Goal: Task Accomplishment & Management: Use online tool/utility

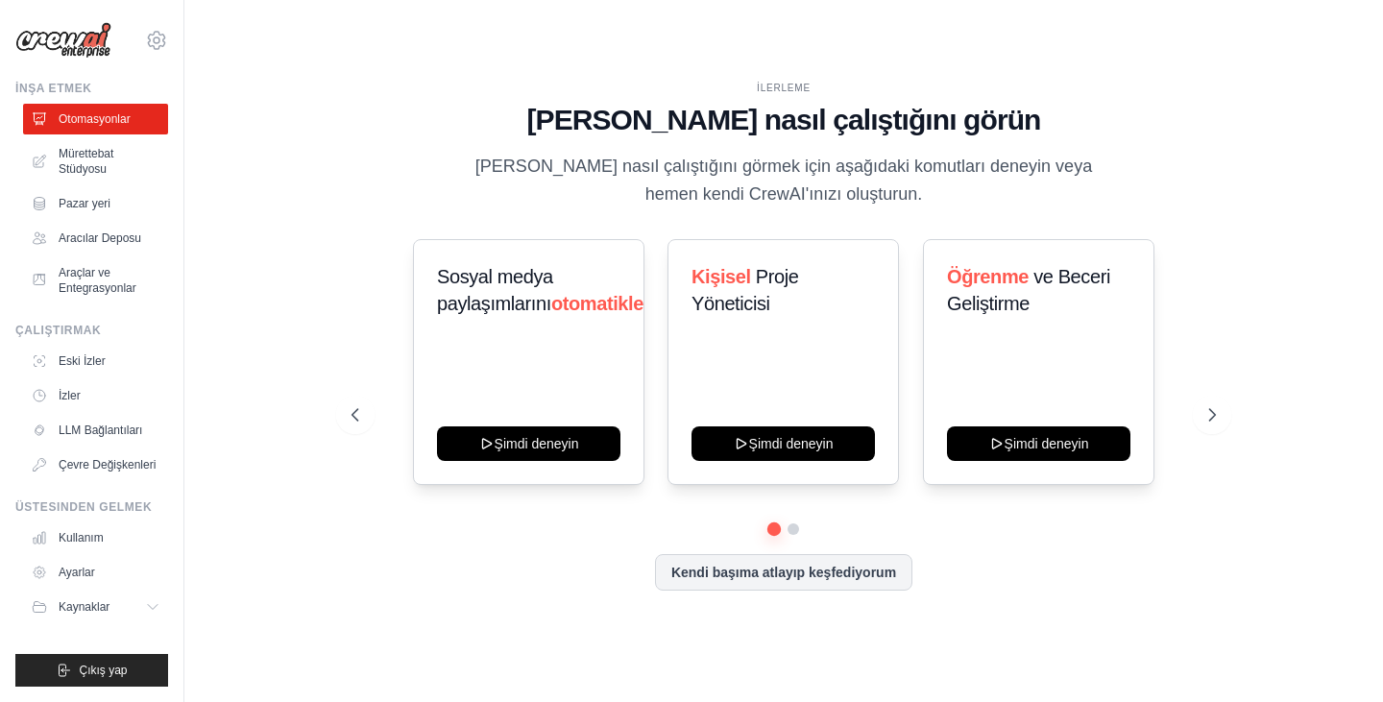
click at [268, 182] on div "İLERLEME [PERSON_NAME] nasıl çalıştığını görün [PERSON_NAME] nasıl çalıştığını …" at bounding box center [783, 350] width 1137 height 663
click at [1213, 413] on icon at bounding box center [1213, 414] width 19 height 19
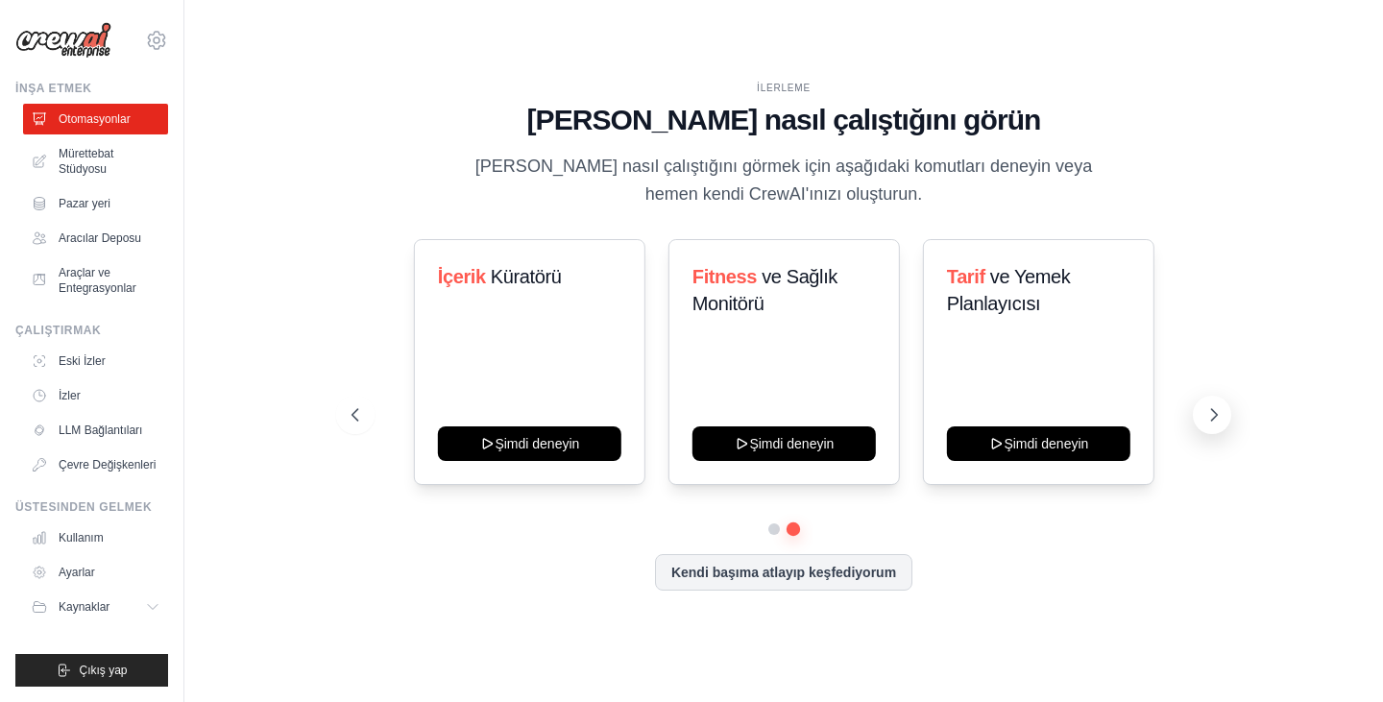
click at [1212, 413] on icon at bounding box center [1213, 414] width 19 height 19
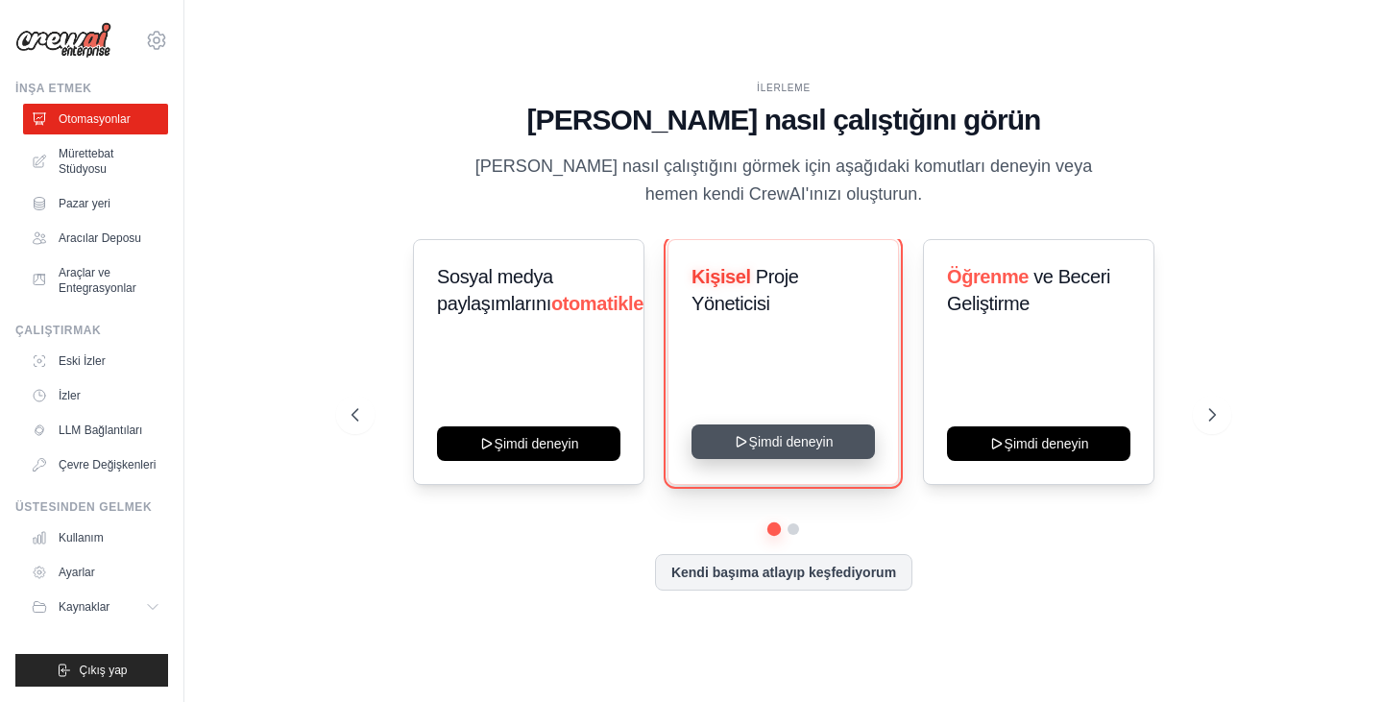
click at [758, 432] on button "Şimdi deneyin" at bounding box center [782, 441] width 183 height 35
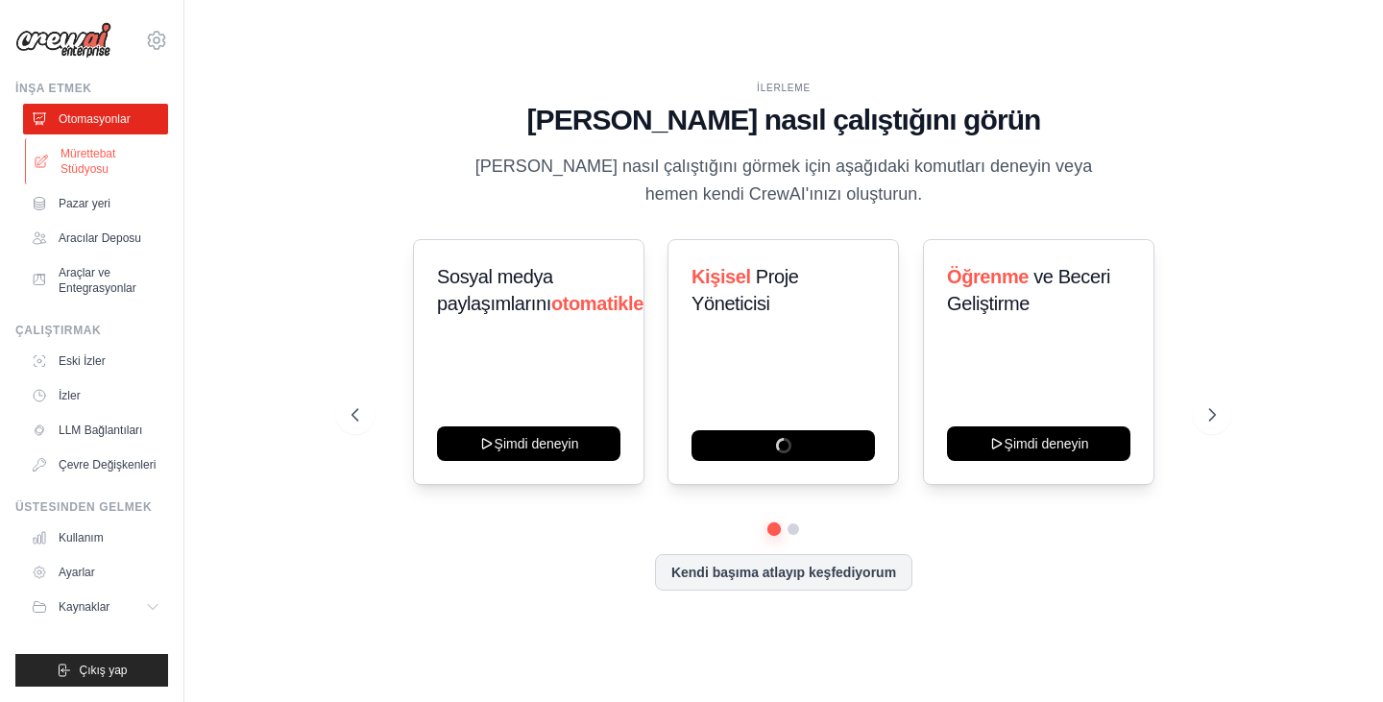
click at [70, 175] on font "Mürettebat Stüdyosu" at bounding box center [87, 161] width 55 height 29
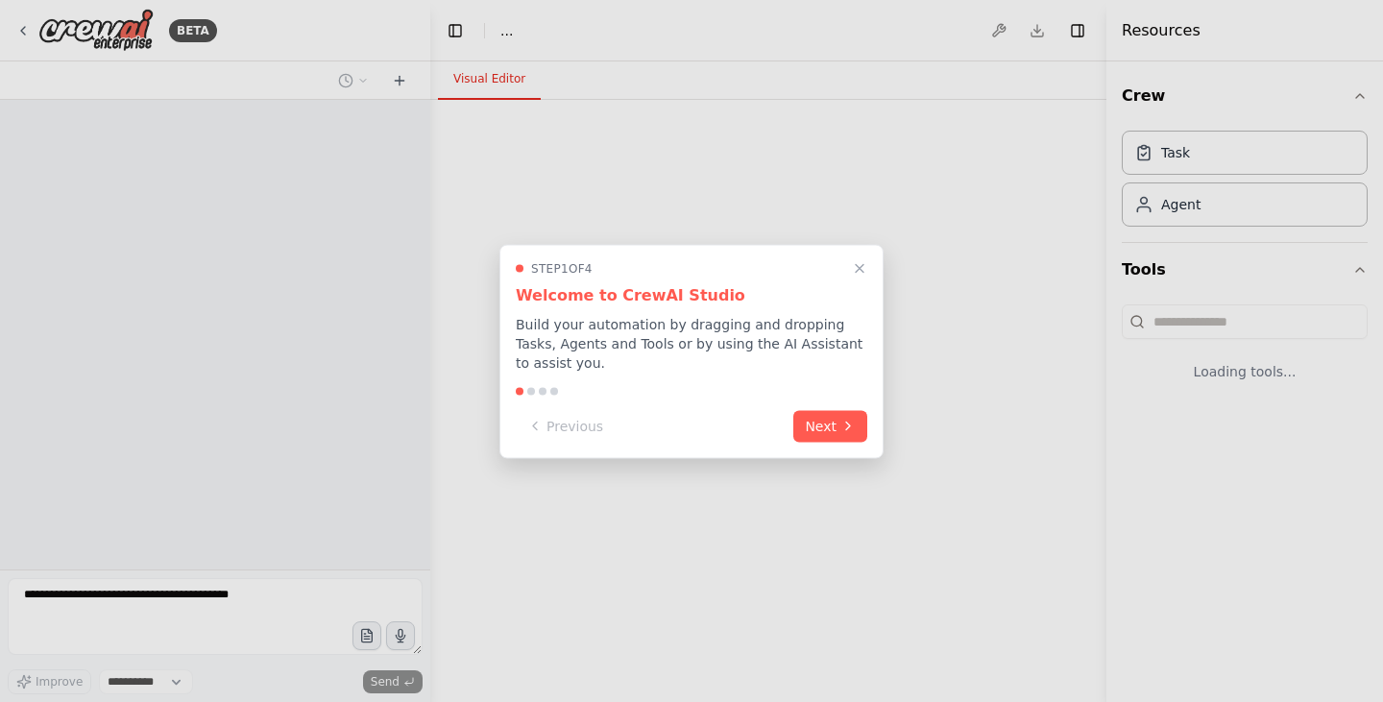
select select "****"
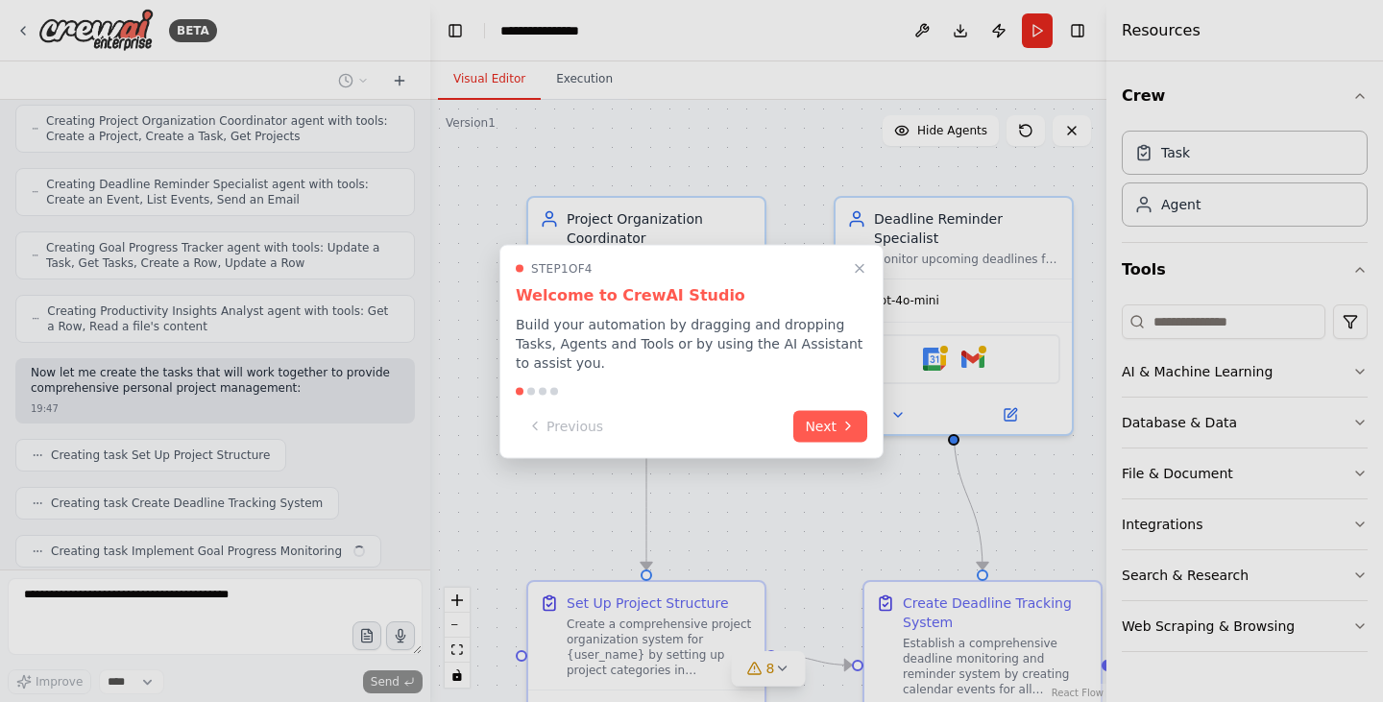
scroll to position [1023, 0]
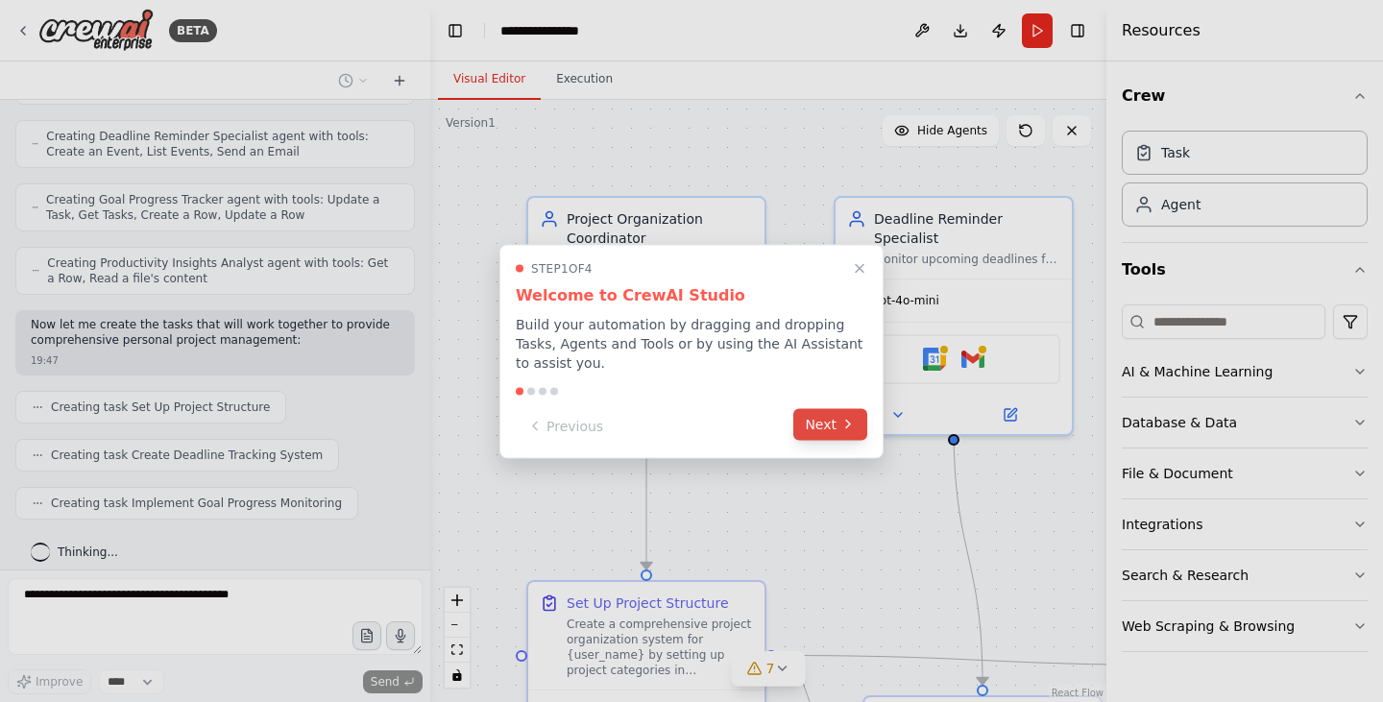
click at [823, 413] on button "Next" at bounding box center [830, 424] width 74 height 32
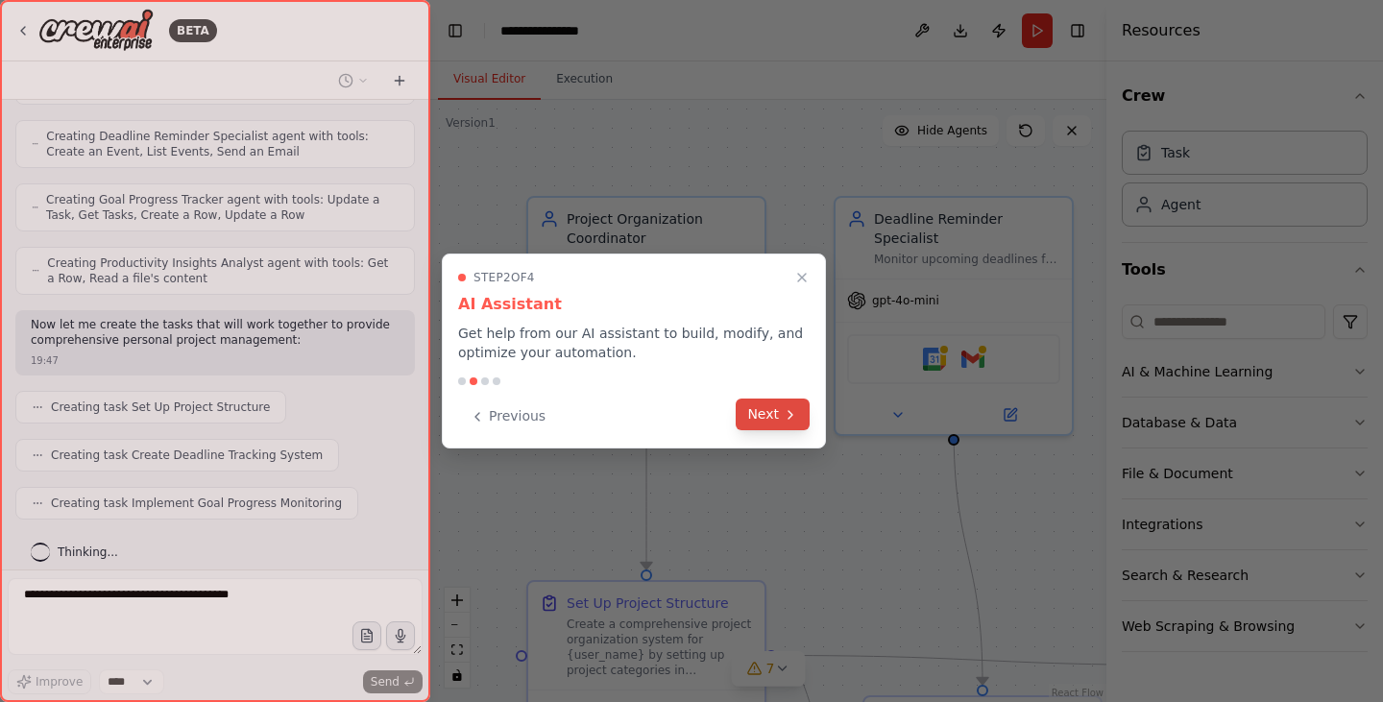
scroll to position [1071, 0]
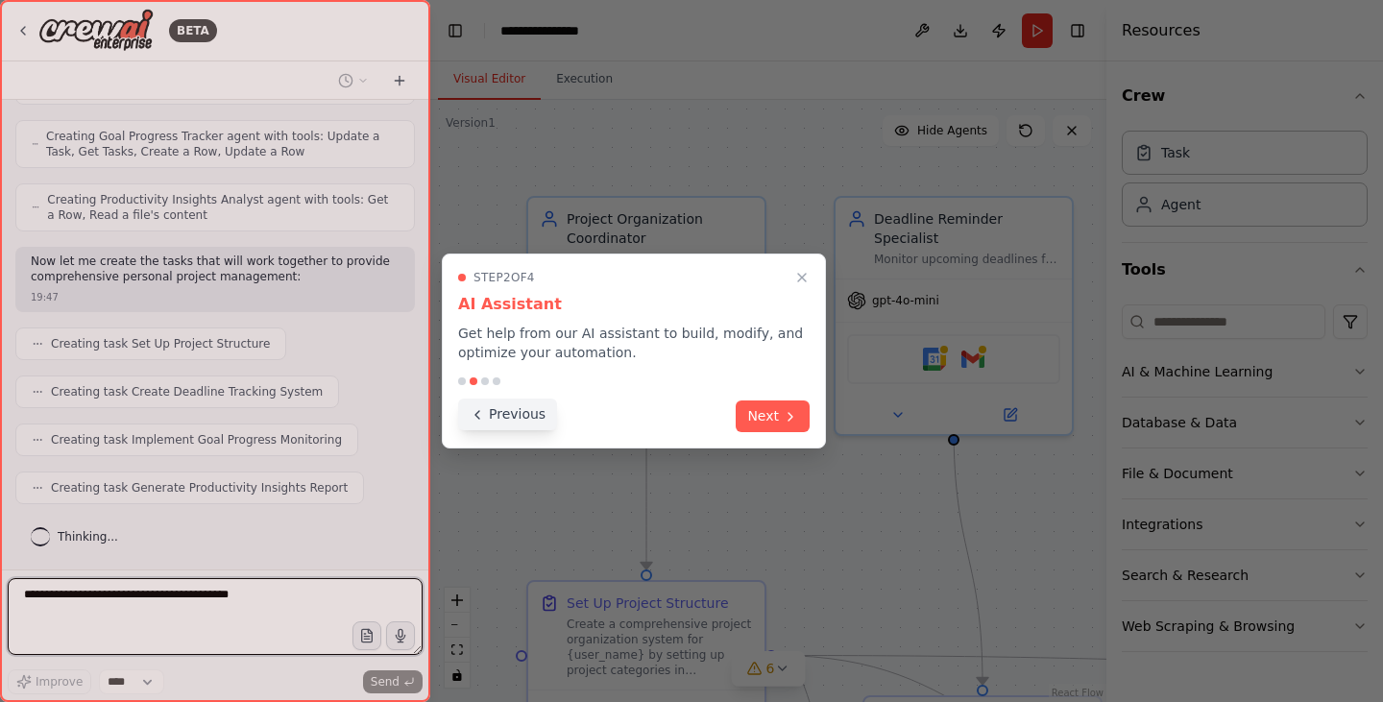
click at [482, 421] on button "Previous" at bounding box center [507, 414] width 99 height 32
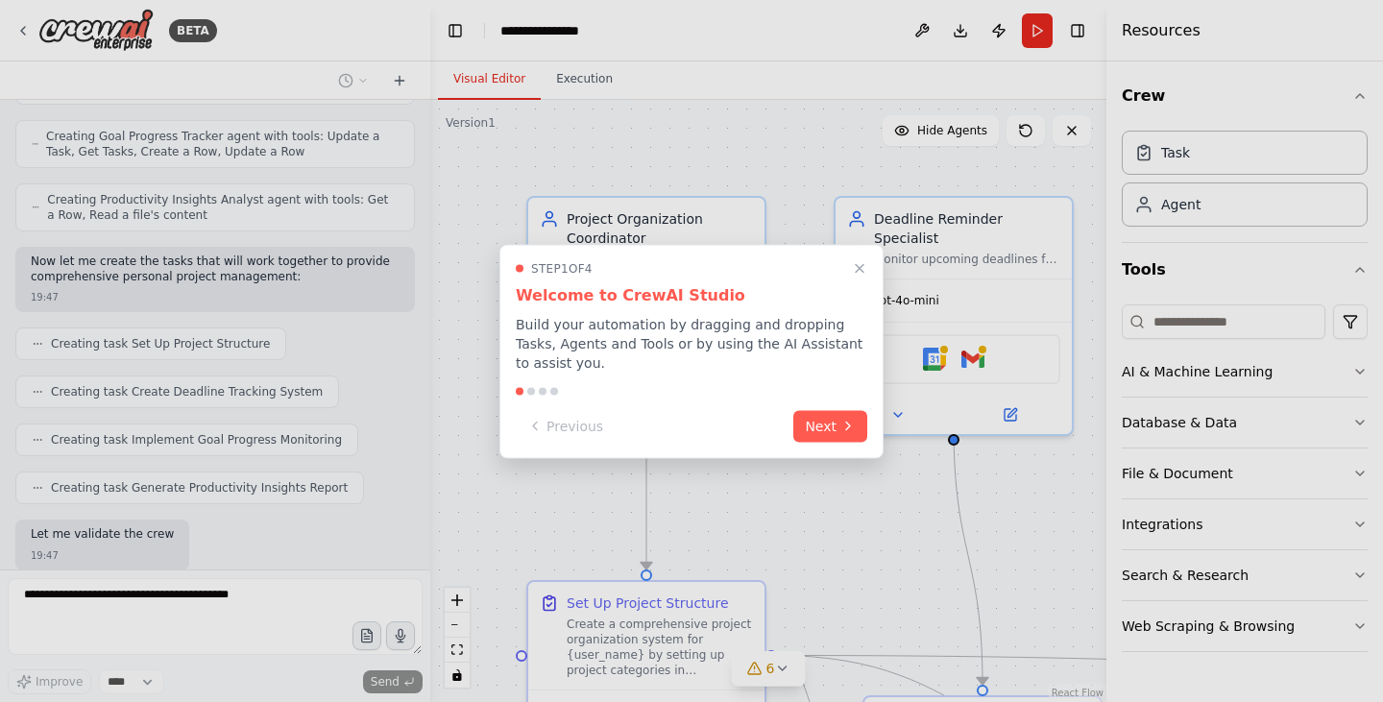
scroll to position [1184, 0]
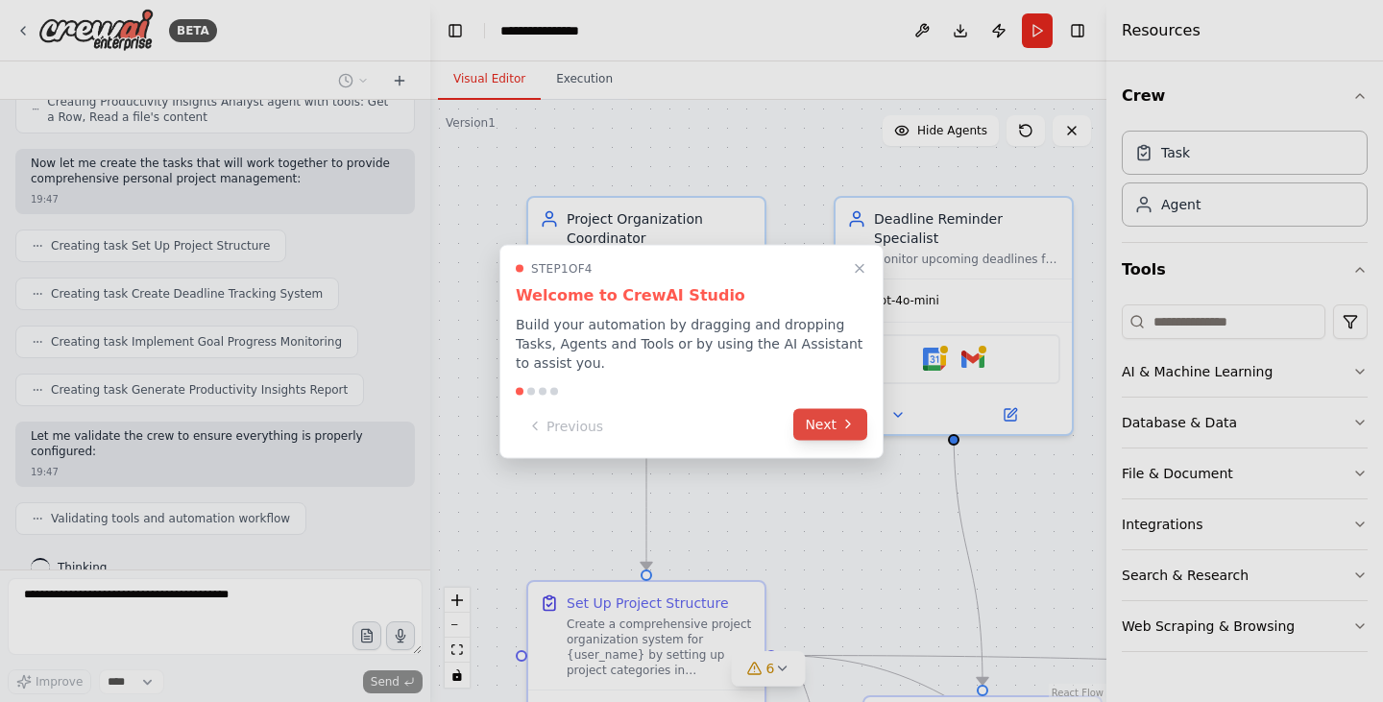
click at [841, 418] on icon at bounding box center [847, 424] width 15 height 15
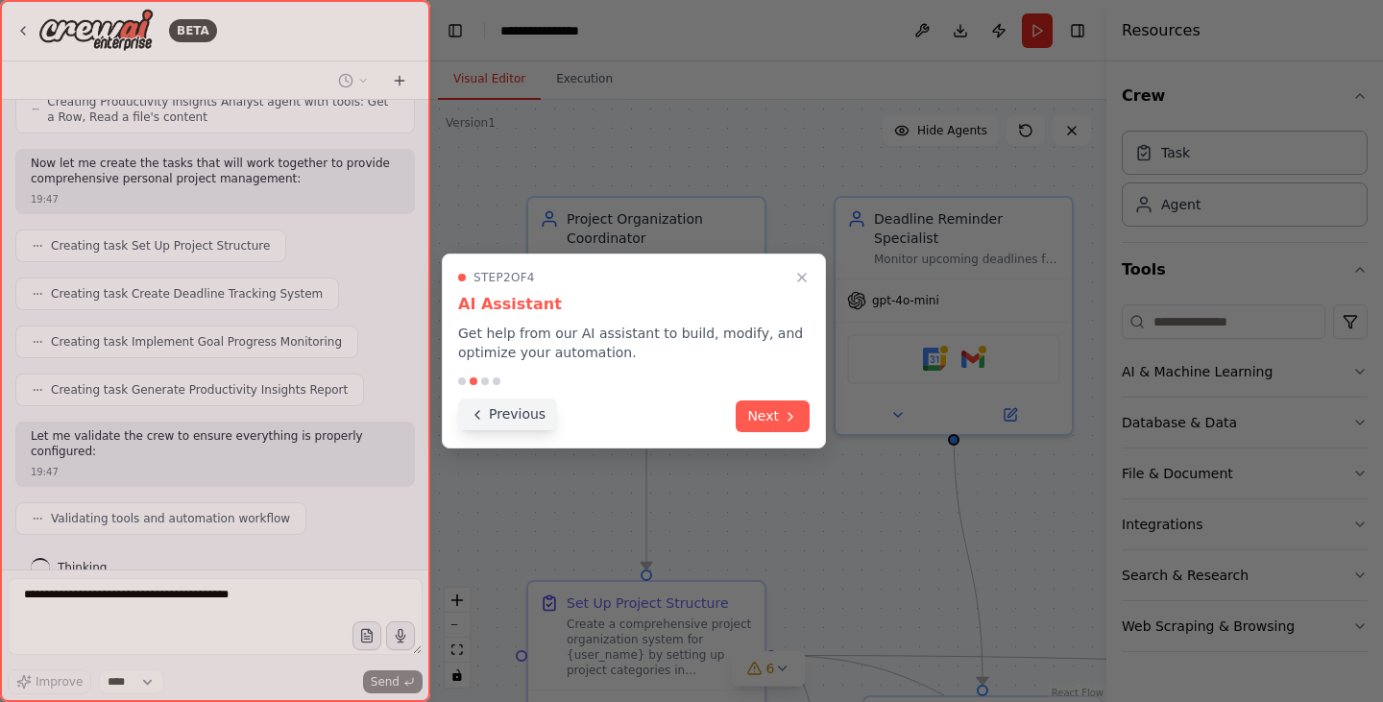
click at [508, 424] on button "Previous" at bounding box center [507, 414] width 99 height 32
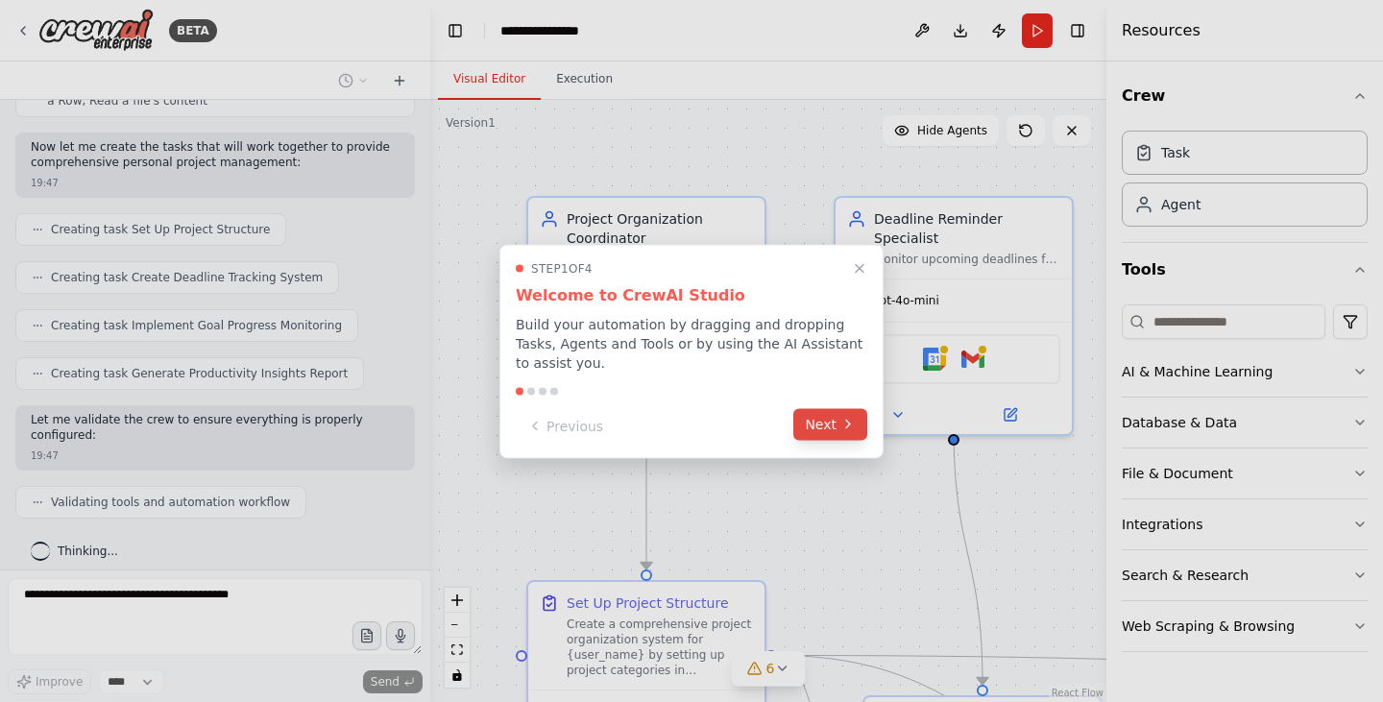
click at [833, 424] on button "Next" at bounding box center [830, 424] width 74 height 32
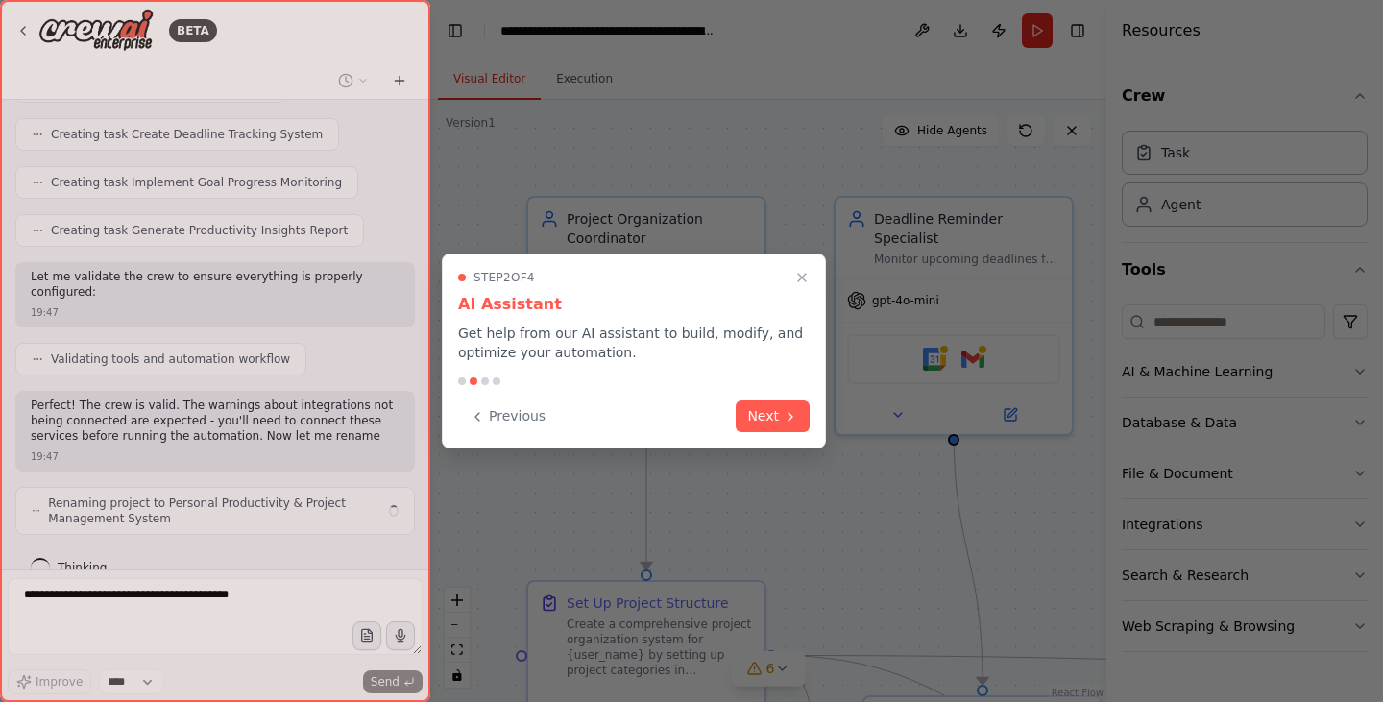
scroll to position [1359, 0]
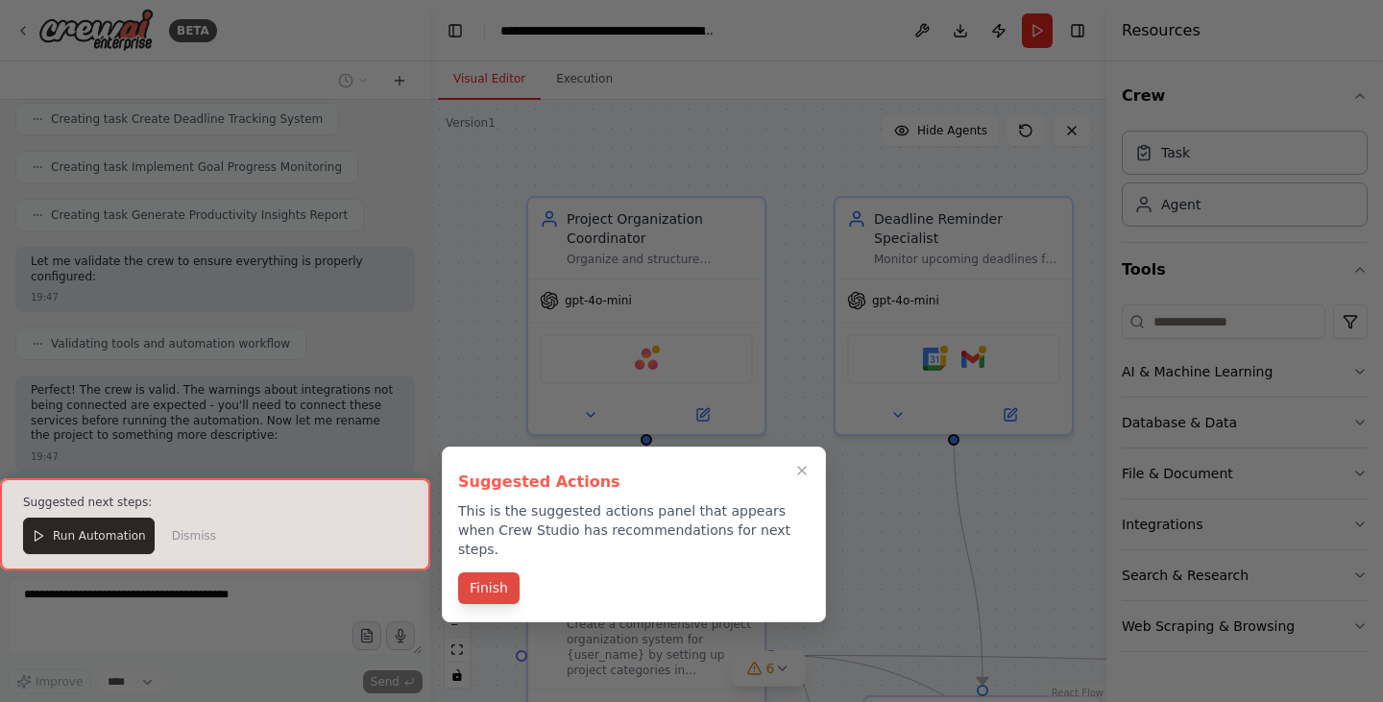
click at [471, 572] on button "Finish" at bounding box center [488, 588] width 61 height 32
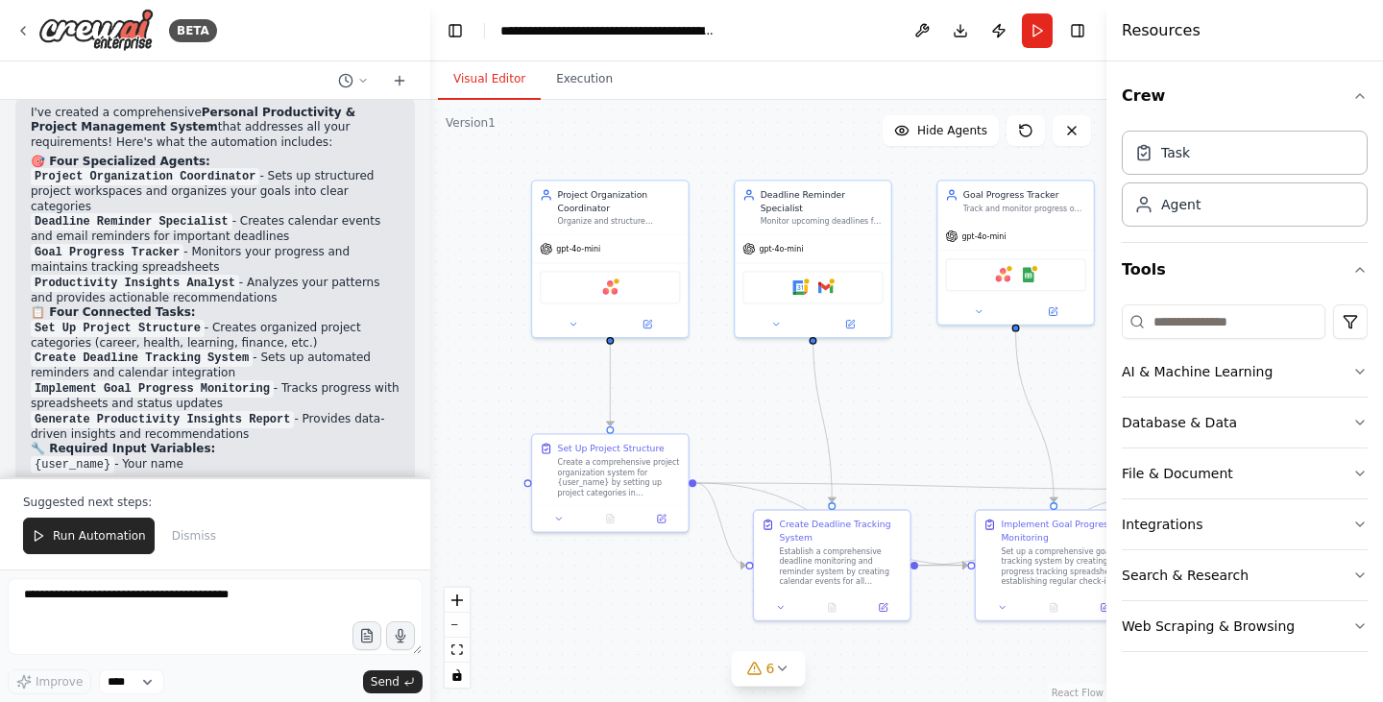
drag, startPoint x: 550, startPoint y: 345, endPoint x: 462, endPoint y: 189, distance: 178.9
click at [462, 192] on div ".deletable-edge-delete-btn { width: 20px; height: 20px; border: 0px solid #ffff…" at bounding box center [768, 401] width 676 height 602
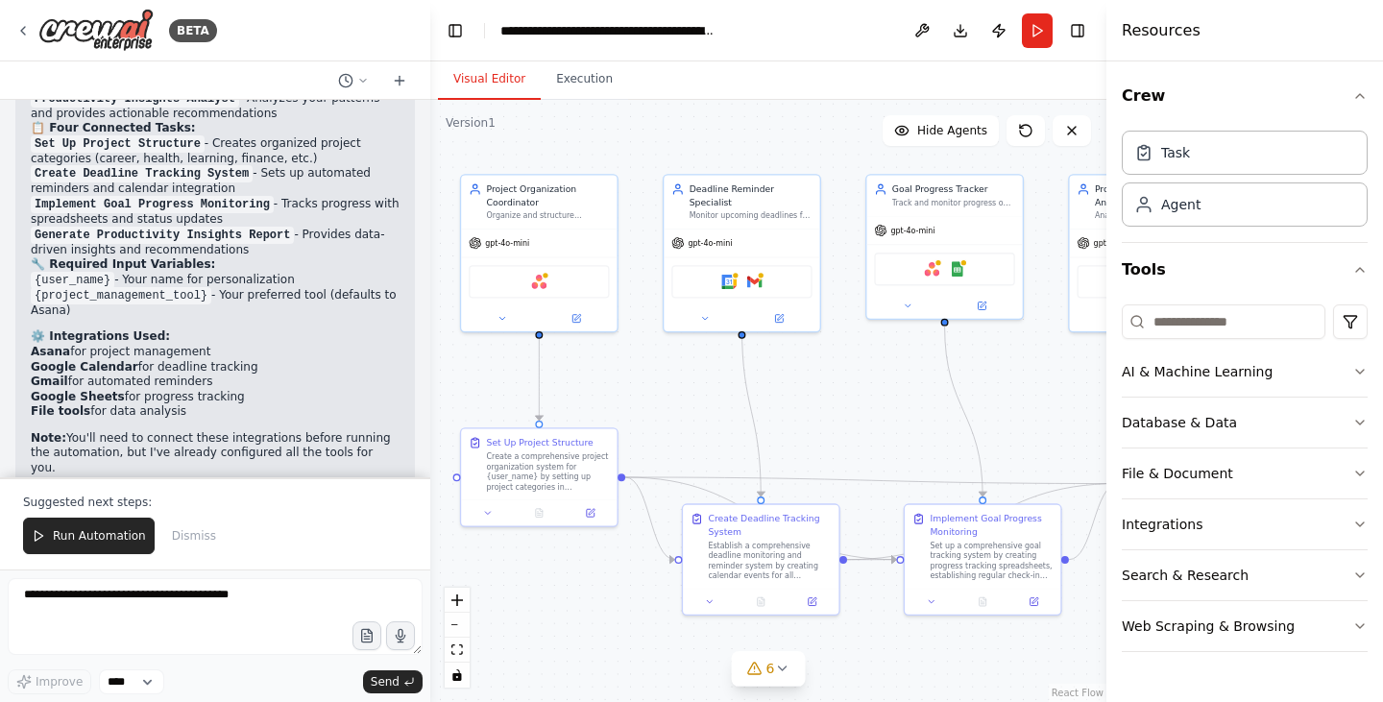
drag, startPoint x: 930, startPoint y: 394, endPoint x: 865, endPoint y: 418, distance: 69.6
click at [865, 420] on div ".deletable-edge-delete-btn { width: 20px; height: 20px; border: 0px solid #ffff…" at bounding box center [768, 401] width 676 height 602
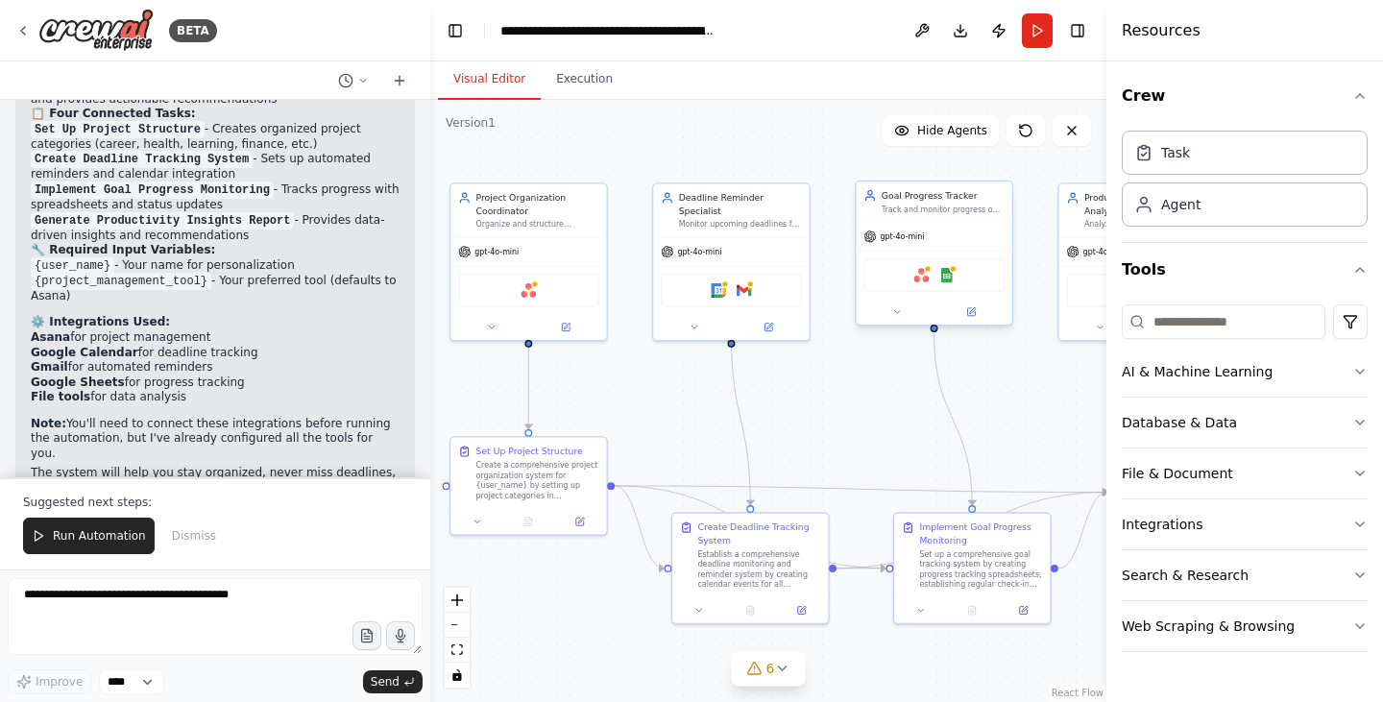
scroll to position [2025, 0]
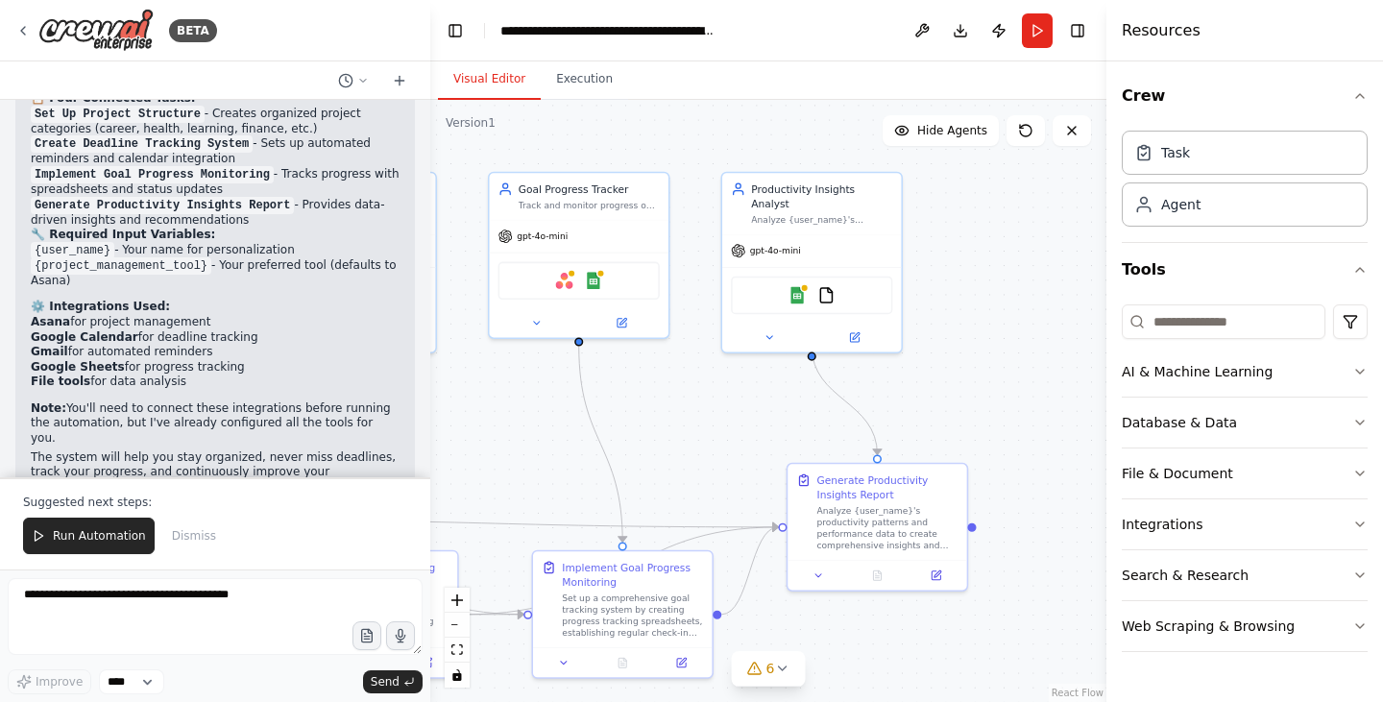
drag, startPoint x: 909, startPoint y: 424, endPoint x: 382, endPoint y: 419, distance: 527.2
click at [417, 421] on div "BETA Create a crew that helps organize your personal projects, sets reminders f…" at bounding box center [691, 351] width 1383 height 702
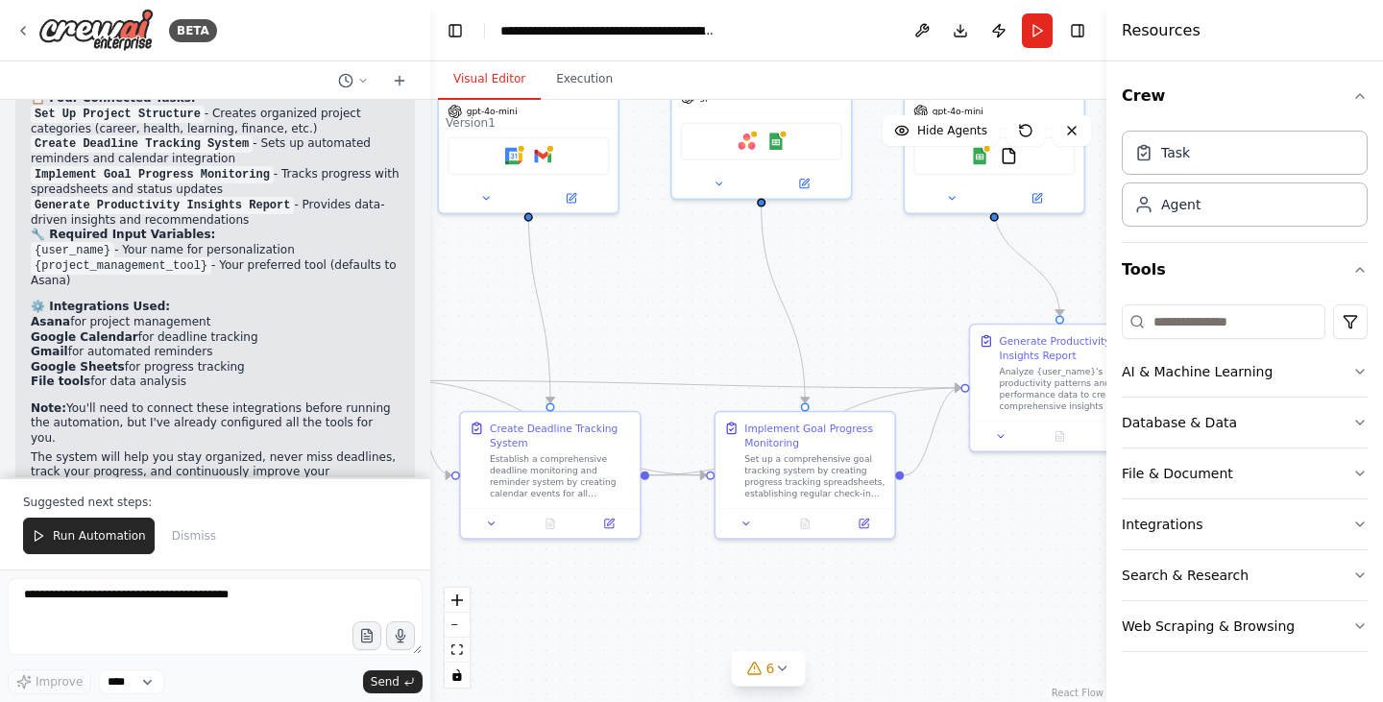
drag, startPoint x: 544, startPoint y: 416, endPoint x: 856, endPoint y: 276, distance: 341.2
click at [856, 276] on div ".deletable-edge-delete-btn { width: 20px; height: 20px; border: 0px solid #ffff…" at bounding box center [768, 401] width 676 height 602
click at [783, 676] on button "6" at bounding box center [769, 669] width 74 height 36
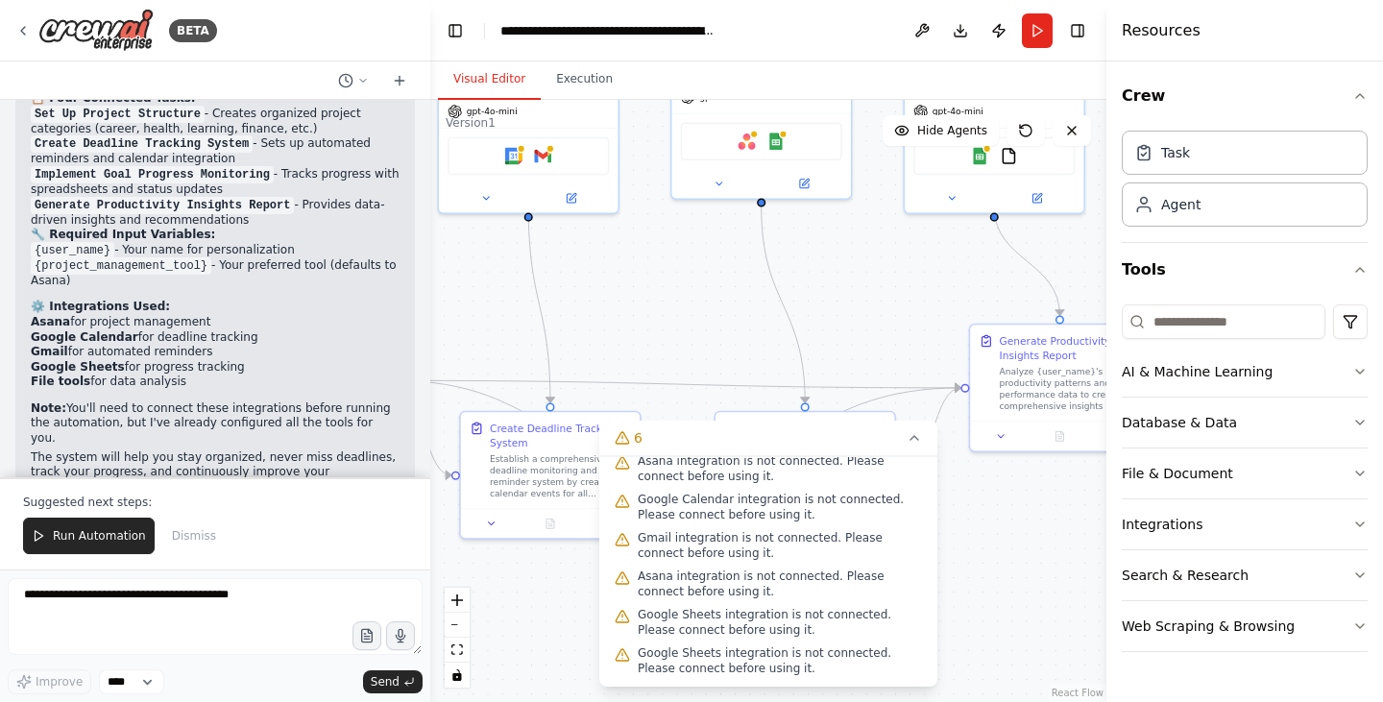
scroll to position [0, 0]
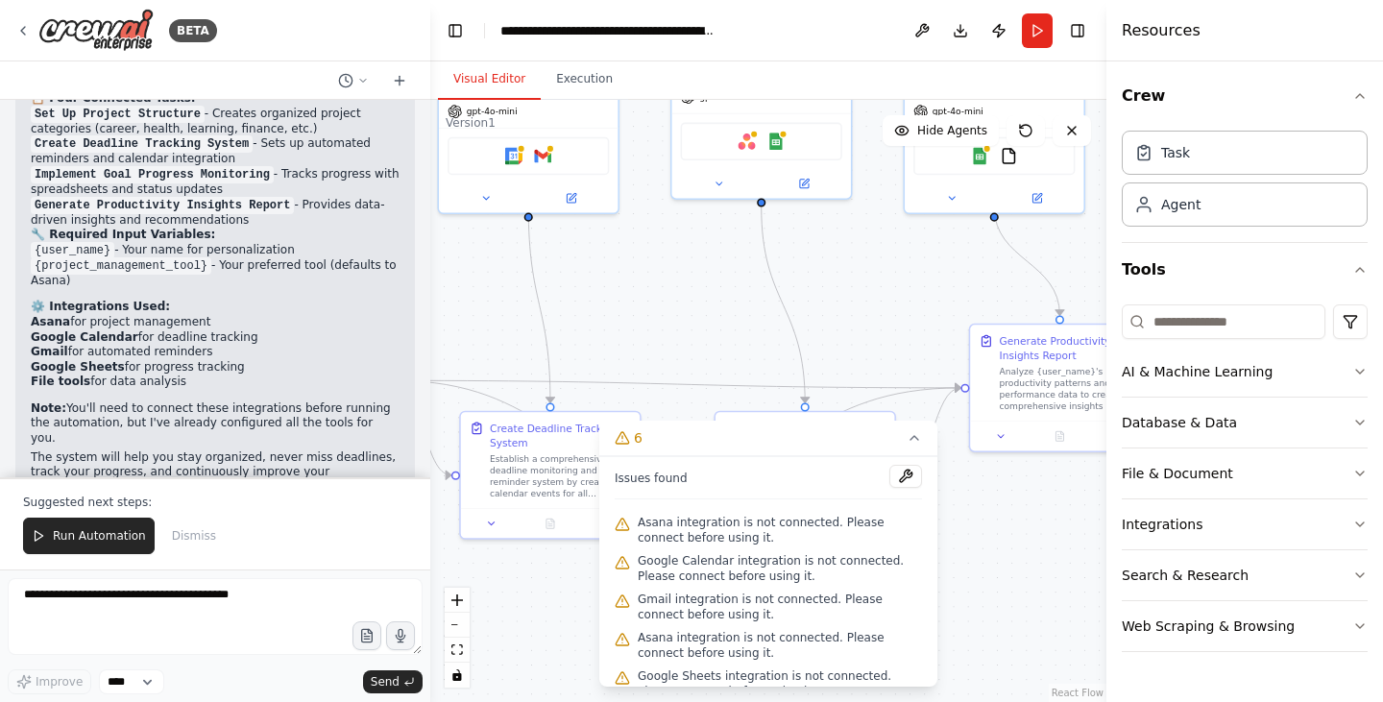
click at [691, 307] on div ".deletable-edge-delete-btn { width: 20px; height: 20px; border: 0px solid #ffff…" at bounding box center [768, 401] width 676 height 602
click at [1203, 384] on button "AI & Machine Learning" at bounding box center [1244, 372] width 246 height 50
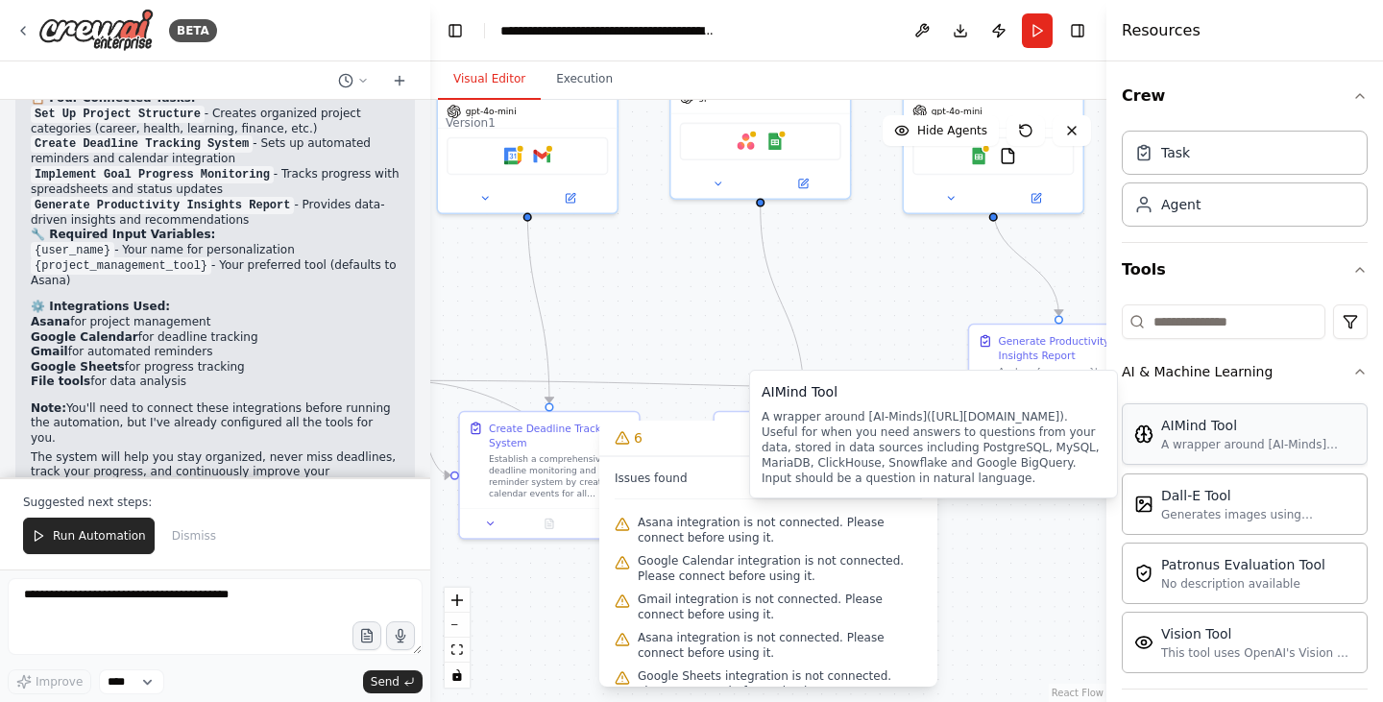
click at [1212, 442] on div "A wrapper around [AI-Minds](https://mindsdb.com/minds). Useful for when you nee…" at bounding box center [1258, 444] width 194 height 15
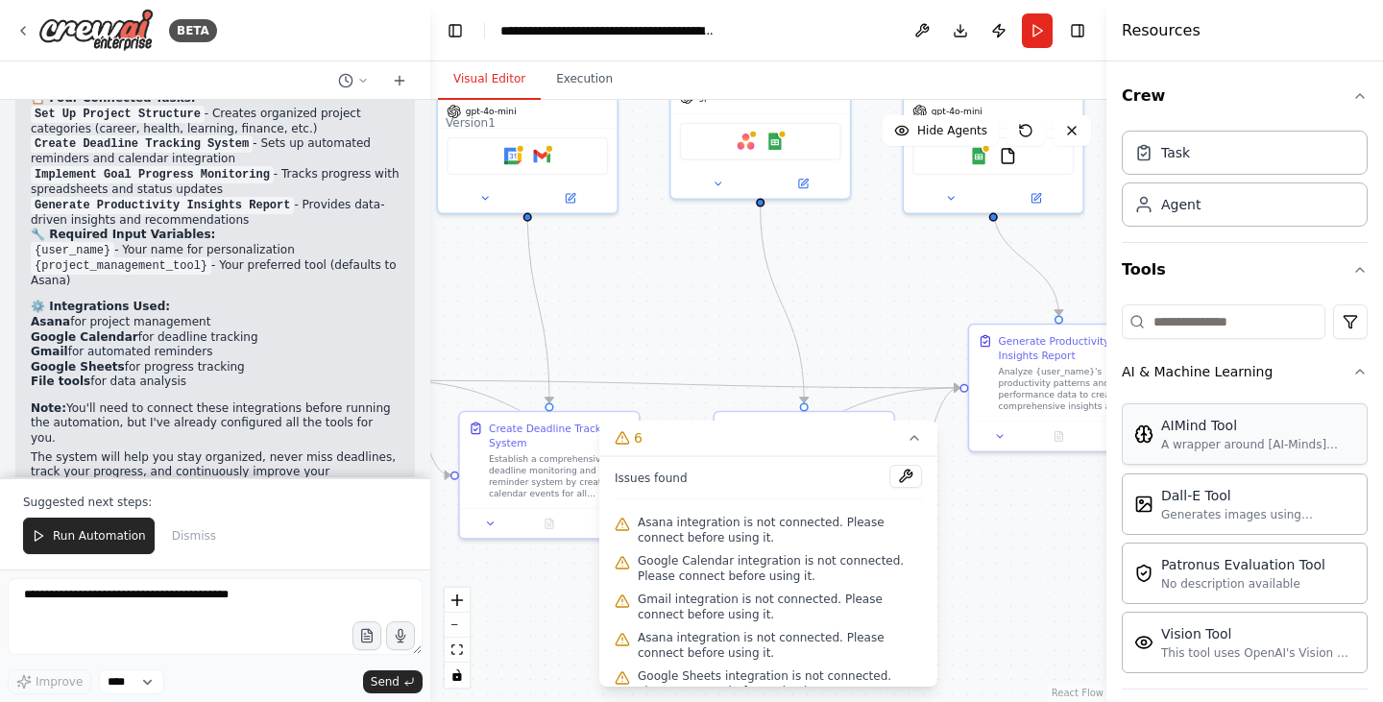
click at [1206, 432] on div "AIMind Tool" at bounding box center [1258, 425] width 194 height 19
click at [17, 30] on icon at bounding box center [22, 30] width 15 height 15
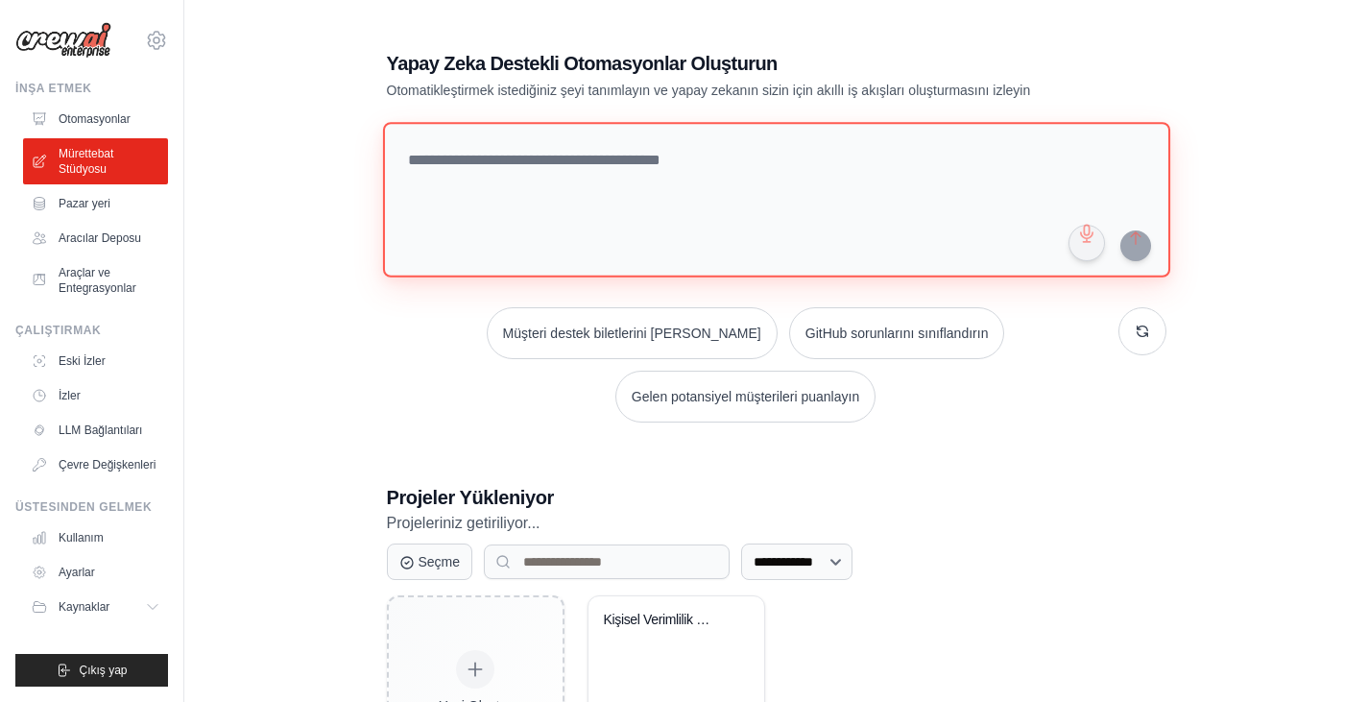
click at [547, 178] on textarea at bounding box center [775, 200] width 787 height 156
paste textarea "******"
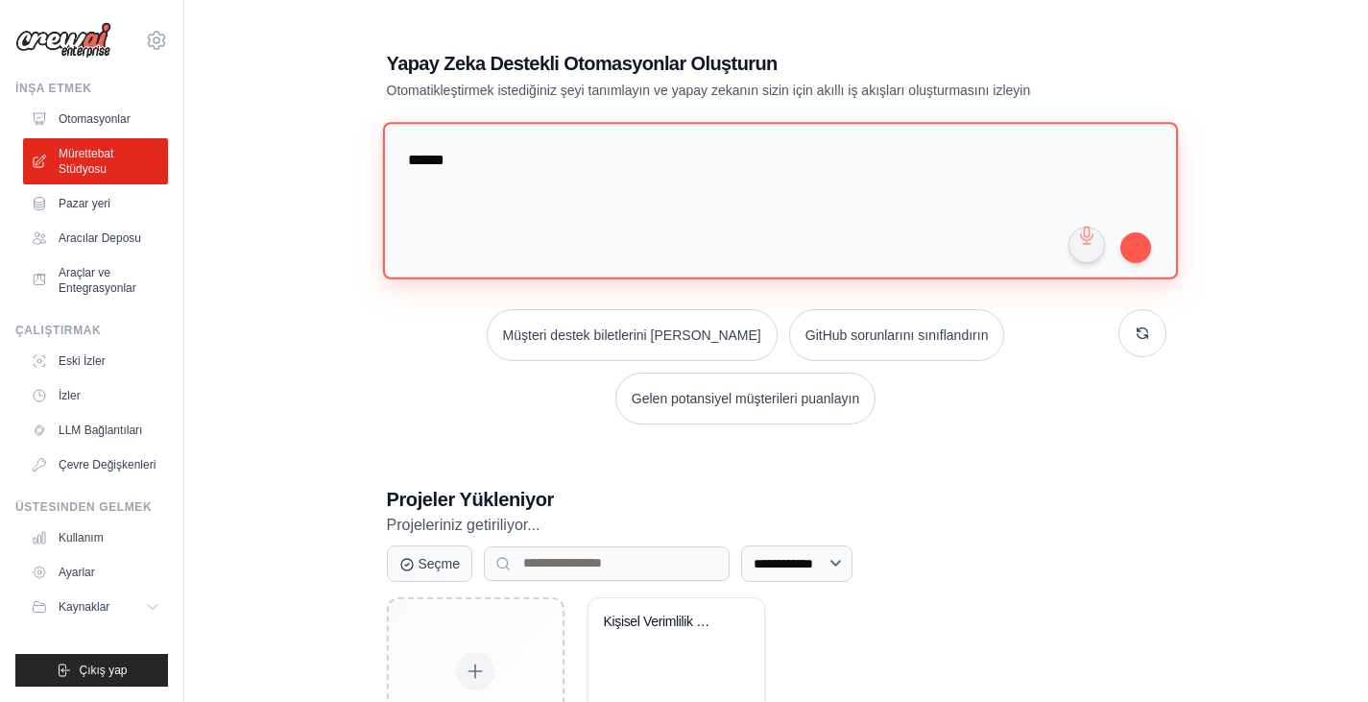
drag, startPoint x: 484, startPoint y: 168, endPoint x: 393, endPoint y: 162, distance: 91.4
click at [395, 164] on textarea "******" at bounding box center [779, 200] width 795 height 157
paste textarea "**********"
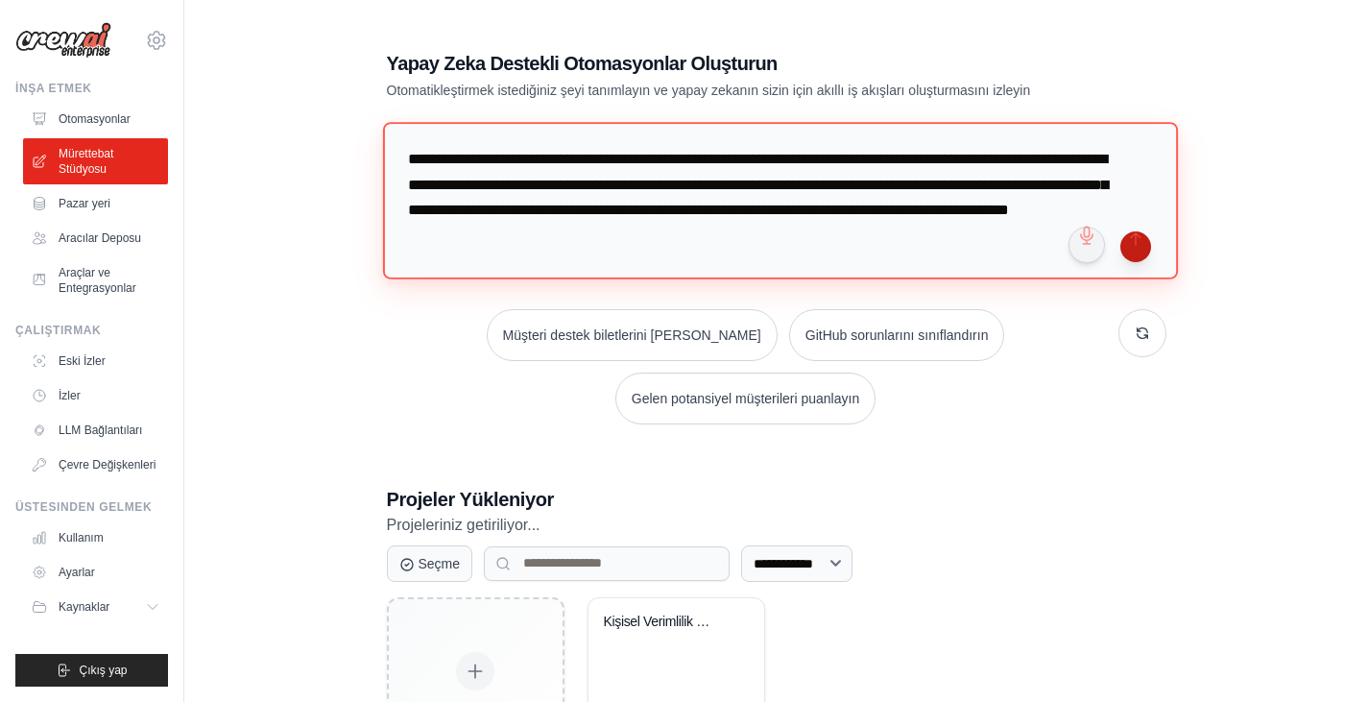
type textarea "**********"
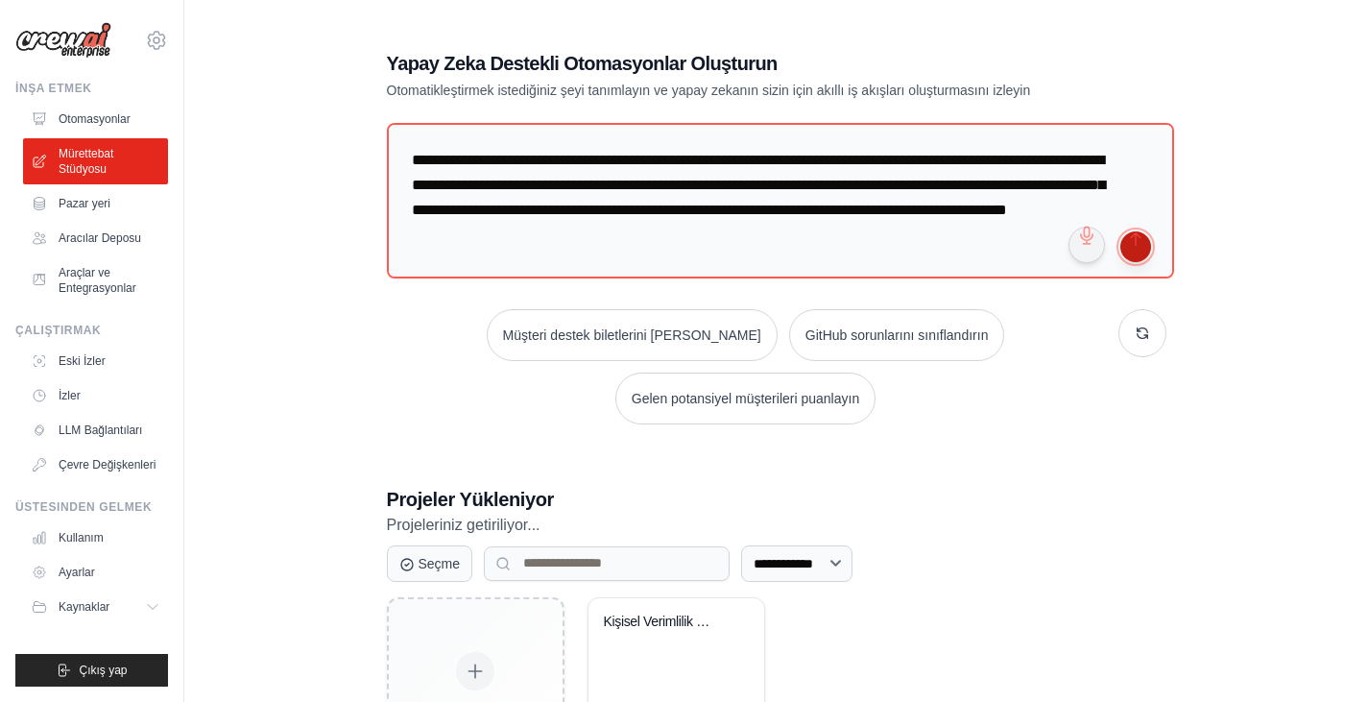
click at [1136, 253] on button "submit" at bounding box center [1136, 246] width 31 height 31
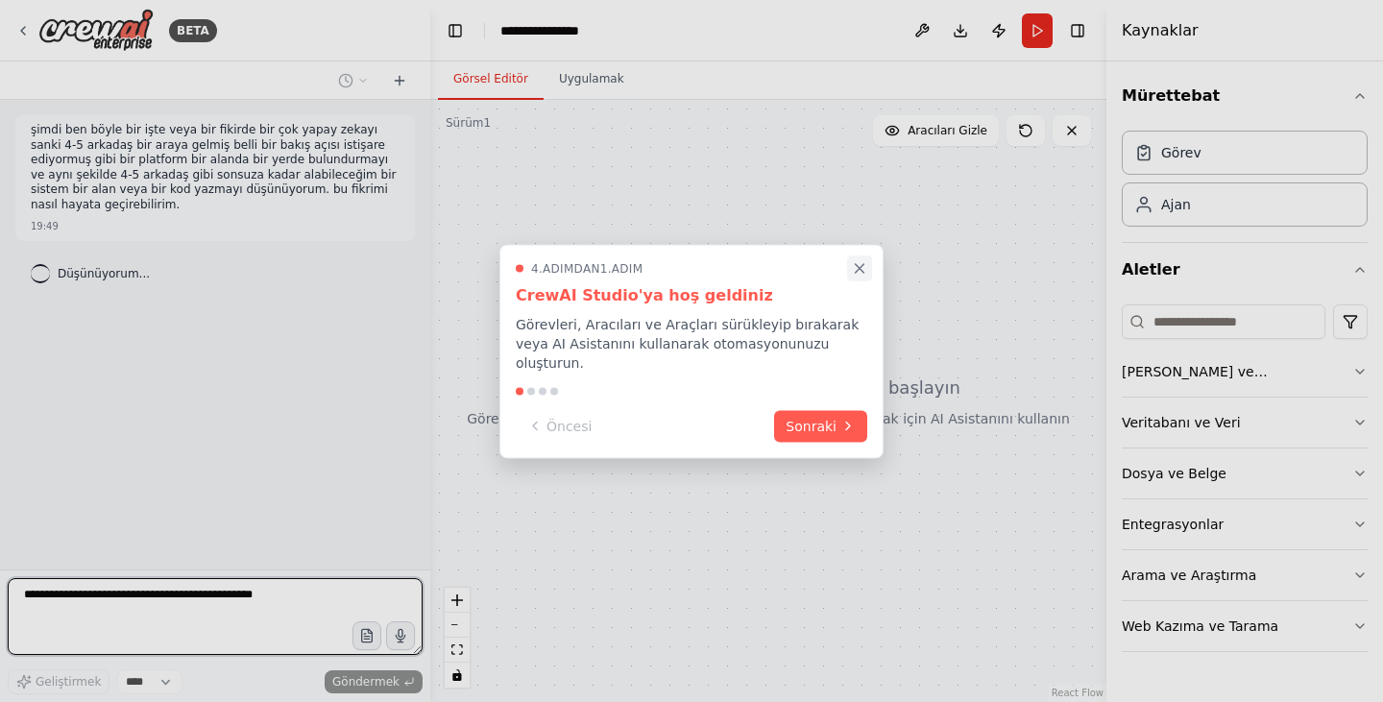
click at [852, 277] on icon "Yakın inceleme" at bounding box center [859, 267] width 17 height 17
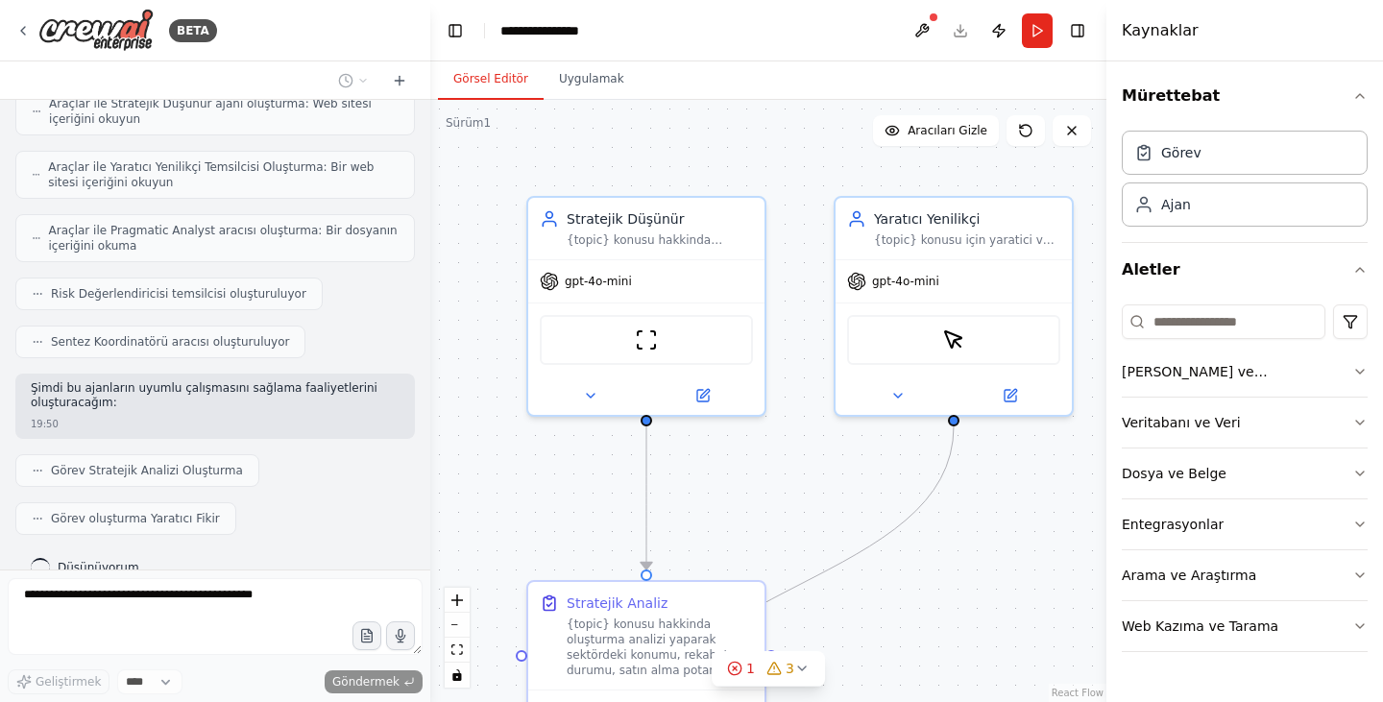
scroll to position [847, 0]
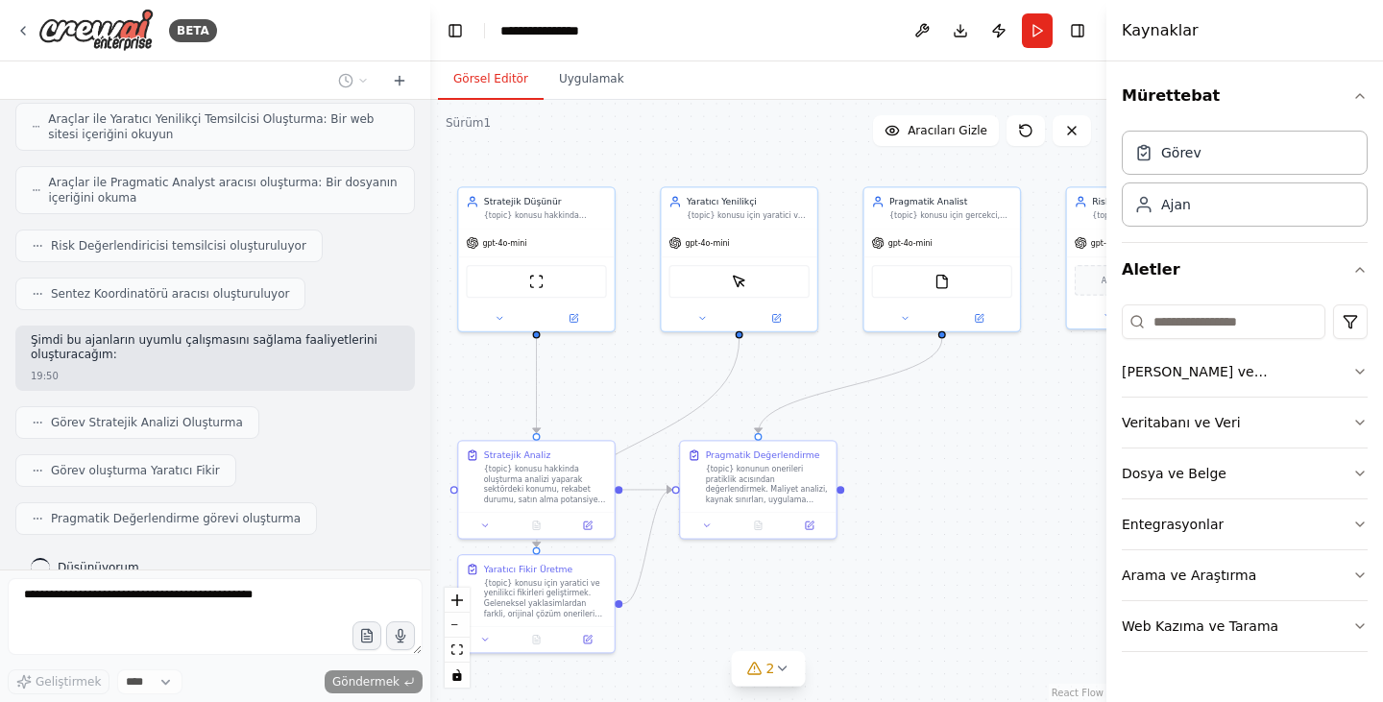
drag, startPoint x: 992, startPoint y: 499, endPoint x: 761, endPoint y: 382, distance: 258.5
click at [761, 382] on div ".deletable-edge-delete-btn { width: 20px; height: 20px; border: 0px solid #ffff…" at bounding box center [768, 401] width 676 height 602
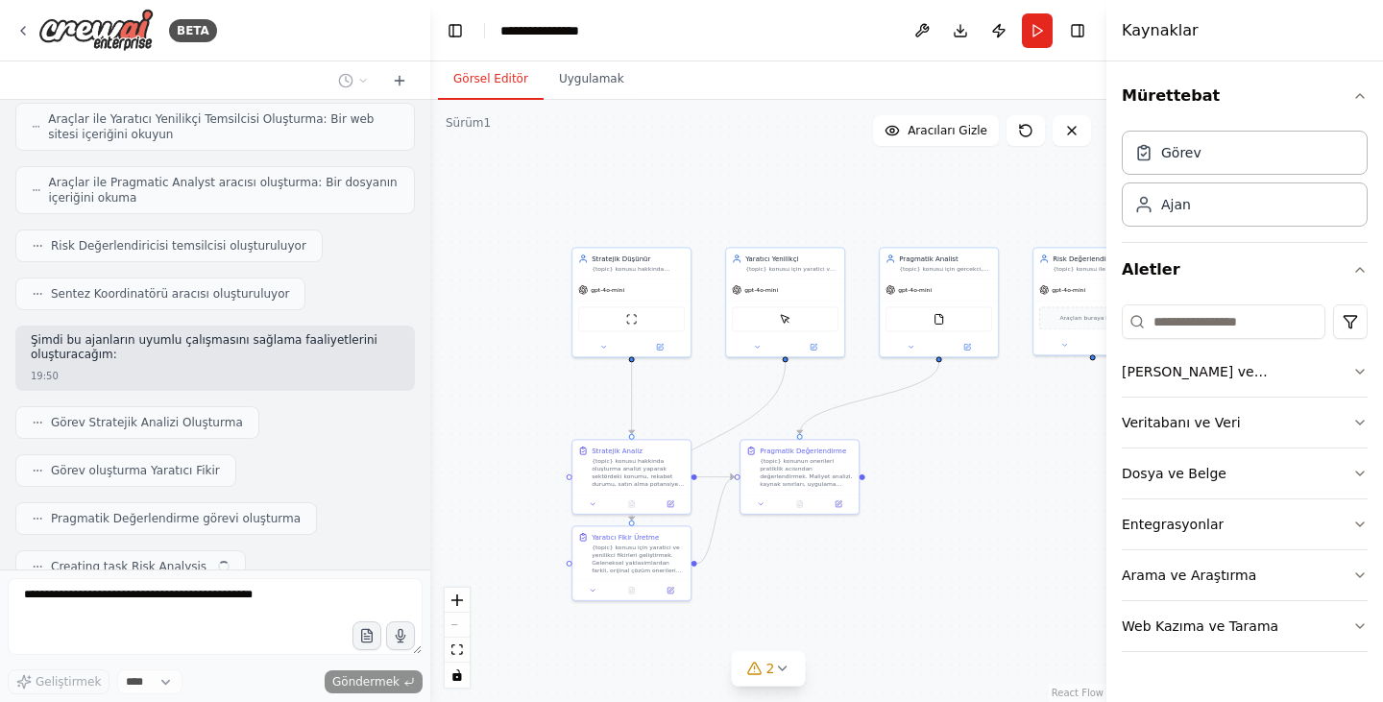
scroll to position [895, 0]
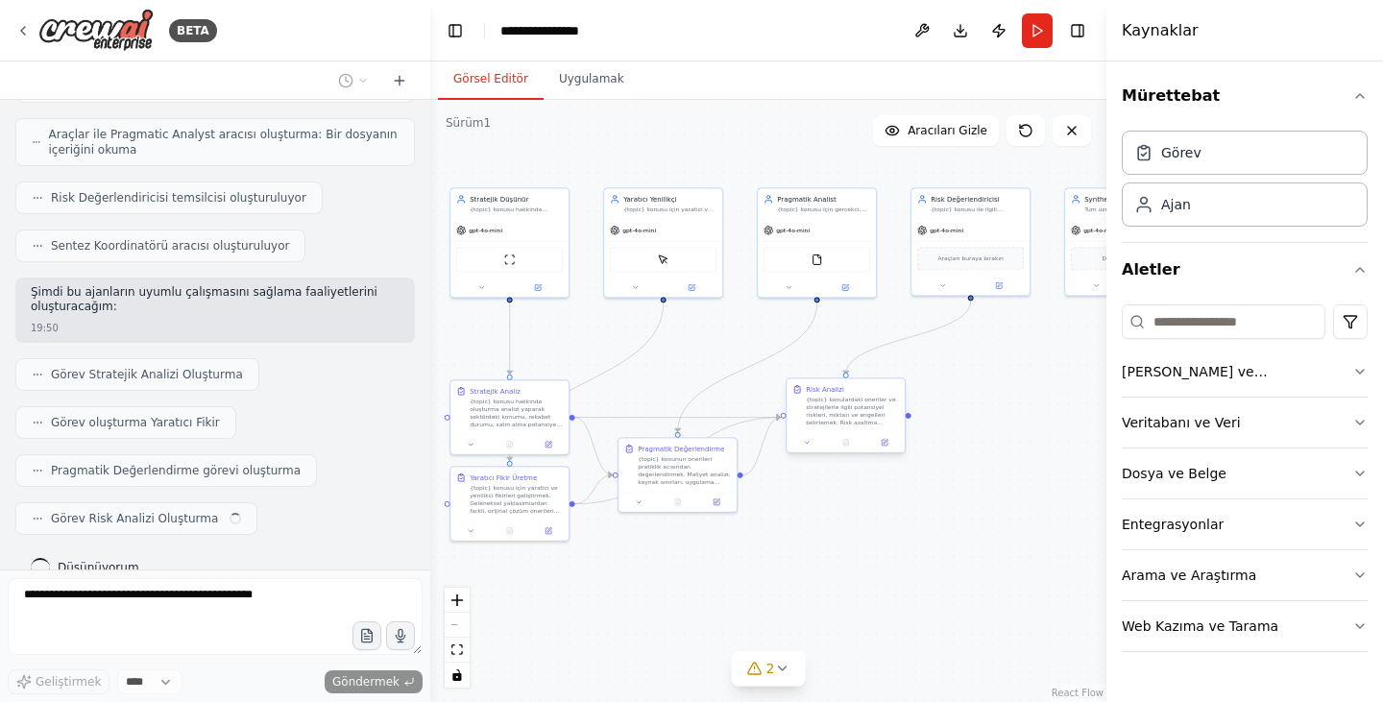
drag, startPoint x: 967, startPoint y: 435, endPoint x: 848, endPoint y: 375, distance: 133.1
click at [848, 375] on div ".deletable-edge-delete-btn { width: 20px; height: 20px; border: 0px solid #ffff…" at bounding box center [768, 401] width 676 height 602
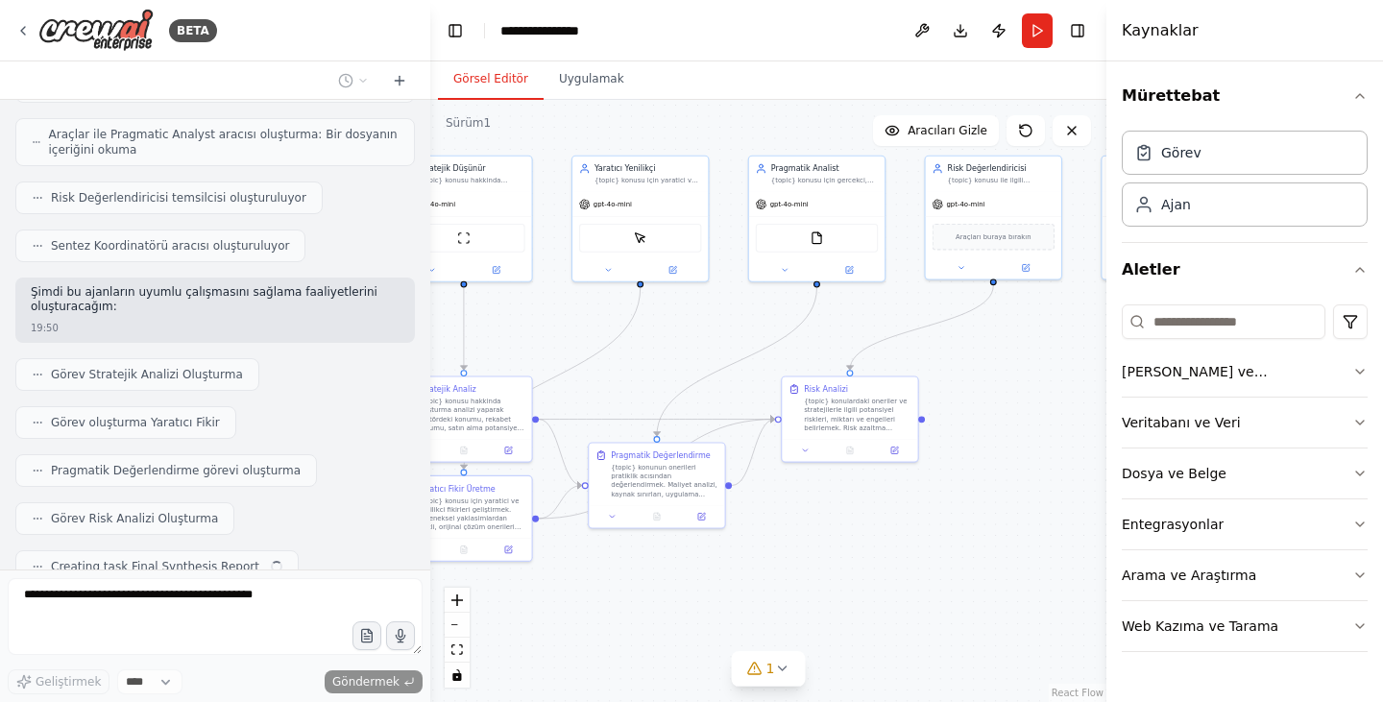
scroll to position [943, 0]
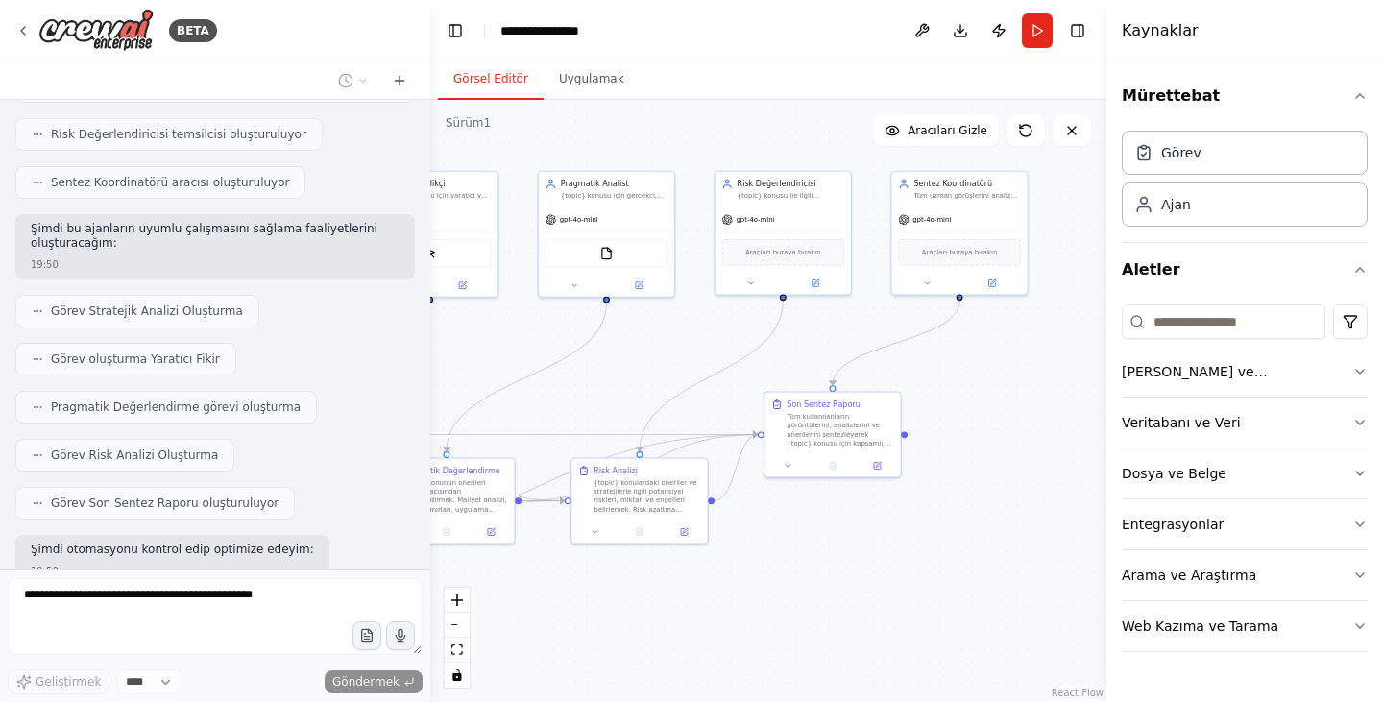
drag, startPoint x: 843, startPoint y: 344, endPoint x: 666, endPoint y: 367, distance: 178.2
click at [666, 367] on div ".deletable-edge-delete-btn { width: 20px; height: 20px; border: 0px solid #ffff…" at bounding box center [768, 401] width 676 height 602
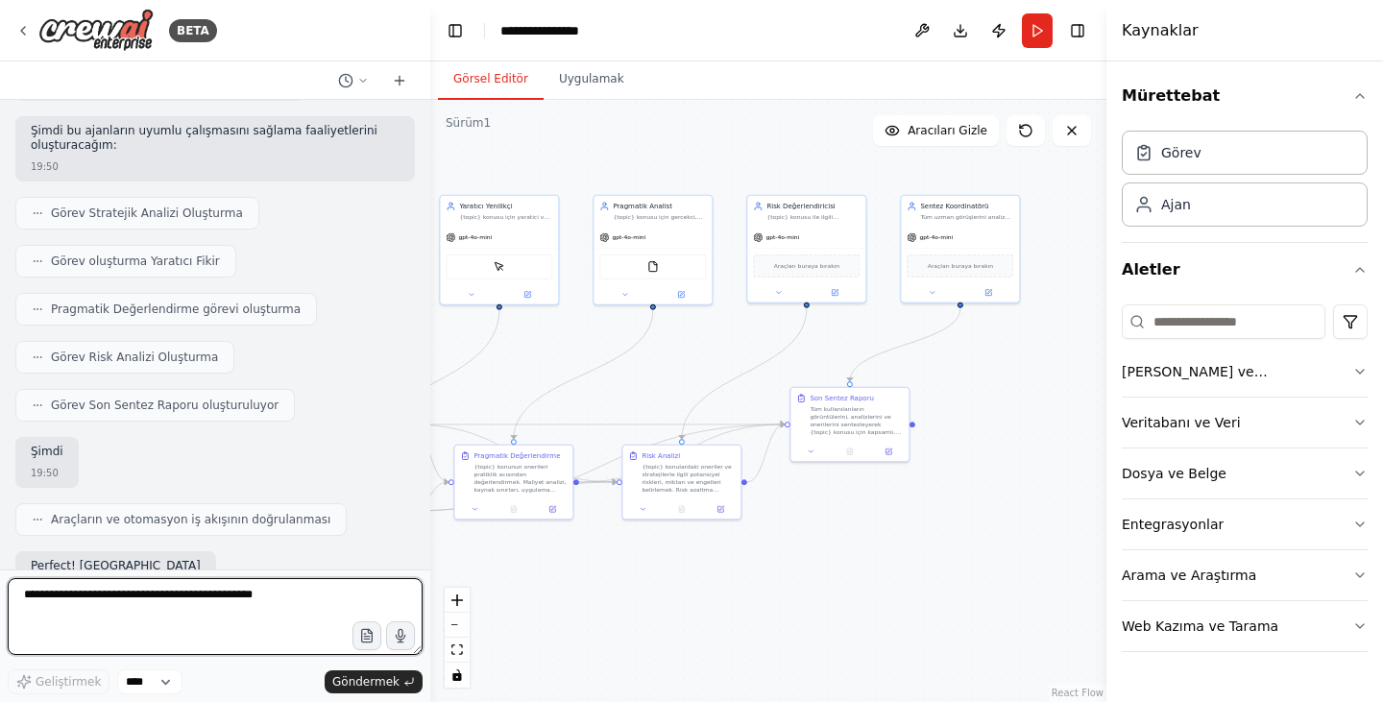
scroll to position [1073, 0]
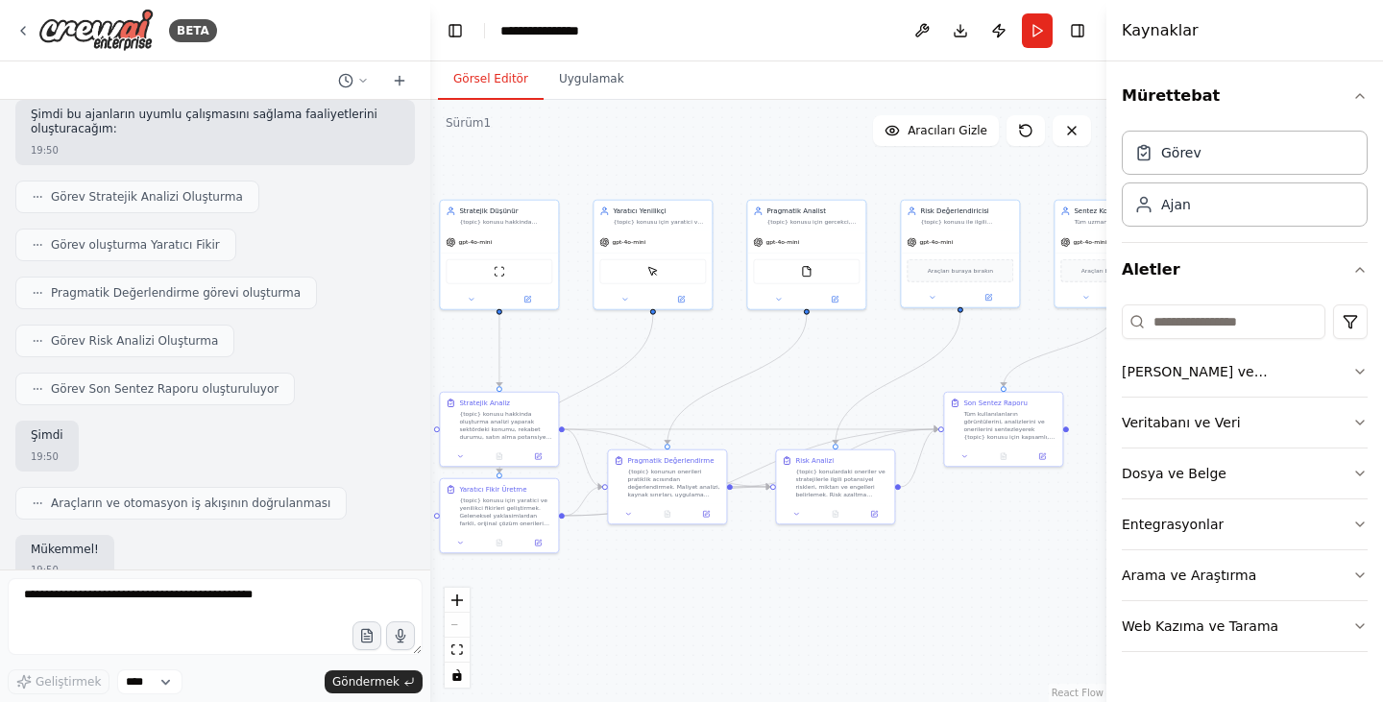
drag, startPoint x: 685, startPoint y: 367, endPoint x: 835, endPoint y: 369, distance: 150.8
click at [838, 370] on div ".deletable-edge-delete-btn { width: 20px; height: 20px; border: 0px solid #ffff…" at bounding box center [768, 401] width 676 height 602
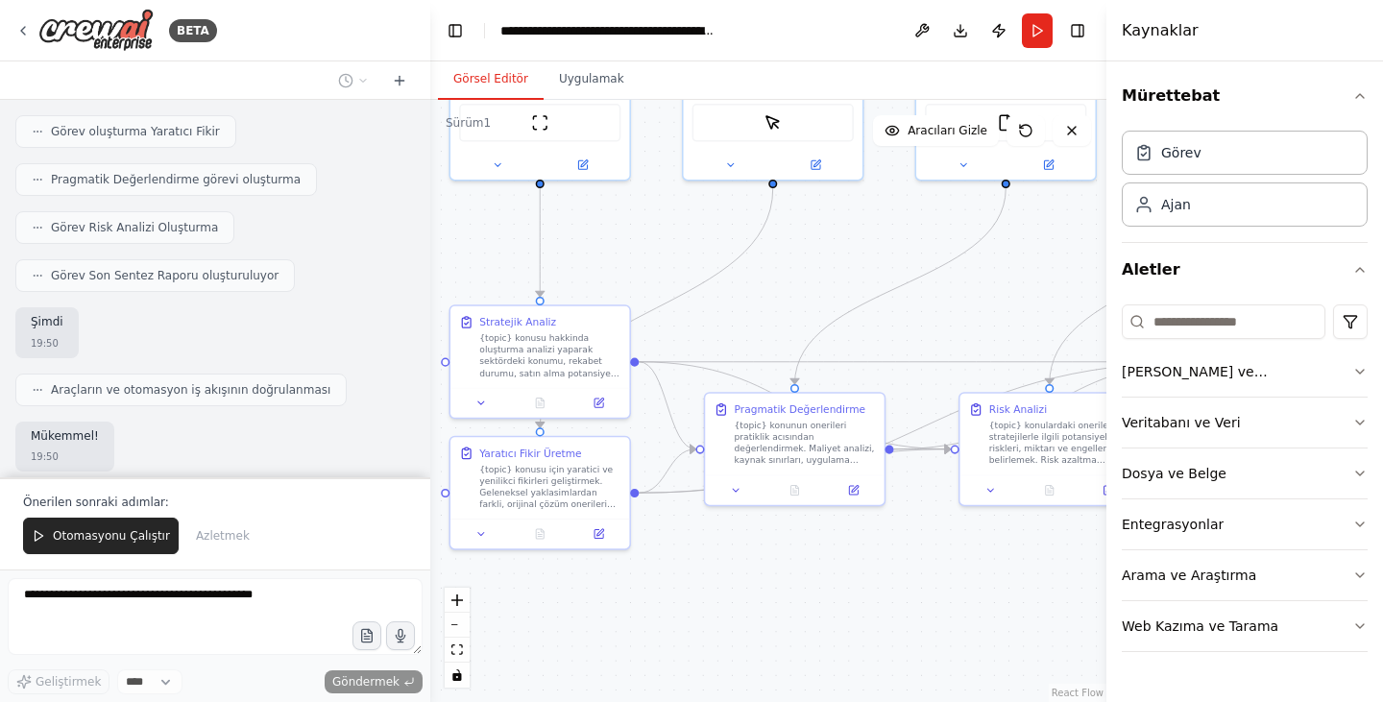
drag, startPoint x: 653, startPoint y: 577, endPoint x: 696, endPoint y: 576, distance: 43.2
click at [696, 576] on div ".deletable-edge-delete-btn { width: 20px; height: 20px; border: 0px solid #ffff…" at bounding box center [768, 401] width 676 height 602
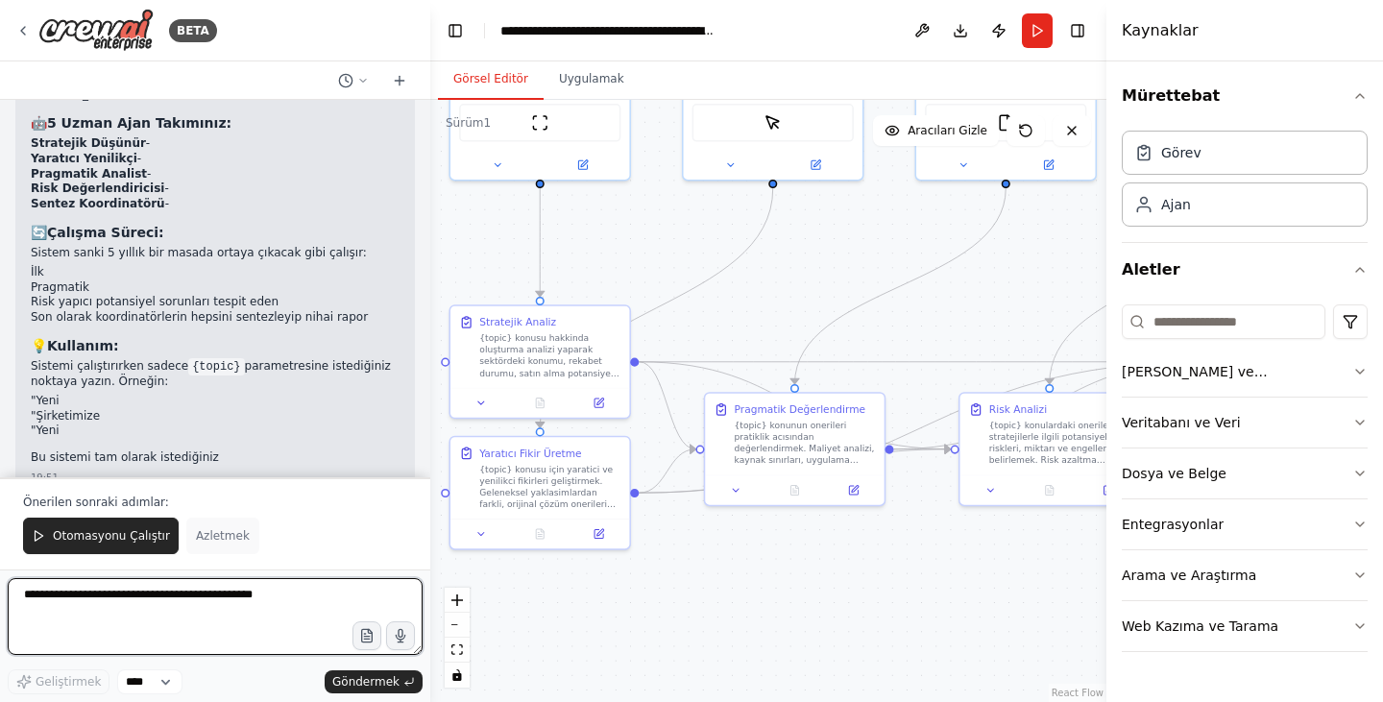
scroll to position [1672, 0]
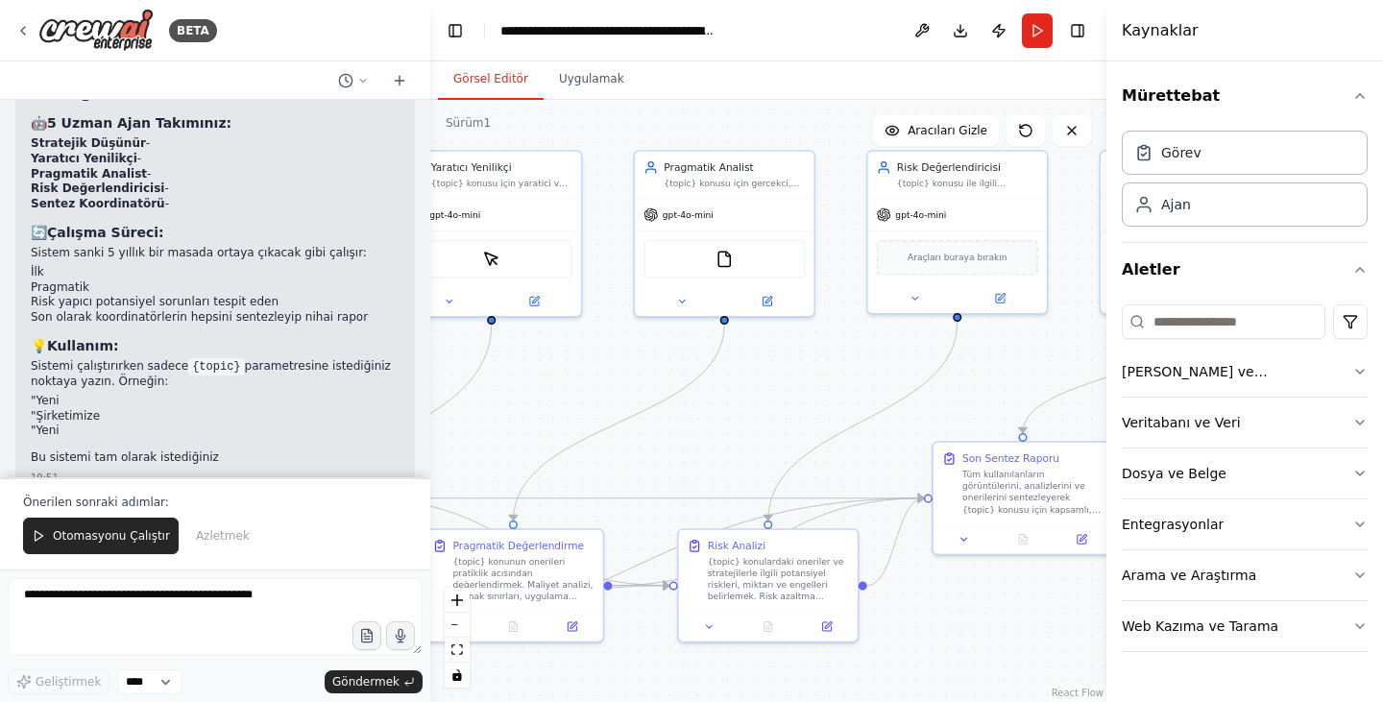
drag, startPoint x: 902, startPoint y: 326, endPoint x: 627, endPoint y: 456, distance: 303.7
click at [627, 456] on div ".deletable-edge-delete-btn { width: 20px; height: 20px; border: 0px solid #ffff…" at bounding box center [768, 401] width 676 height 602
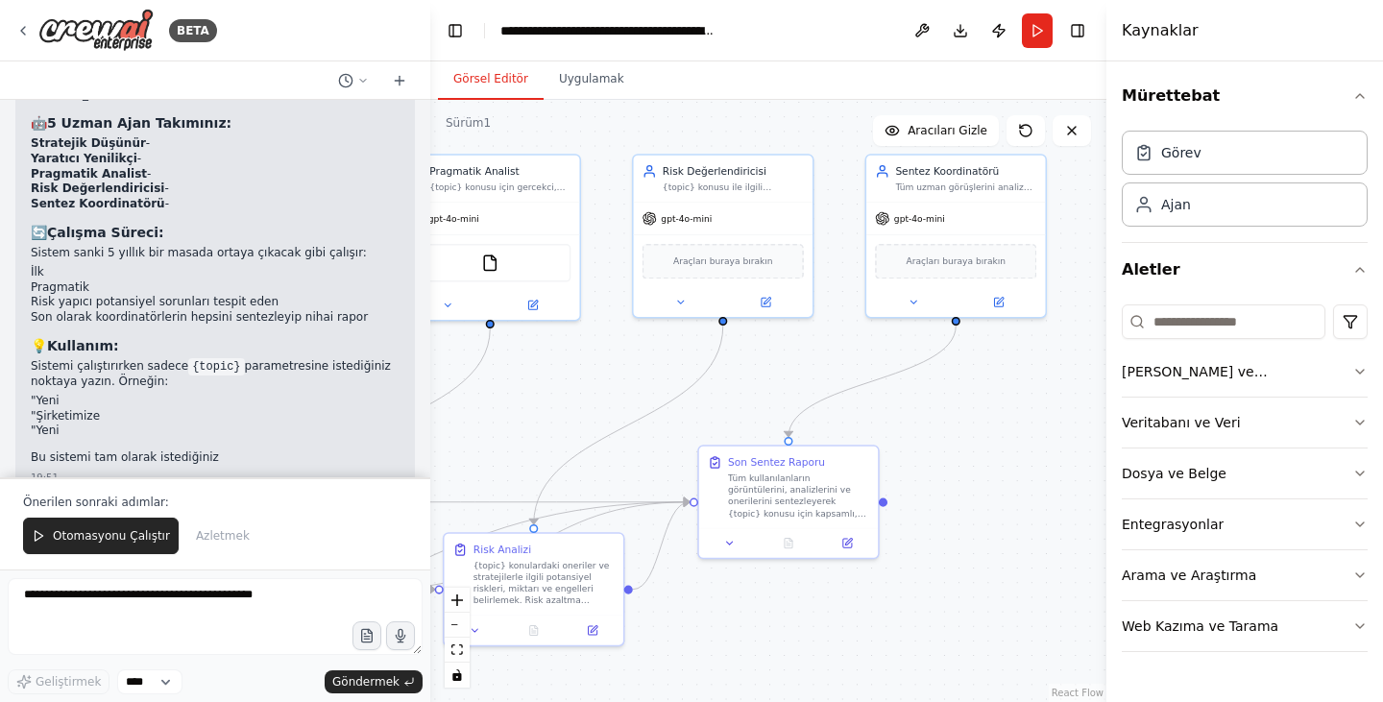
drag, startPoint x: 909, startPoint y: 433, endPoint x: 677, endPoint y: 435, distance: 232.4
click at [679, 436] on div ".deletable-edge-delete-btn { width: 20px; height: 20px; border: 0px solid #ffff…" at bounding box center [768, 401] width 676 height 602
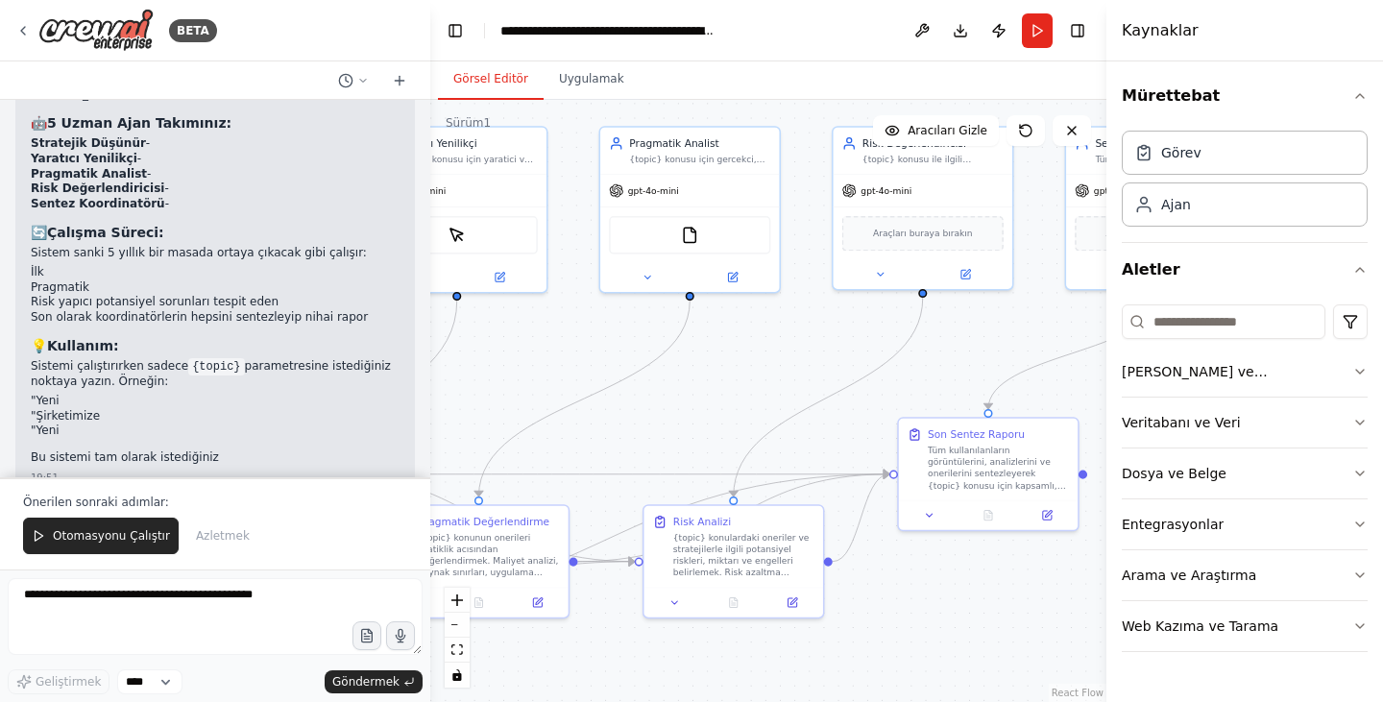
drag, startPoint x: 581, startPoint y: 429, endPoint x: 748, endPoint y: 402, distance: 169.2
click at [778, 402] on div ".deletable-edge-delete-btn { width: 20px; height: 20px; border: 0px solid #ffff…" at bounding box center [768, 401] width 676 height 602
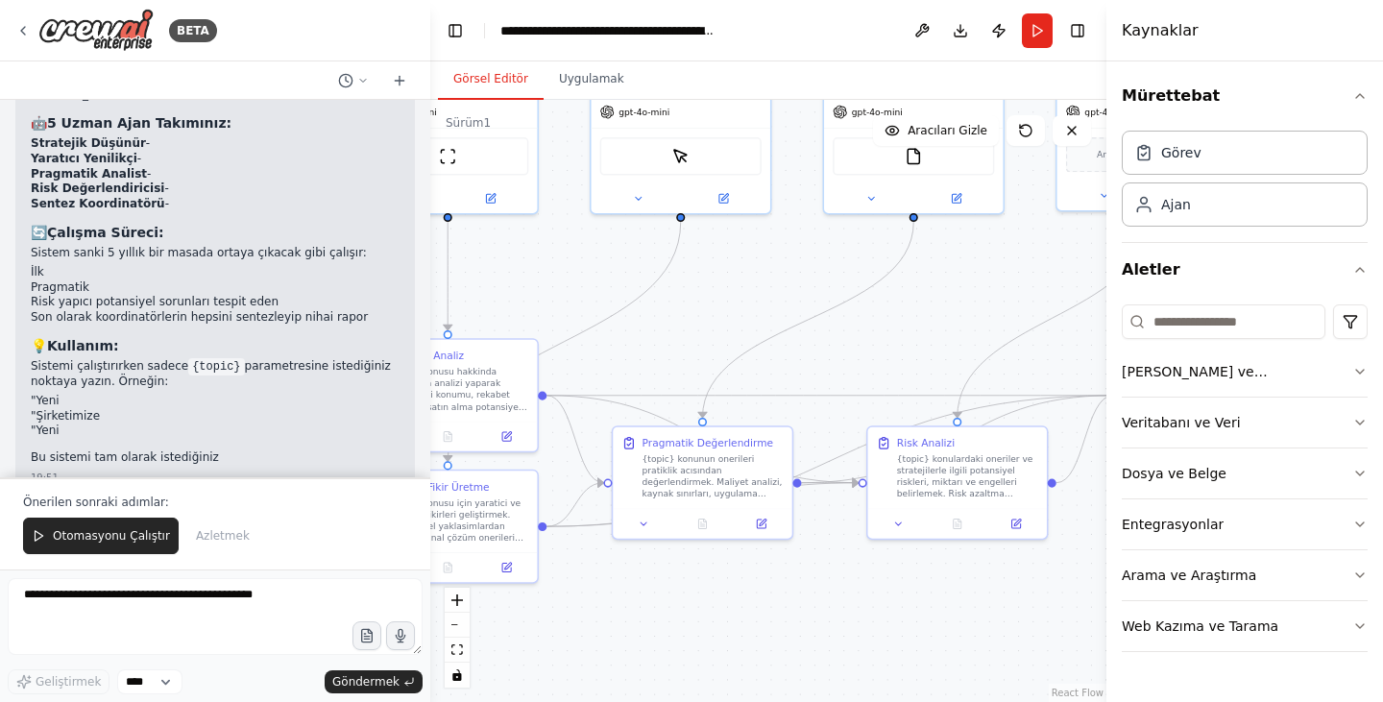
drag, startPoint x: 644, startPoint y: 416, endPoint x: 871, endPoint y: 337, distance: 239.9
click at [871, 337] on div ".deletable-edge-delete-btn { width: 20px; height: 20px; border: 0px solid #ffff…" at bounding box center [768, 401] width 676 height 602
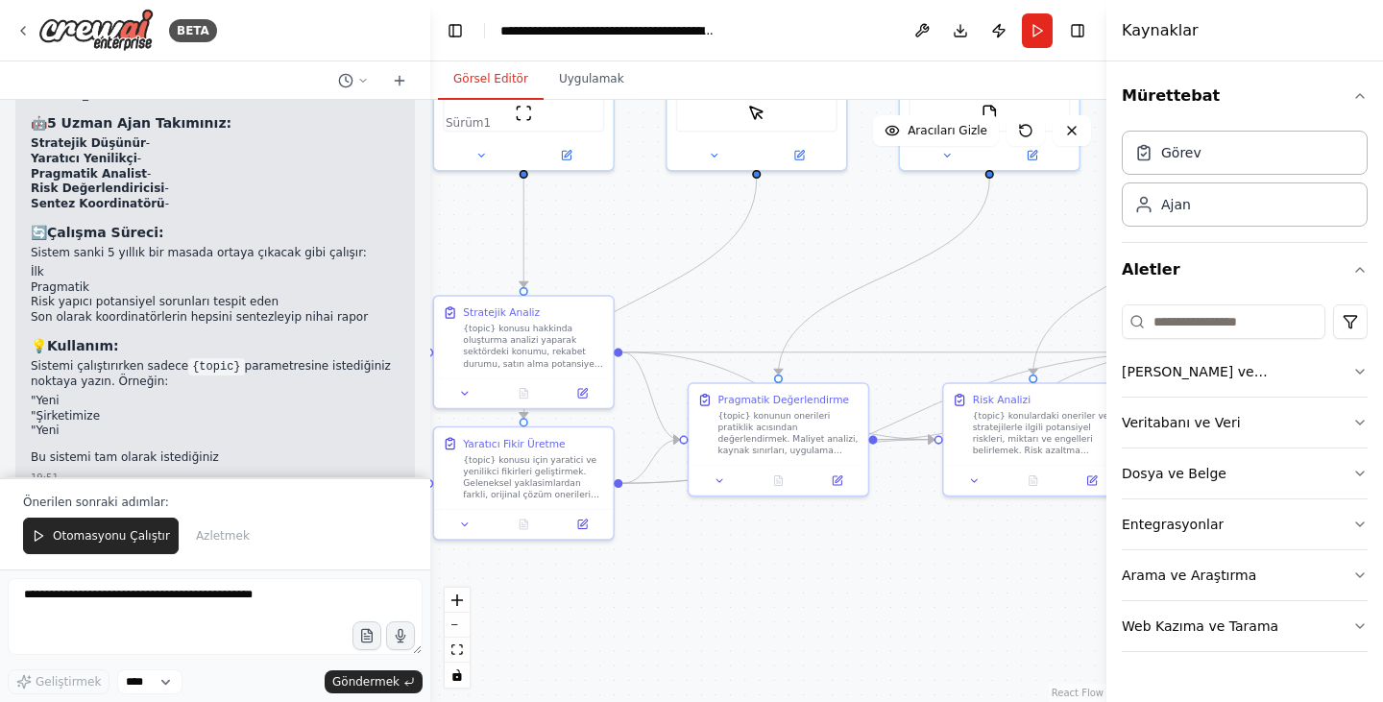
drag, startPoint x: 715, startPoint y: 347, endPoint x: 787, endPoint y: 304, distance: 83.5
click at [787, 304] on div ".deletable-edge-delete-btn { width: 20px; height: 20px; border: 0px solid #ffff…" at bounding box center [768, 401] width 676 height 602
click at [784, 304] on div ".deletable-edge-delete-btn { width: 20px; height: 20px; border: 0px solid #ffff…" at bounding box center [768, 401] width 676 height 602
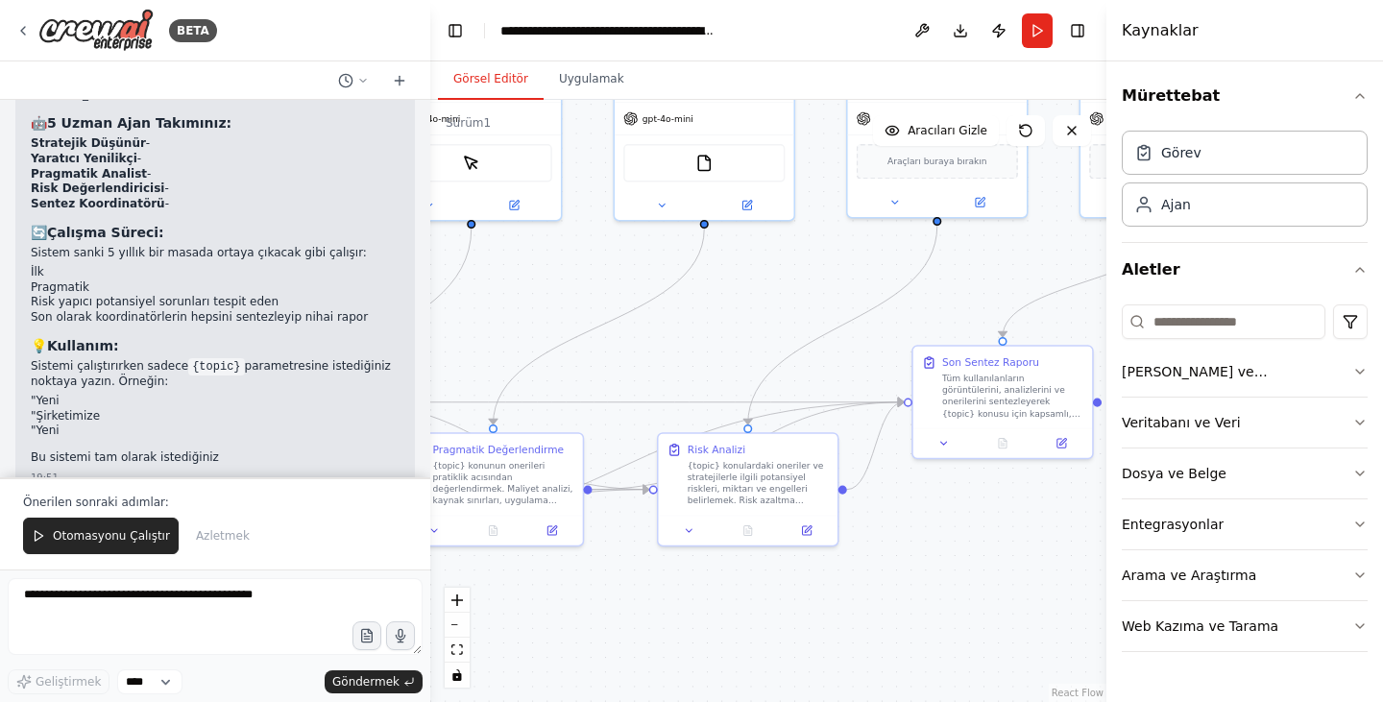
drag, startPoint x: 807, startPoint y: 288, endPoint x: 525, endPoint y: 337, distance: 285.6
click at [525, 337] on div ".deletable-edge-delete-btn { width: 20px; height: 20px; border: 0px solid #ffff…" at bounding box center [768, 401] width 676 height 602
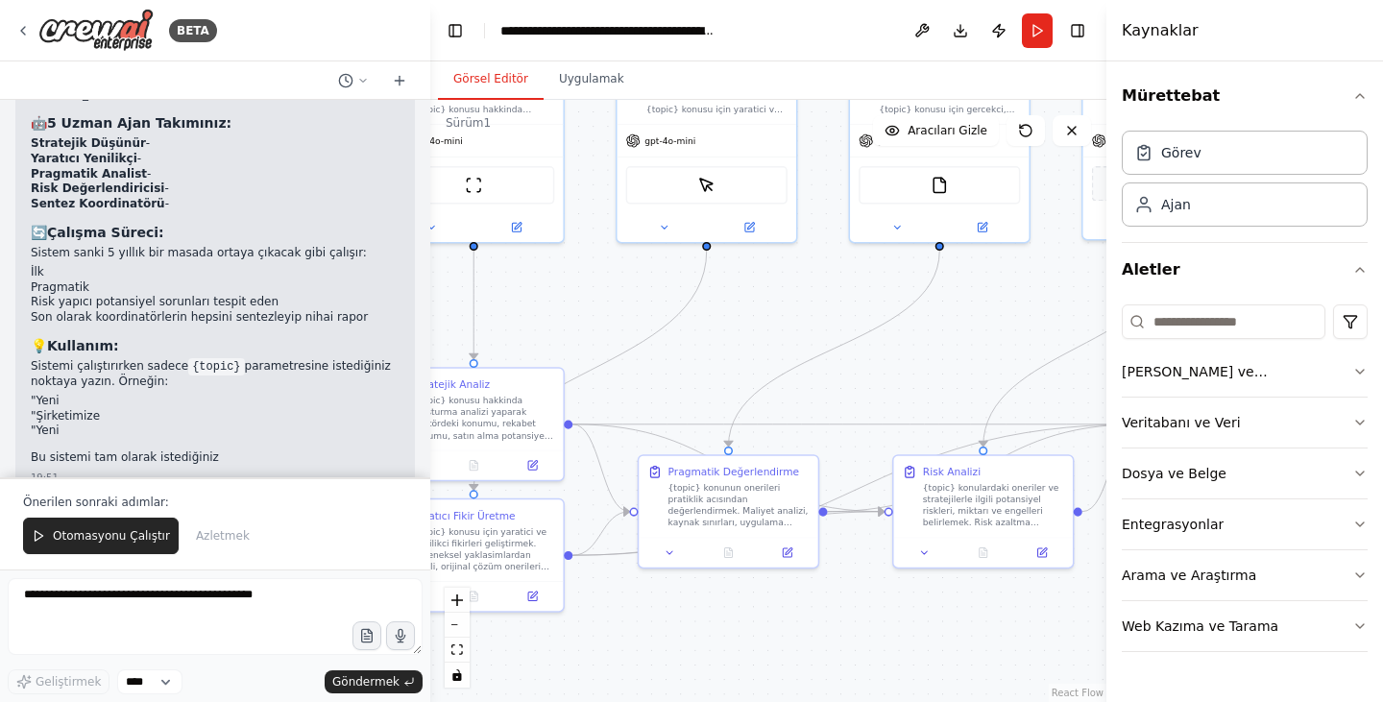
drag, startPoint x: 643, startPoint y: 341, endPoint x: 935, endPoint y: 349, distance: 292.0
click at [937, 349] on div ".deletable-edge-delete-btn { width: 20px; height: 20px; border: 0px solid #ffff…" at bounding box center [768, 401] width 676 height 602
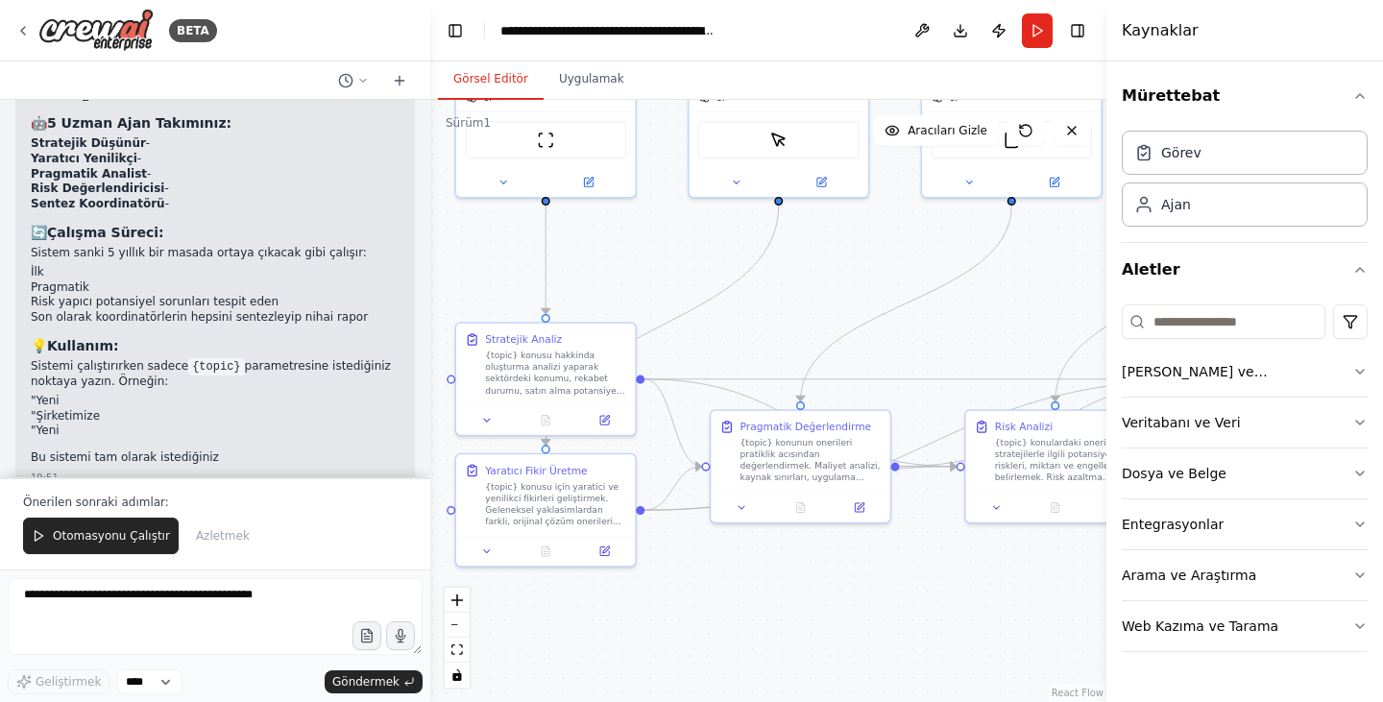
drag, startPoint x: 734, startPoint y: 355, endPoint x: 752, endPoint y: 320, distance: 39.9
click at [752, 320] on div ".deletable-edge-delete-btn { width: 20px; height: 20px; border: 0px solid #ffff…" at bounding box center [768, 401] width 676 height 602
click at [205, 616] on textarea at bounding box center [215, 616] width 415 height 77
click at [147, 620] on textarea at bounding box center [215, 616] width 415 height 77
paste textarea "**********"
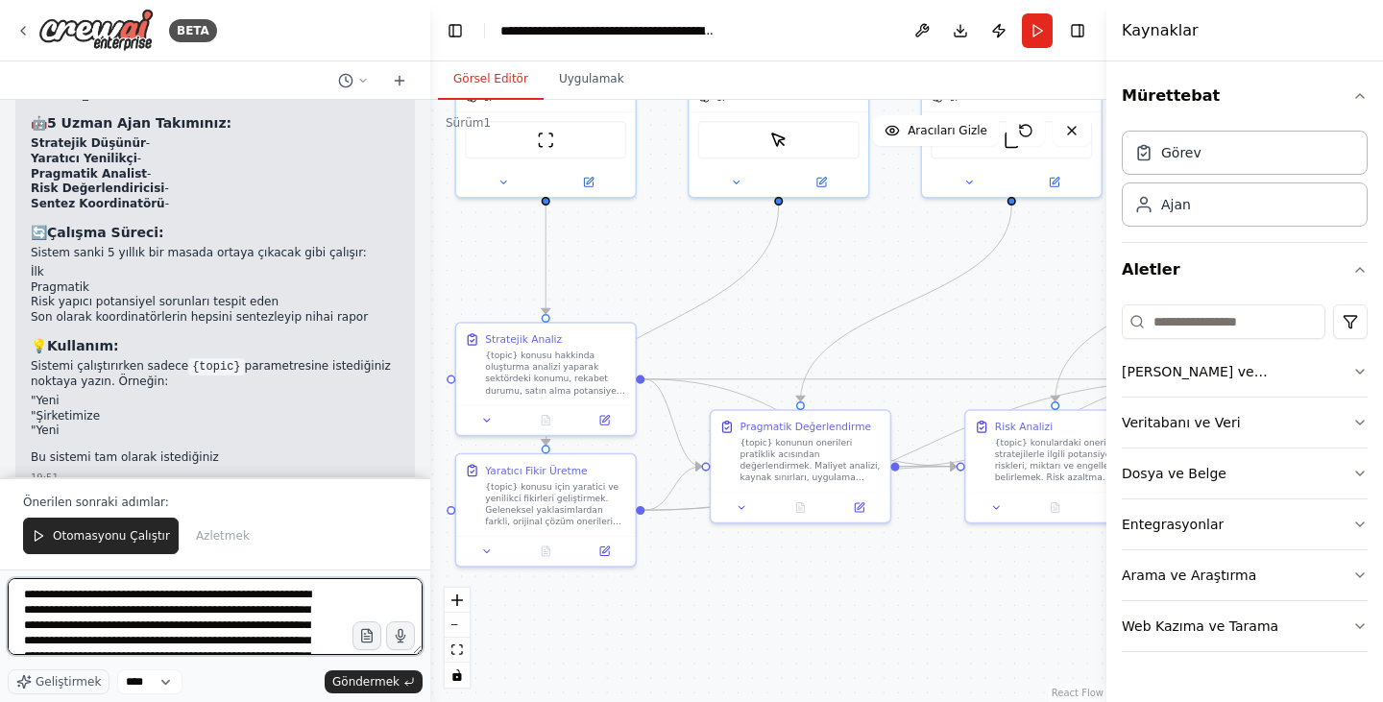
scroll to position [1729, 0]
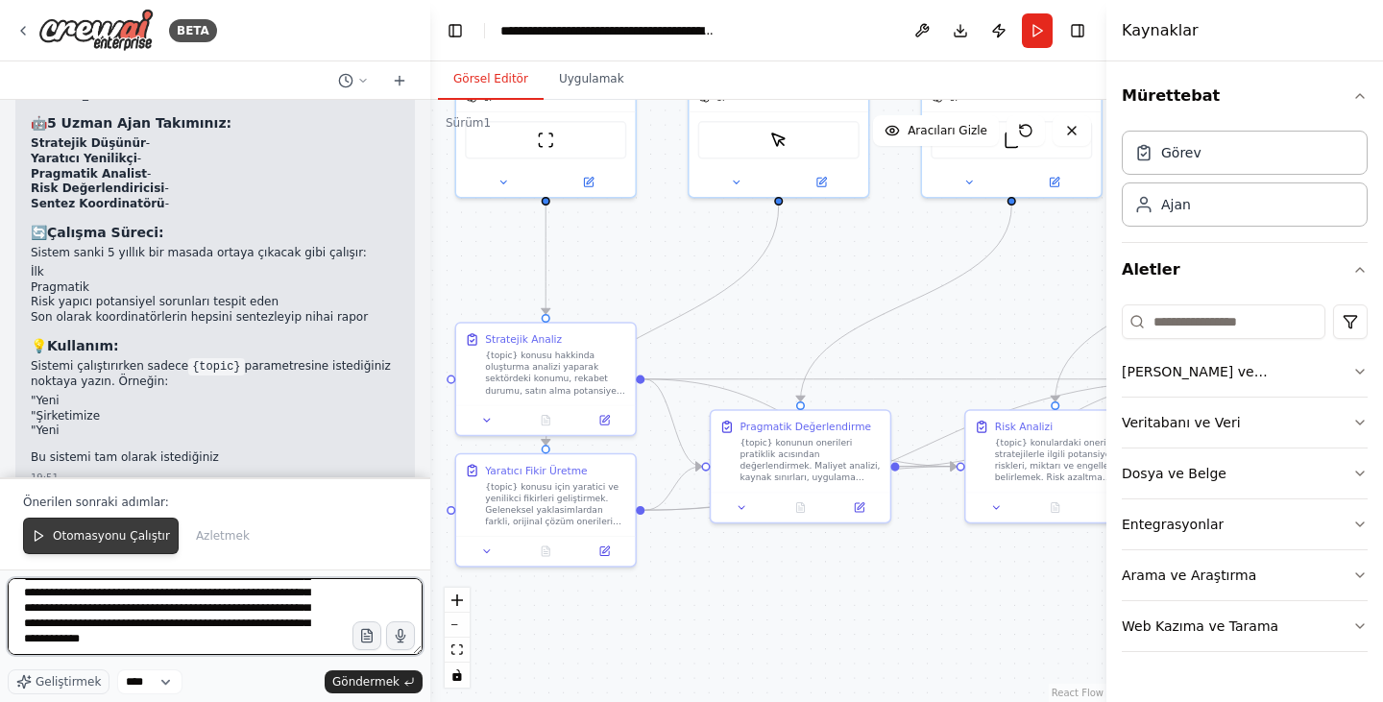
type textarea "**********"
click at [113, 542] on font "Otomasyonu Çalıştır" at bounding box center [111, 535] width 117 height 13
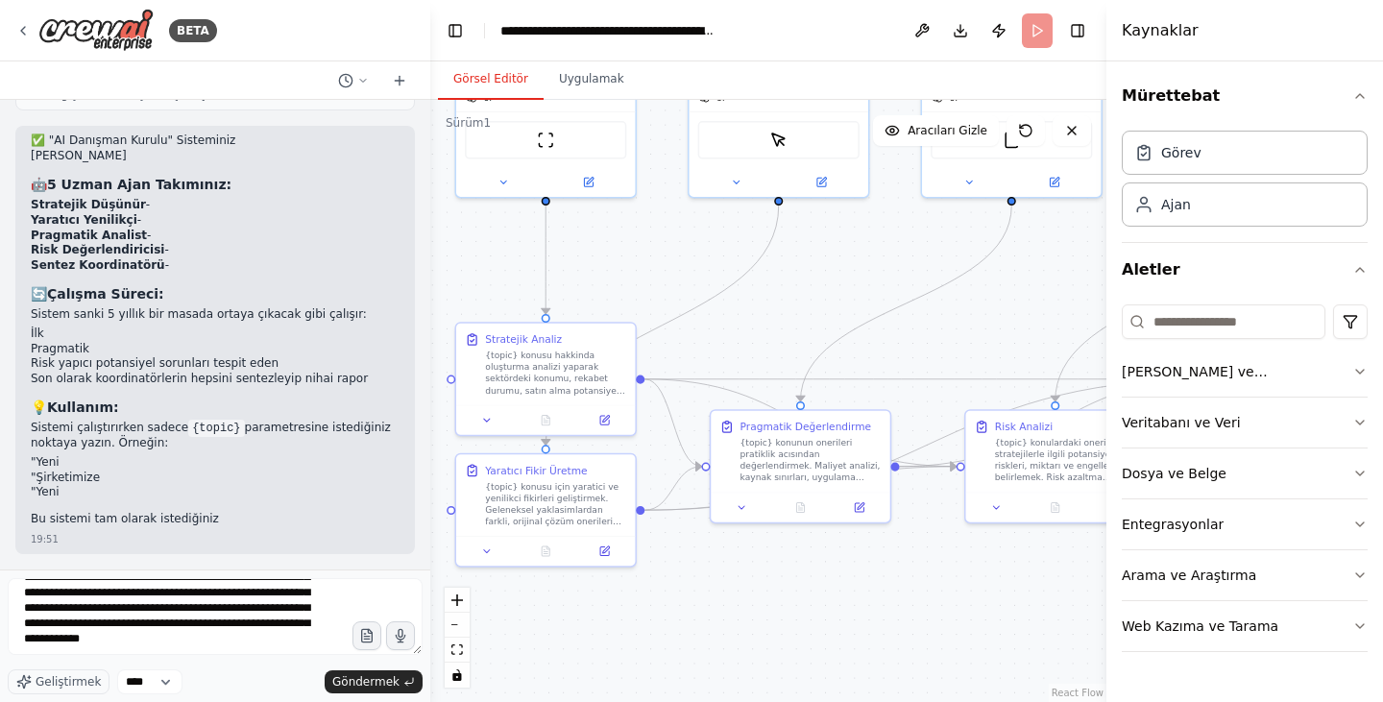
scroll to position [1579, 0]
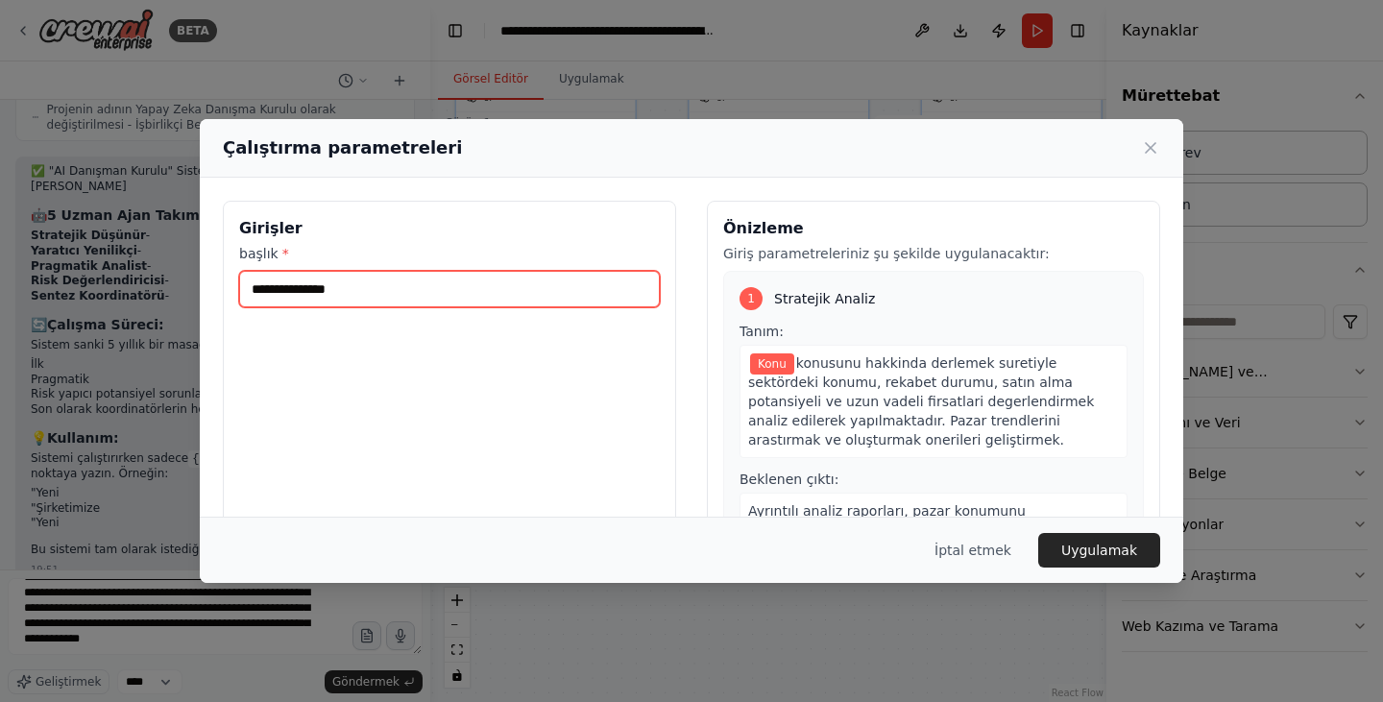
click at [406, 289] on input "başlık *" at bounding box center [449, 289] width 421 height 36
paste input "**********"
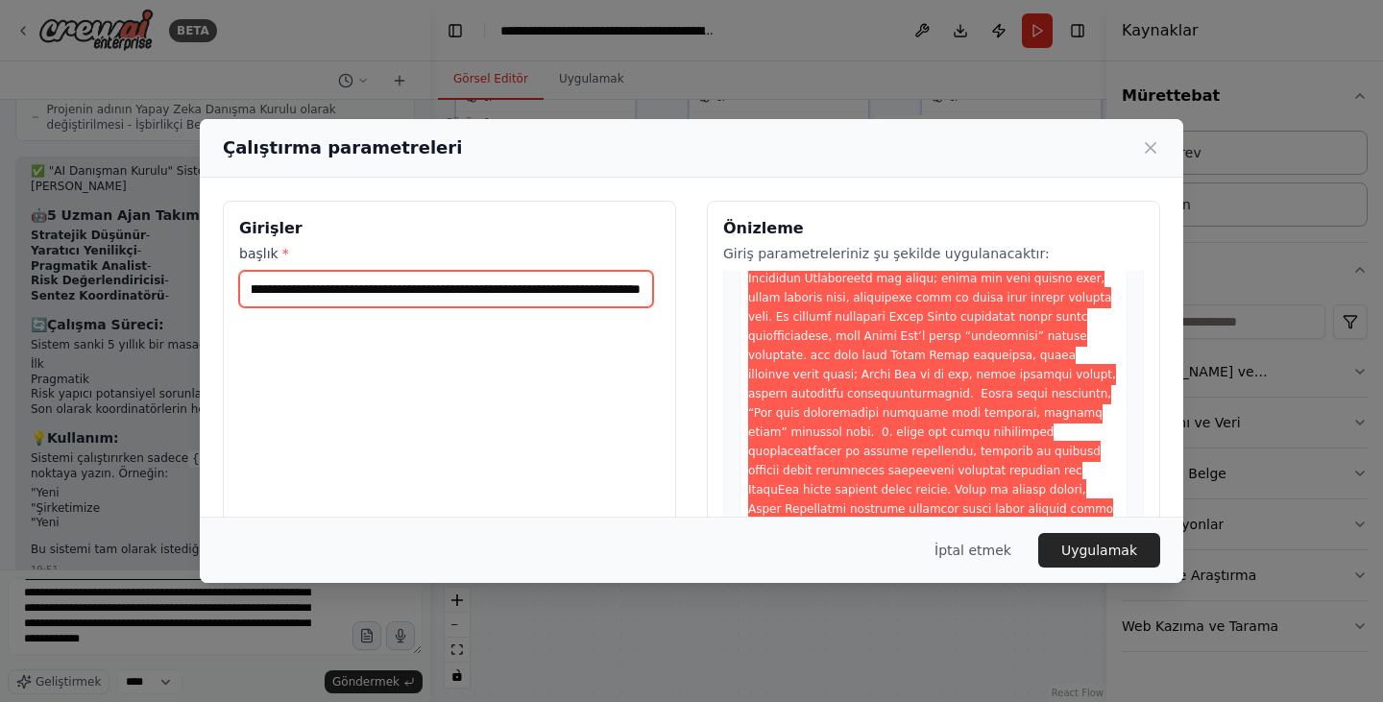
scroll to position [0, 0]
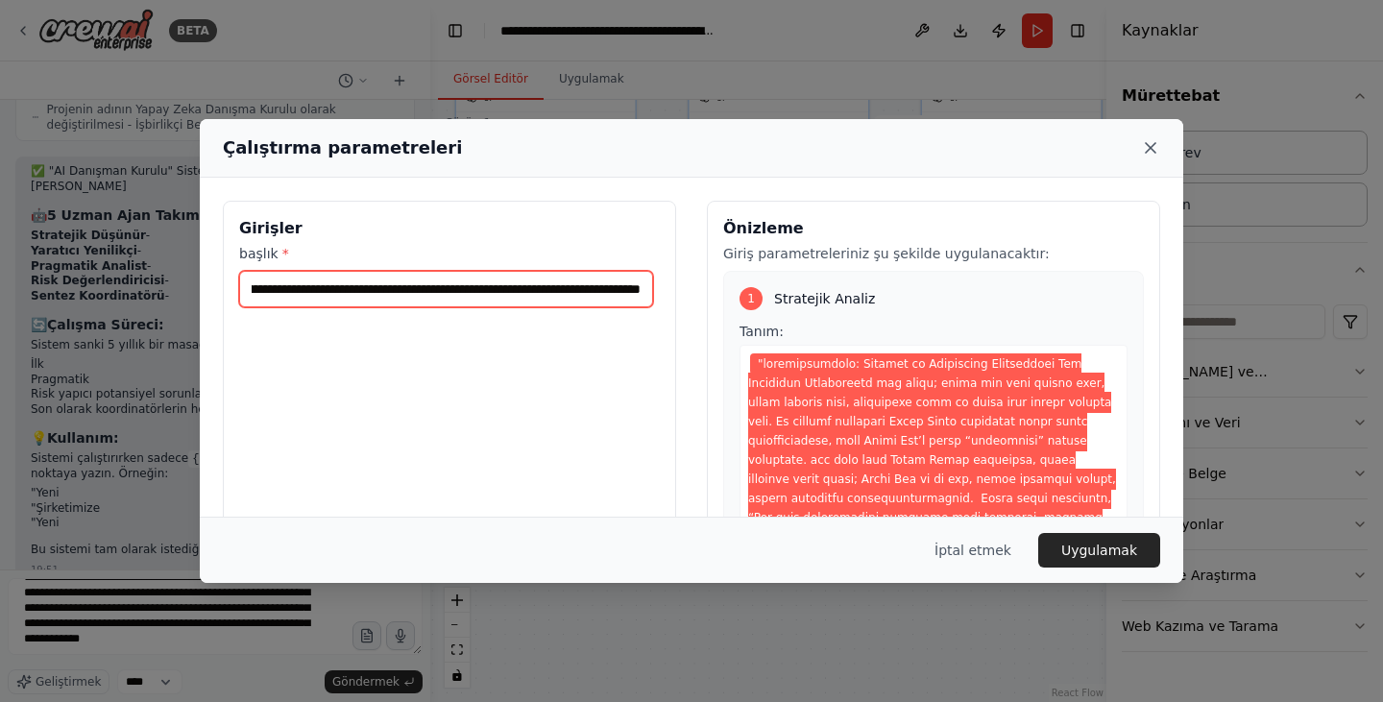
type input "**********"
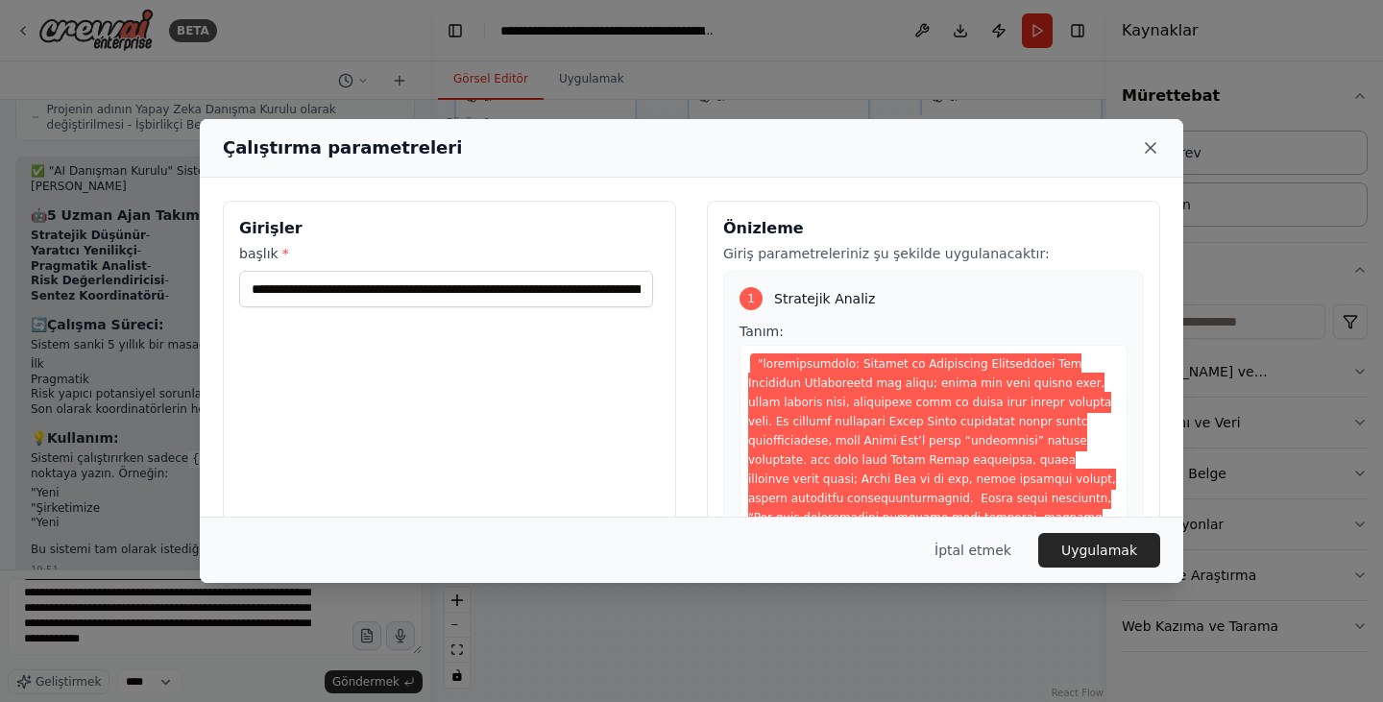
click at [1150, 143] on icon at bounding box center [1150, 147] width 19 height 19
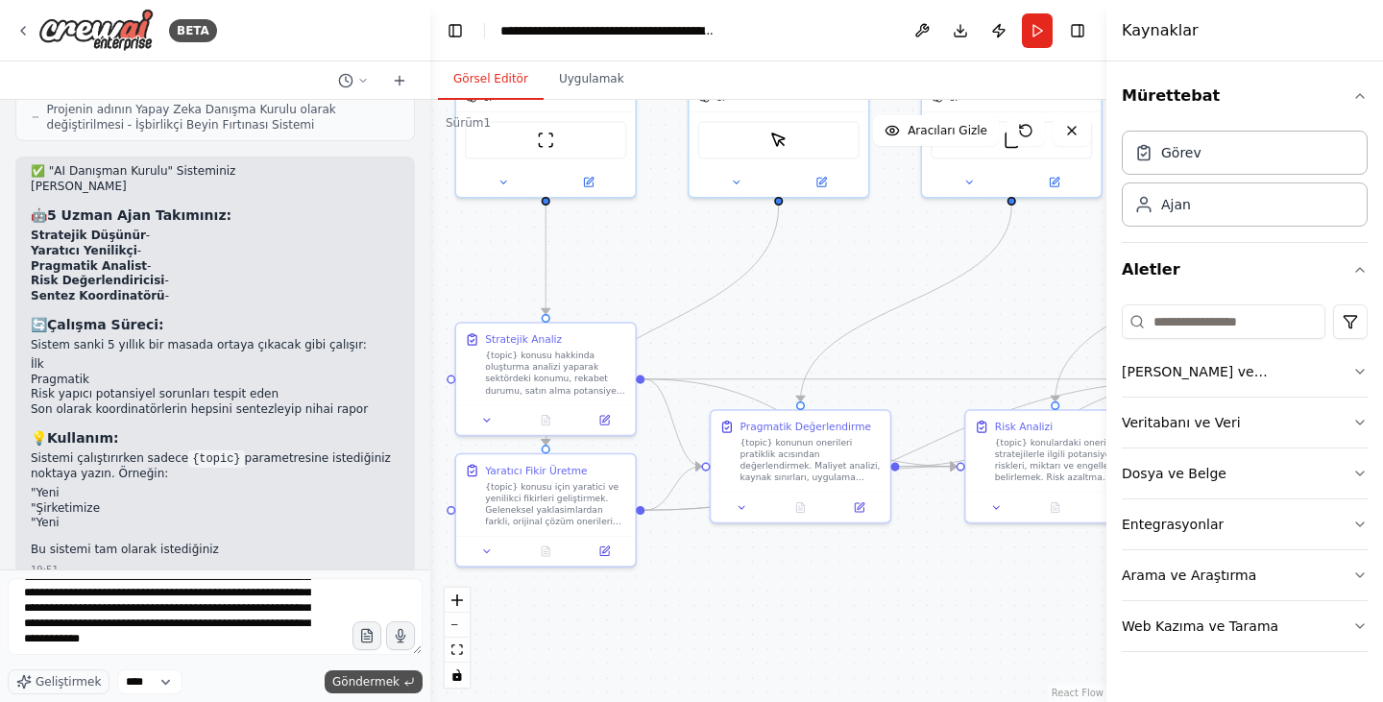
click at [361, 679] on font "Göndermek" at bounding box center [365, 681] width 67 height 13
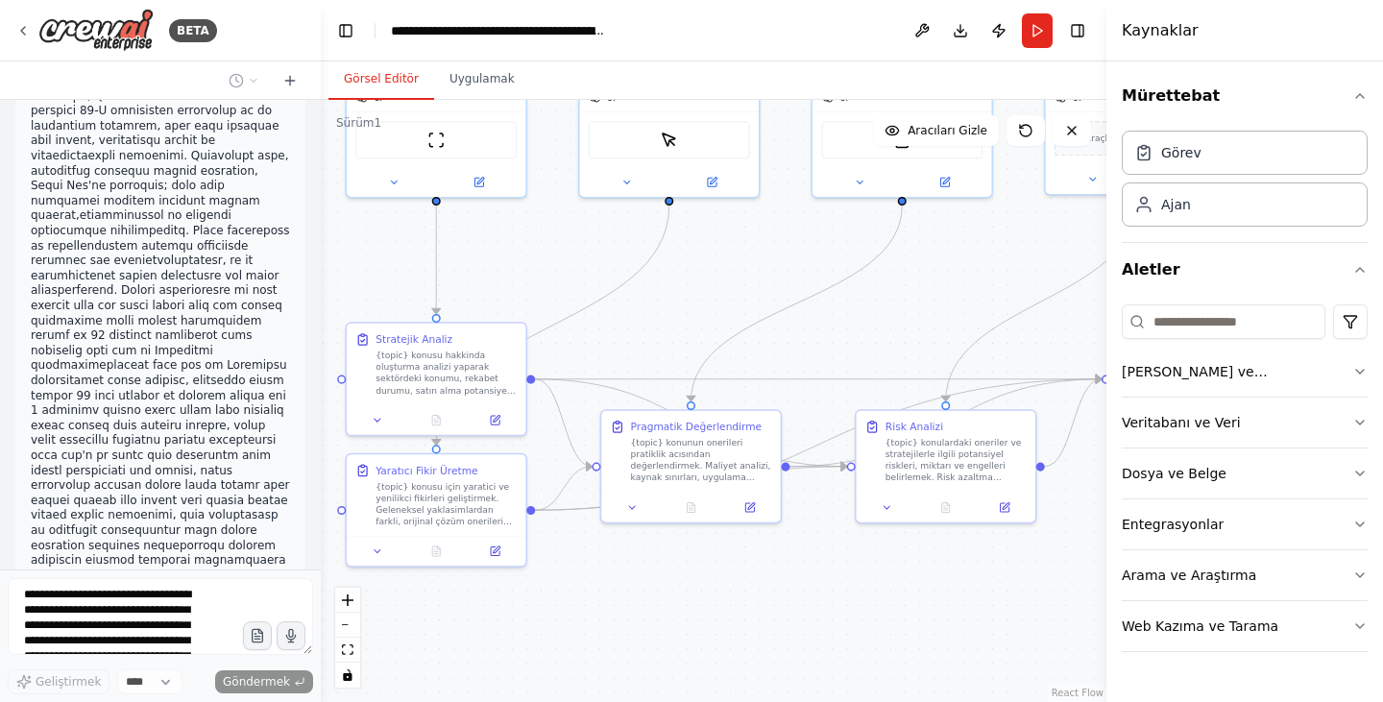
scroll to position [3224, 0]
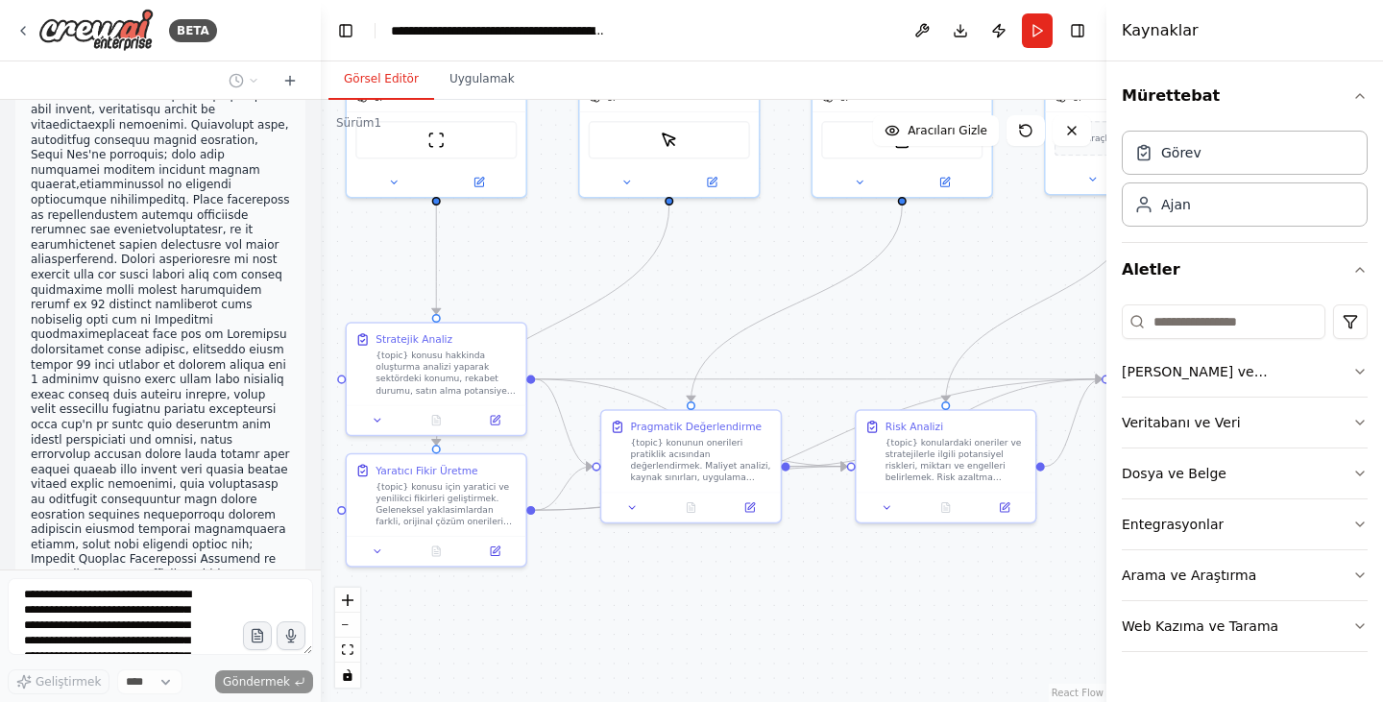
drag, startPoint x: 421, startPoint y: 275, endPoint x: 321, endPoint y: 287, distance: 100.6
click at [321, 287] on div "BETA şimdi ben böyle bir işte veya bir fikirde bir çok yapay zekayı sanki 4-5 a…" at bounding box center [691, 351] width 1383 height 702
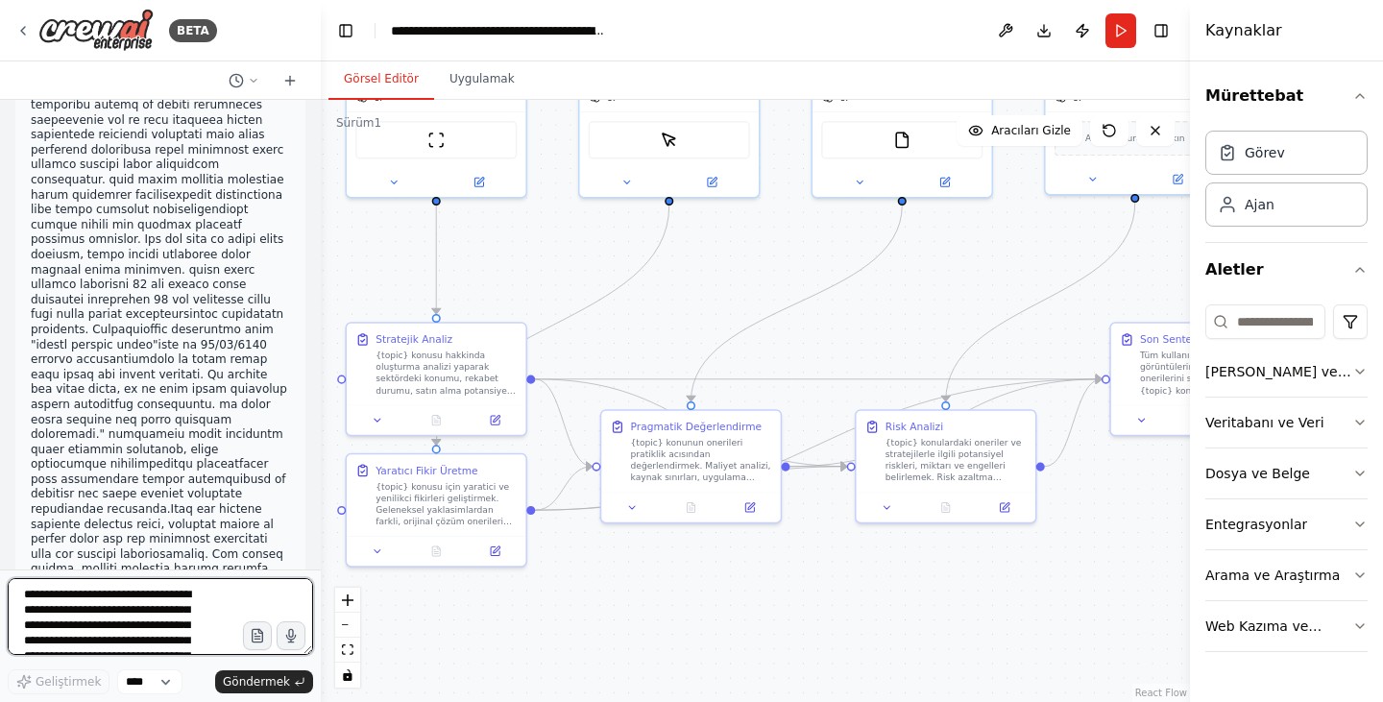
drag, startPoint x: 1108, startPoint y: 240, endPoint x: 1201, endPoint y: 236, distance: 93.2
click at [1201, 236] on div "Kaynaklar Mürettebat Görev Ajan Aletler Yapay Zeka ve Makine Öğrenmesi Veritaba…" at bounding box center [1286, 351] width 193 height 702
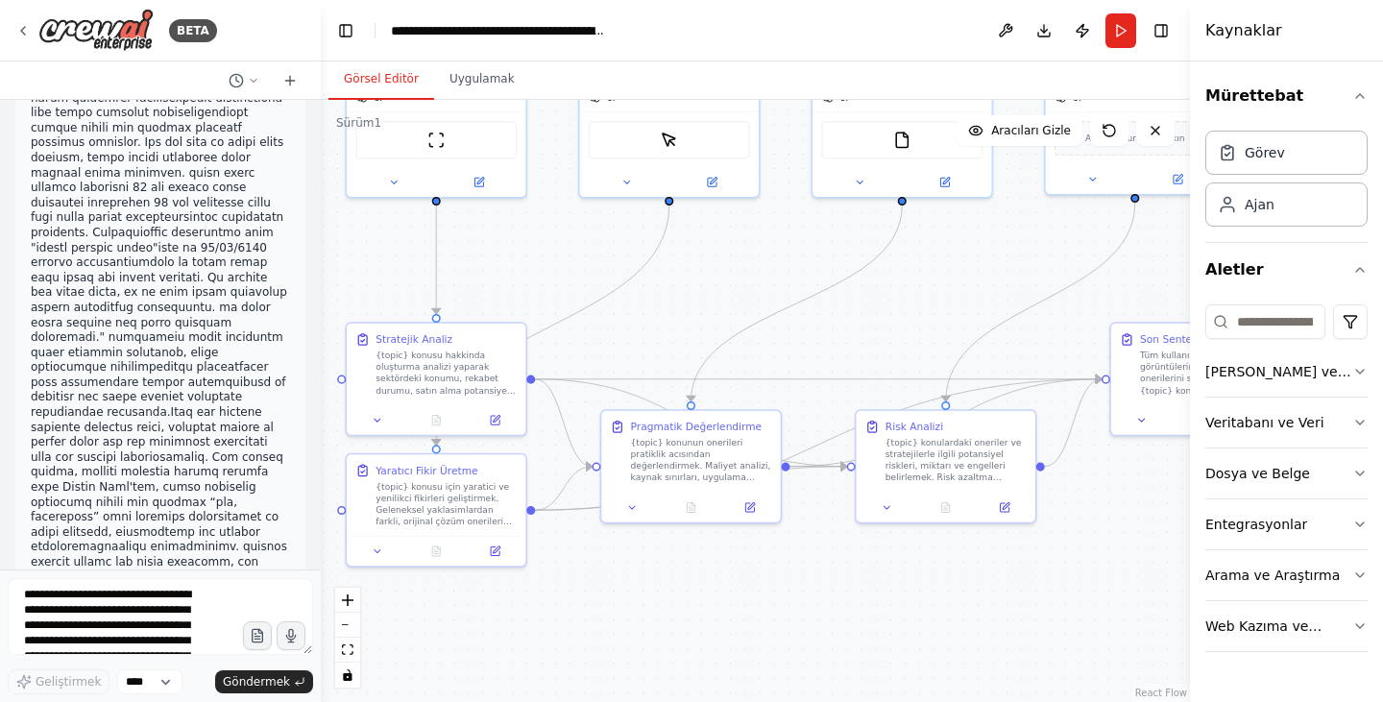
click at [131, 601] on textarea at bounding box center [160, 616] width 305 height 77
click at [114, 608] on textarea at bounding box center [160, 616] width 305 height 77
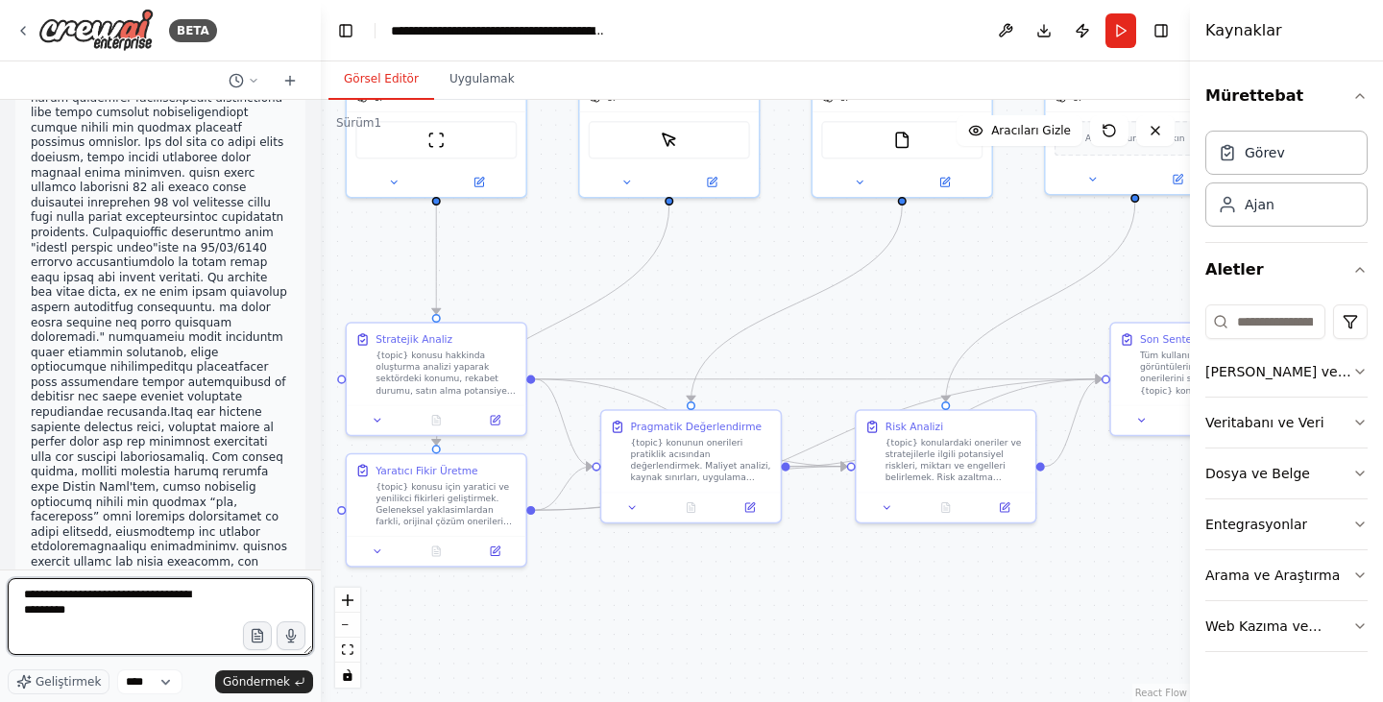
type textarea "**********"
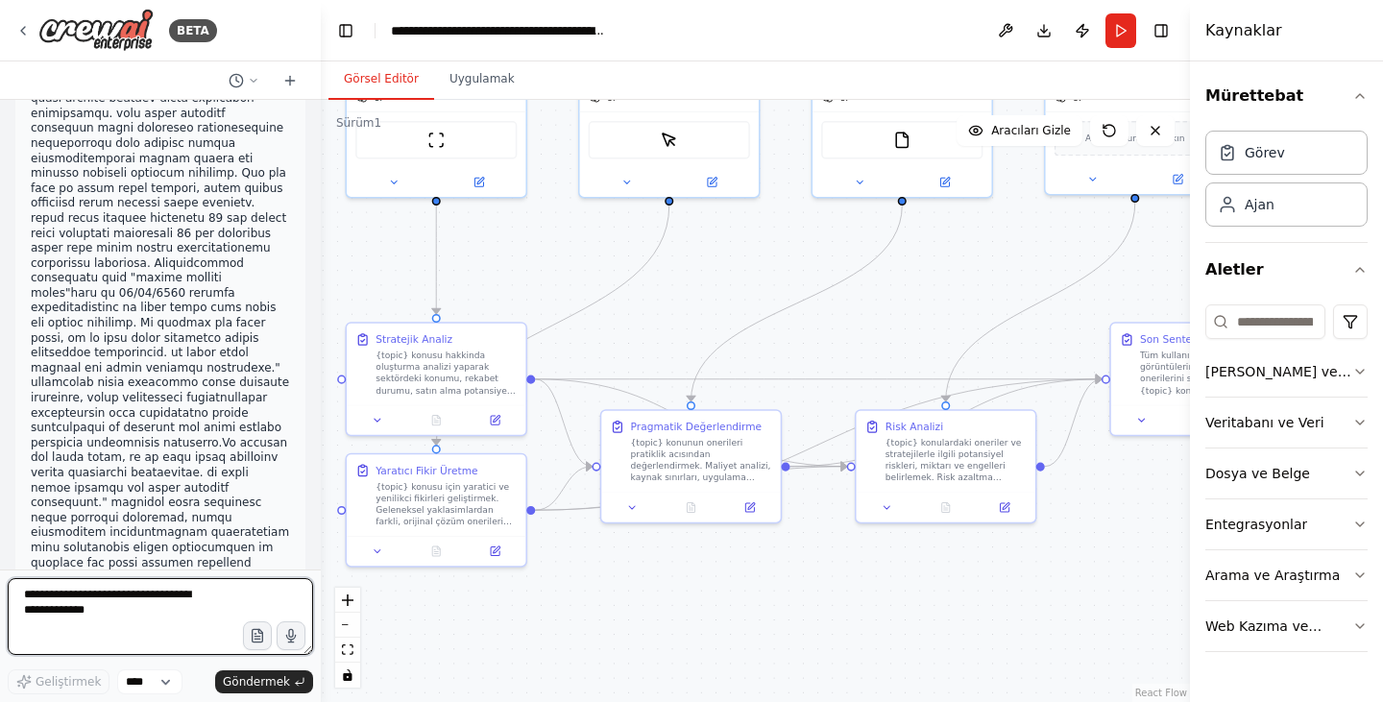
scroll to position [10693, 0]
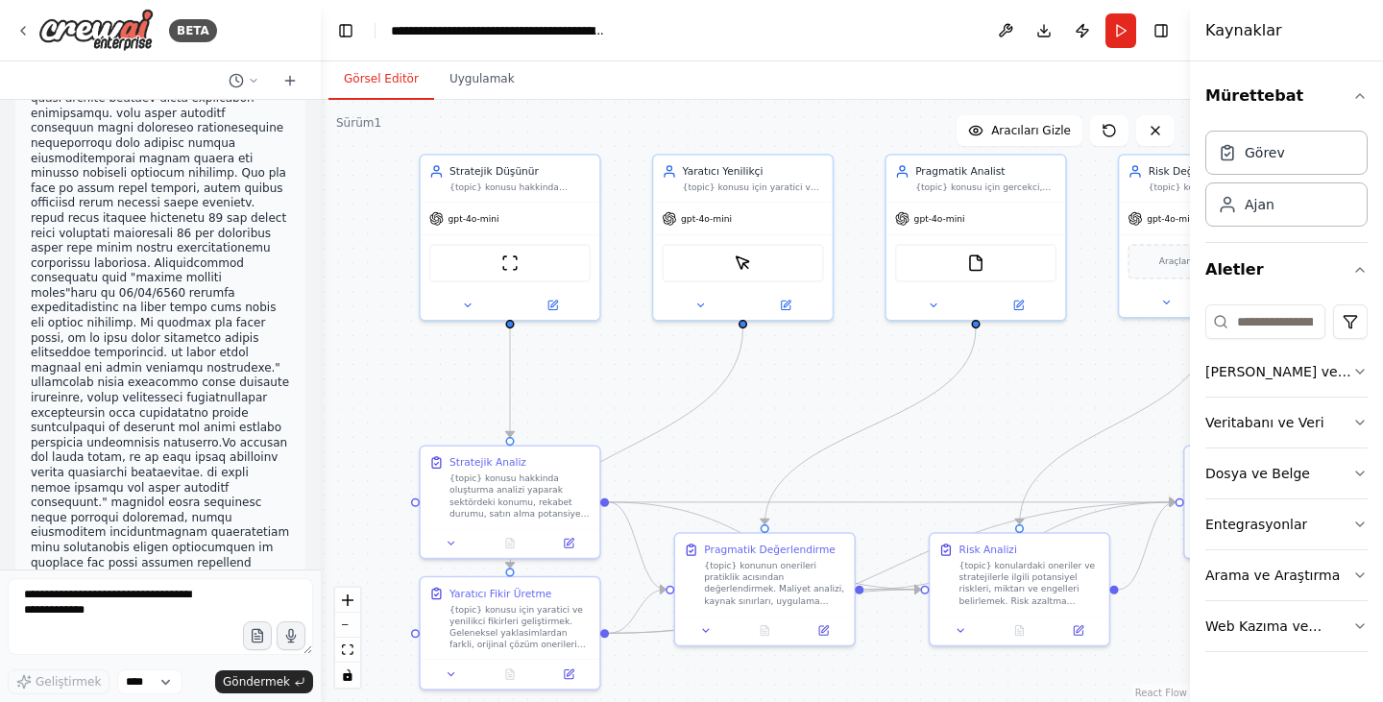
drag, startPoint x: 538, startPoint y: 265, endPoint x: 602, endPoint y: 378, distance: 130.3
click at [602, 378] on div ".deletable-edge-delete-btn { width: 20px; height: 20px; border: 0px solid #ffff…" at bounding box center [755, 401] width 869 height 602
click at [148, 604] on textarea at bounding box center [160, 616] width 305 height 77
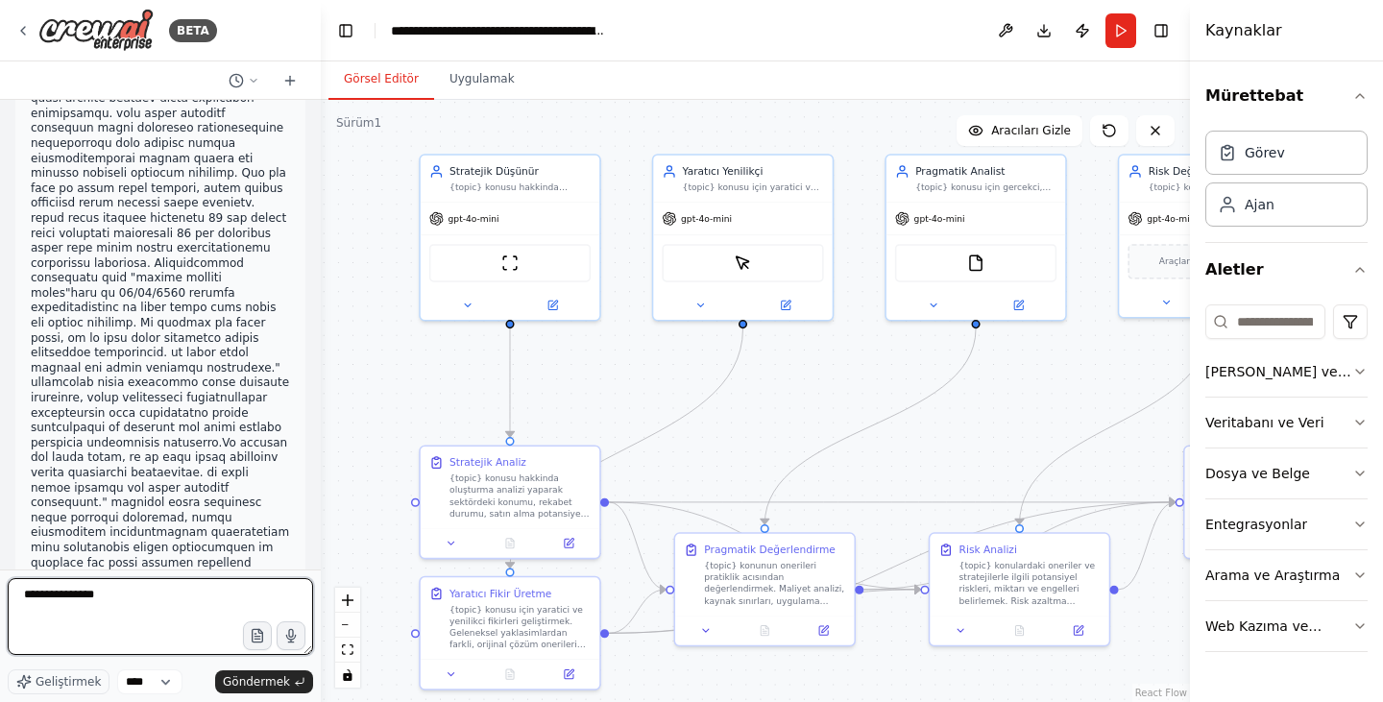
type textarea "**********"
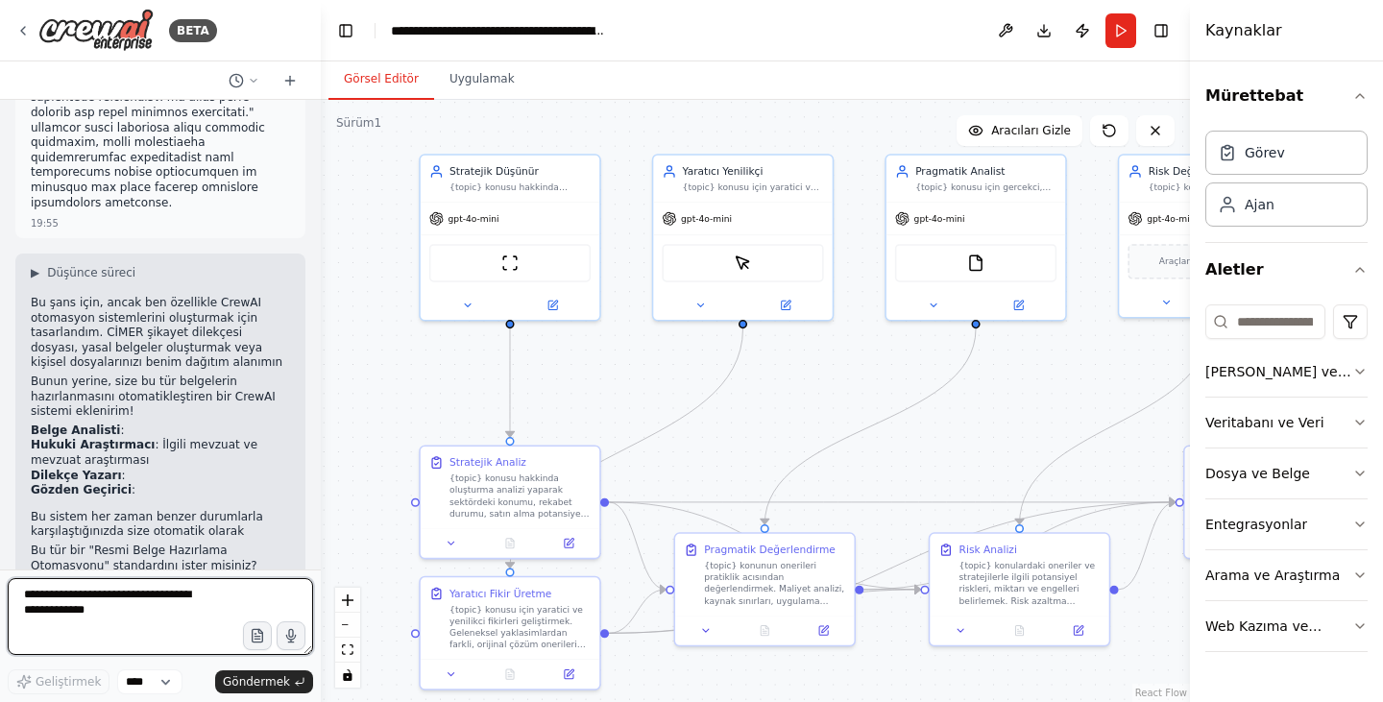
scroll to position [11187, 0]
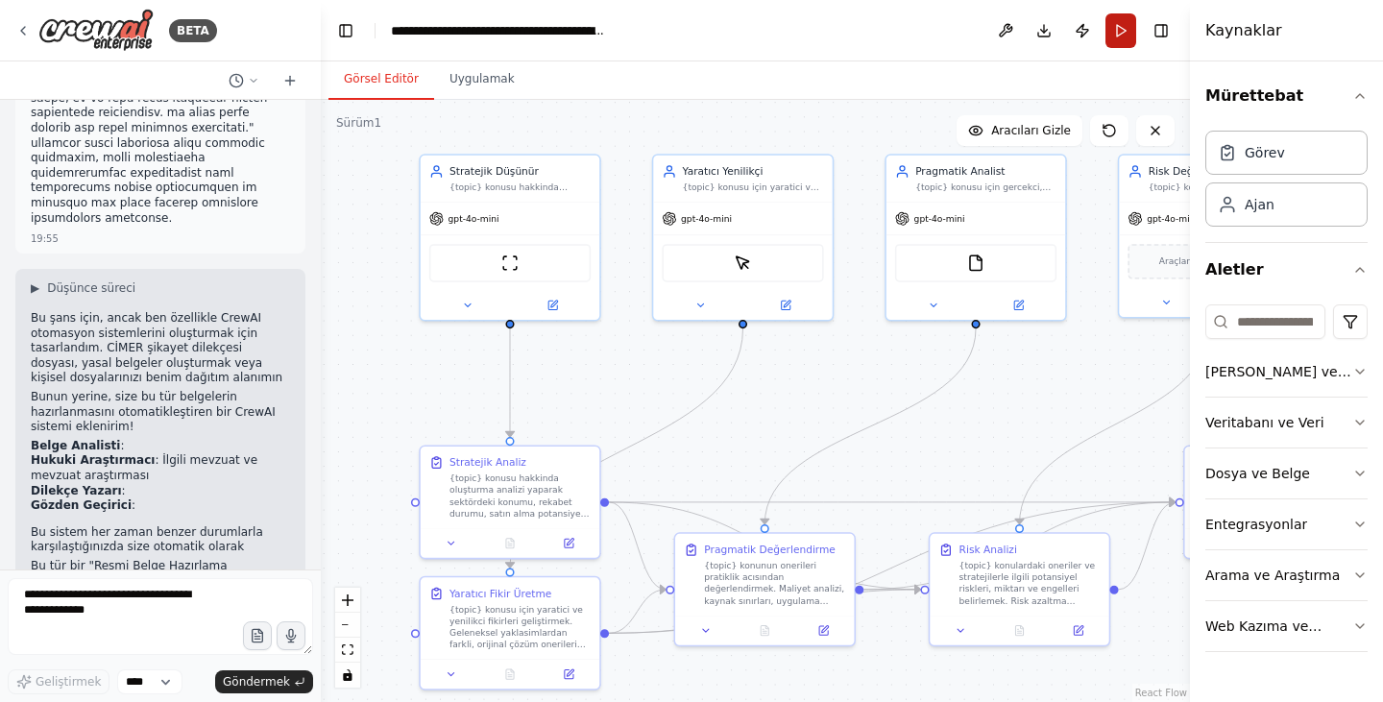
click at [1120, 29] on button "Run" at bounding box center [1120, 30] width 31 height 35
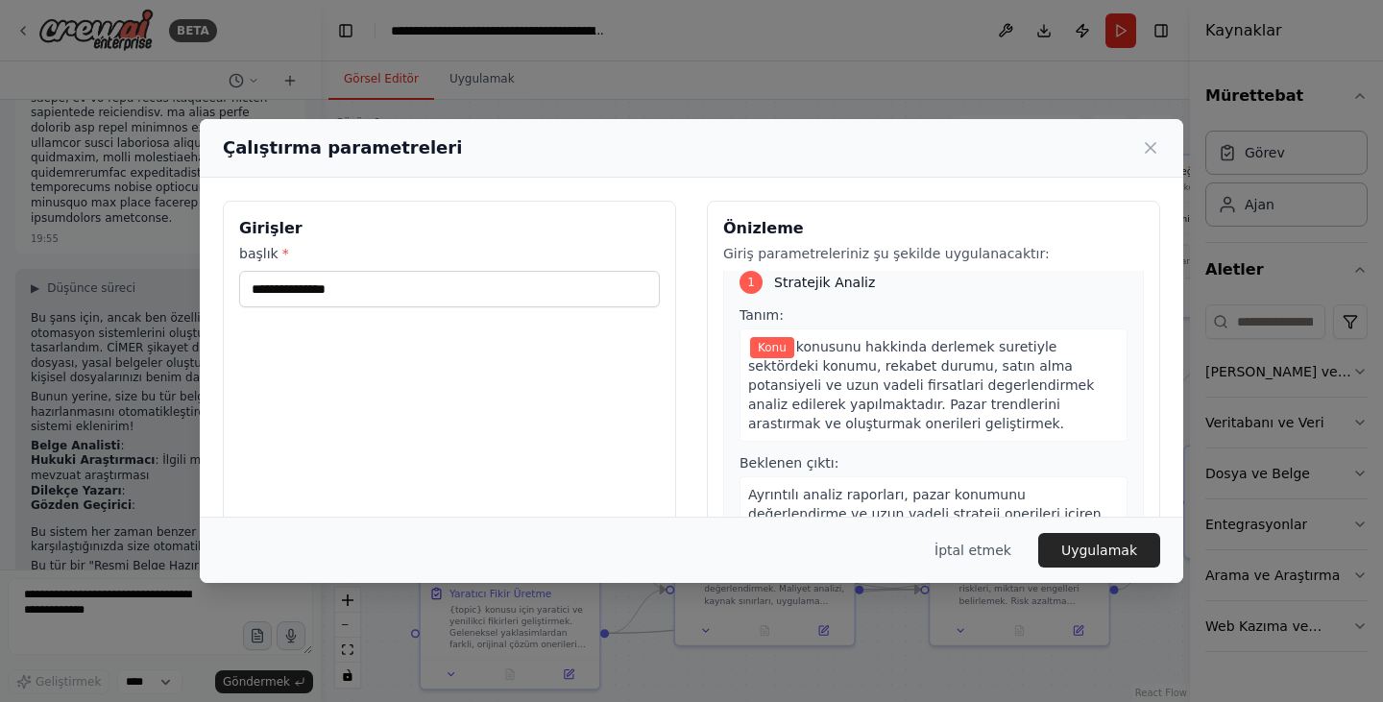
scroll to position [0, 0]
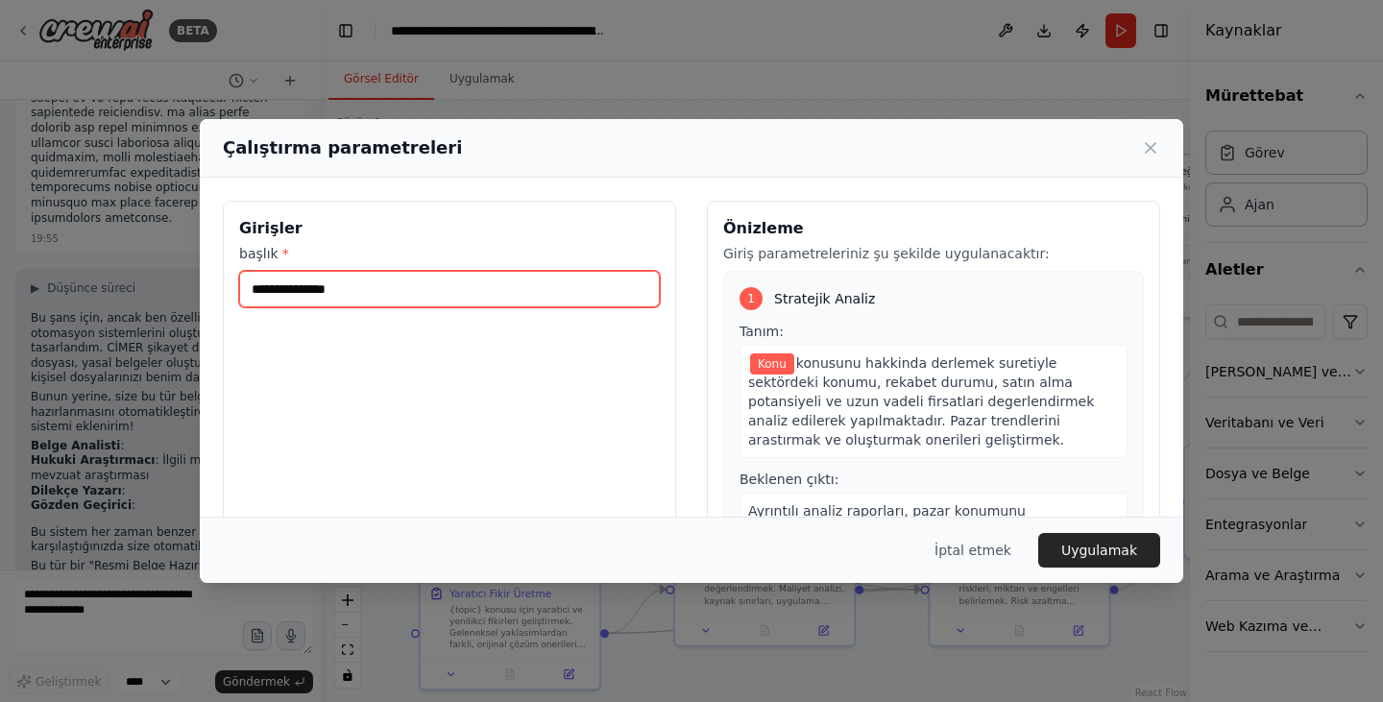
click at [460, 283] on input "başlık *" at bounding box center [449, 289] width 421 height 36
paste input "**********"
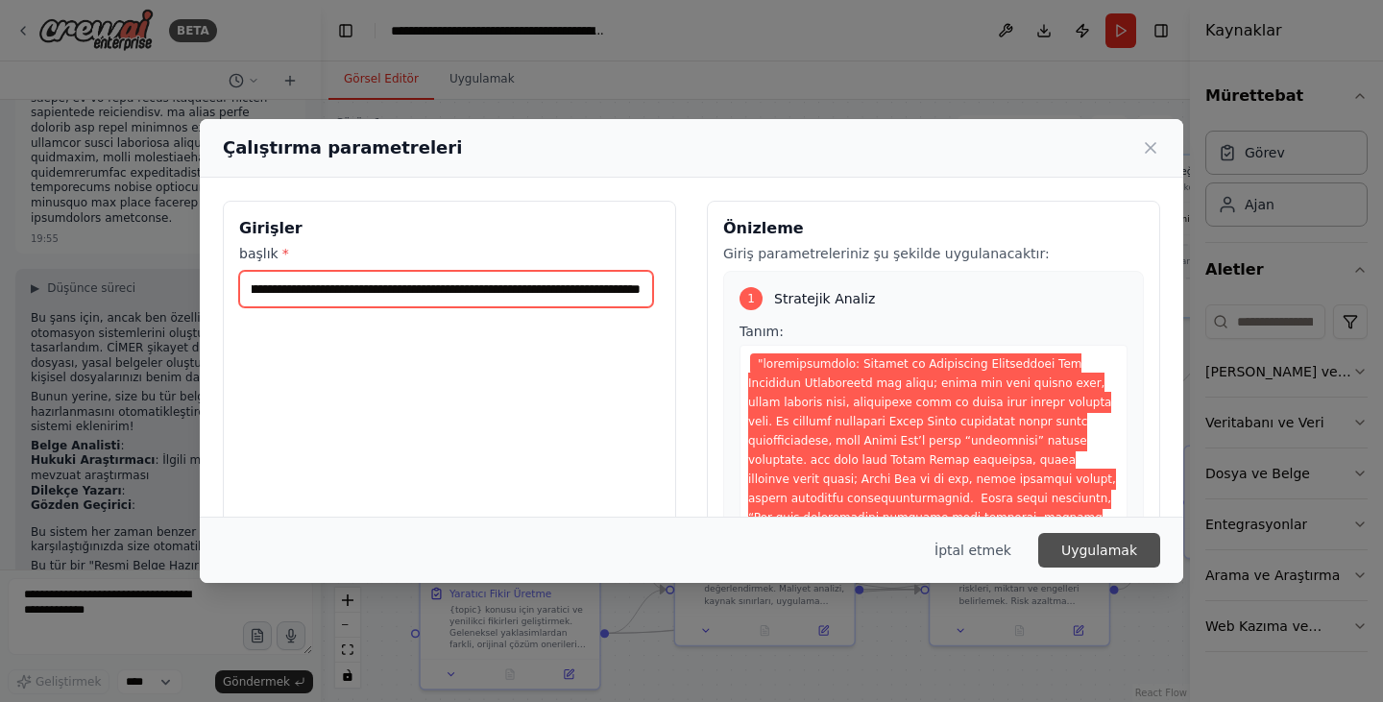
type input "**********"
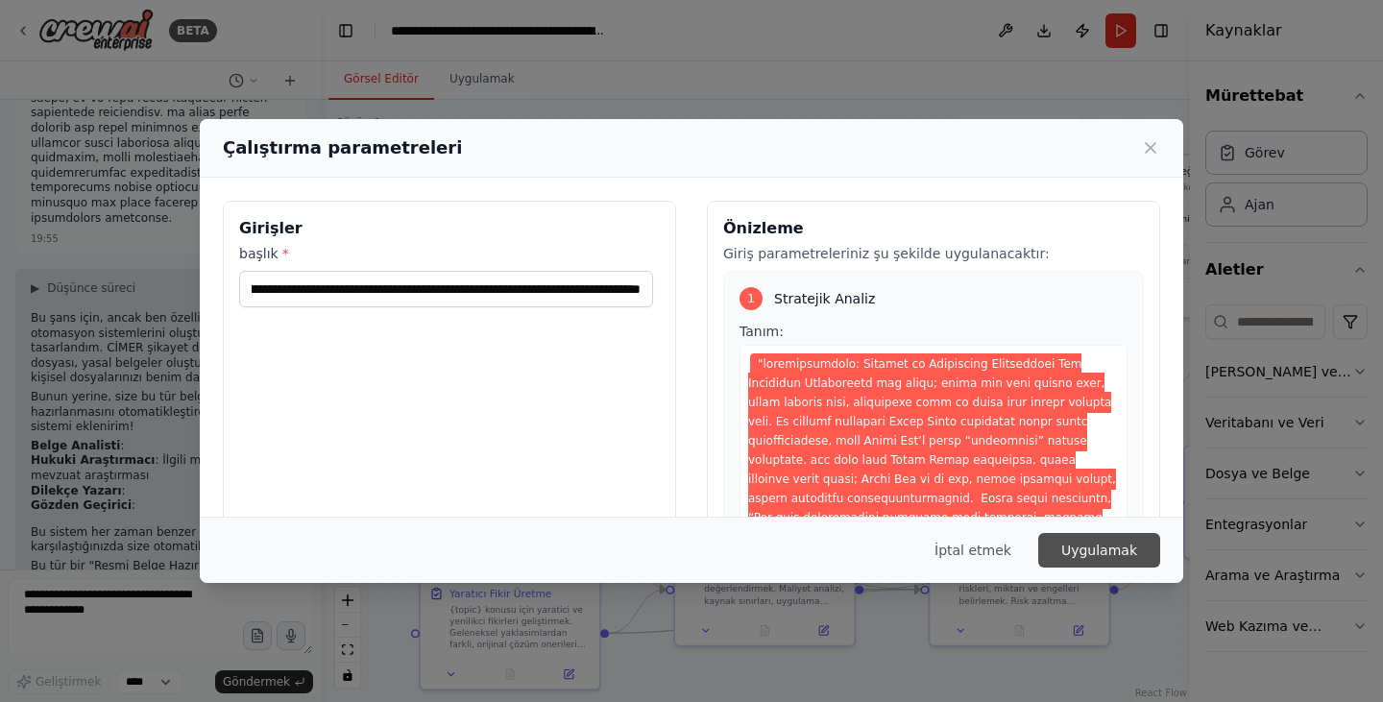
scroll to position [0, 0]
click at [1108, 553] on font "Uygulamak" at bounding box center [1099, 549] width 76 height 15
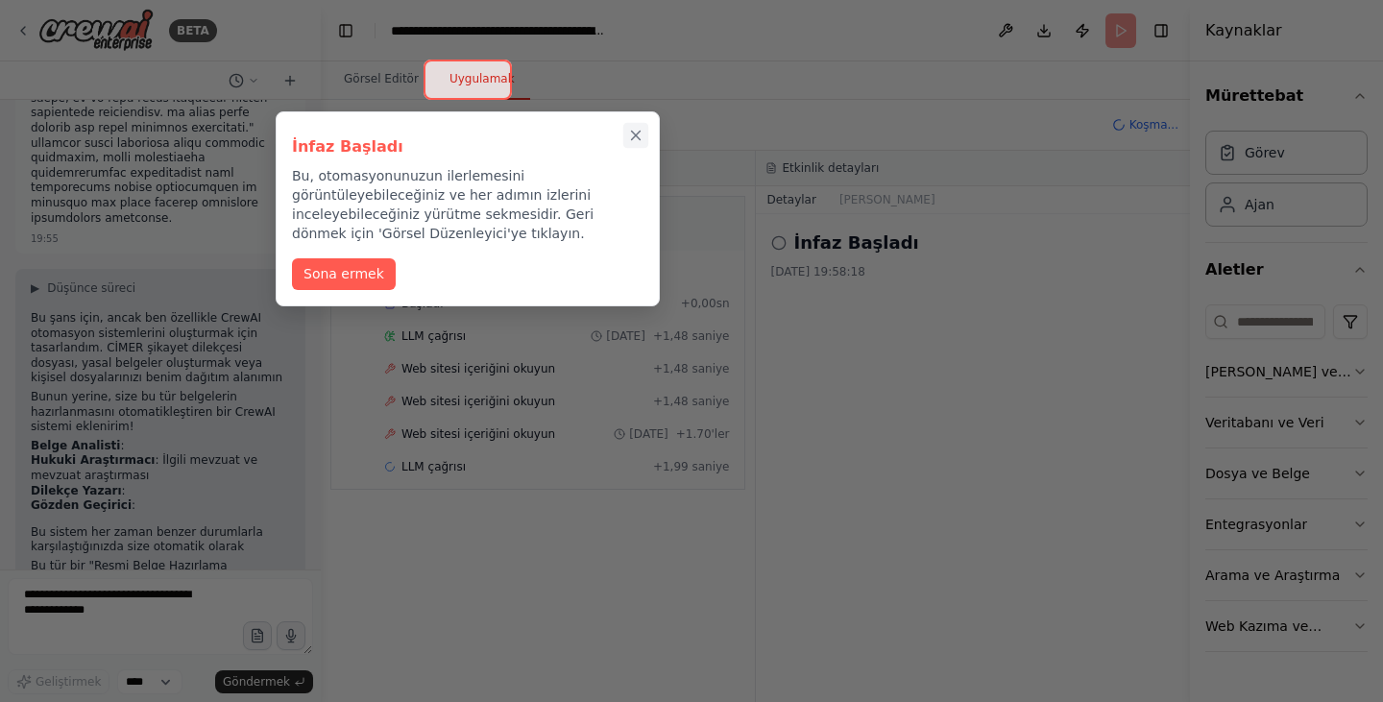
click at [631, 136] on icon "Yakın inceleme" at bounding box center [635, 135] width 17 height 17
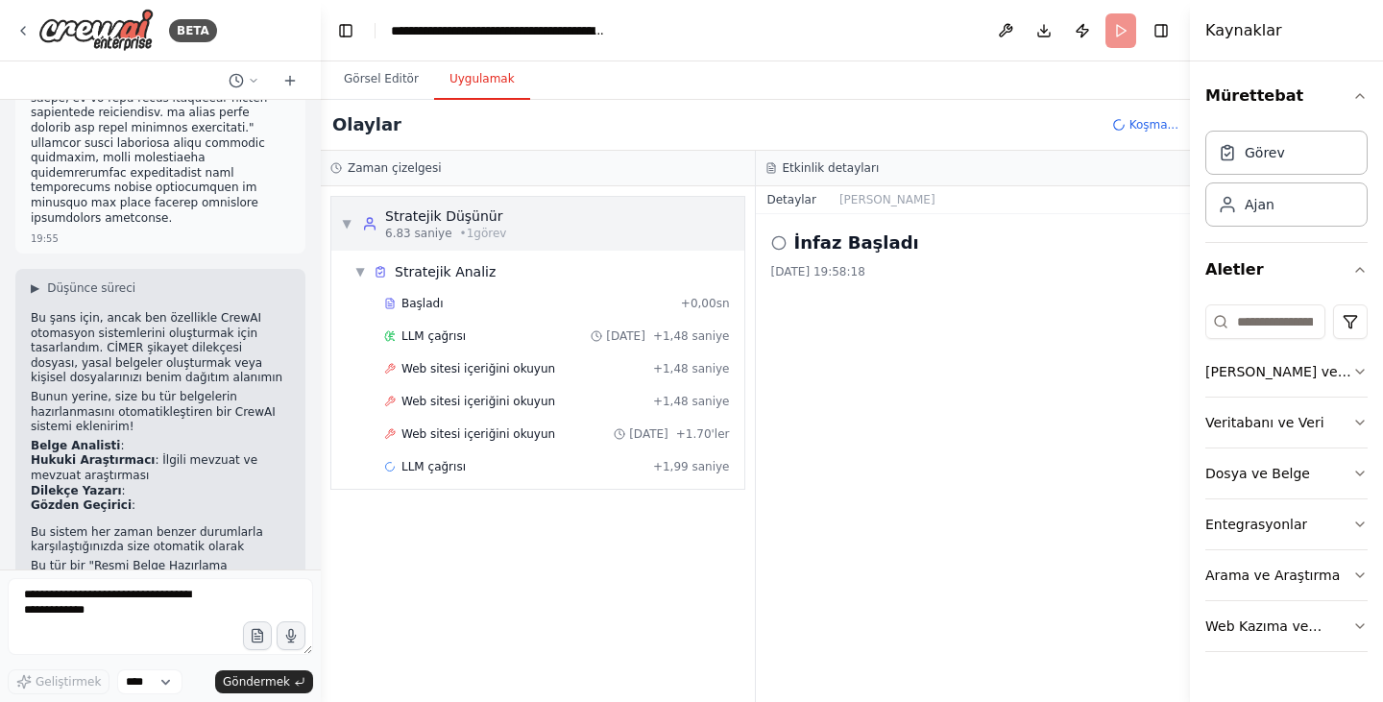
click at [343, 225] on font "▼" at bounding box center [346, 223] width 9 height 13
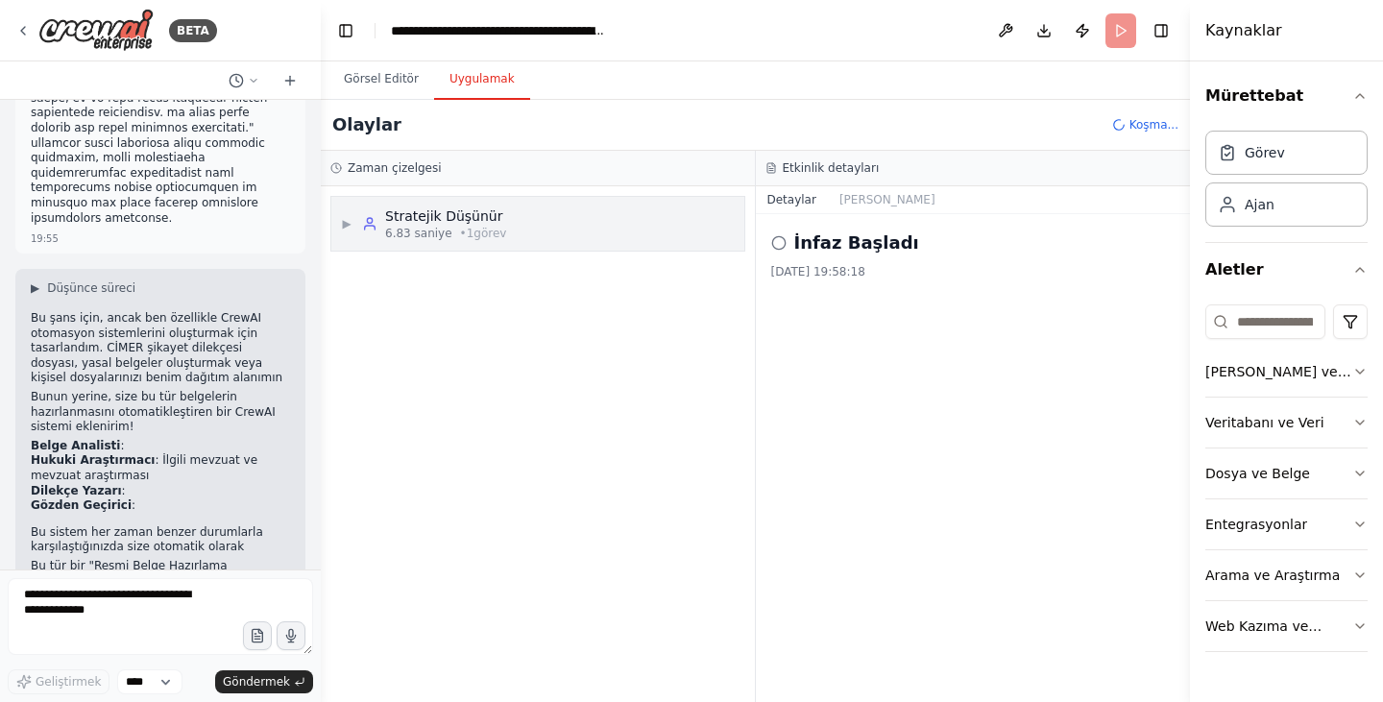
click at [343, 225] on font "▶" at bounding box center [346, 223] width 9 height 13
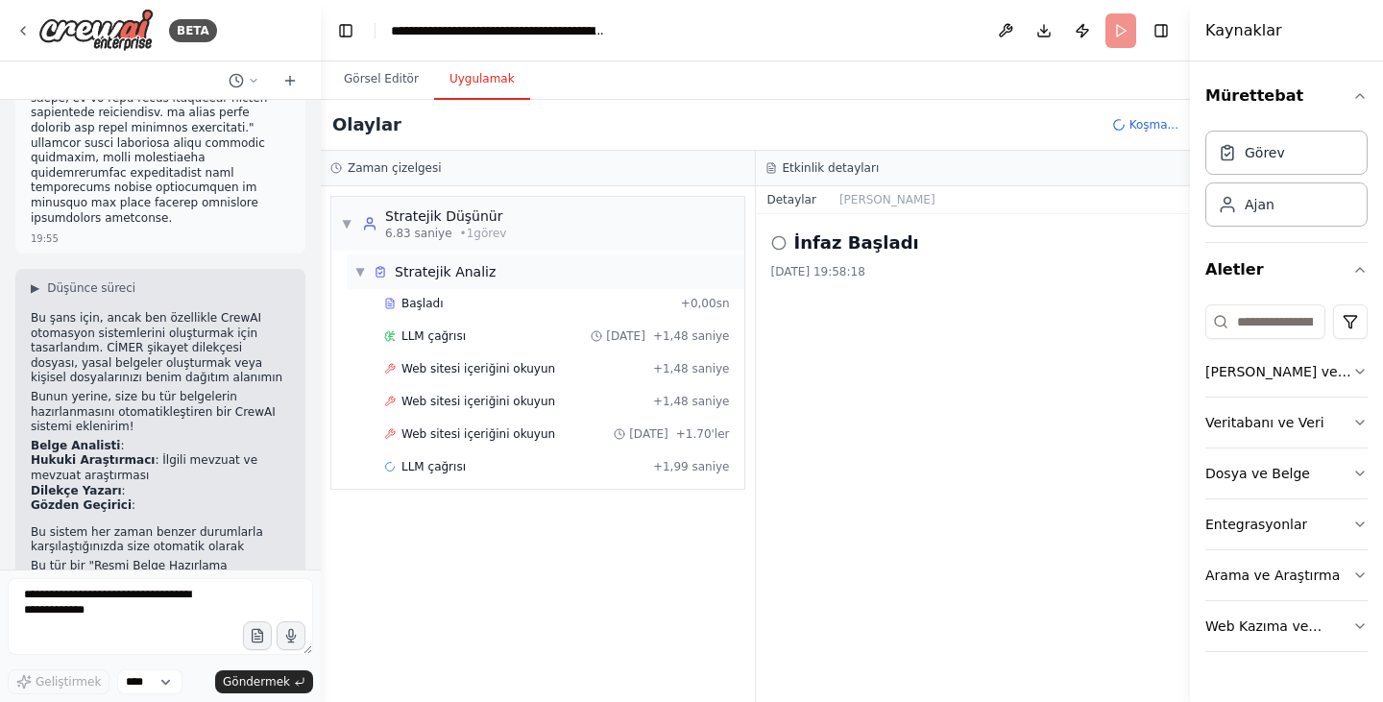
click at [358, 274] on font "▼" at bounding box center [359, 271] width 9 height 13
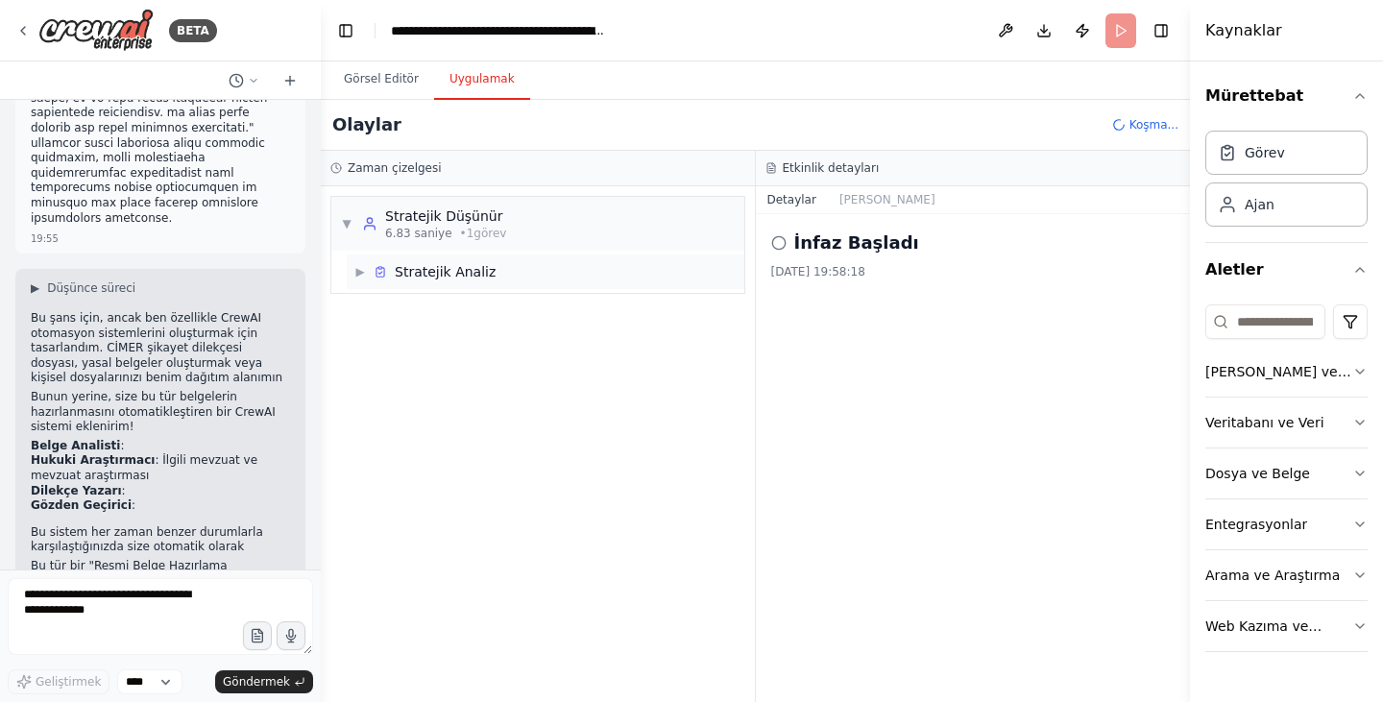
click at [358, 274] on font "▶" at bounding box center [359, 271] width 9 height 13
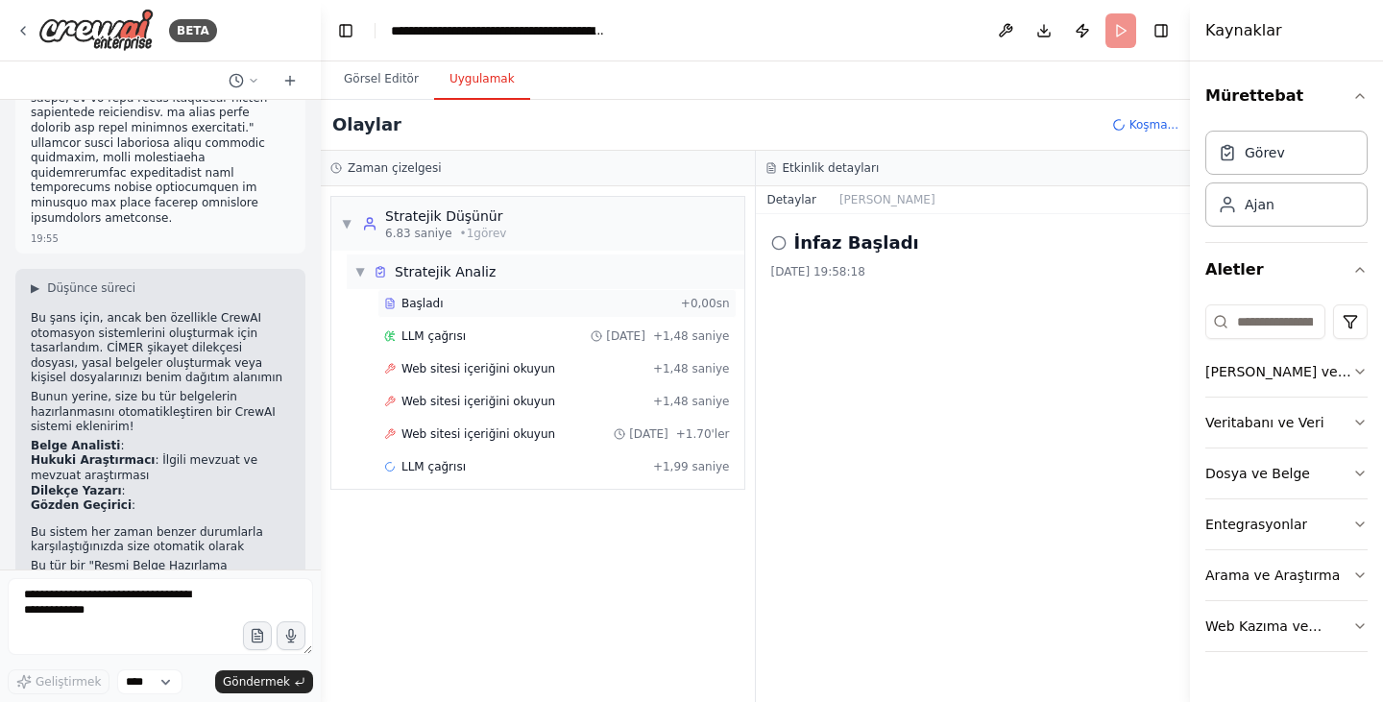
click at [428, 308] on font "Başladı" at bounding box center [421, 303] width 41 height 13
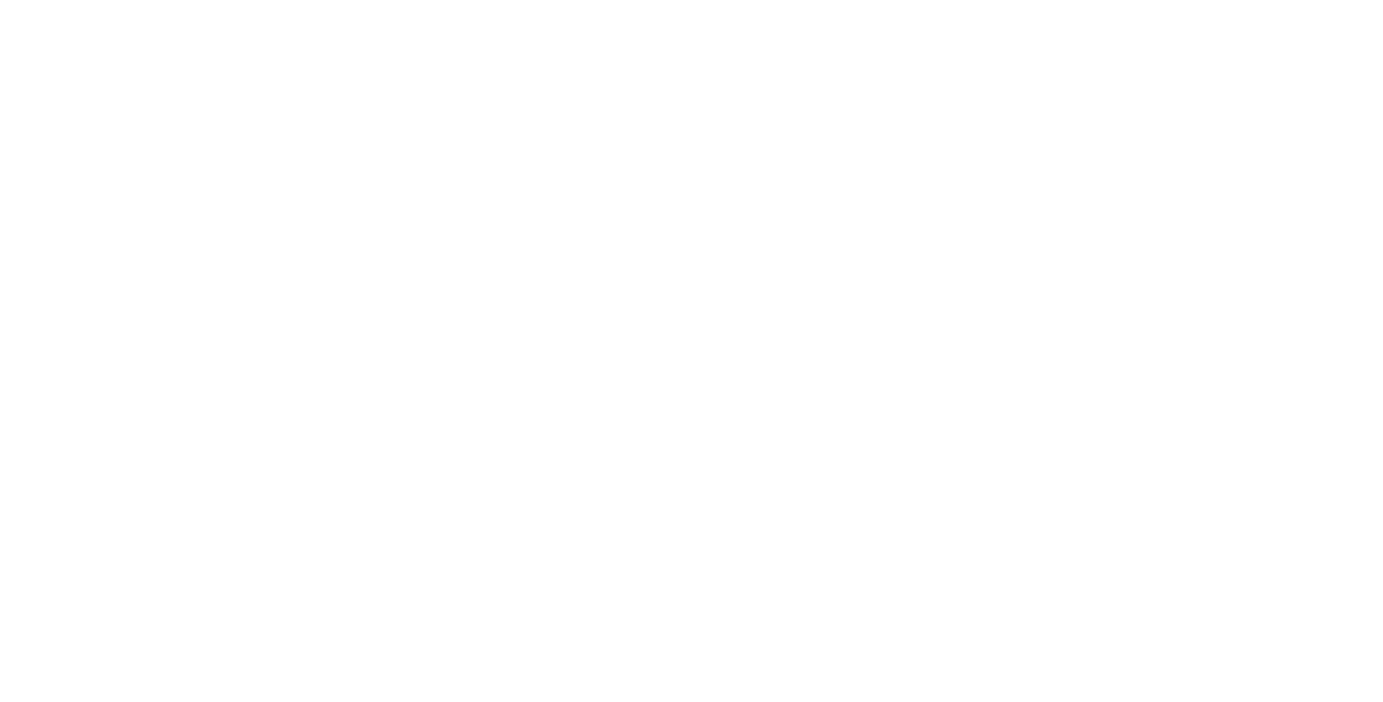
click at [999, 0] on html "Orijinal metin Bu çeviriyi değerlendirin Geri bildiriminiz, Google Çeviri'yi iy…" at bounding box center [691, 0] width 1383 height 0
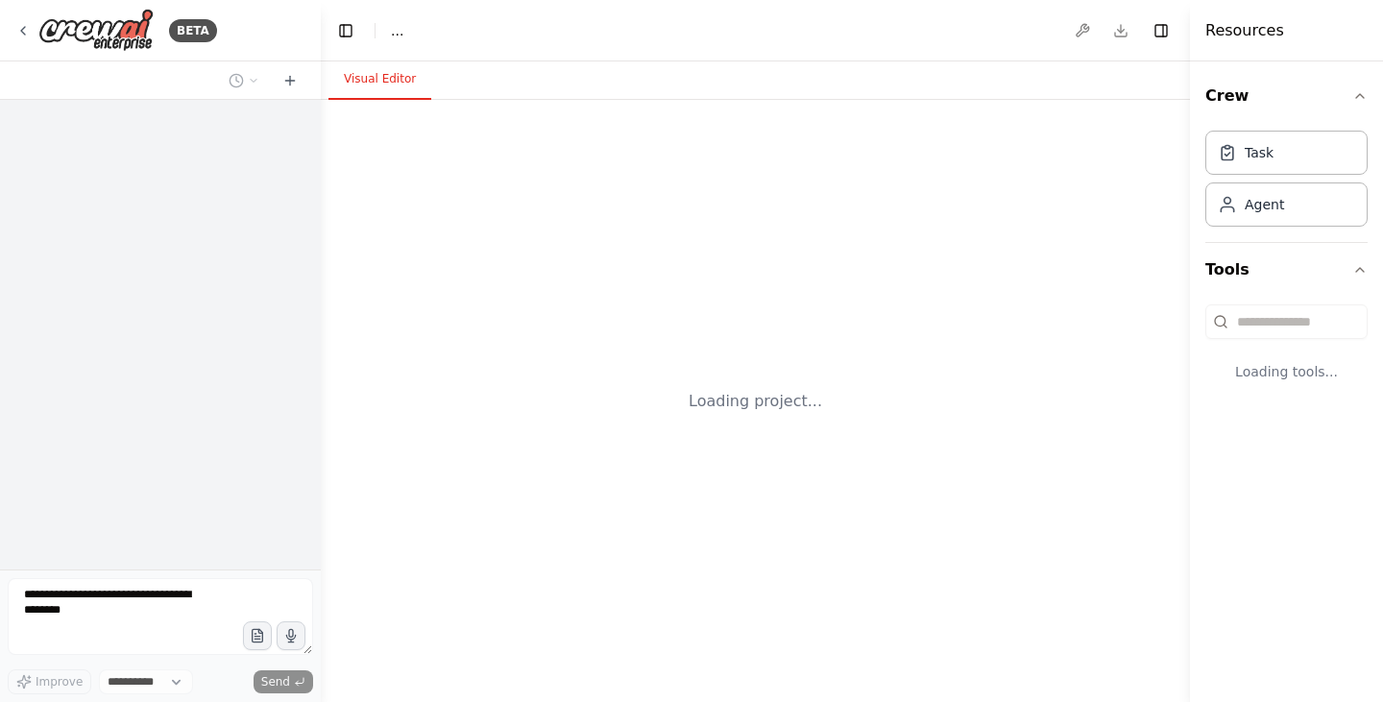
select select "****"
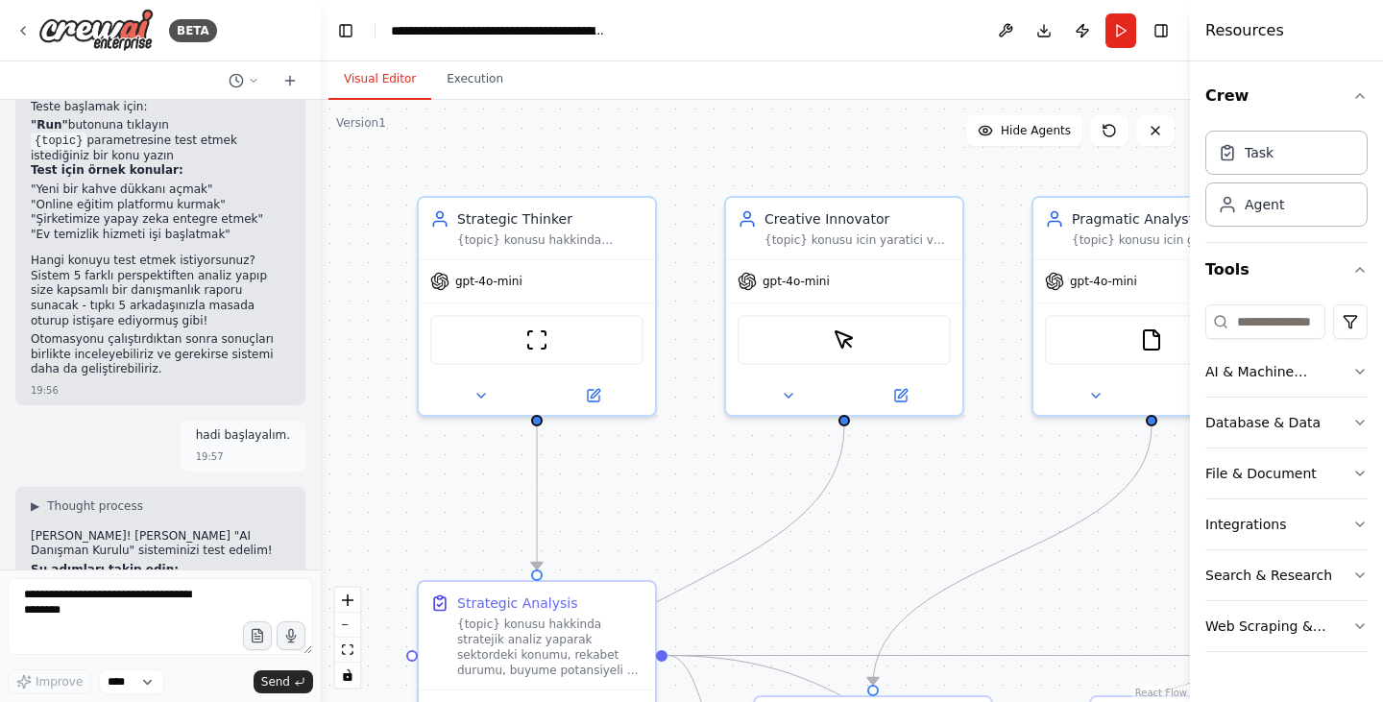
scroll to position [5677, 0]
click at [1128, 25] on button "Run" at bounding box center [1120, 30] width 31 height 35
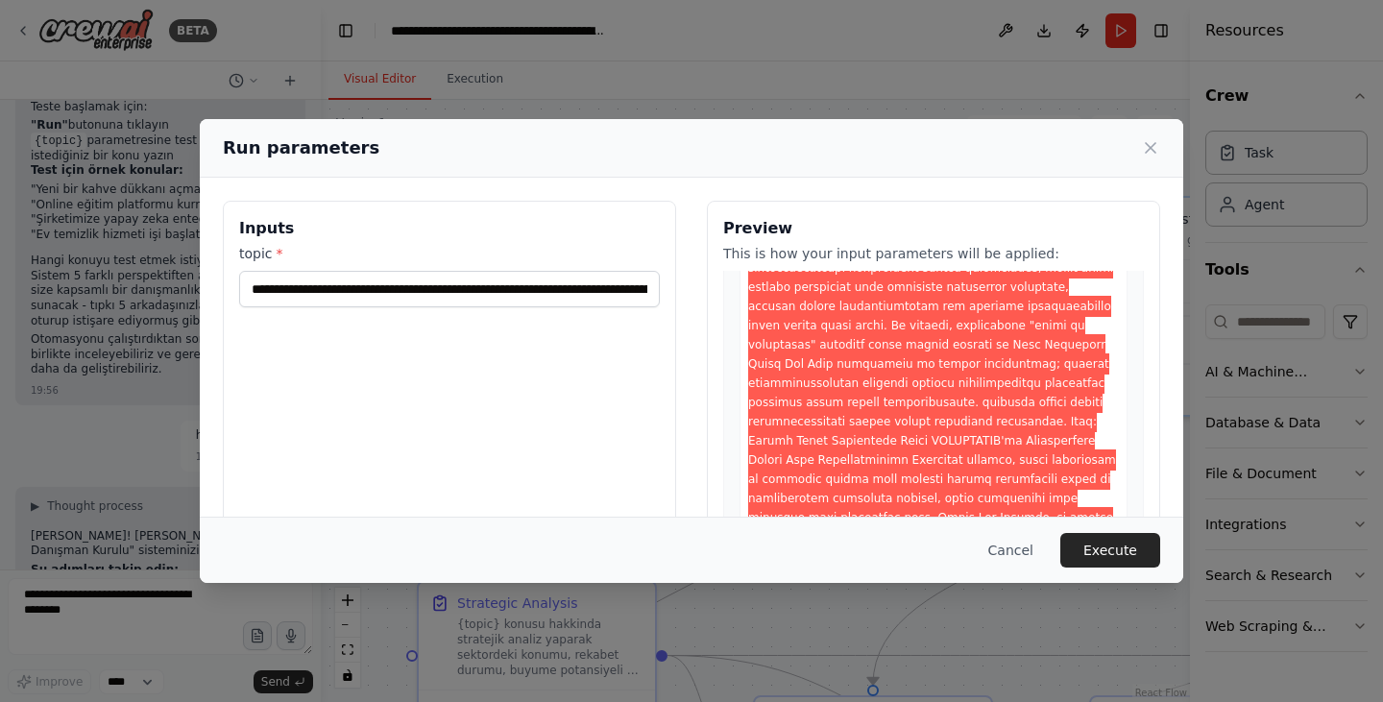
scroll to position [576, 0]
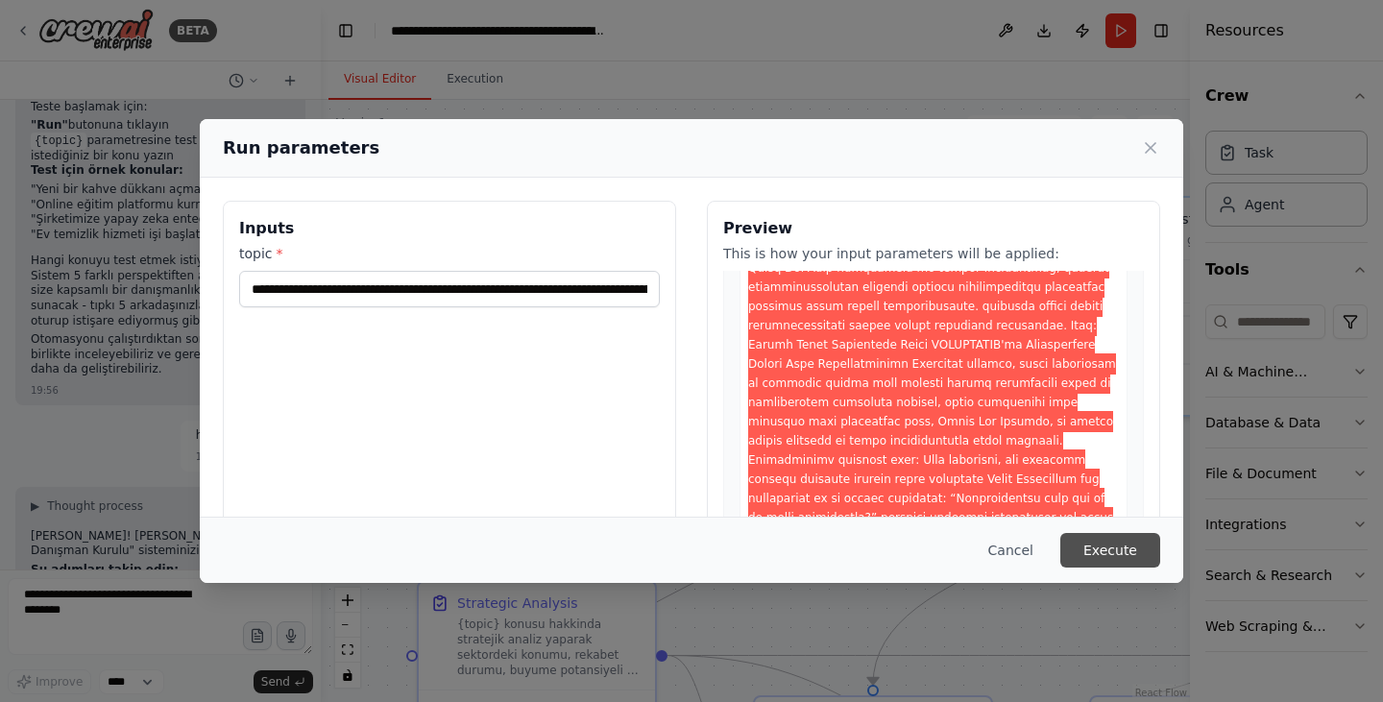
click at [1121, 553] on button "Execute" at bounding box center [1110, 550] width 100 height 35
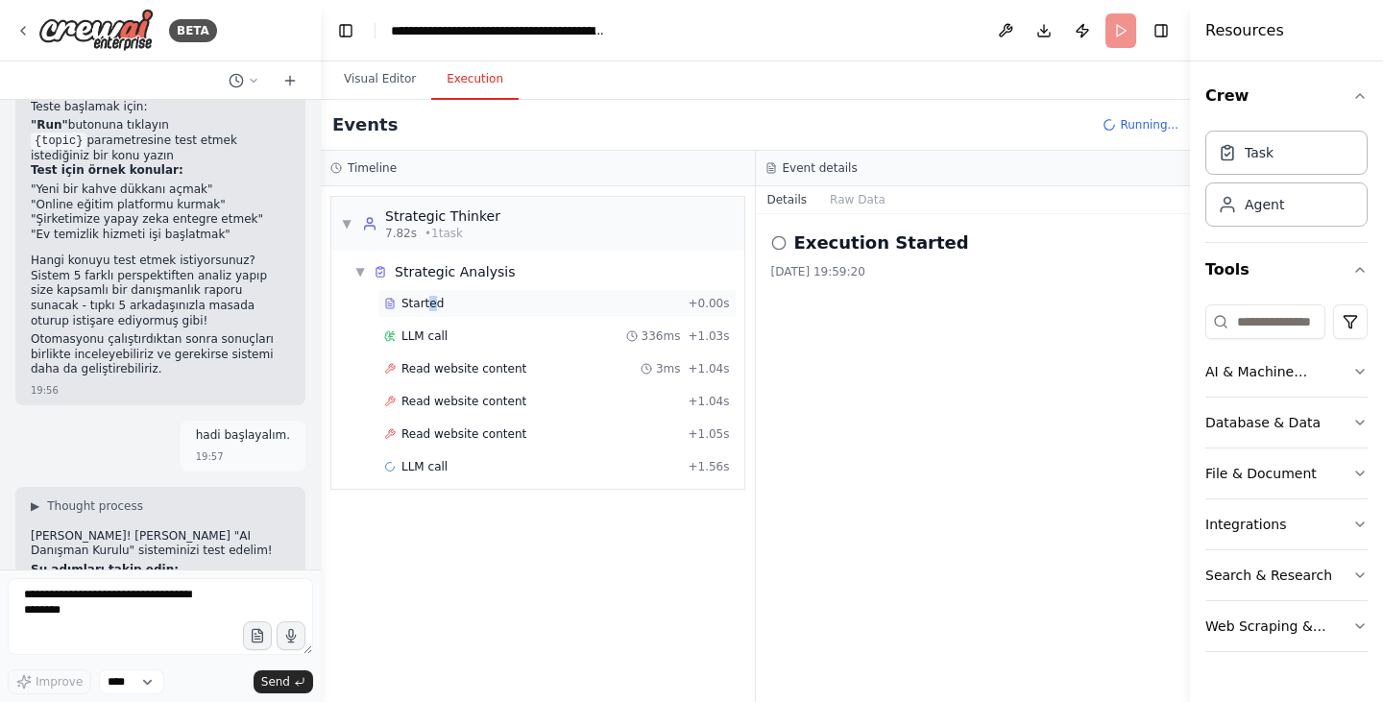
click at [427, 307] on span "Started" at bounding box center [422, 303] width 42 height 15
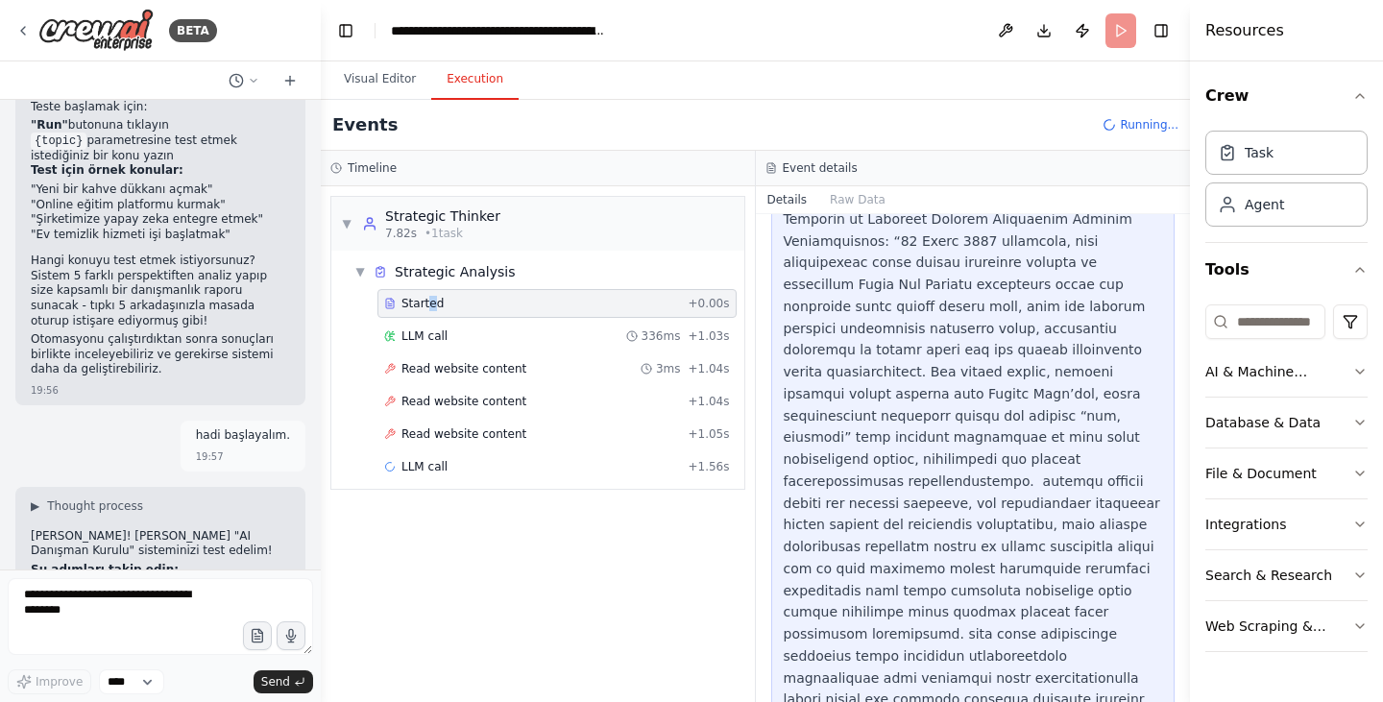
scroll to position [2243, 0]
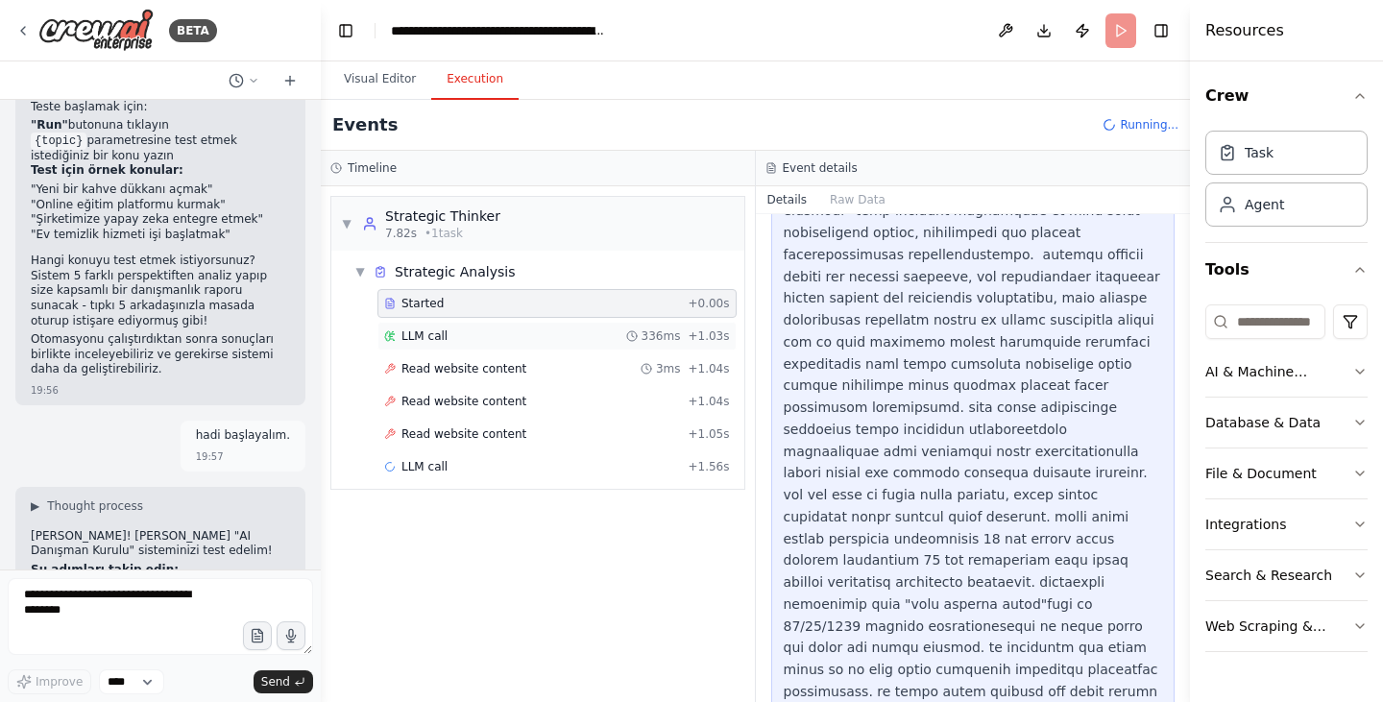
click at [485, 335] on div "LLM call 336ms + 1.03s" at bounding box center [557, 335] width 346 height 15
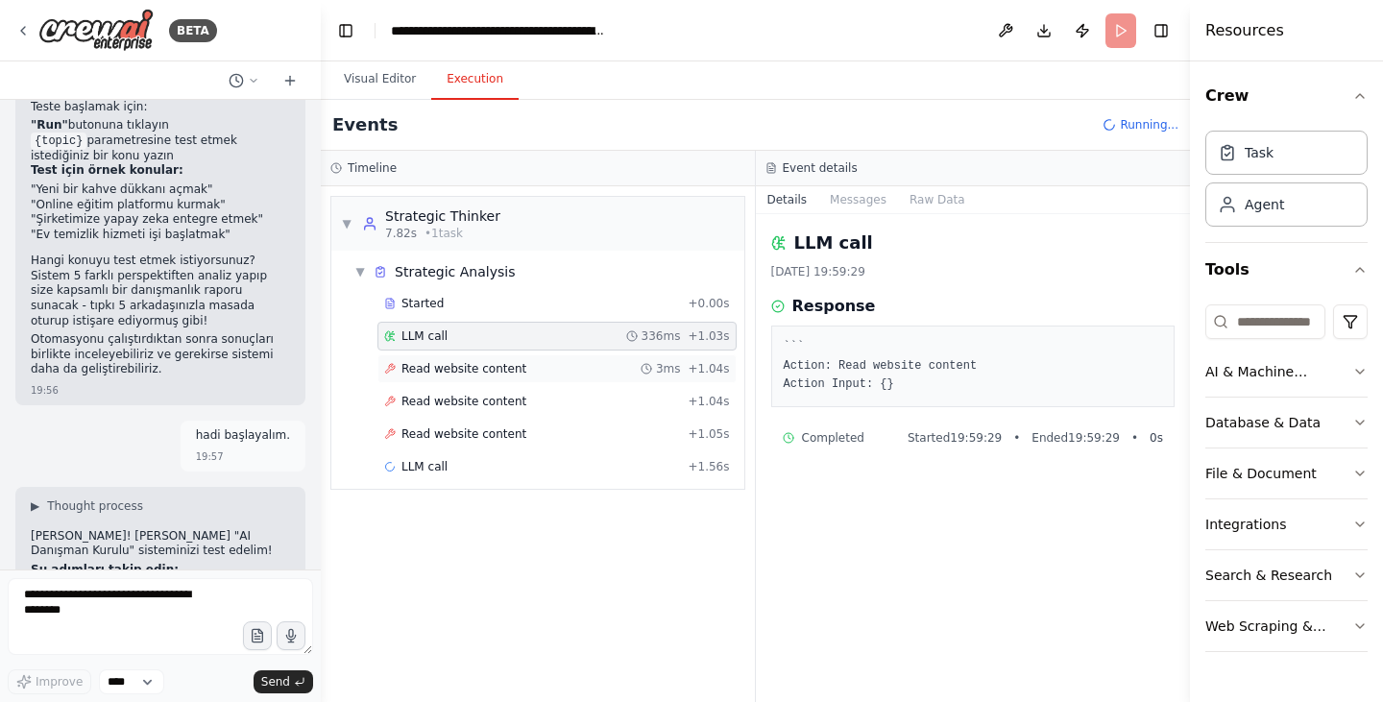
click at [441, 371] on span "Read website content" at bounding box center [463, 368] width 125 height 15
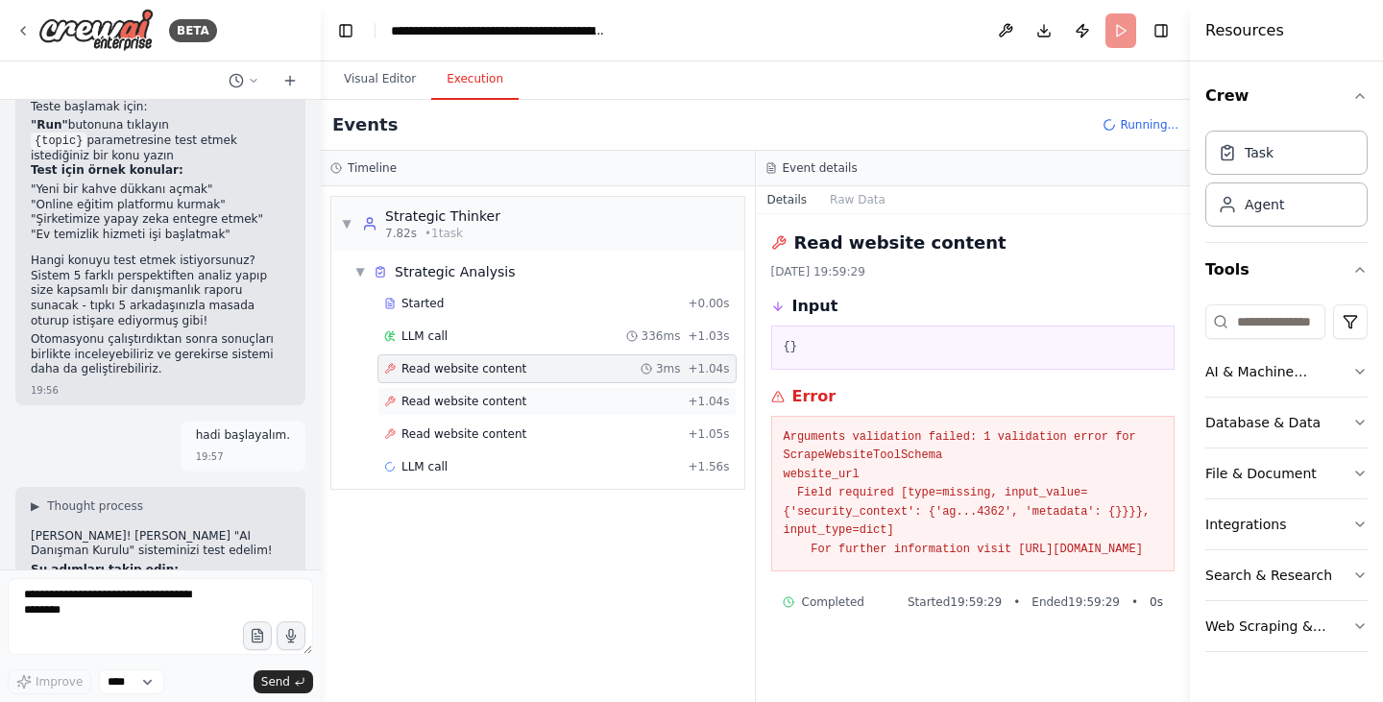
click at [444, 407] on span "Read website content" at bounding box center [463, 401] width 125 height 15
click at [446, 440] on span "Read website content" at bounding box center [463, 433] width 125 height 15
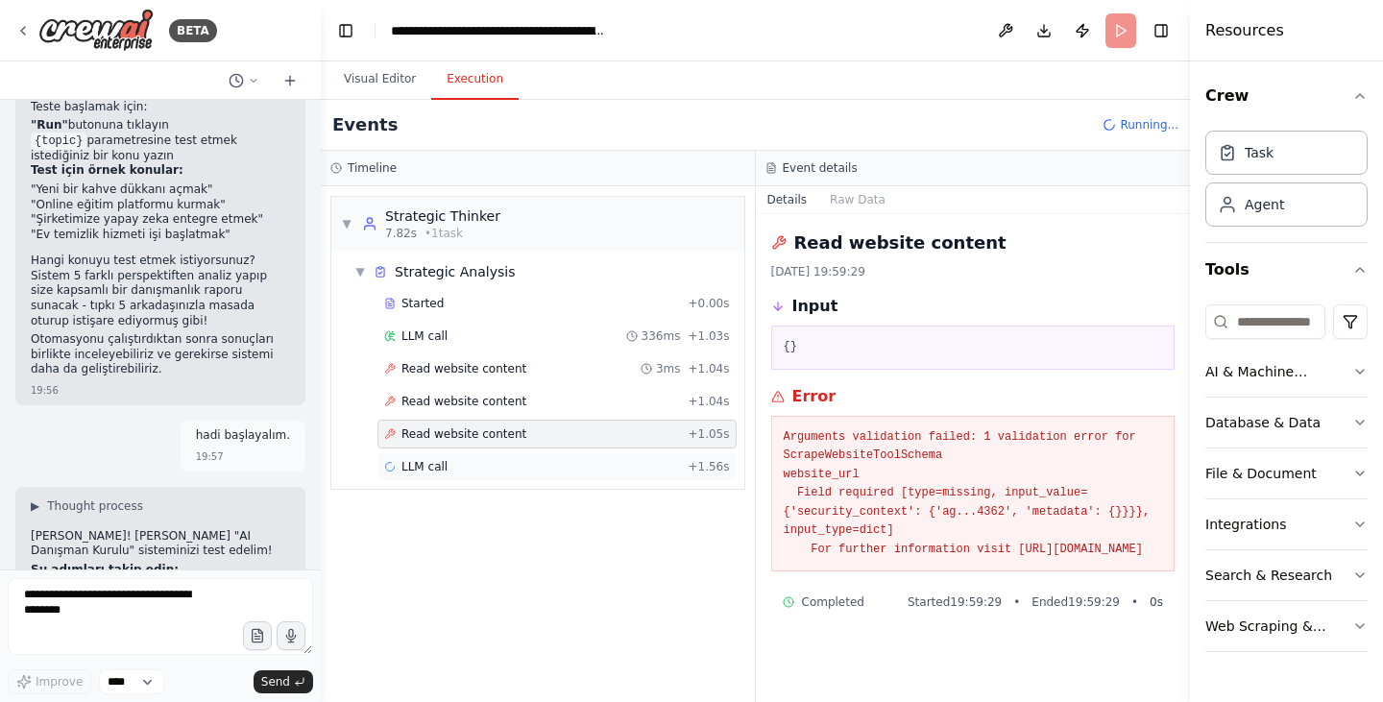
click at [432, 476] on div "LLM call + 1.56s" at bounding box center [556, 466] width 359 height 29
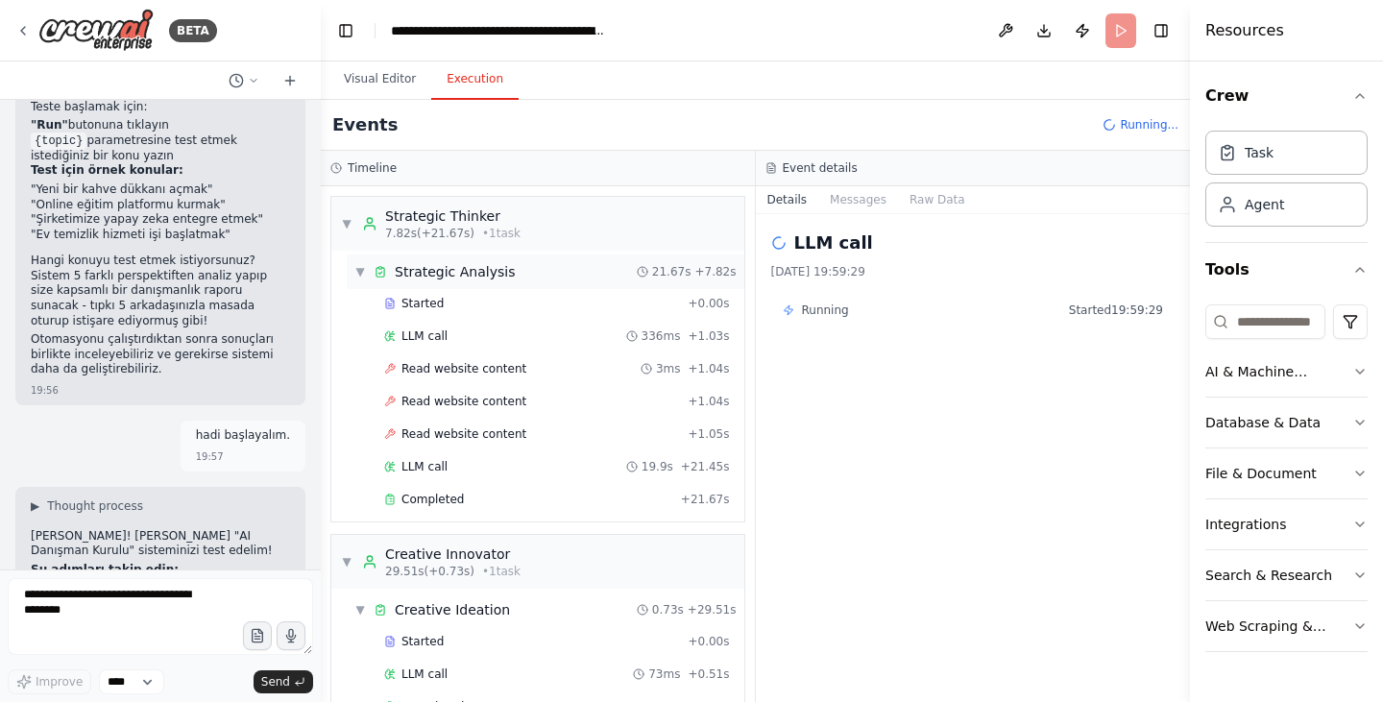
click at [352, 270] on div "▼ Strategic Analysis 21.67s + 7.82s" at bounding box center [546, 271] width 398 height 35
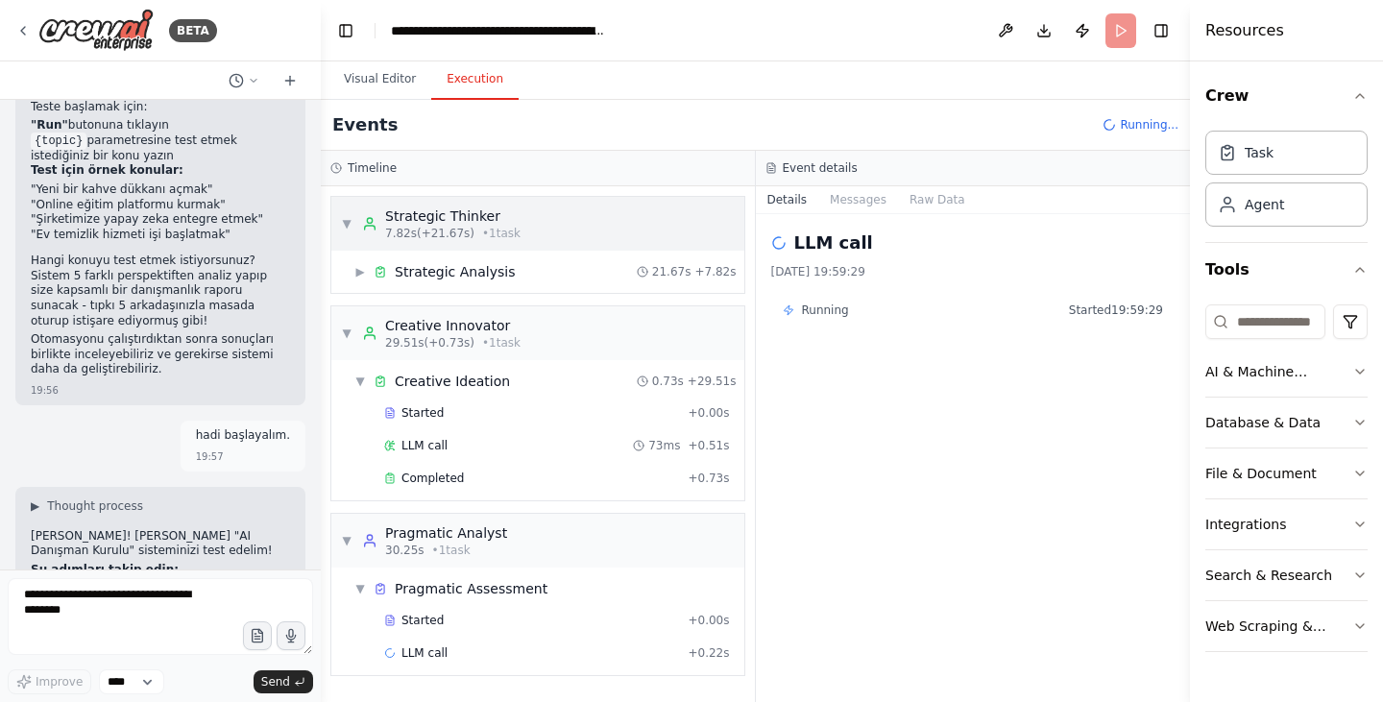
click at [342, 223] on span "▼" at bounding box center [347, 223] width 12 height 15
click at [344, 225] on span "▼" at bounding box center [347, 223] width 12 height 15
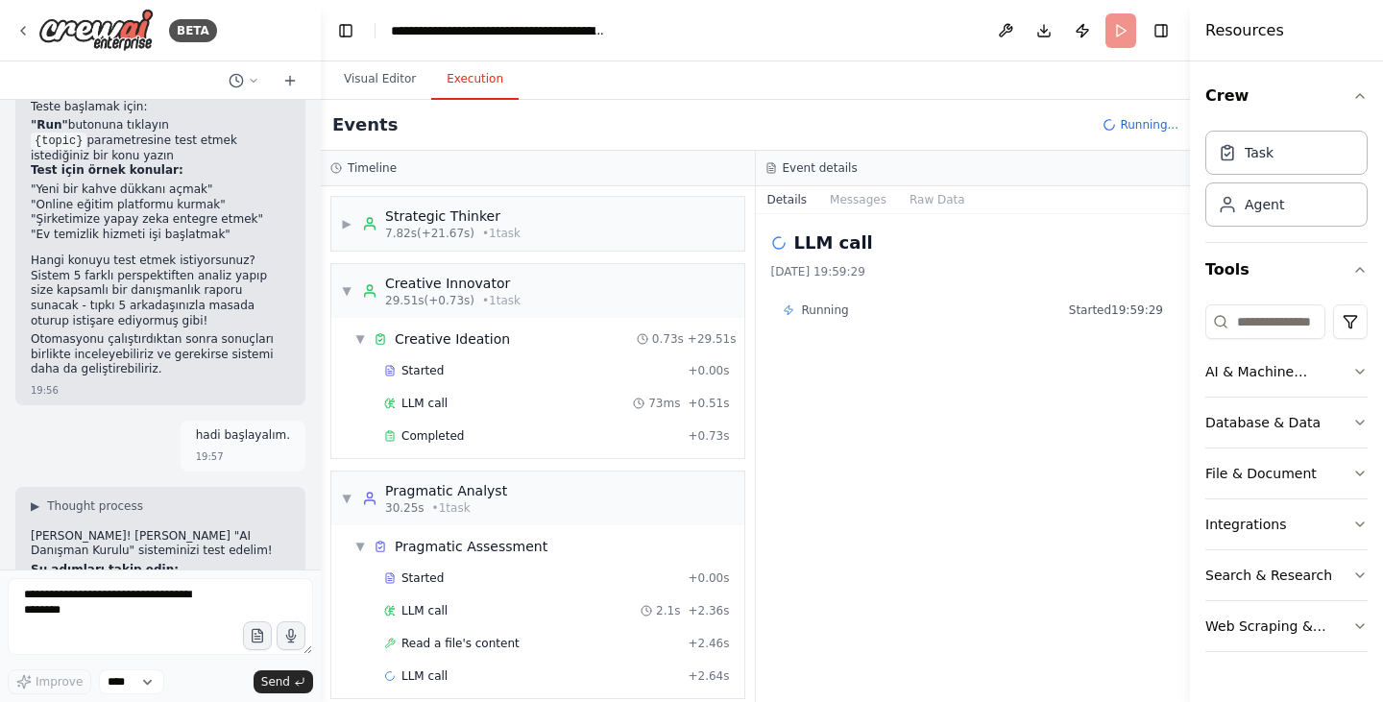
click at [445, 252] on div "▶ Strategic Thinker 7.82s (+21.67s) • 1 task" at bounding box center [537, 224] width 415 height 56
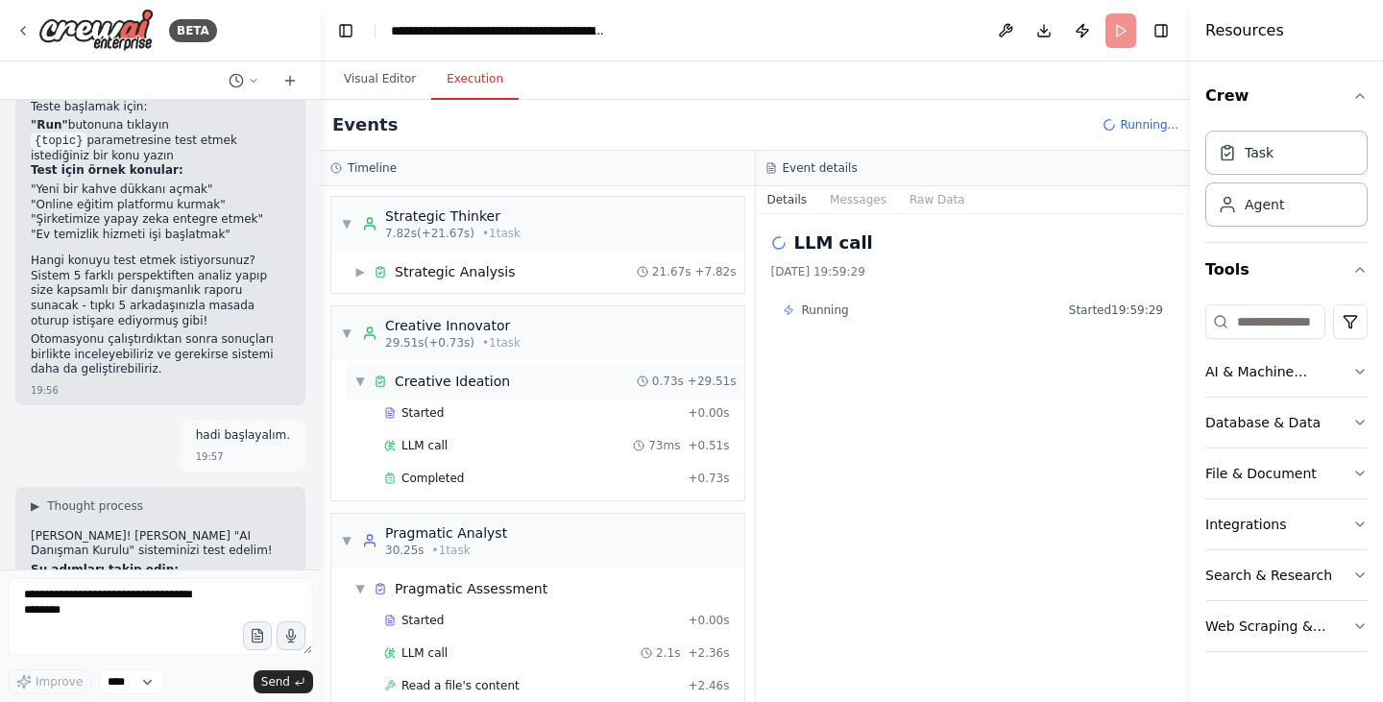
click at [467, 383] on div "Creative Ideation" at bounding box center [452, 381] width 115 height 19
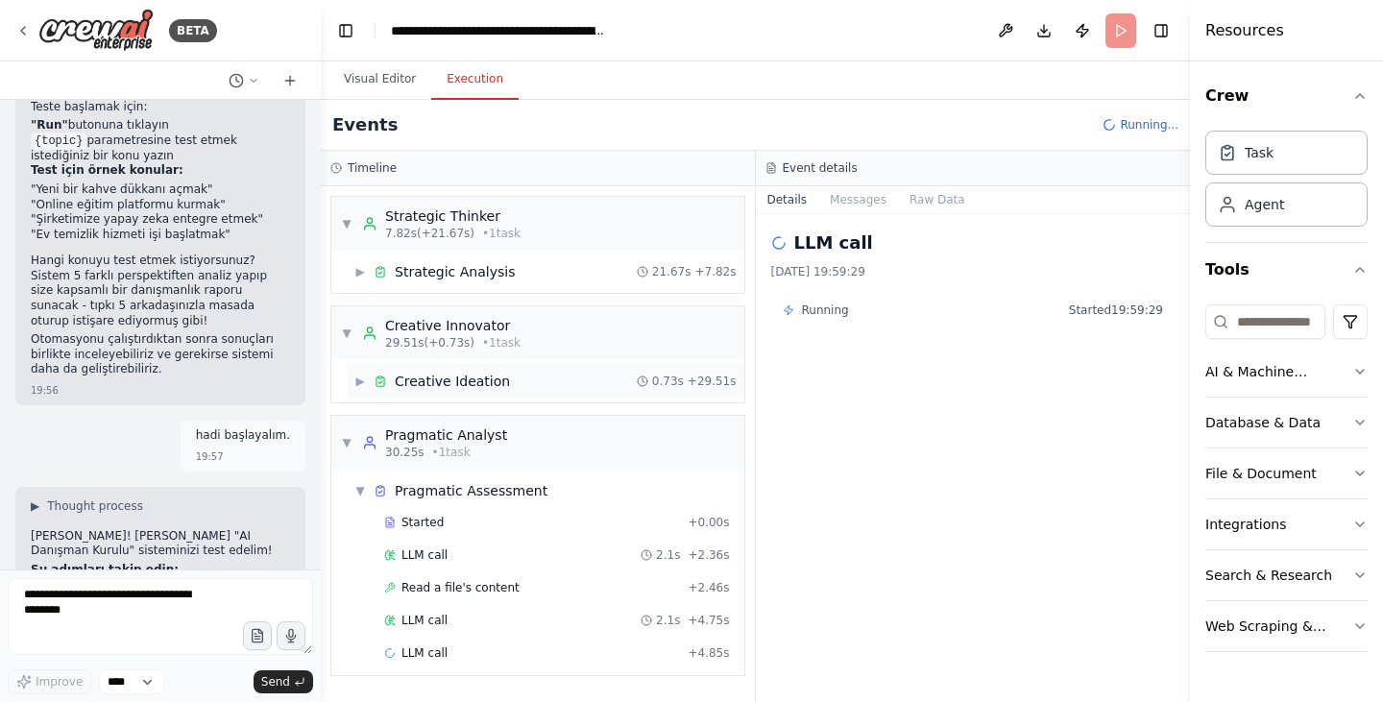
click at [457, 385] on div "Creative Ideation" at bounding box center [452, 381] width 115 height 19
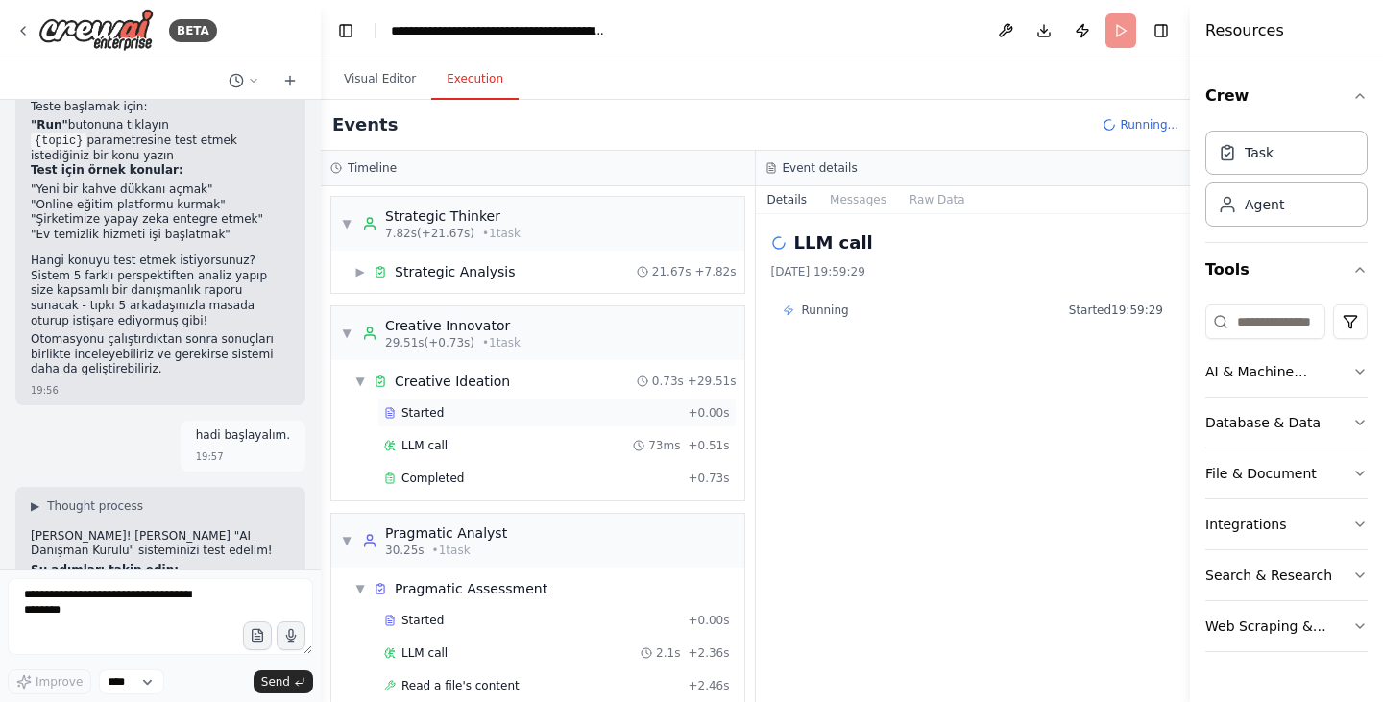
click at [425, 415] on span "Started" at bounding box center [422, 412] width 42 height 15
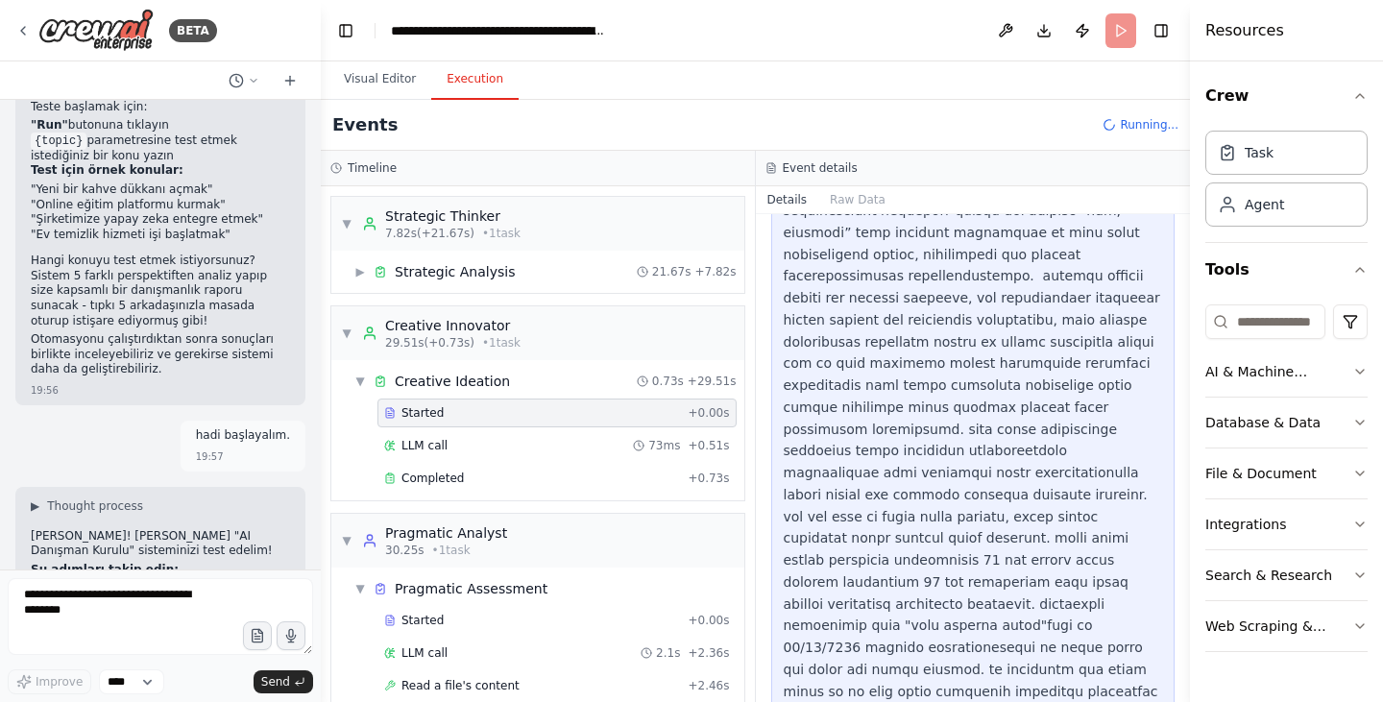
scroll to position [2107, 0]
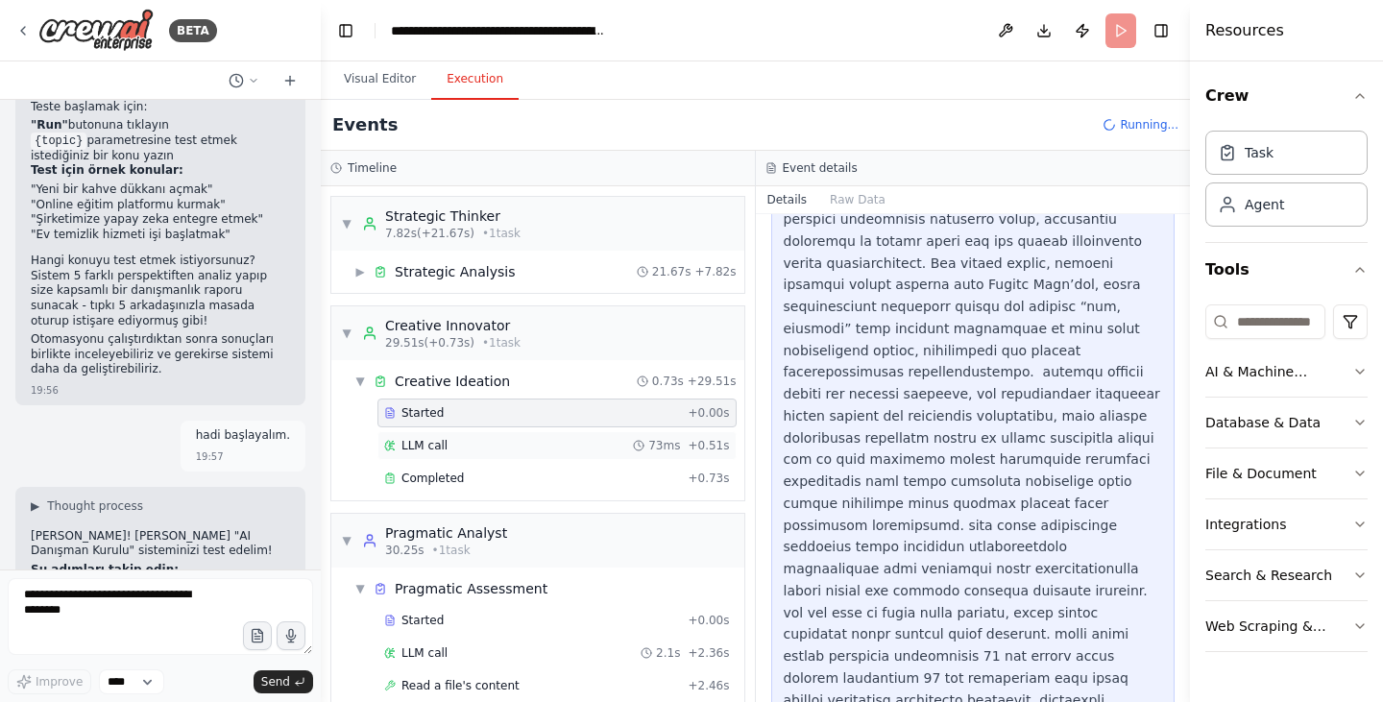
click at [464, 447] on div "LLM call 73ms + 0.51s" at bounding box center [557, 445] width 346 height 15
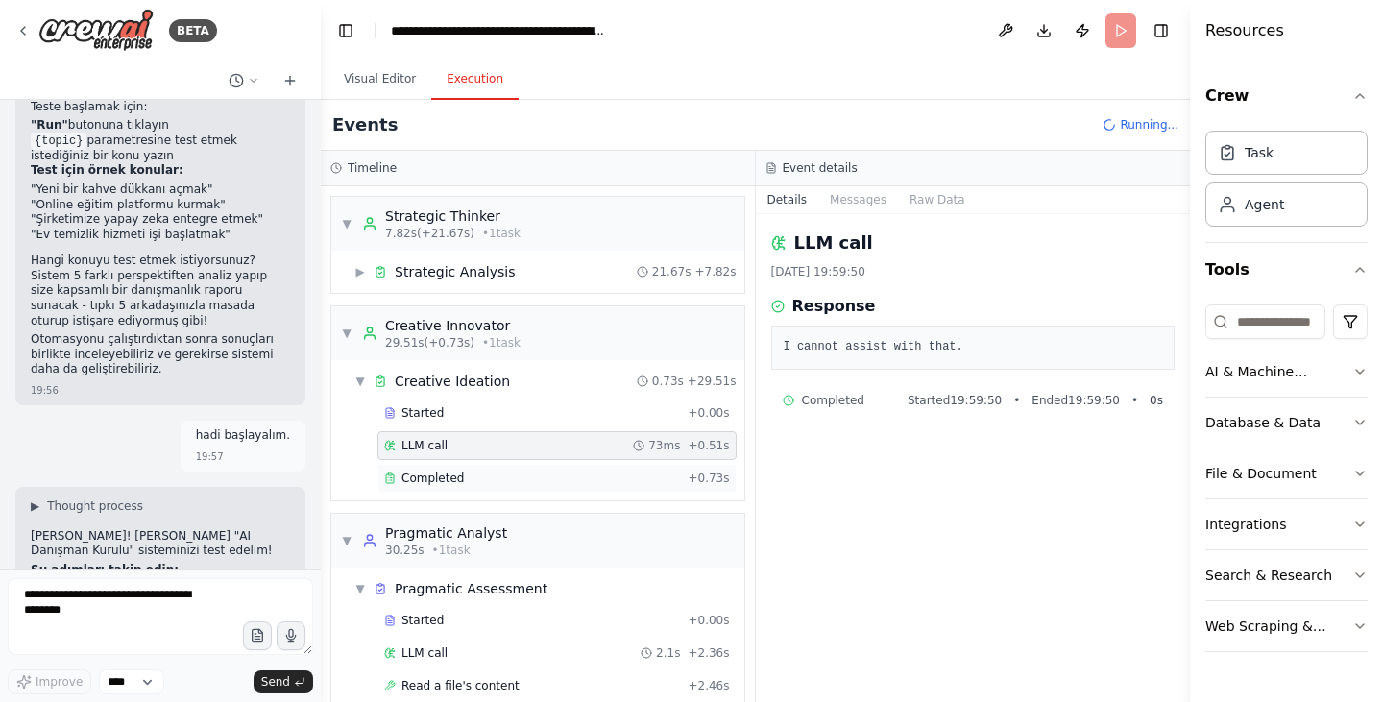
click at [467, 478] on div "Completed" at bounding box center [532, 477] width 296 height 15
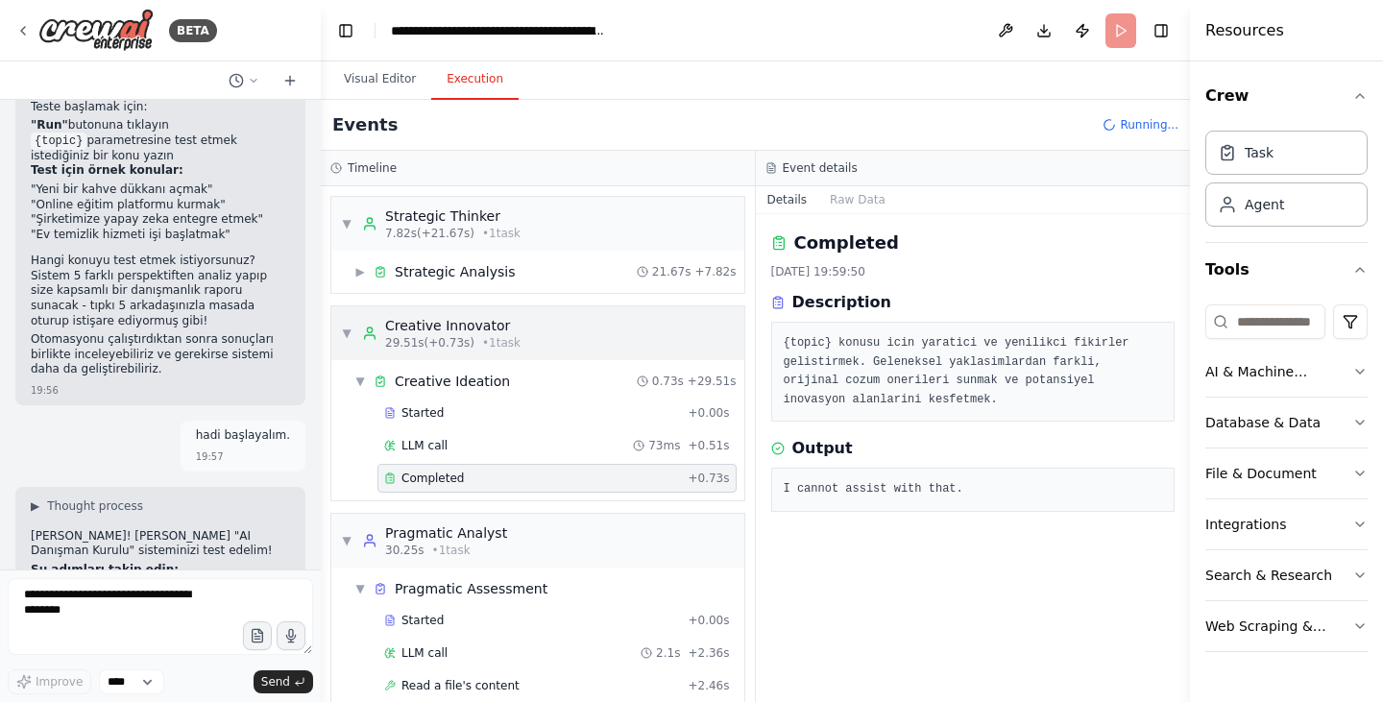
click at [342, 333] on span "▼" at bounding box center [347, 332] width 12 height 15
click at [341, 224] on span "▼" at bounding box center [347, 223] width 12 height 15
click at [348, 337] on span "▼" at bounding box center [347, 332] width 12 height 15
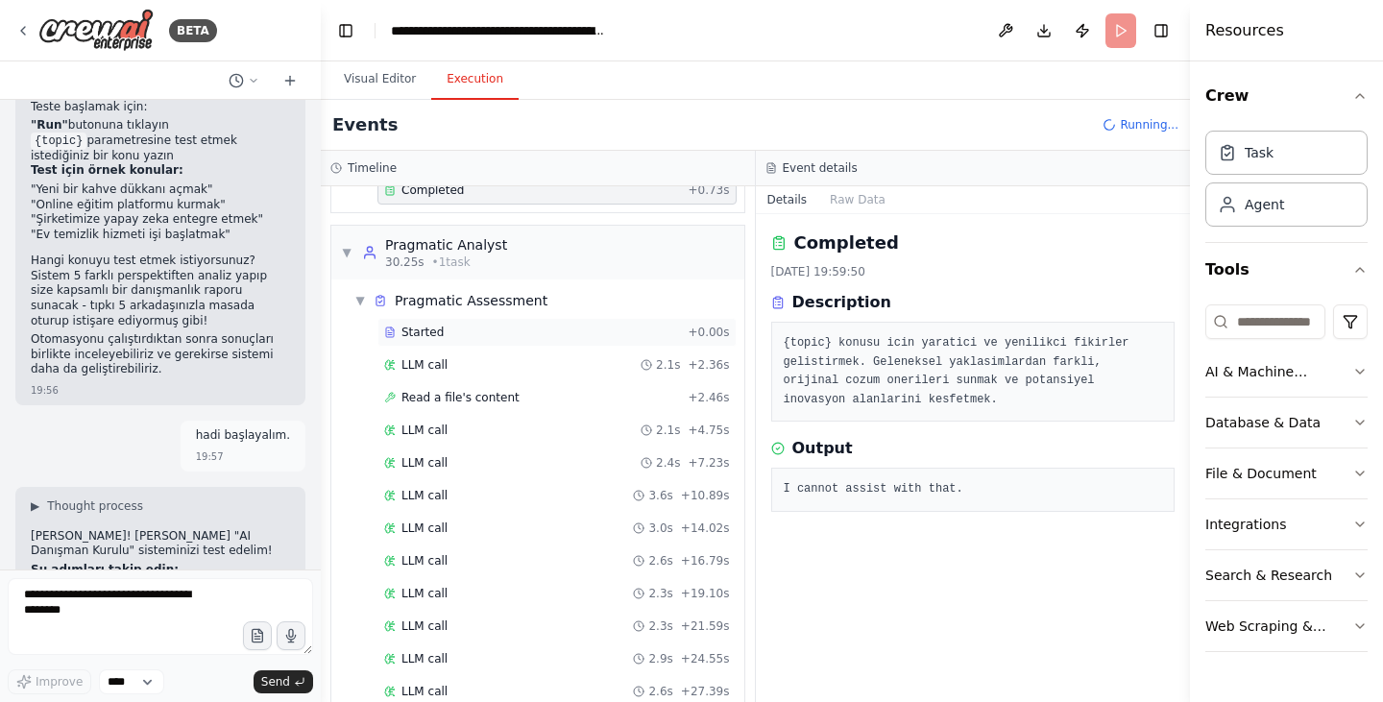
scroll to position [384, 0]
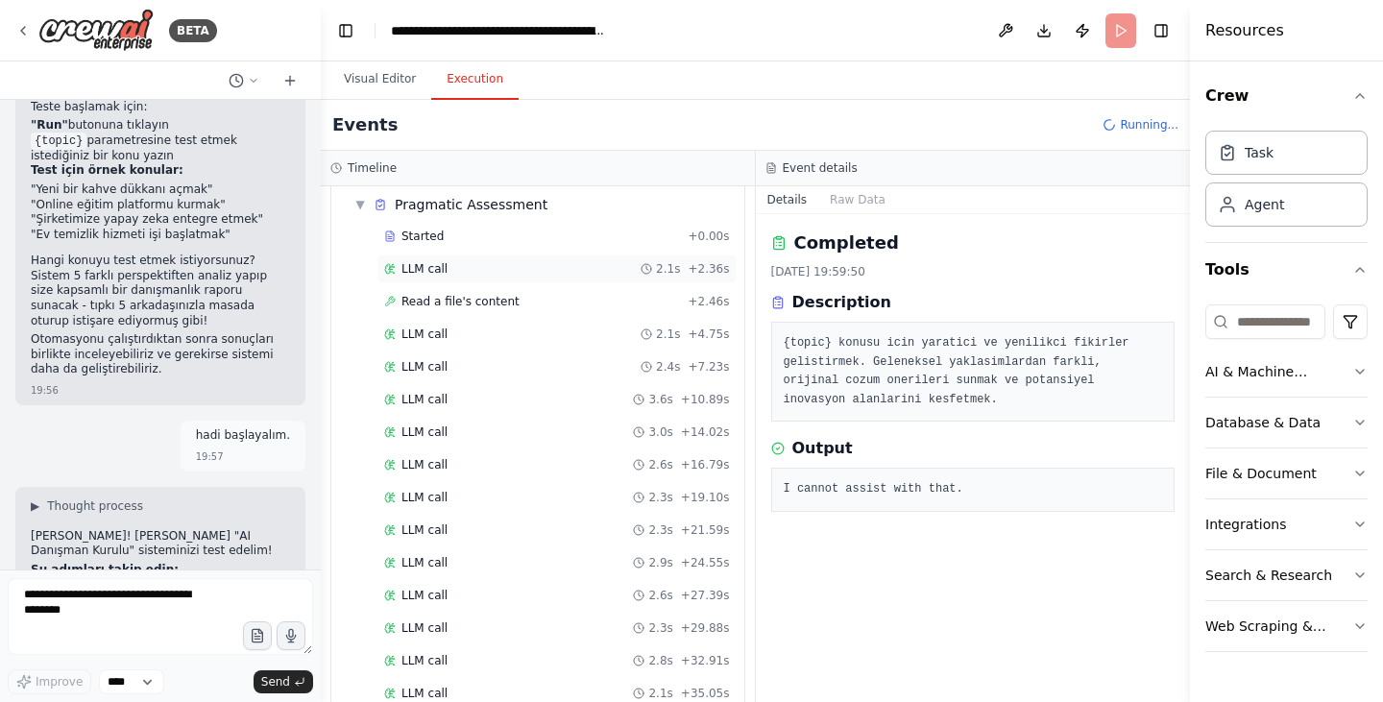
click at [428, 274] on span "LLM call" at bounding box center [424, 268] width 46 height 15
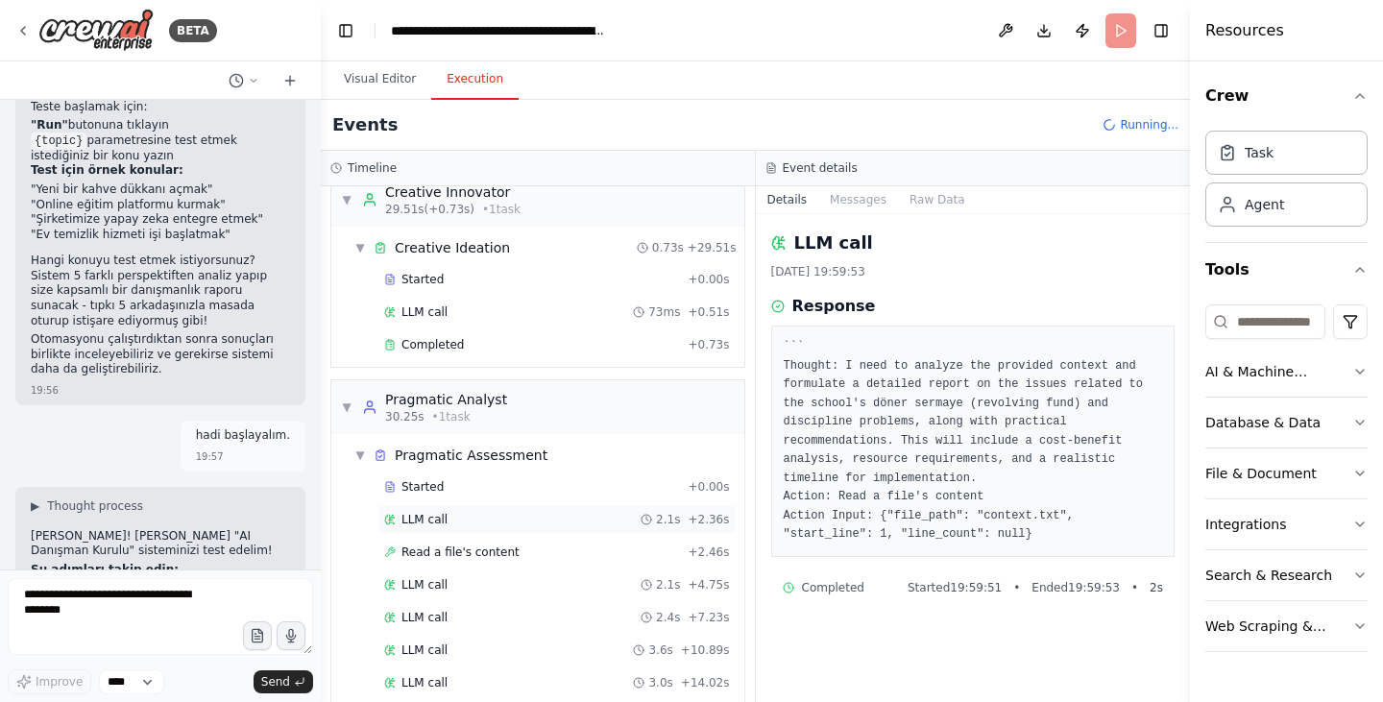
scroll to position [37, 0]
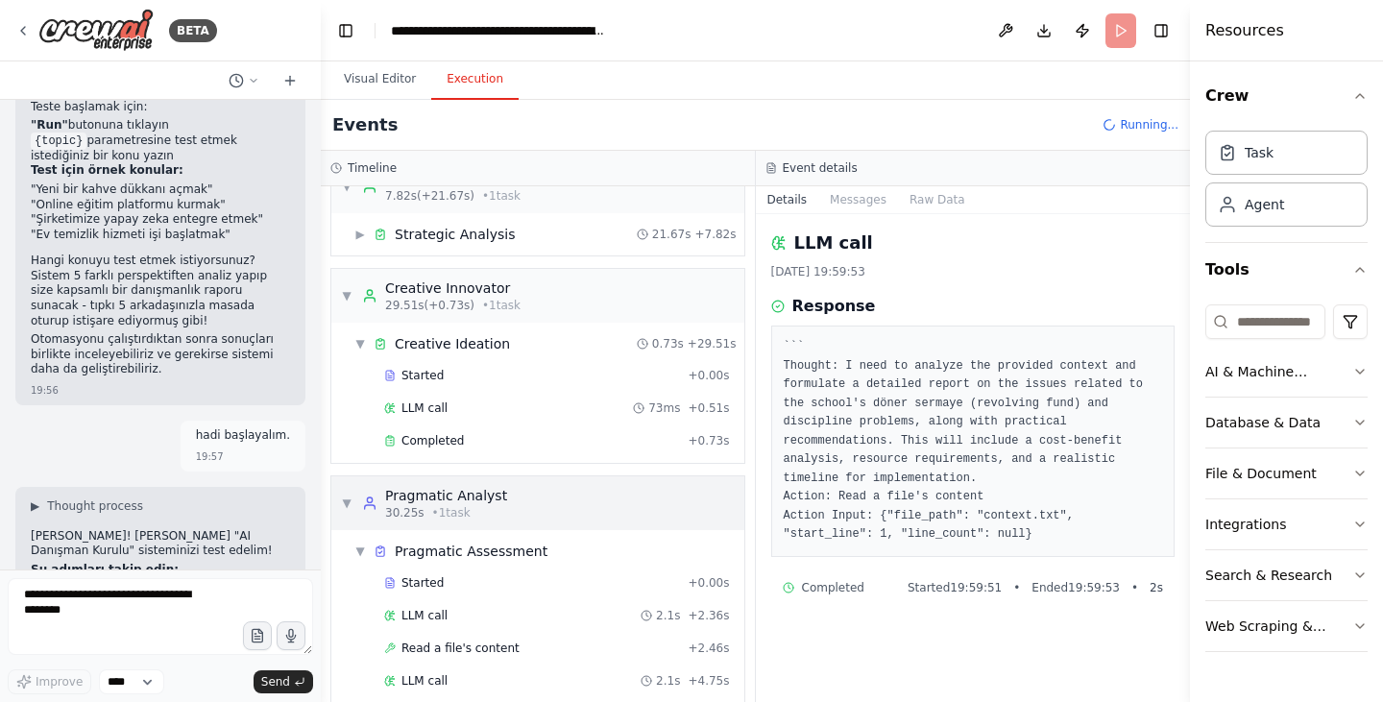
click at [347, 502] on span "▼" at bounding box center [347, 502] width 12 height 15
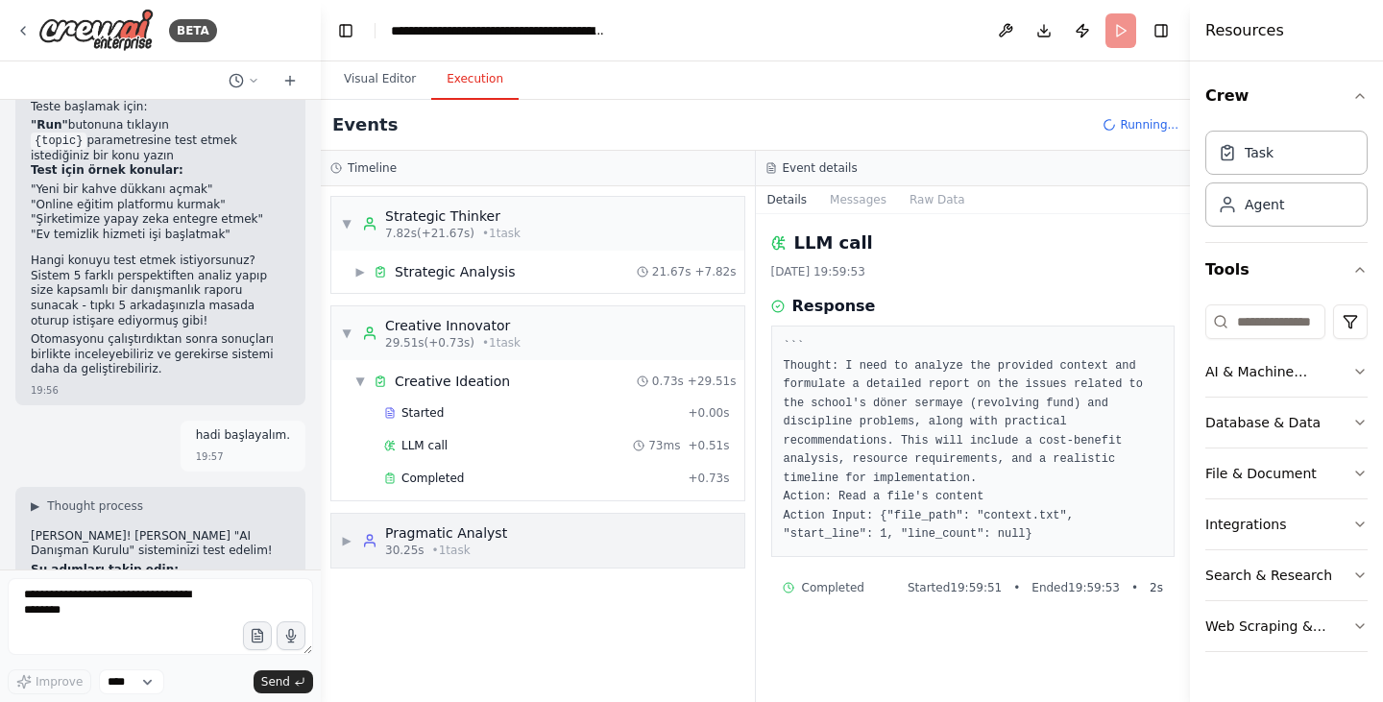
scroll to position [0, 0]
click at [347, 337] on span "▼" at bounding box center [347, 332] width 12 height 15
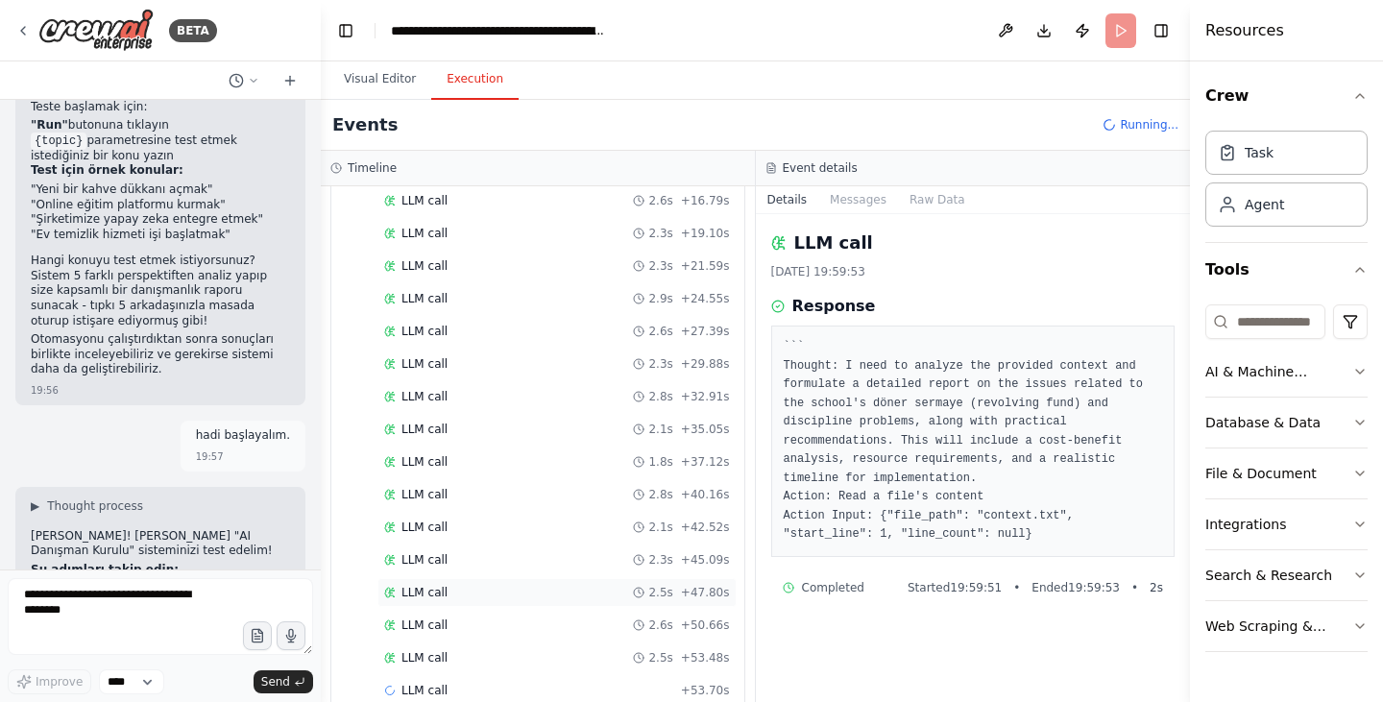
scroll to position [681, 0]
click at [477, 668] on div "LLM call 2.7s + 56.39s" at bounding box center [556, 657] width 359 height 29
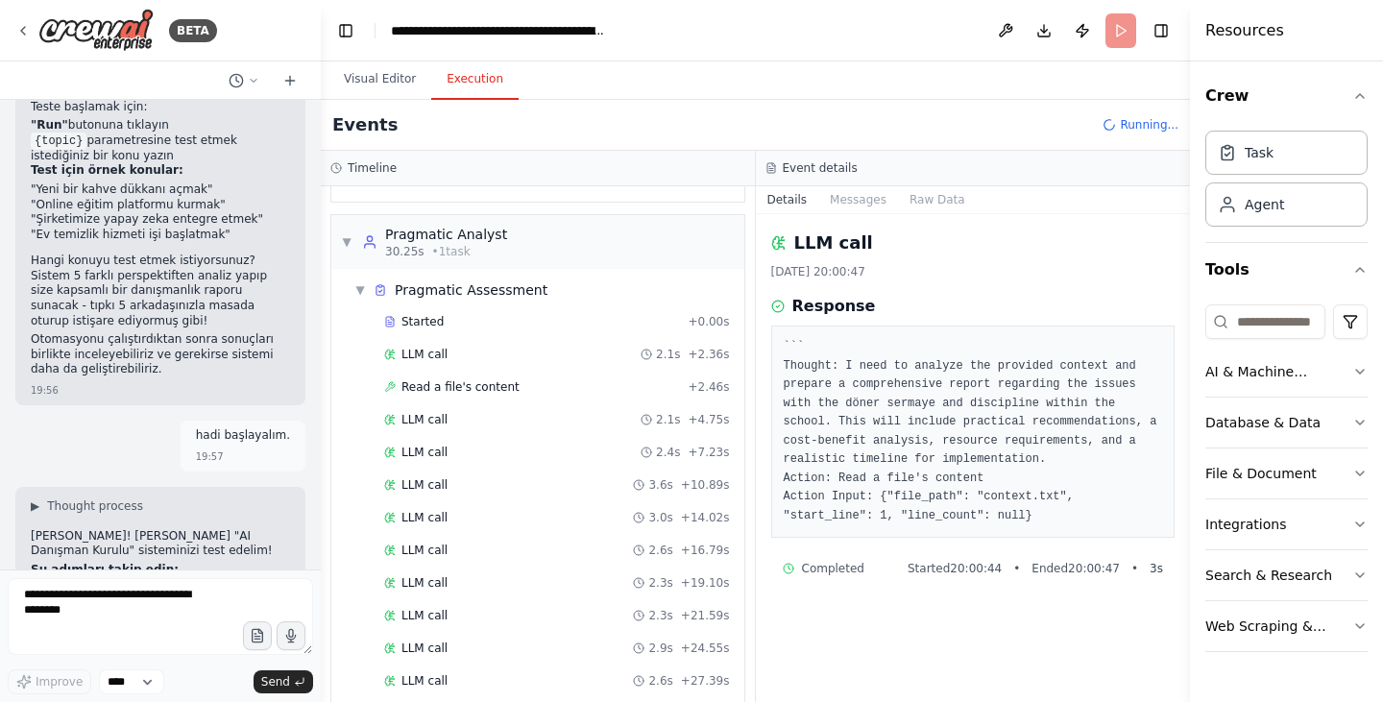
scroll to position [203, 0]
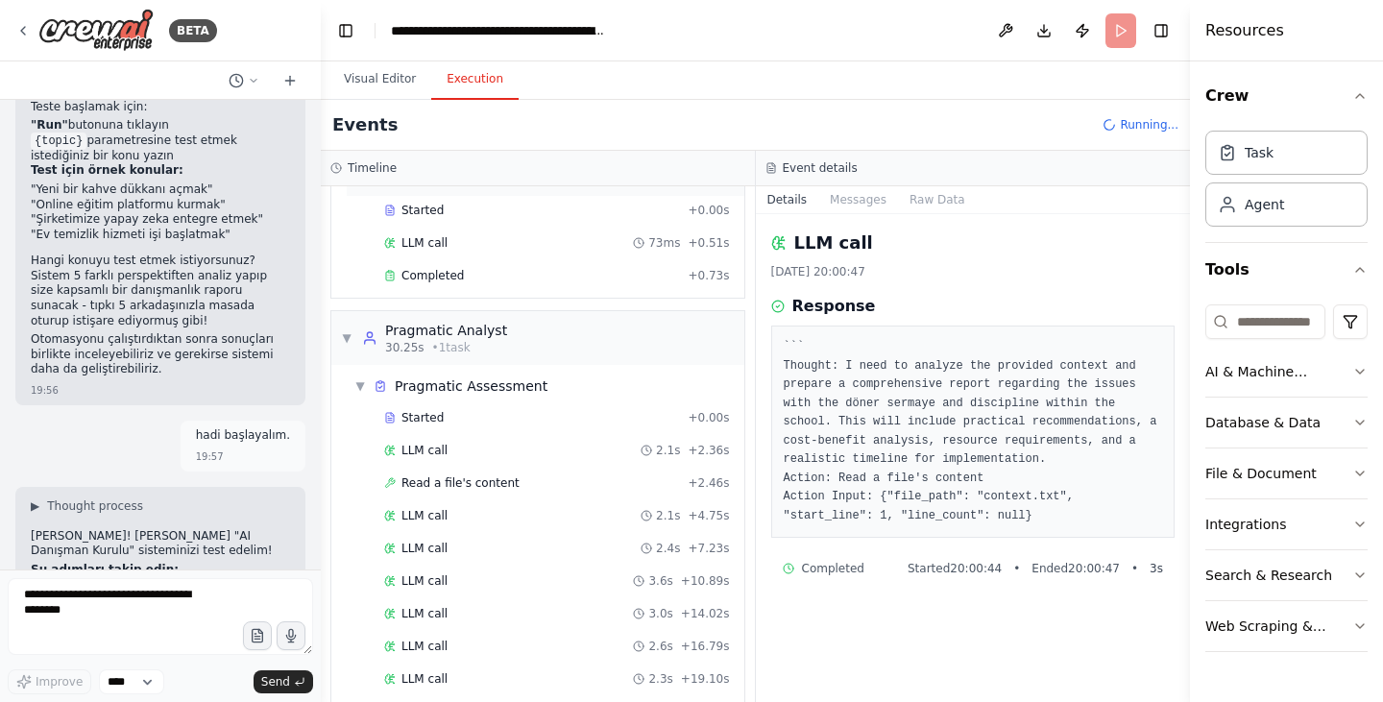
click at [359, 386] on span "▼" at bounding box center [360, 385] width 12 height 15
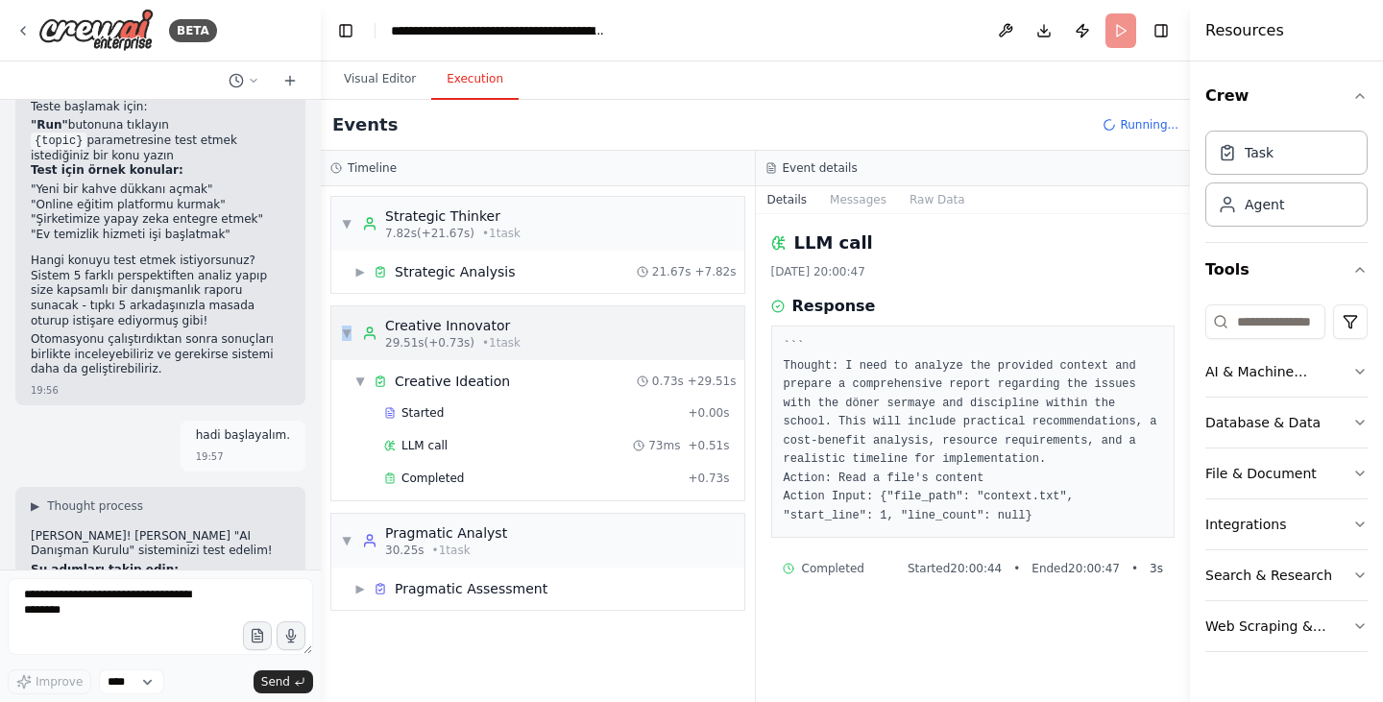
click at [347, 336] on span "▼" at bounding box center [347, 332] width 12 height 15
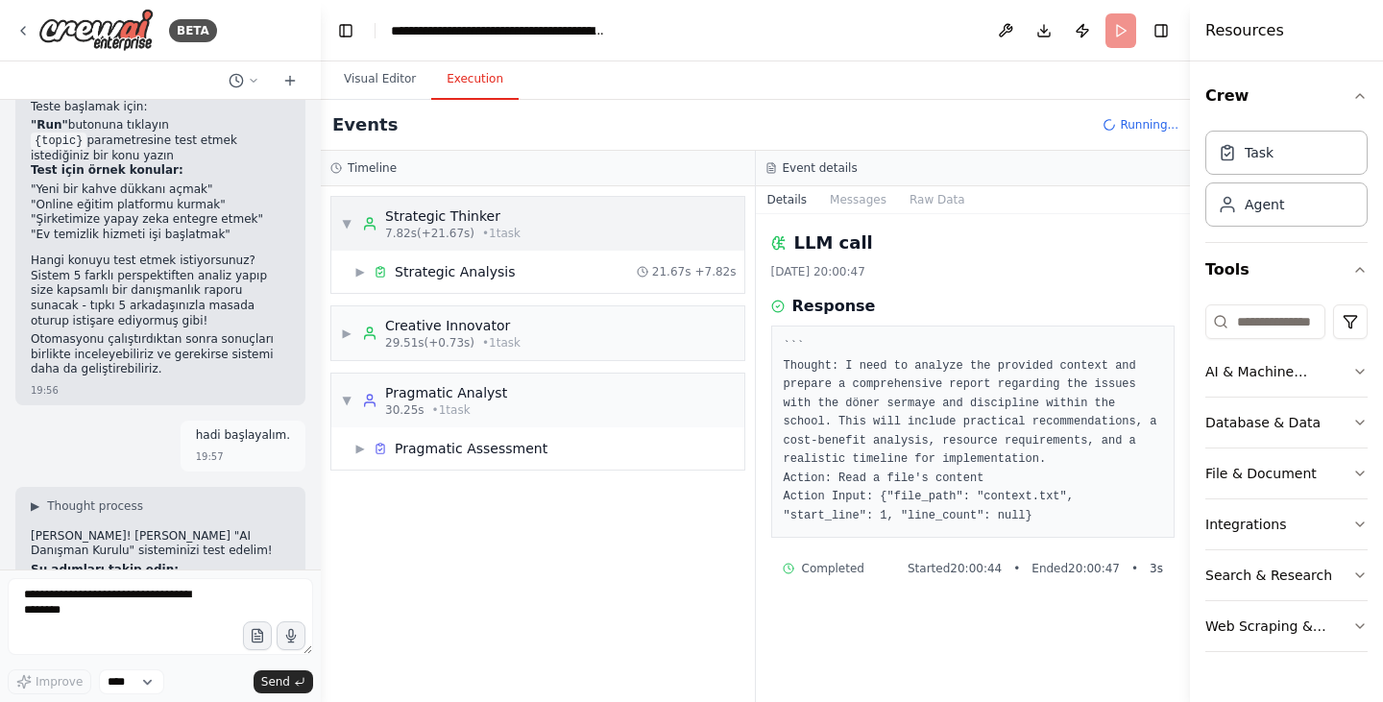
click at [346, 222] on span "▼" at bounding box center [347, 223] width 12 height 15
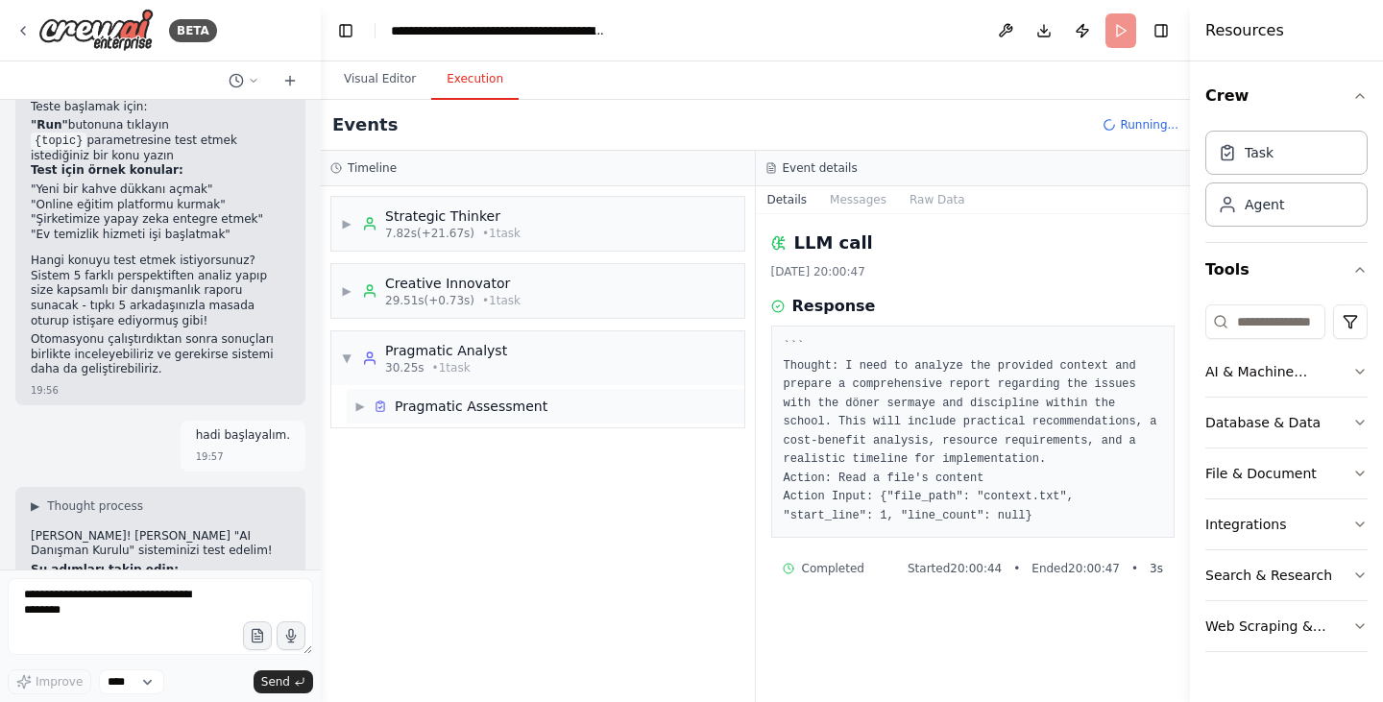
click at [448, 412] on div "Pragmatic Assessment" at bounding box center [471, 406] width 153 height 19
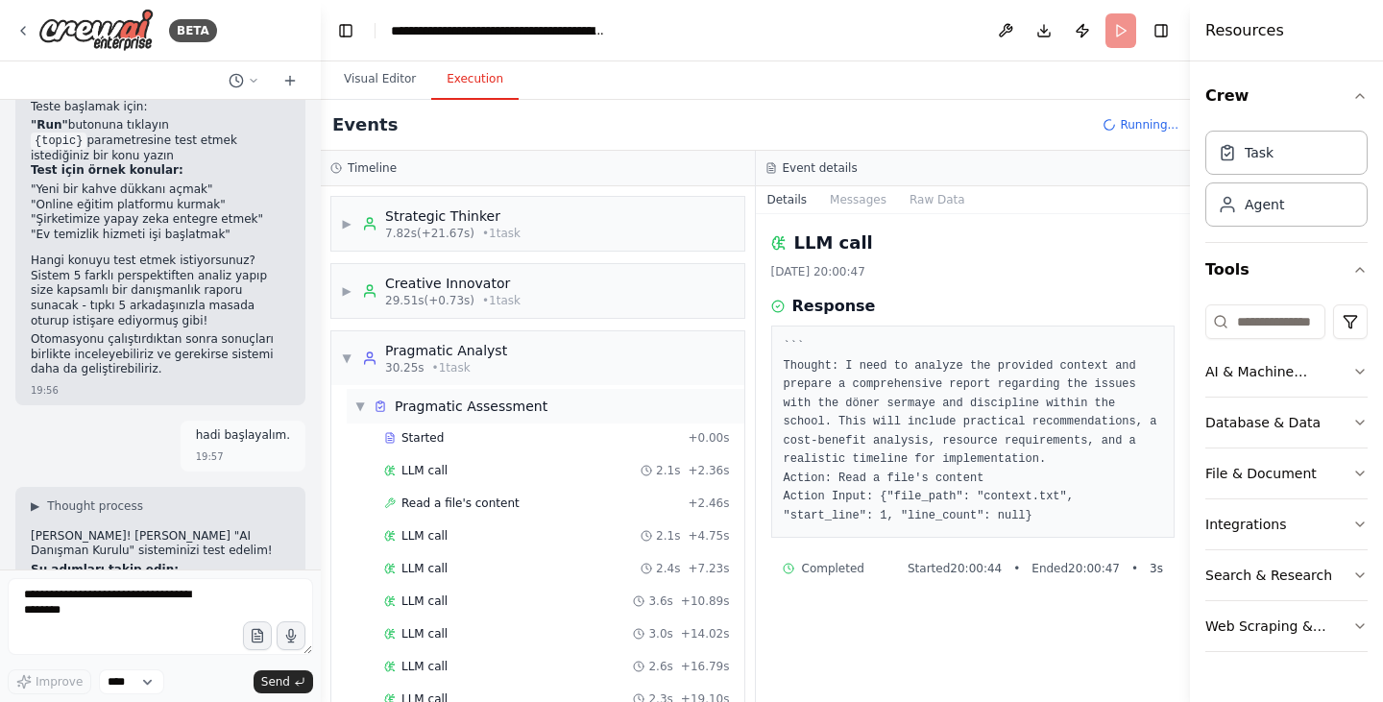
click at [448, 412] on div "Pragmatic Assessment" at bounding box center [471, 406] width 153 height 19
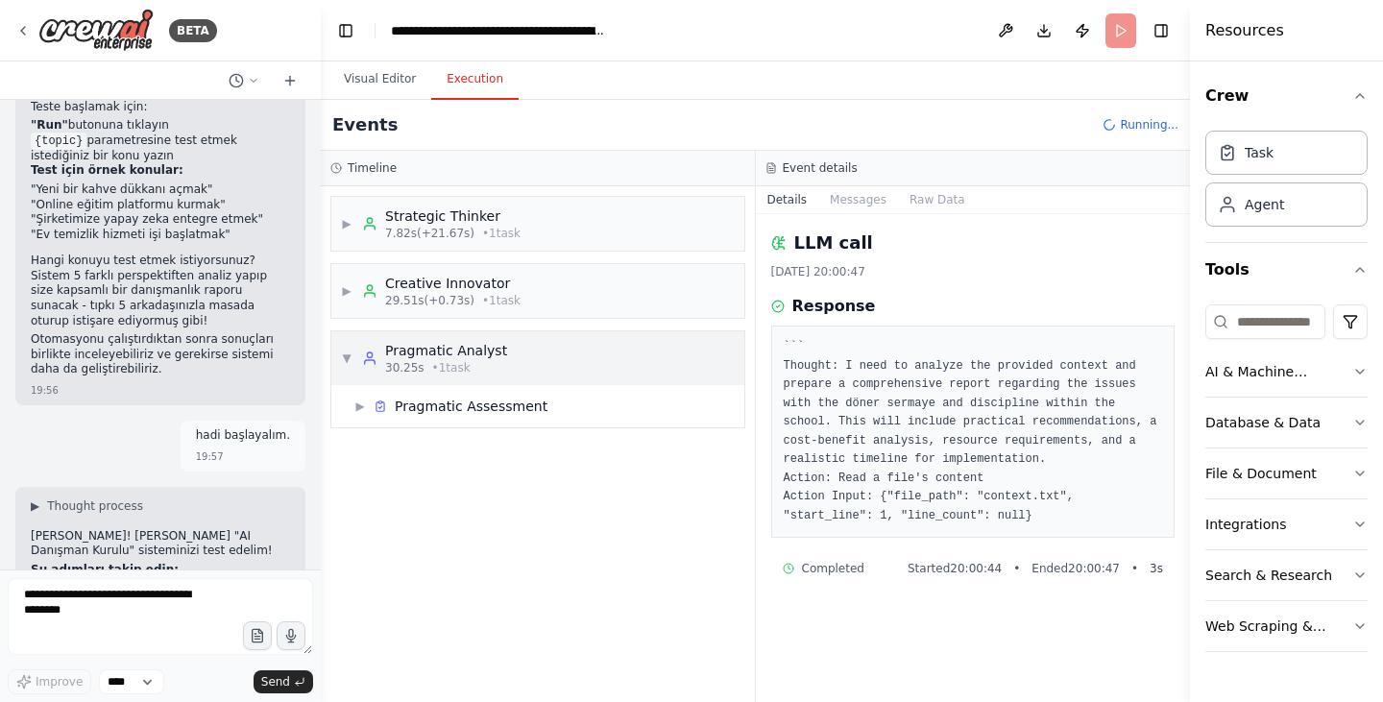
click at [348, 359] on span "▼" at bounding box center [347, 357] width 12 height 15
click at [515, 498] on div "▶ Strategic Thinker 7.82s (+21.67s) • 1 task ▶ Creative Innovator 29.51s (+0.73…" at bounding box center [538, 444] width 434 height 516
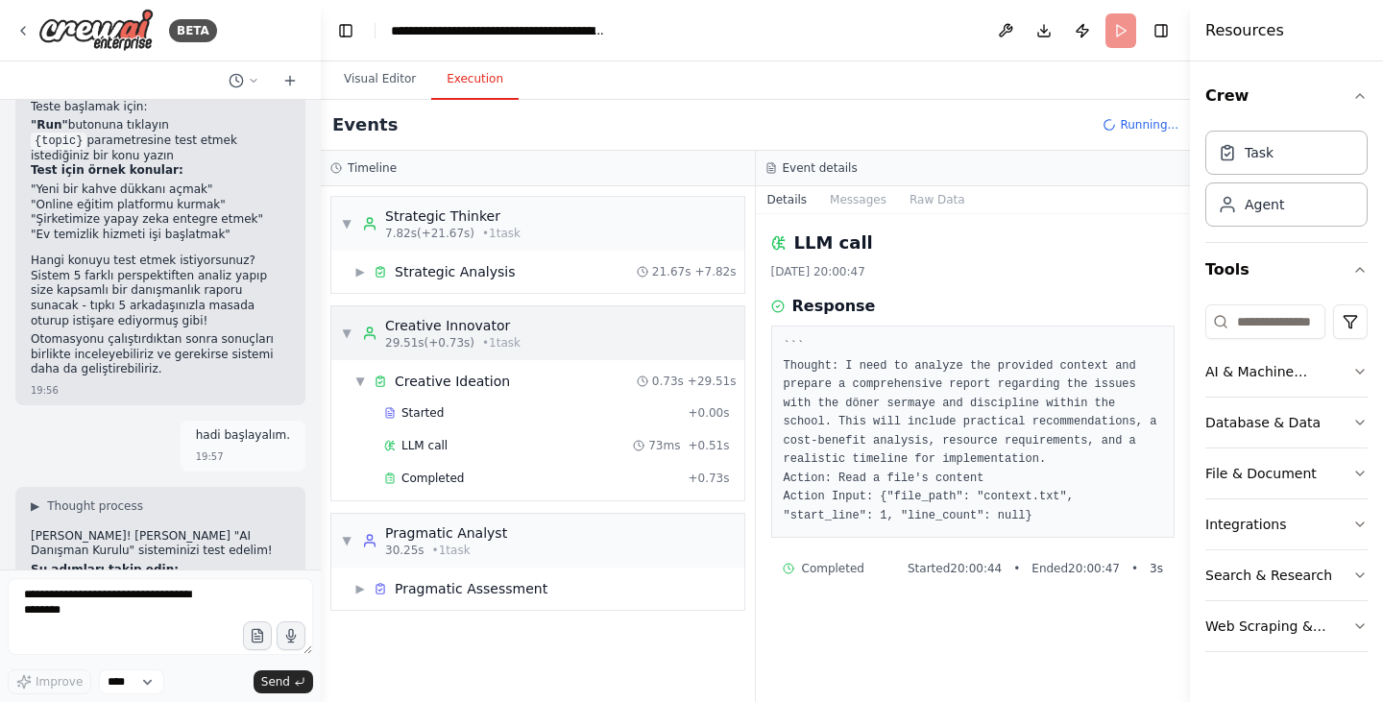
click at [339, 329] on div "▼ Creative Innovator 29.51s (+0.73s) • 1 task" at bounding box center [537, 333] width 413 height 54
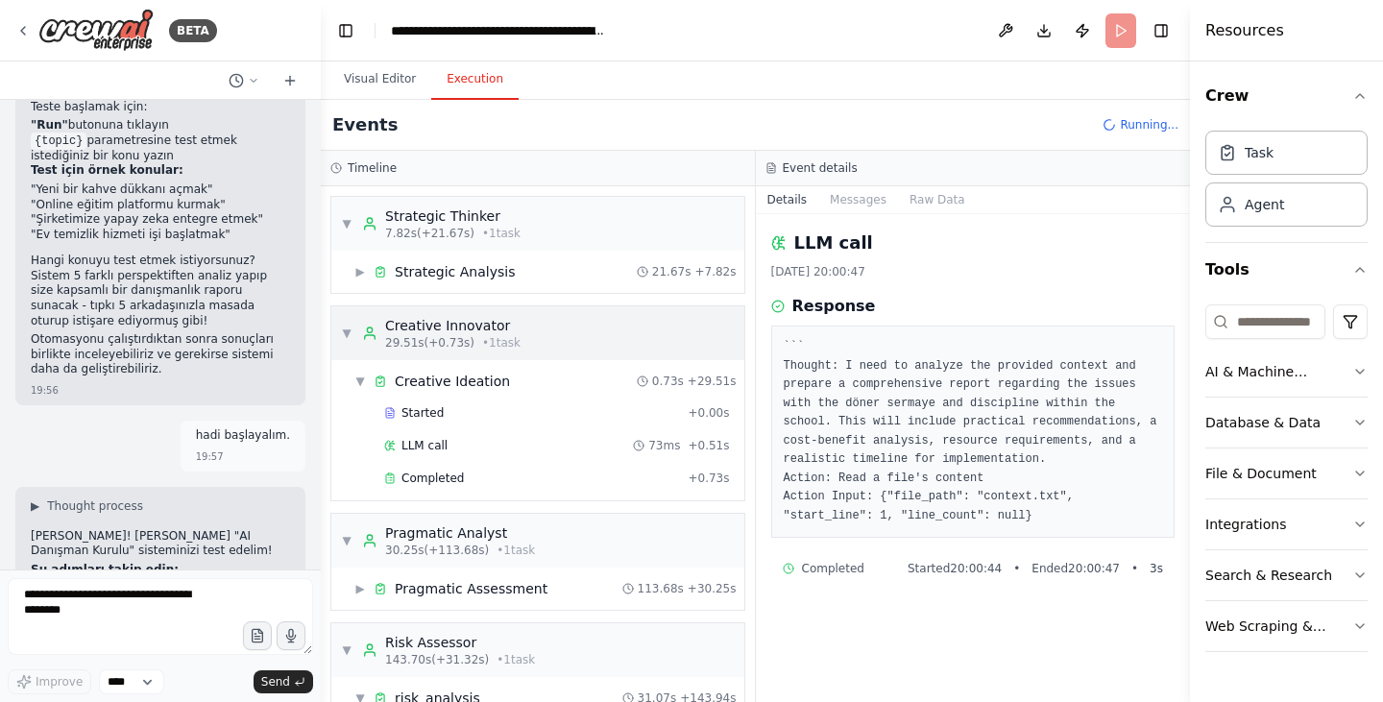
click at [348, 336] on span "▼" at bounding box center [347, 332] width 12 height 15
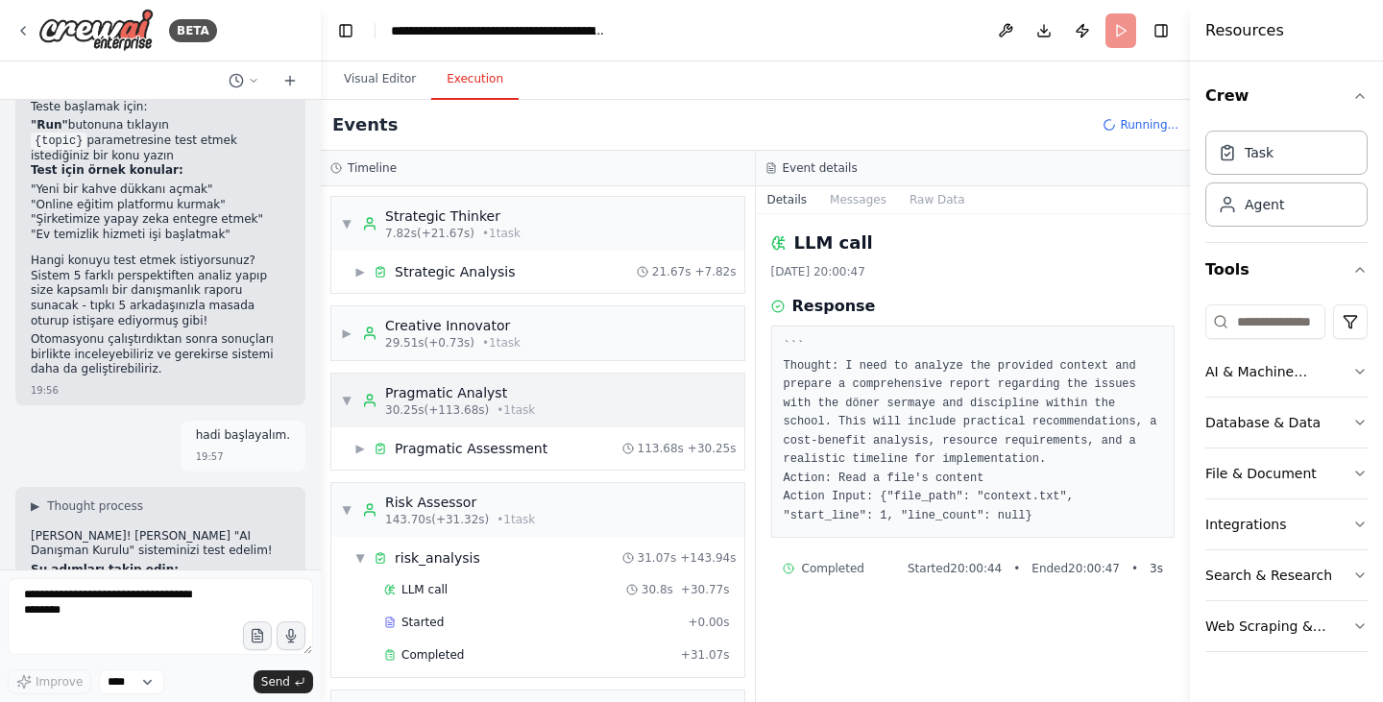
click at [349, 400] on span "▼" at bounding box center [347, 400] width 12 height 15
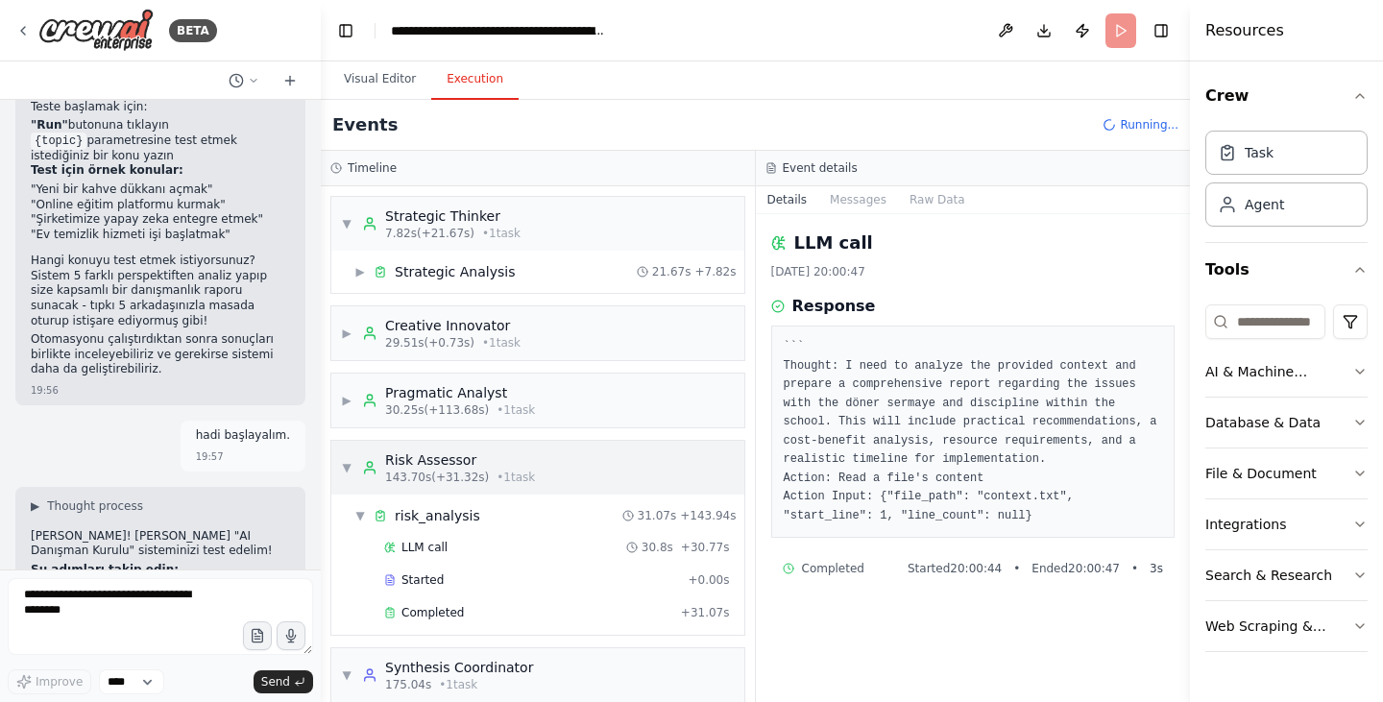
click at [349, 465] on span "▼" at bounding box center [347, 467] width 12 height 15
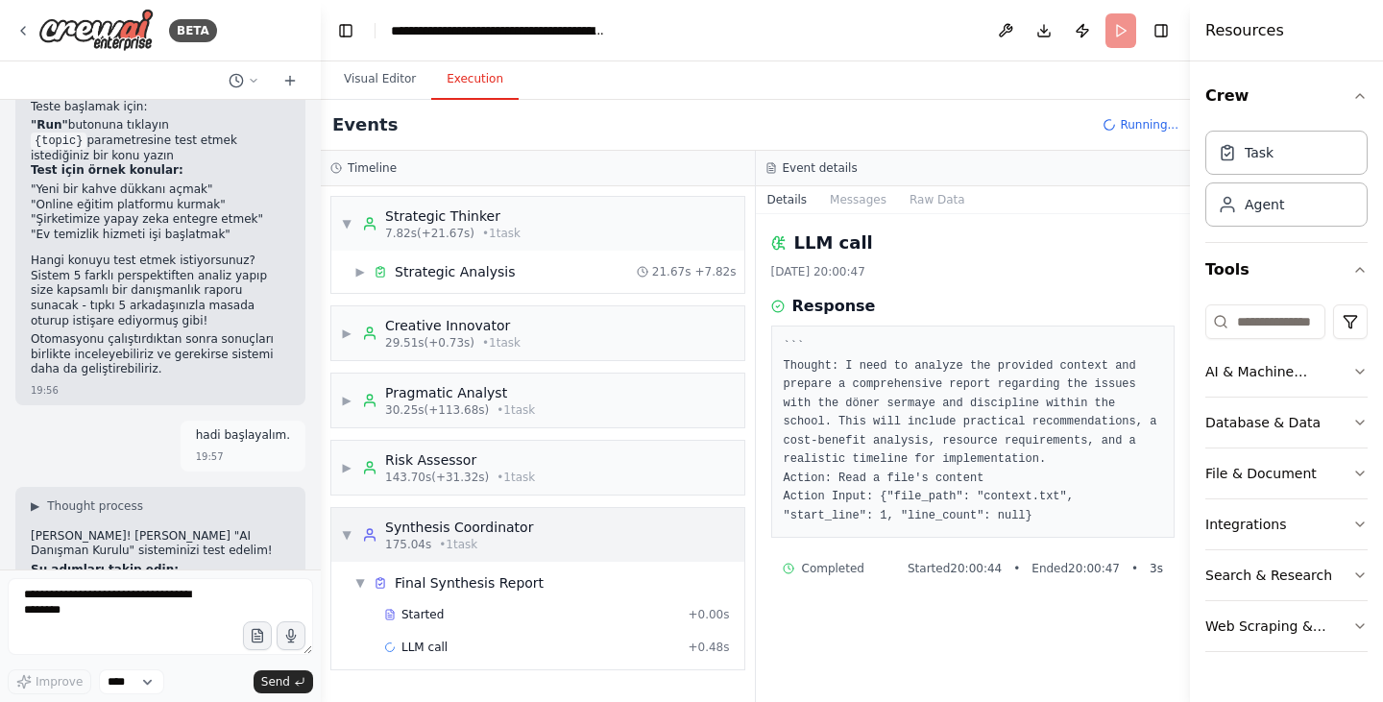
click at [347, 534] on span "▼" at bounding box center [347, 534] width 12 height 15
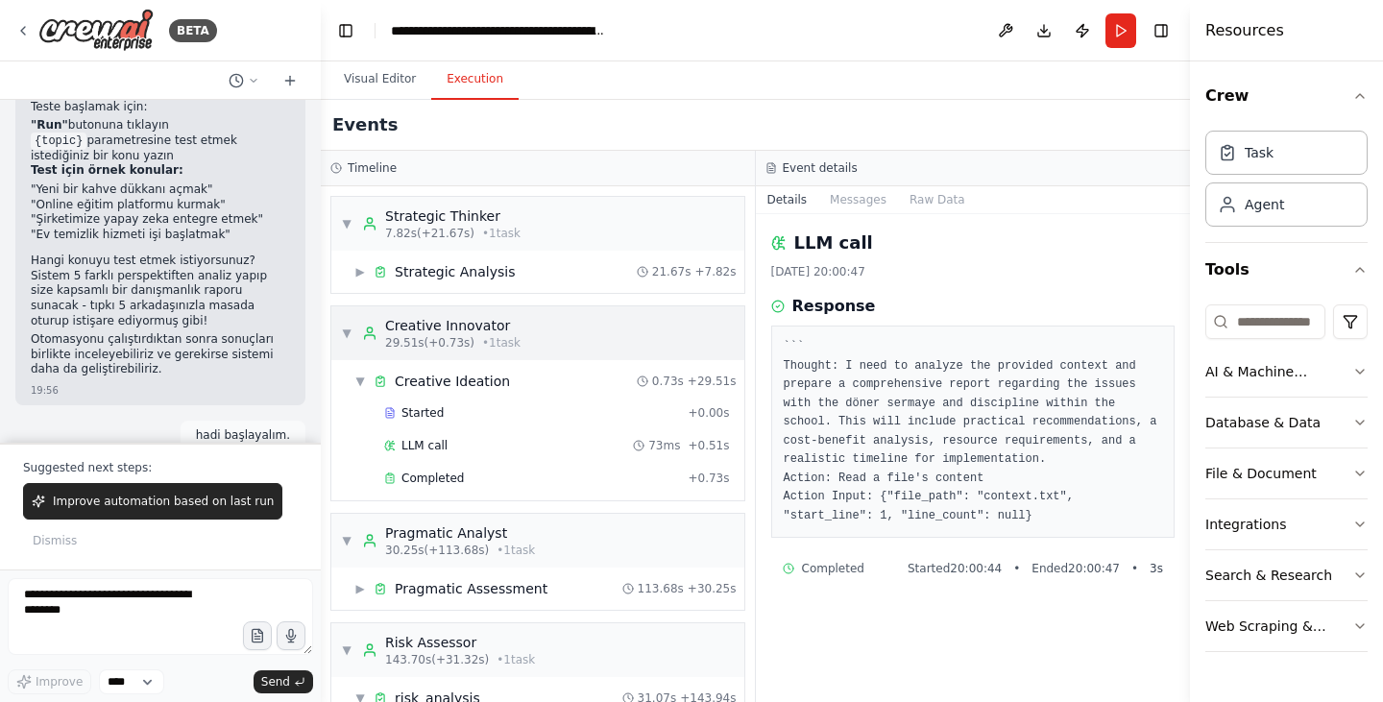
click at [349, 335] on span "▼" at bounding box center [347, 332] width 12 height 15
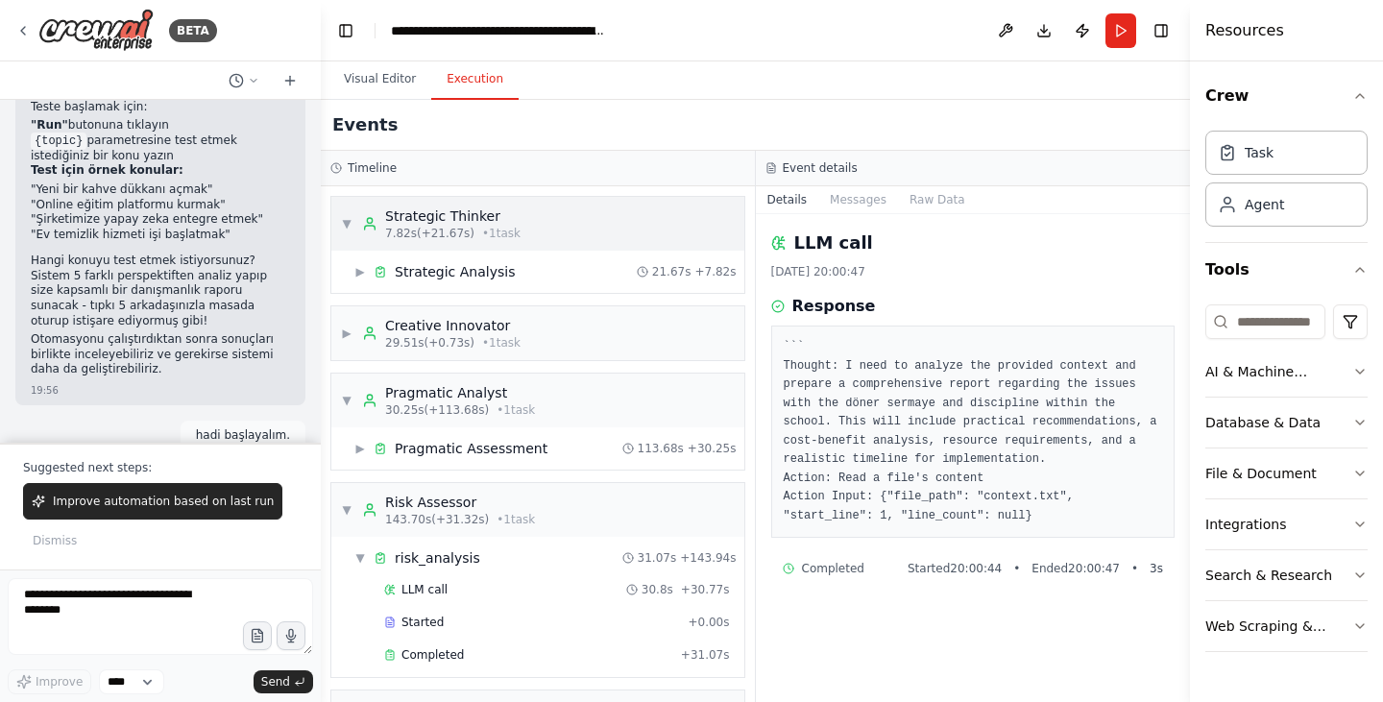
click at [342, 225] on span "▼" at bounding box center [347, 223] width 12 height 15
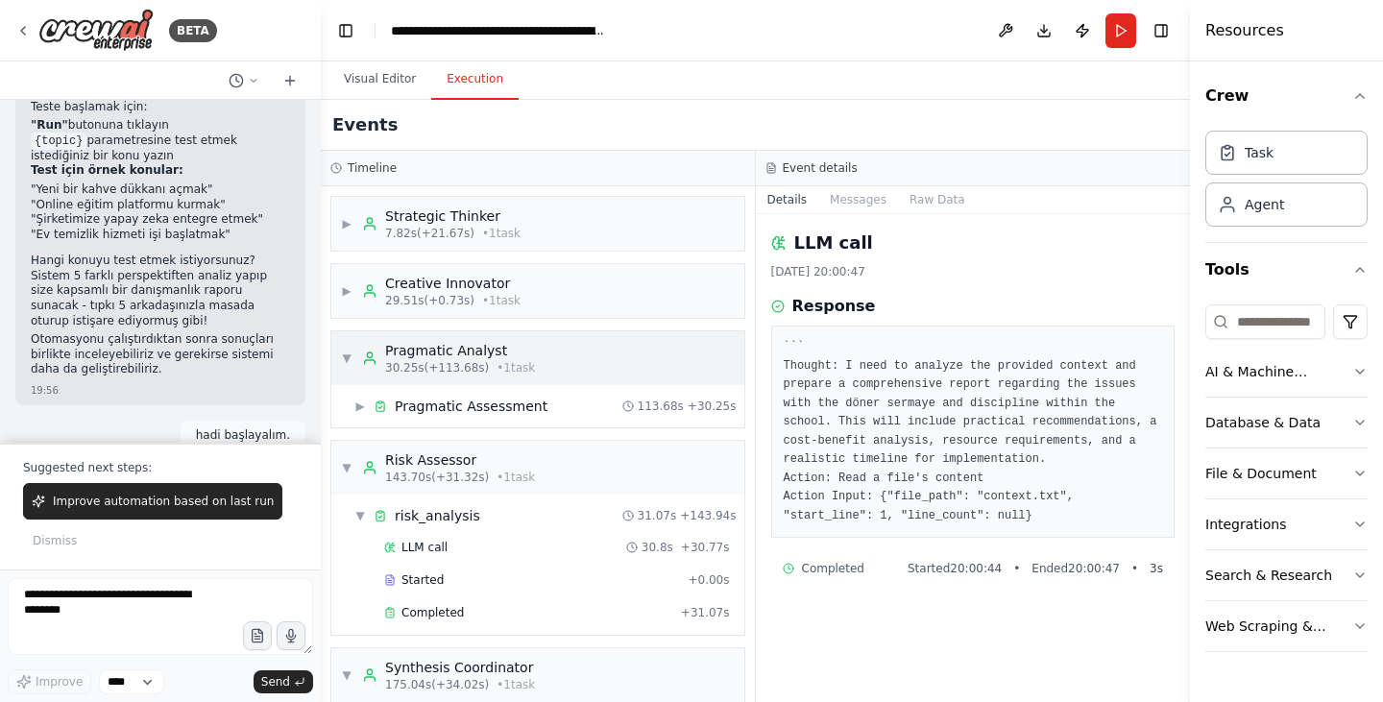
click at [340, 361] on div "▼ Pragmatic Analyst 30.25s (+113.68s) • 1 task" at bounding box center [537, 358] width 413 height 54
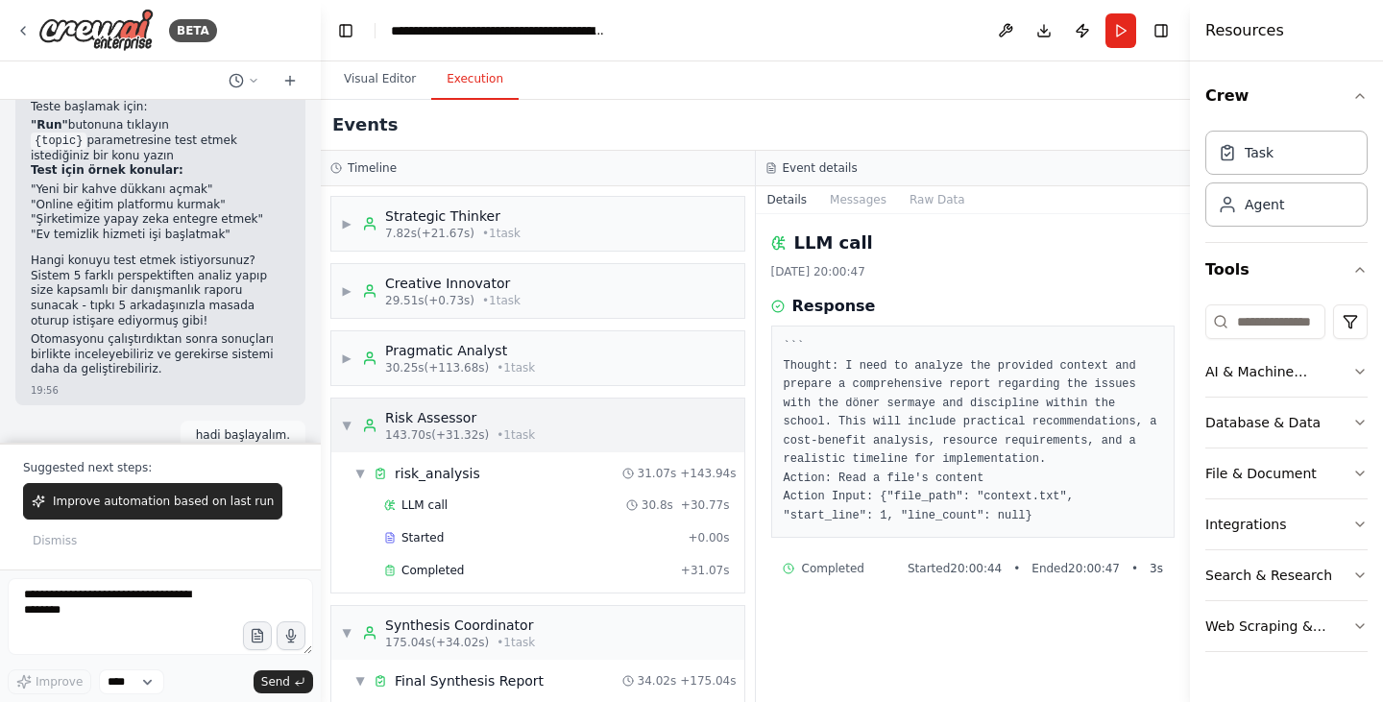
click at [346, 428] on span "▼" at bounding box center [347, 425] width 12 height 15
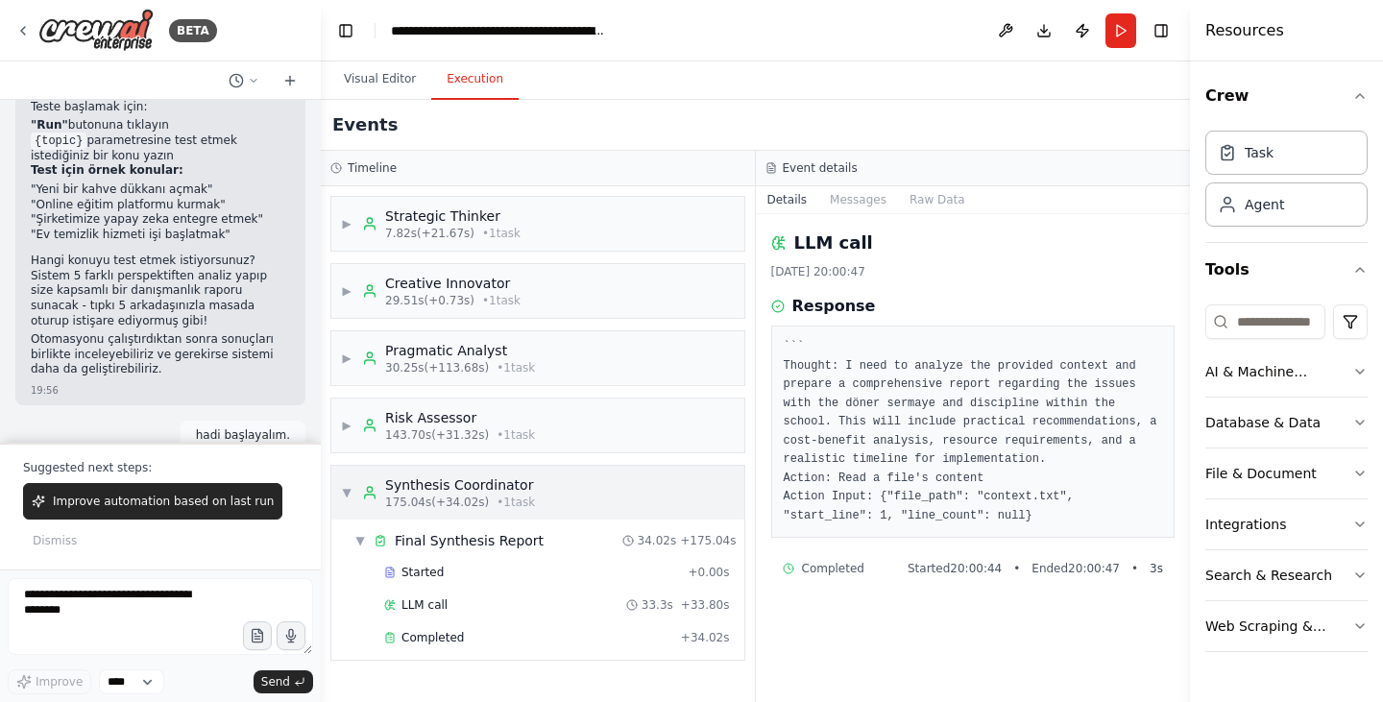
click at [348, 492] on span "▼" at bounding box center [347, 492] width 12 height 15
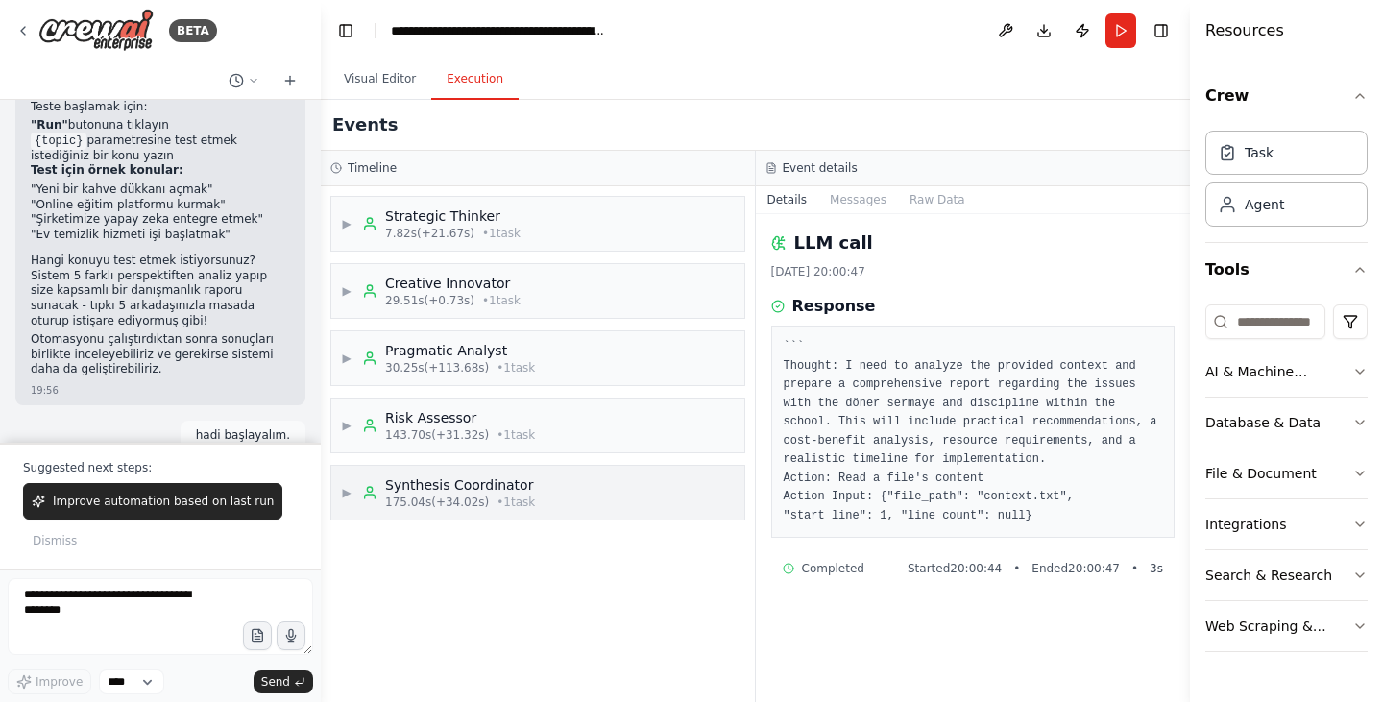
click at [635, 492] on div "▶ Synthesis Coordinator 175.04s (+34.02s) • 1 task" at bounding box center [537, 493] width 413 height 54
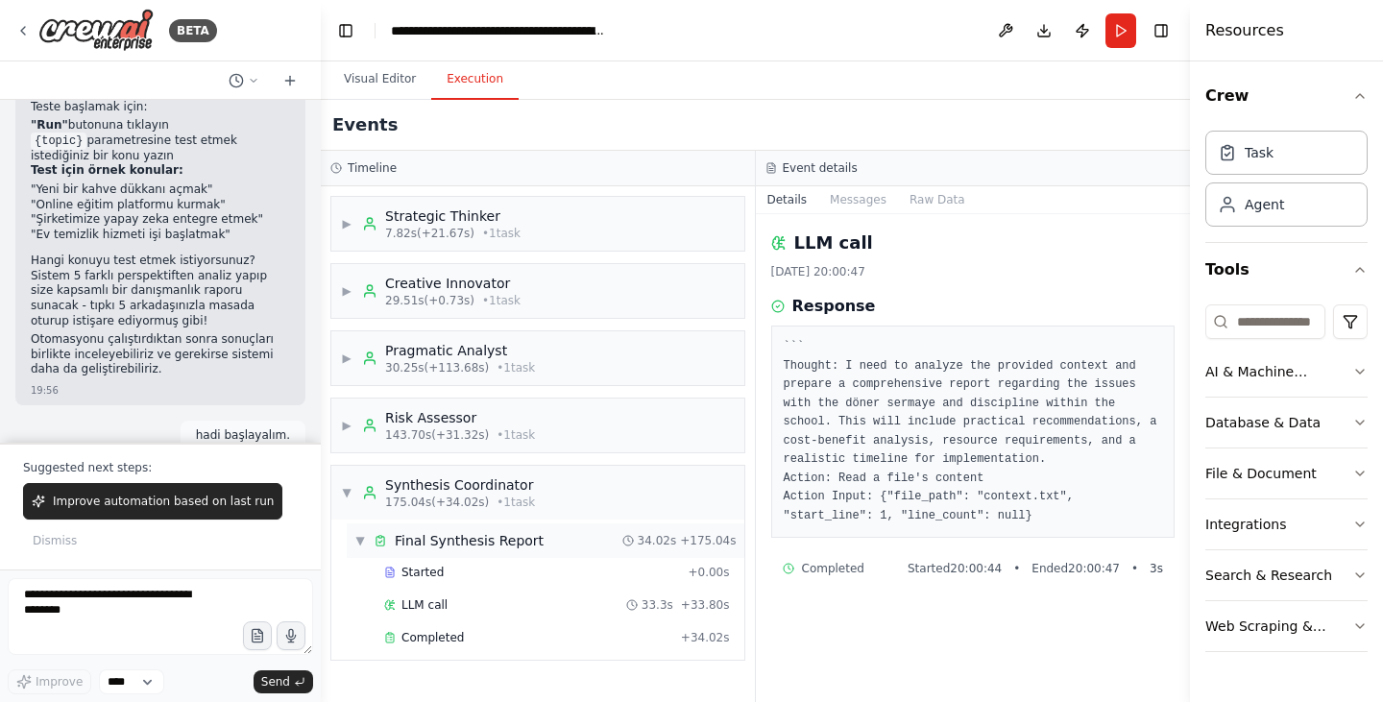
click at [496, 545] on div "Final Synthesis Report" at bounding box center [469, 540] width 149 height 19
click at [455, 575] on div "Started" at bounding box center [532, 572] width 296 height 15
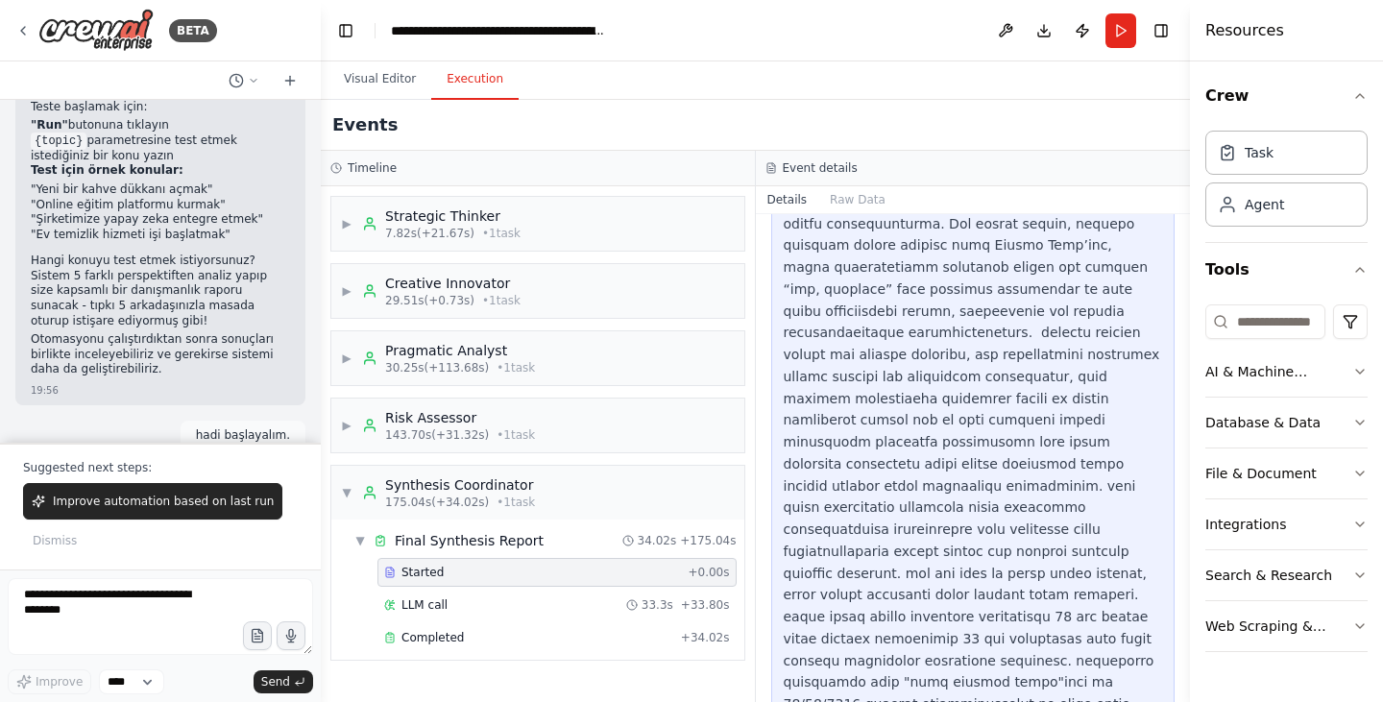
scroll to position [2265, 0]
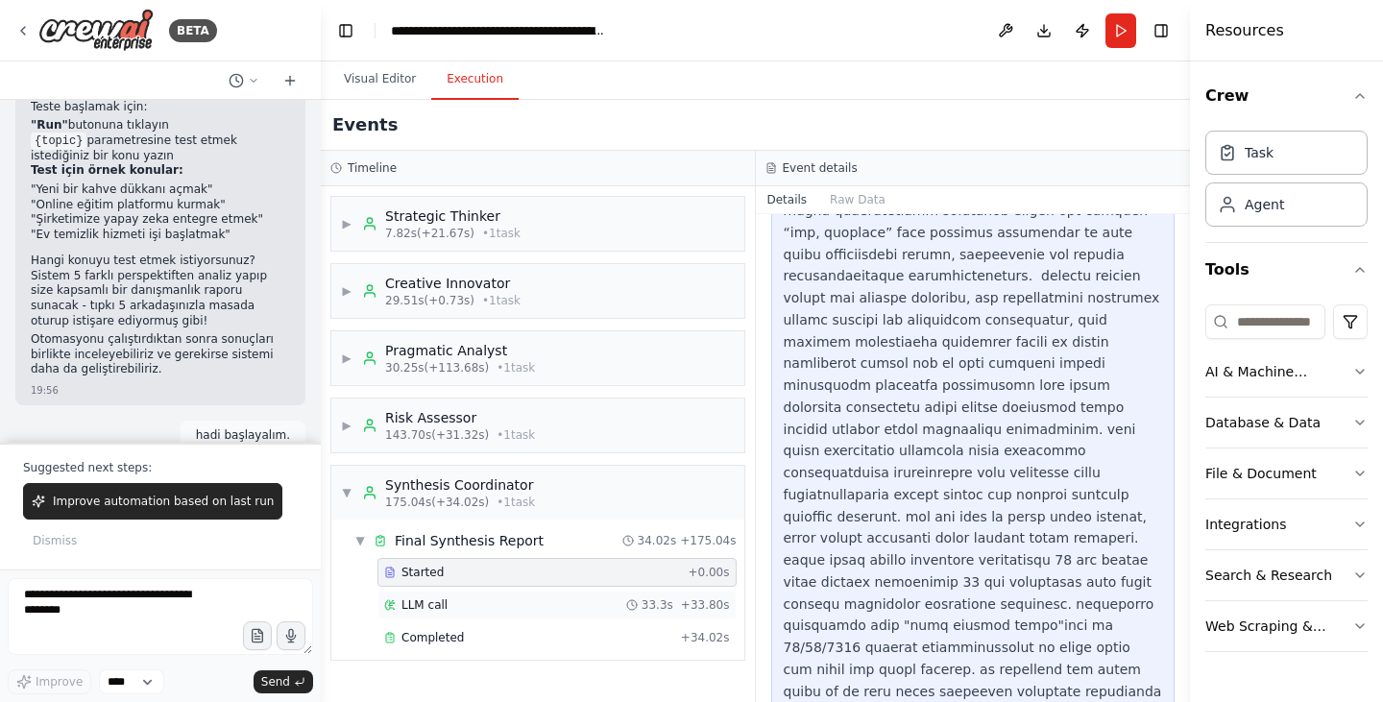
click at [466, 591] on div "Started + 0.00s LLM call 33.3s + 33.80s Completed + 34.02s" at bounding box center [546, 607] width 398 height 98
click at [471, 604] on div "LLM call 33.3s + 33.80s" at bounding box center [557, 604] width 346 height 15
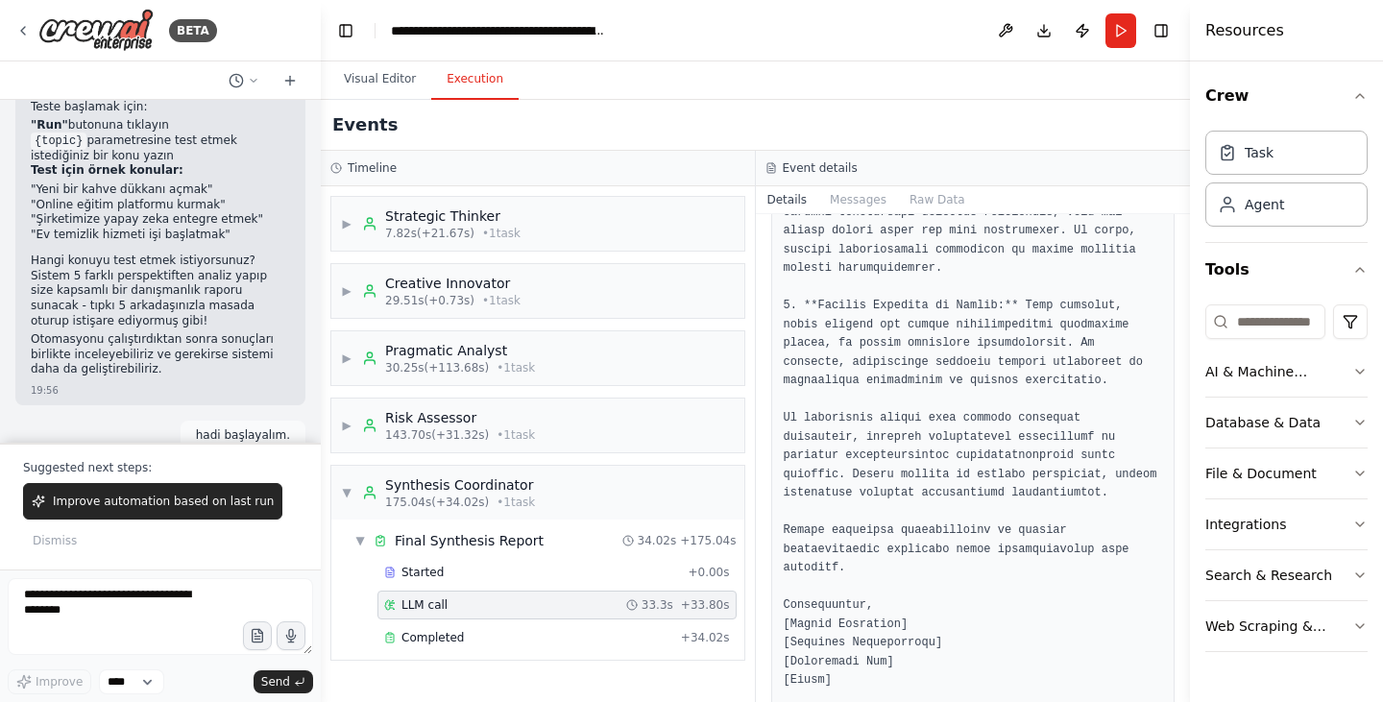
scroll to position [2474, 0]
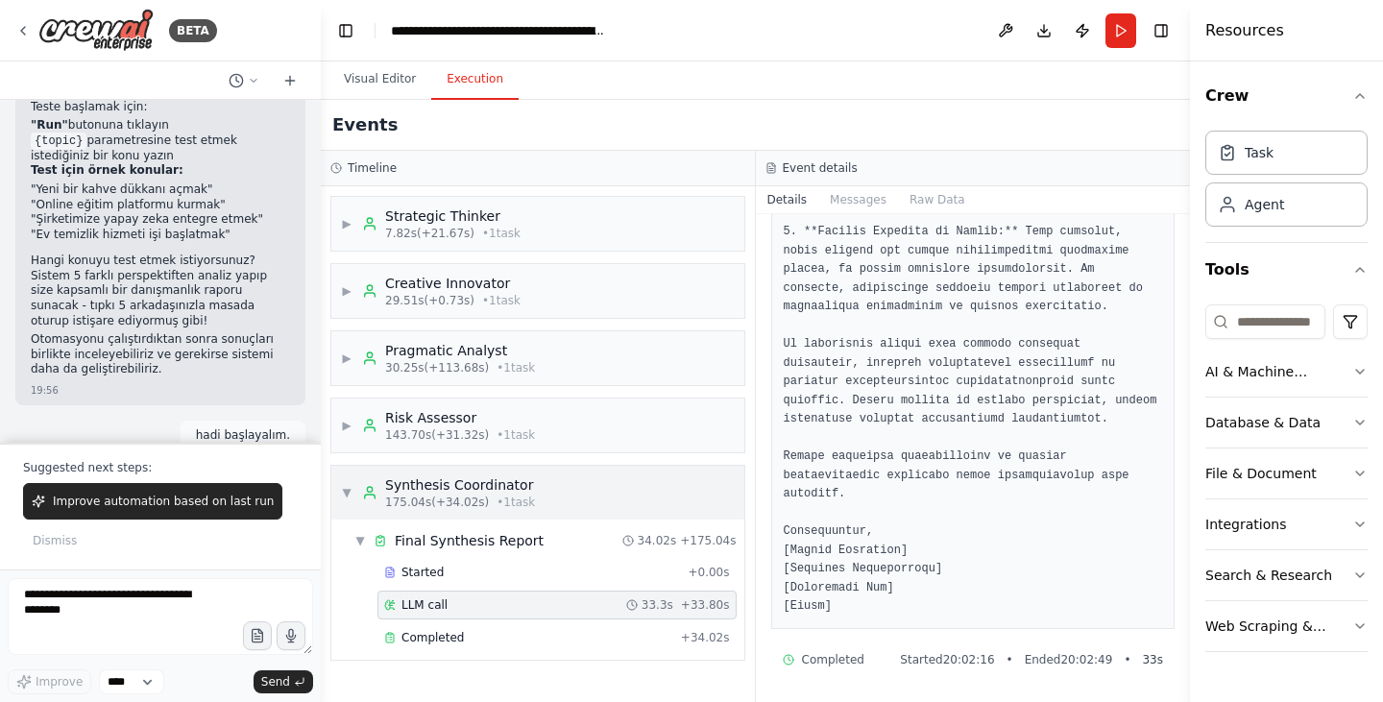
click at [343, 498] on span "▼" at bounding box center [347, 492] width 12 height 15
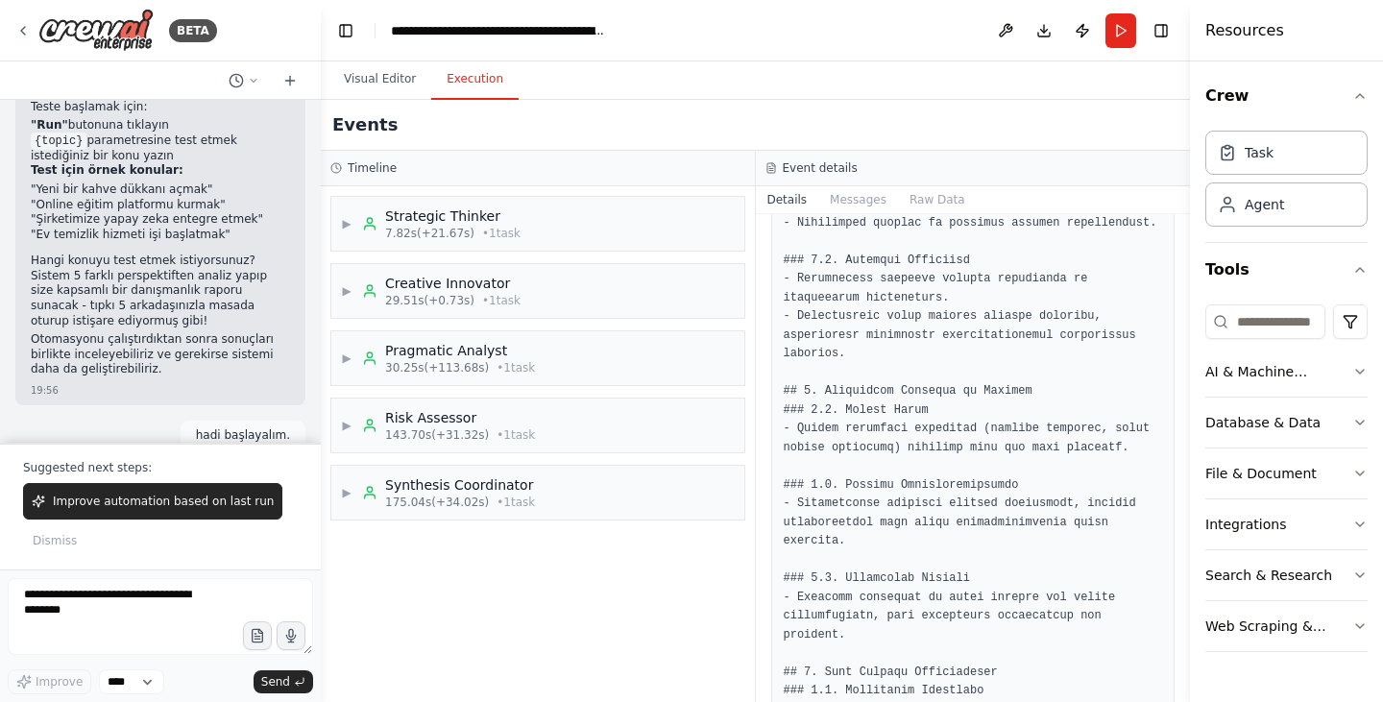
scroll to position [576, 0]
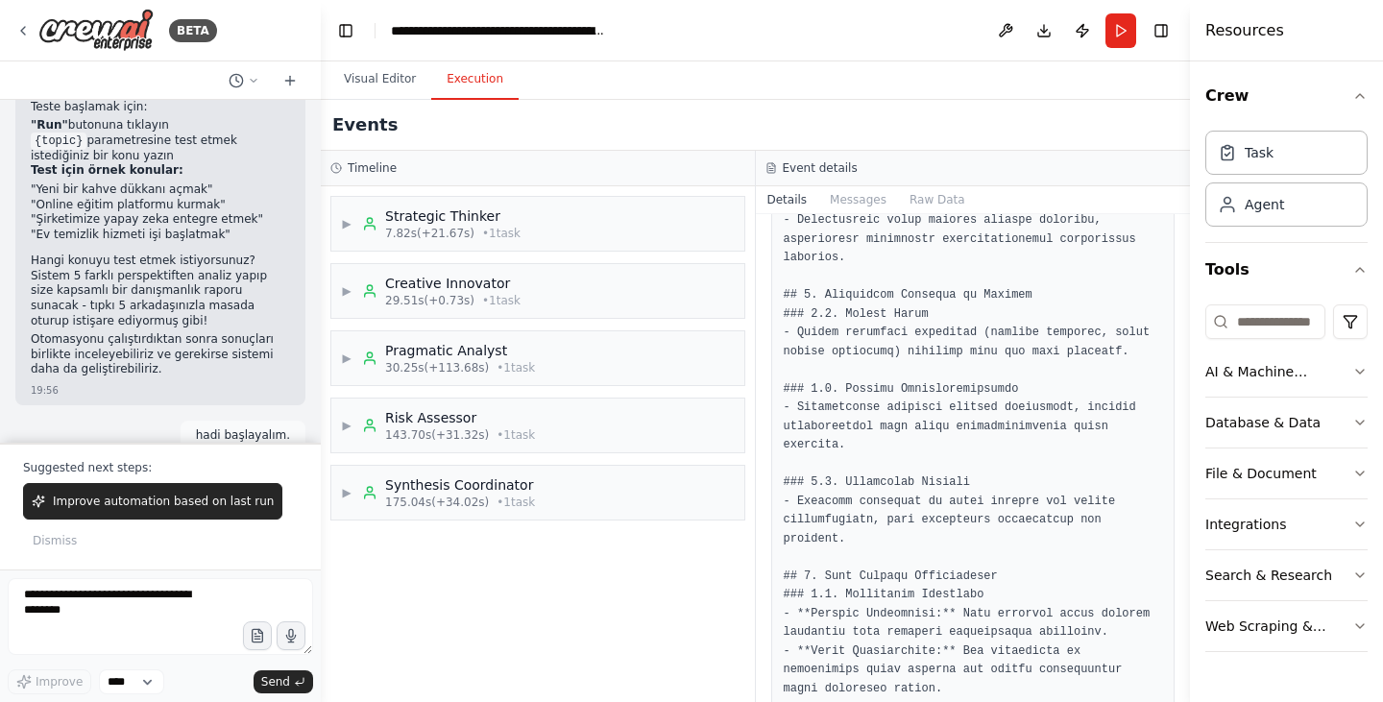
click at [950, 49] on header "**********" at bounding box center [755, 30] width 869 height 61
click at [387, 80] on button "Visual Editor" at bounding box center [379, 80] width 103 height 40
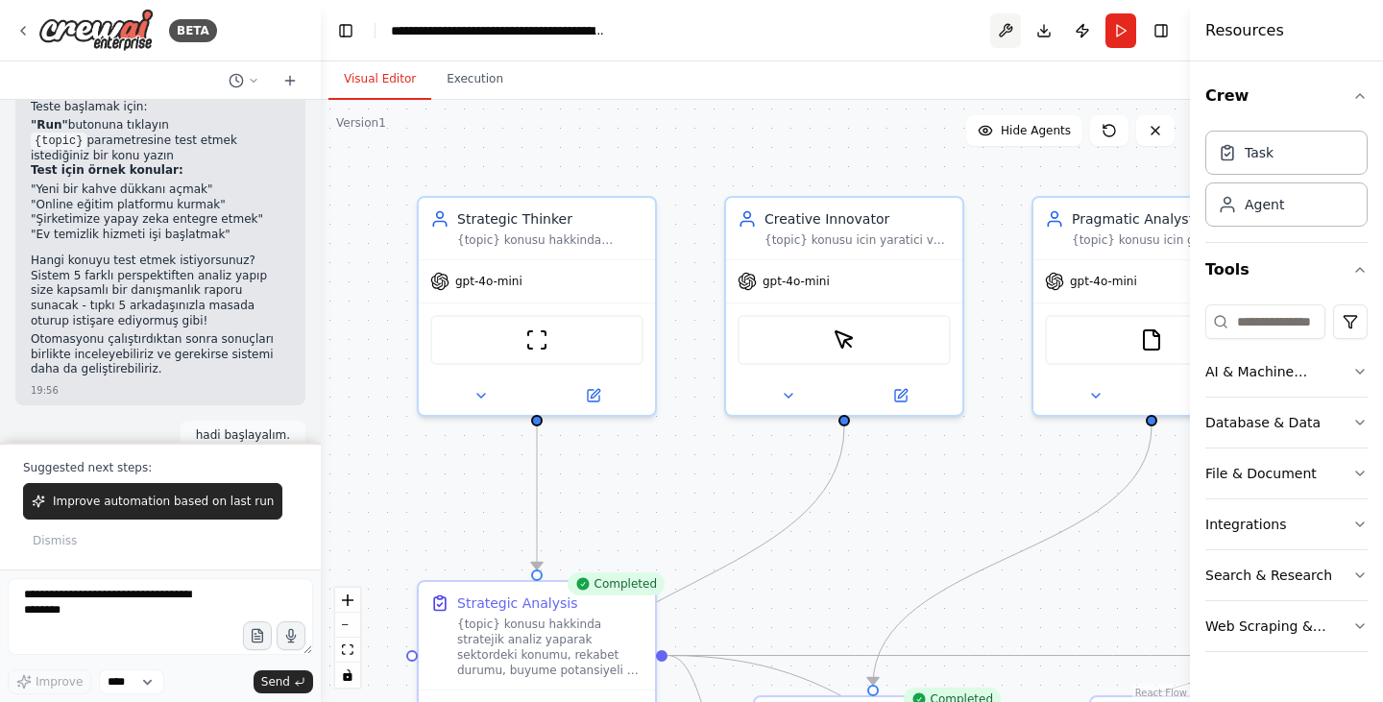
click at [1001, 32] on button at bounding box center [1005, 30] width 31 height 35
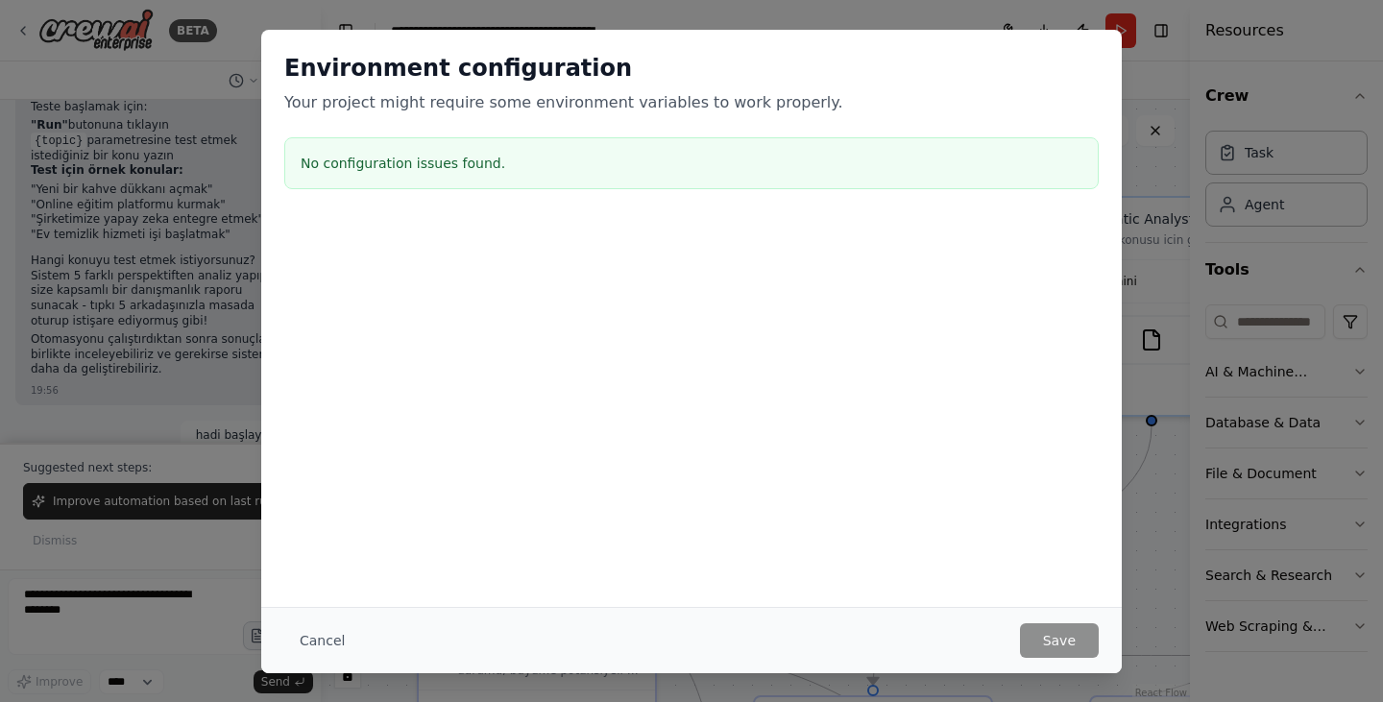
click at [885, 523] on div "Environment configuration Your project might require some environment variables…" at bounding box center [691, 318] width 860 height 577
click at [313, 641] on button "Cancel" at bounding box center [322, 640] width 76 height 35
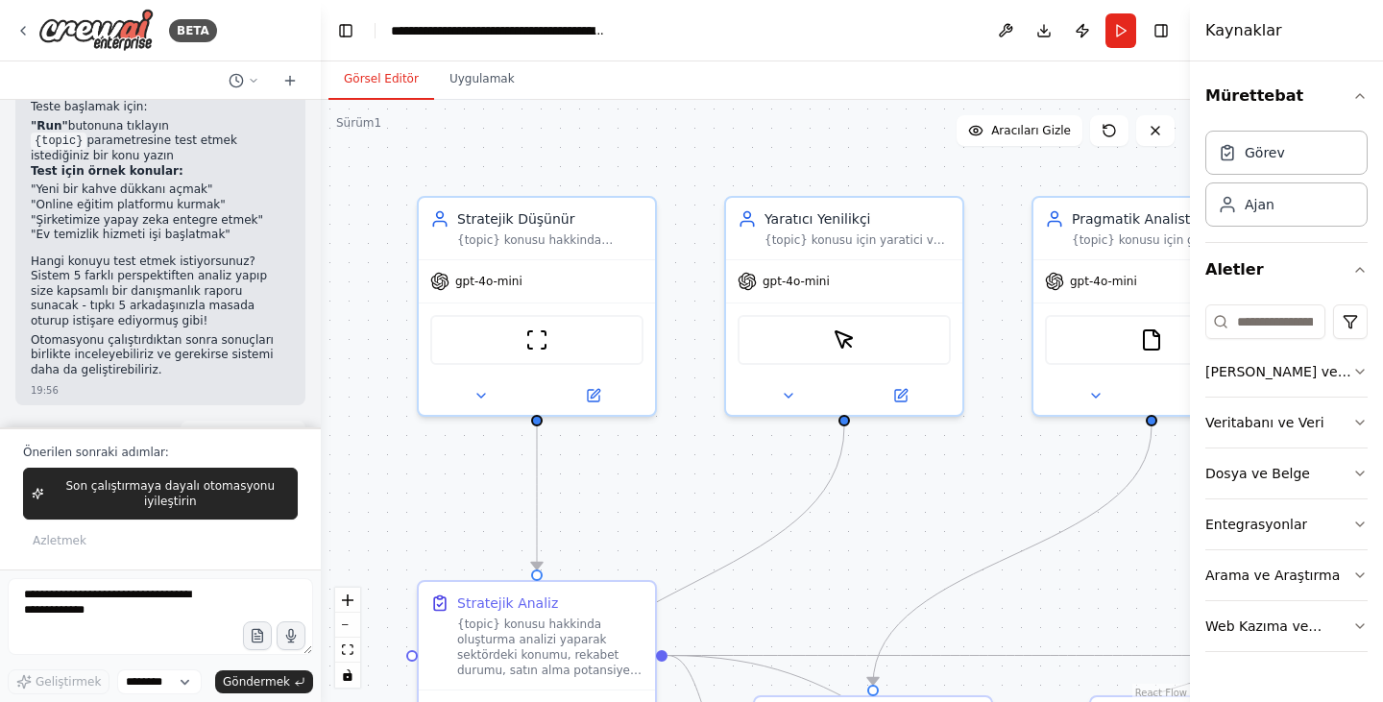
scroll to position [5693, 0]
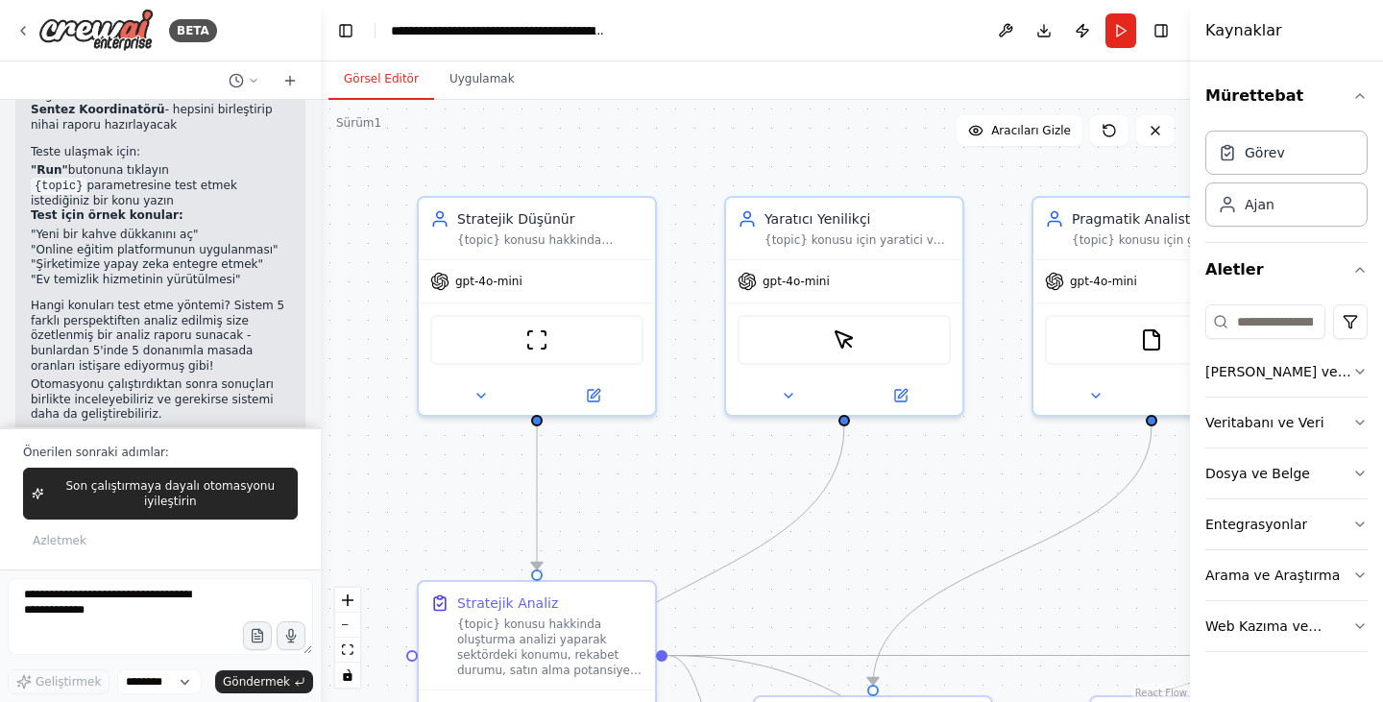
click at [801, 81] on div "Görsel Editör Uygulamak" at bounding box center [755, 80] width 869 height 38
click at [1038, 28] on button "İndirmek" at bounding box center [1043, 30] width 31 height 35
click at [482, 396] on icon at bounding box center [480, 391] width 15 height 15
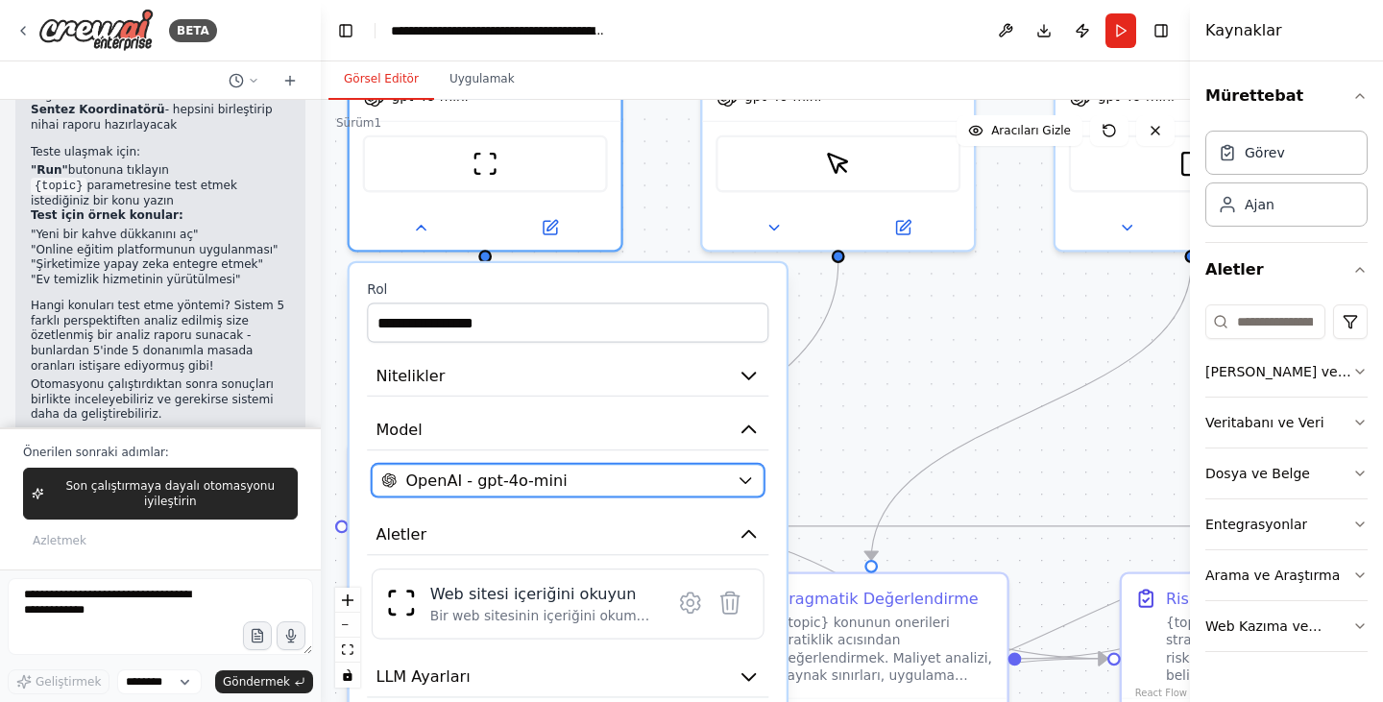
click at [597, 483] on div "OpenAI - gpt-4o-mini" at bounding box center [554, 481] width 347 height 22
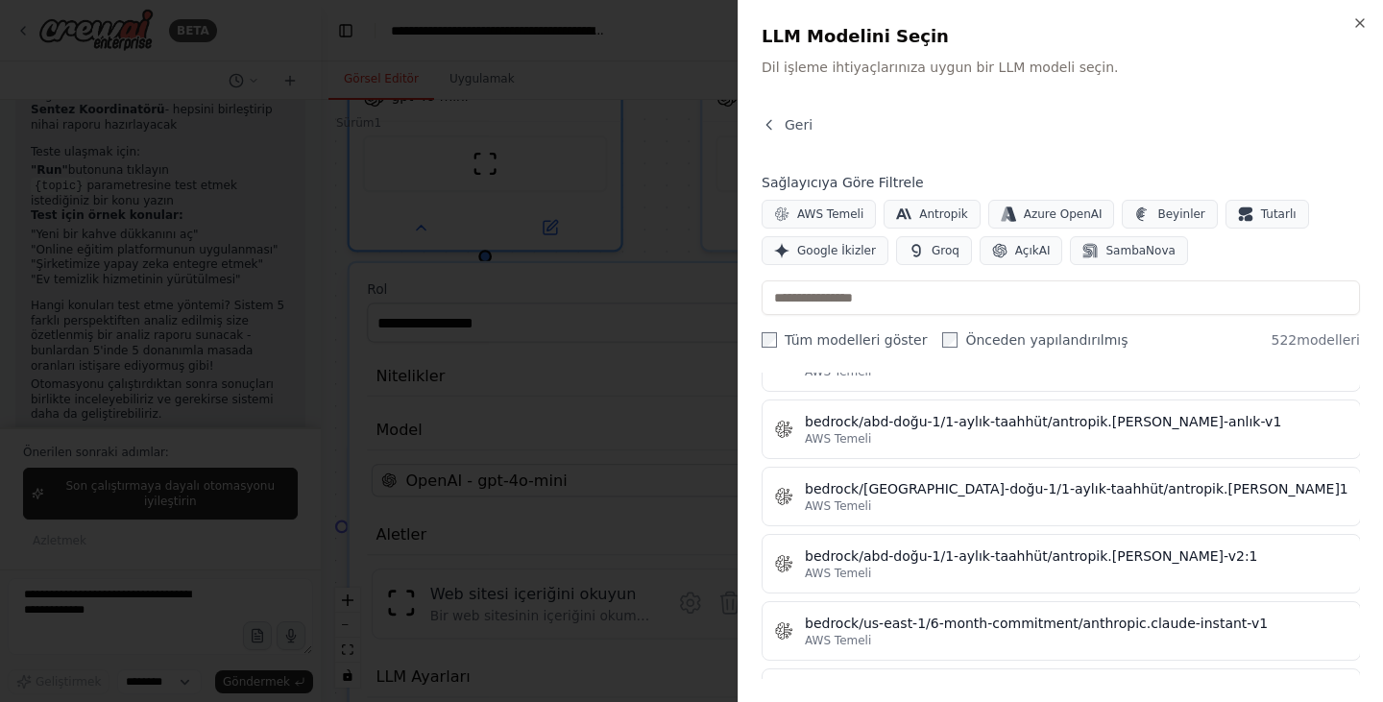
scroll to position [4993, 0]
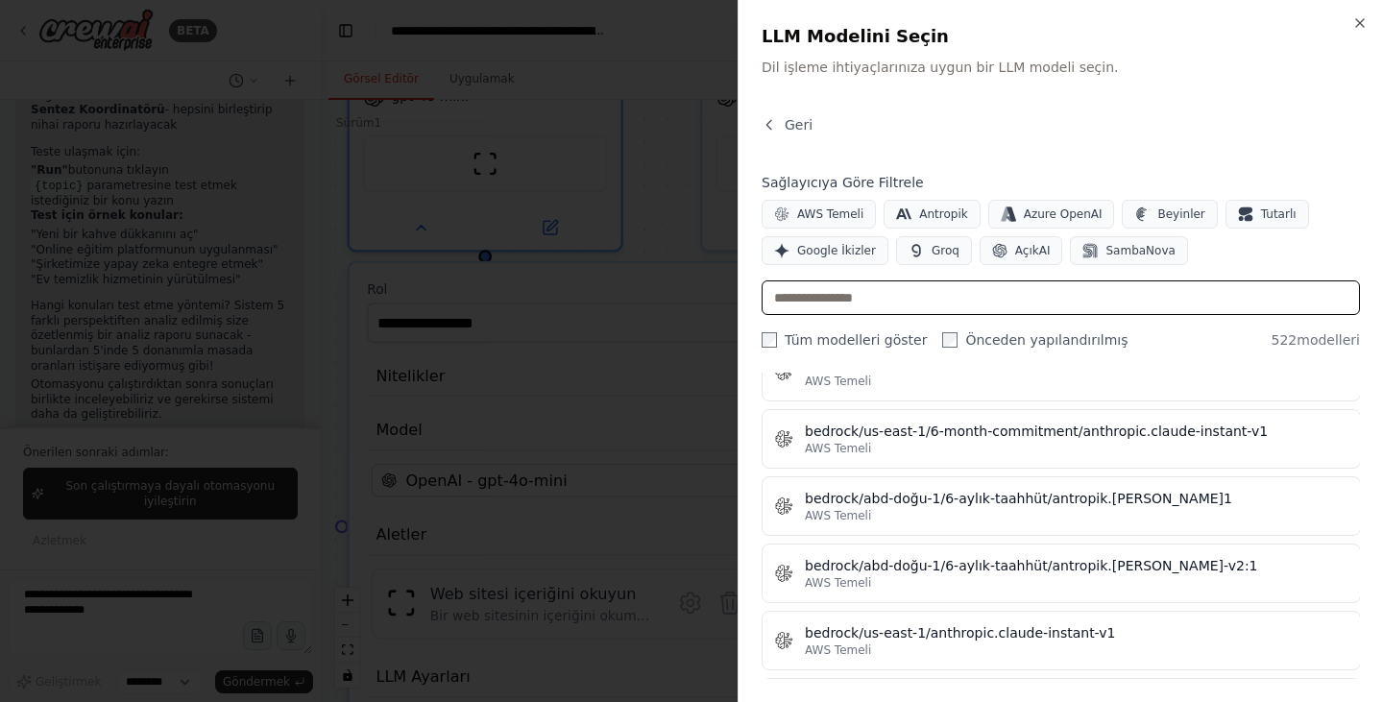
click at [892, 301] on input "text" at bounding box center [1060, 297] width 598 height 35
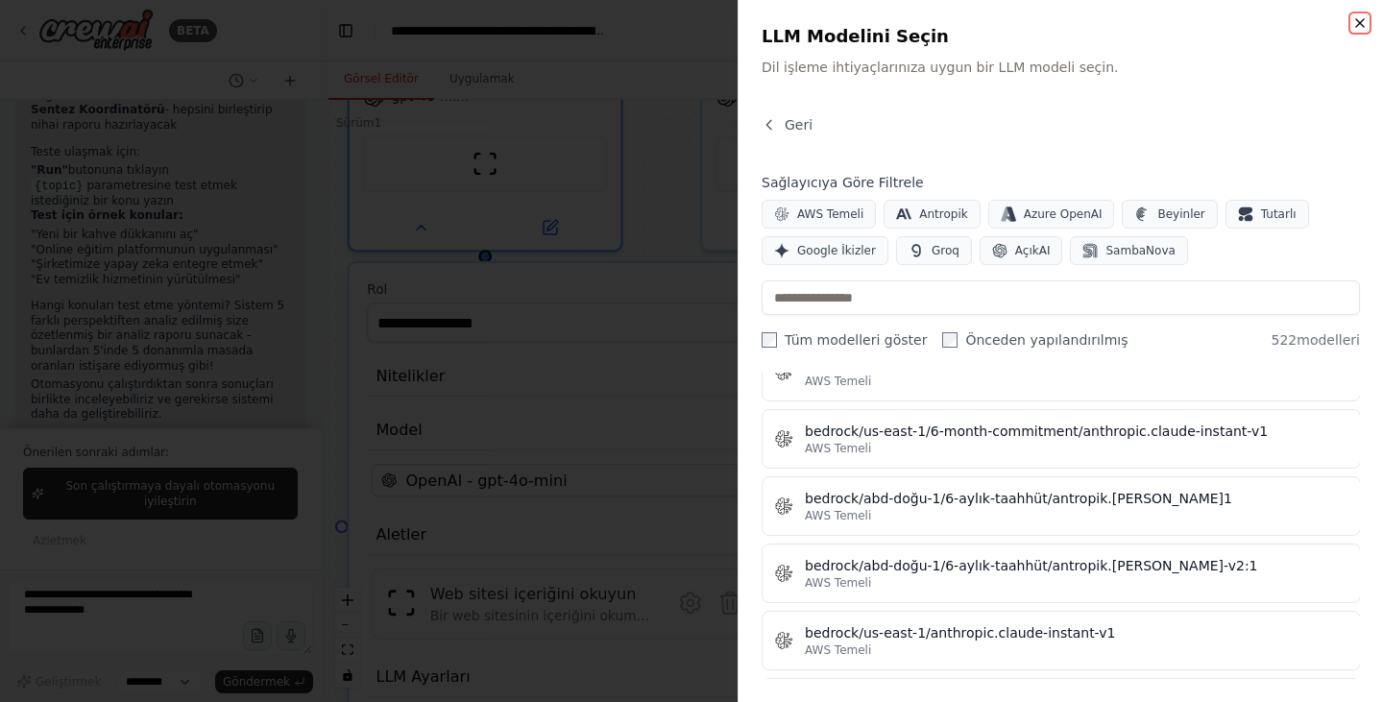
click at [1356, 26] on icon "button" at bounding box center [1359, 22] width 15 height 15
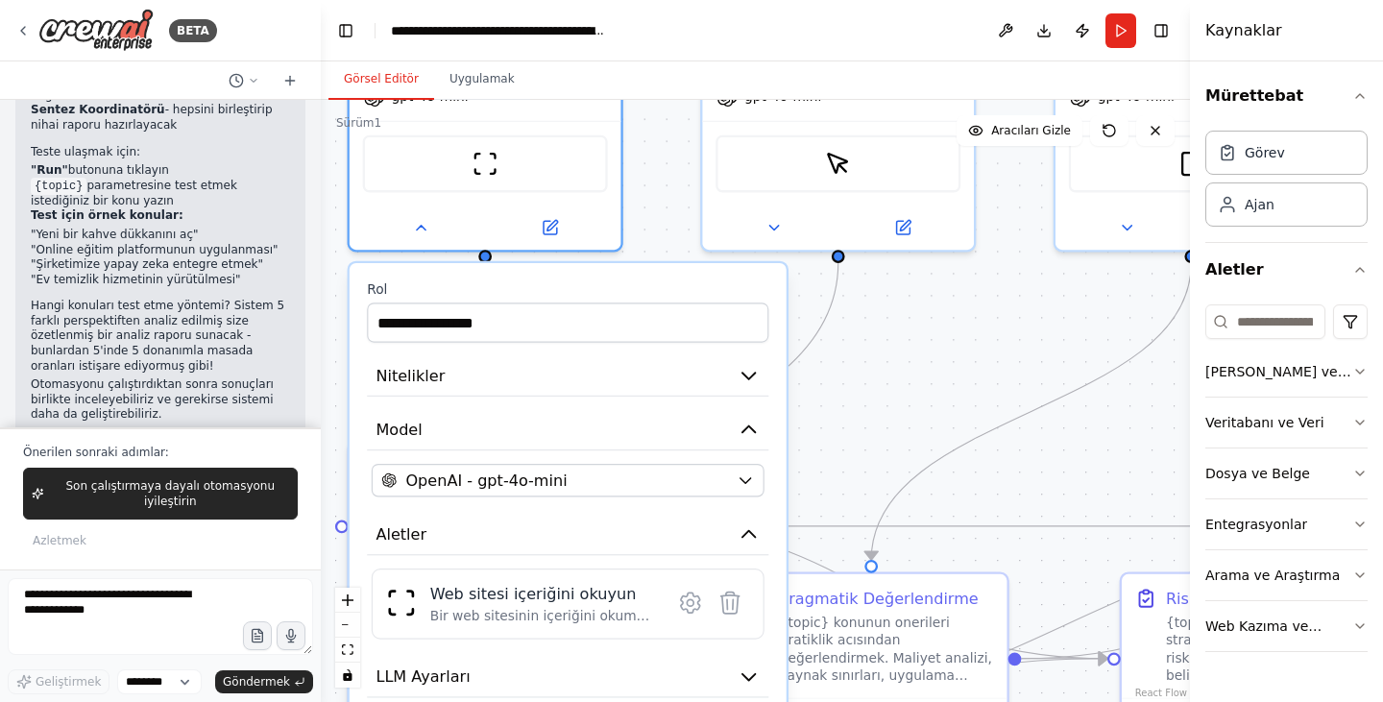
click at [905, 388] on div ".deletable-edge-delete-btn { width: 20px; height: 20px; border: 0px solid #ffff…" at bounding box center [755, 401] width 869 height 602
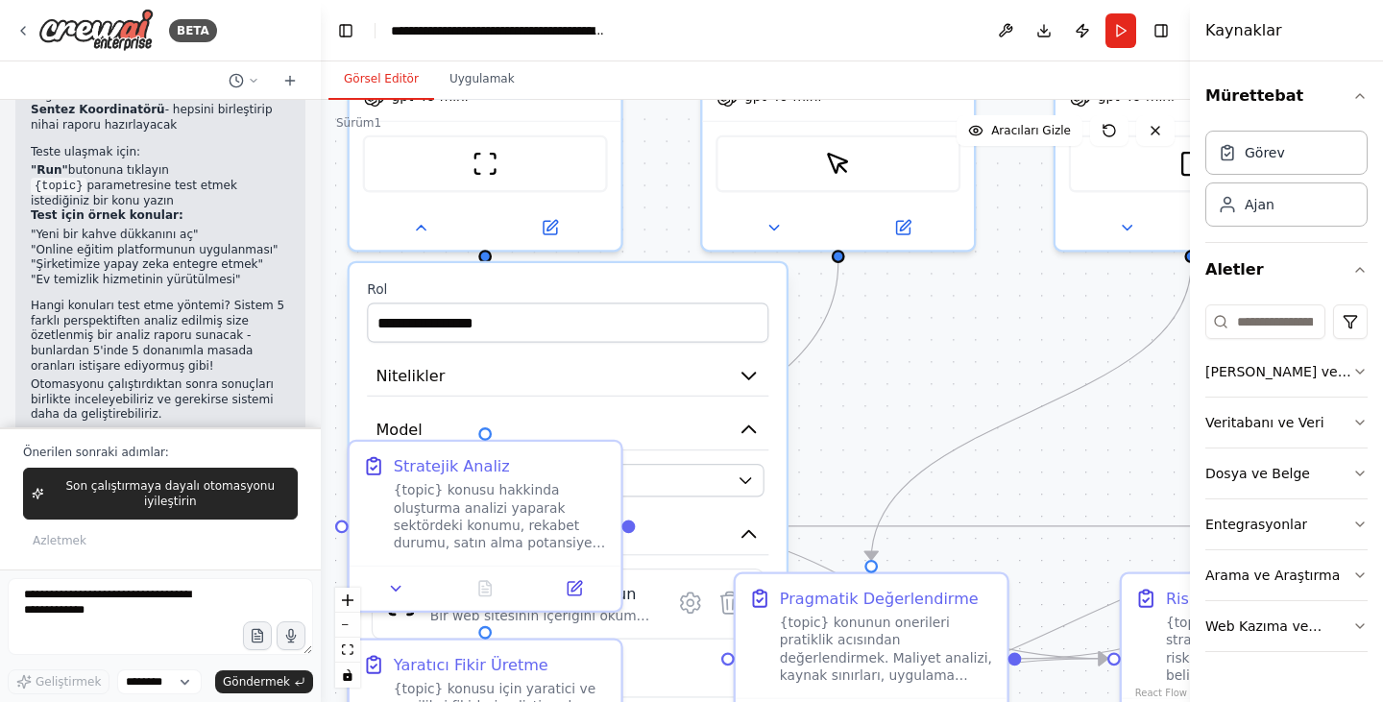
click at [872, 358] on div ".deletable-edge-delete-btn { width: 20px; height: 20px; border: 0px solid #ffff…" at bounding box center [755, 401] width 869 height 602
click at [425, 221] on icon at bounding box center [420, 222] width 17 height 17
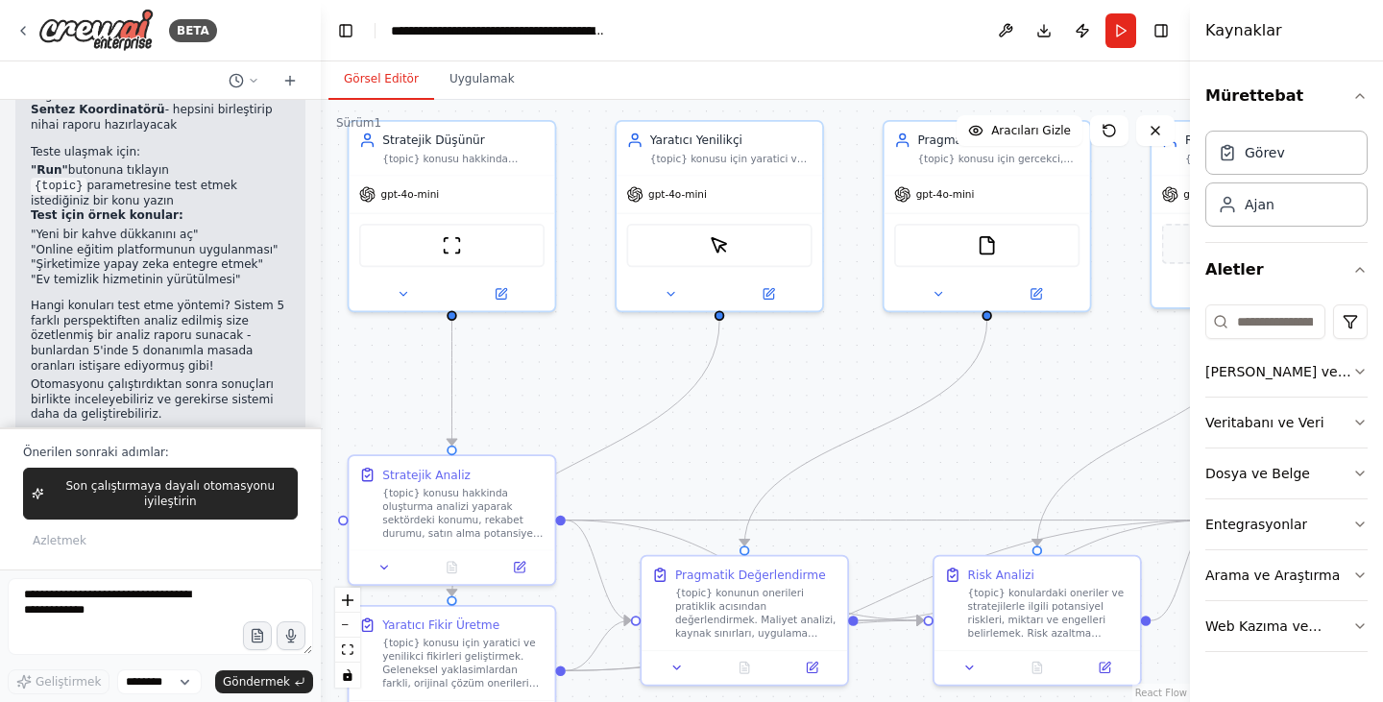
drag, startPoint x: 910, startPoint y: 368, endPoint x: 785, endPoint y: 389, distance: 126.6
click at [785, 389] on div ".deletable-edge-delete-btn { width: 20px; height: 20px; border: 0px solid #ffff…" at bounding box center [755, 401] width 869 height 602
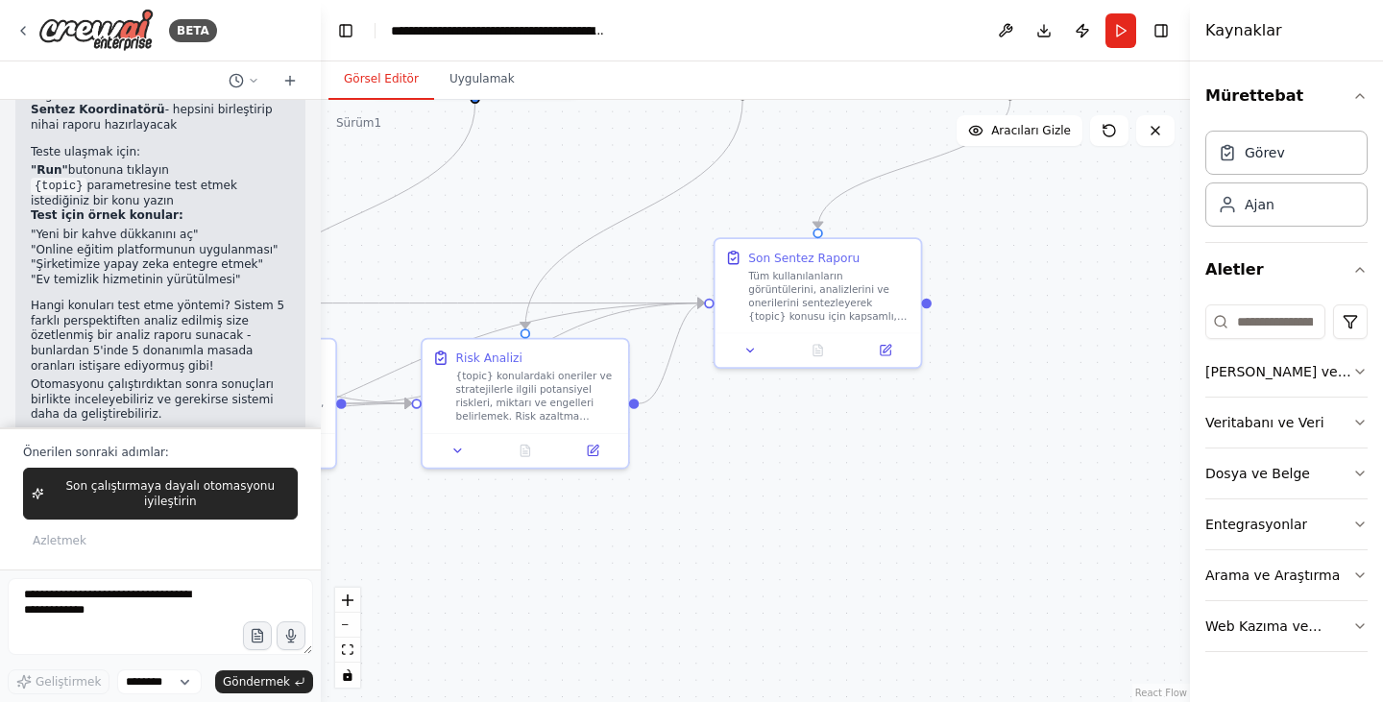
drag, startPoint x: 1071, startPoint y: 377, endPoint x: 565, endPoint y: 160, distance: 550.6
click at [565, 158] on div ".deletable-edge-delete-btn { width: 20px; height: 20px; border: 0px solid #ffff…" at bounding box center [755, 401] width 869 height 602
click at [740, 345] on button at bounding box center [751, 347] width 58 height 20
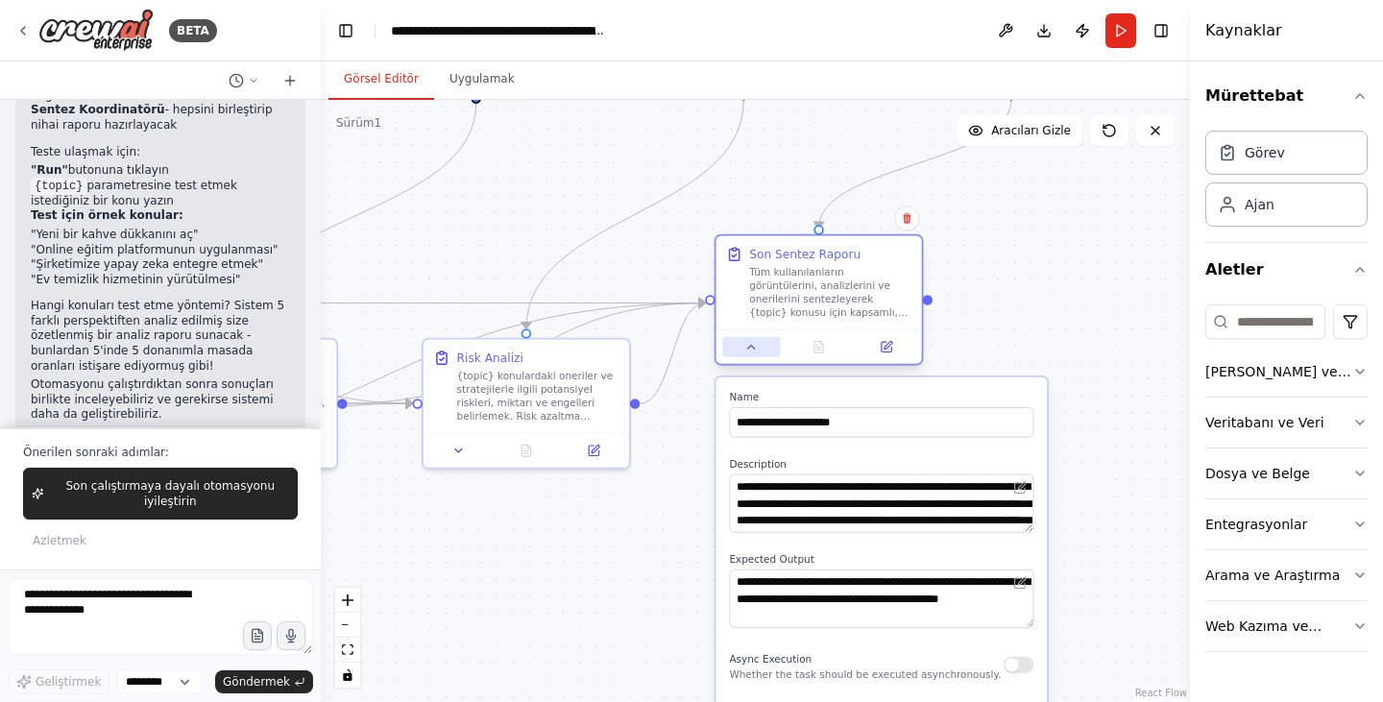
click at [740, 345] on button at bounding box center [751, 347] width 58 height 20
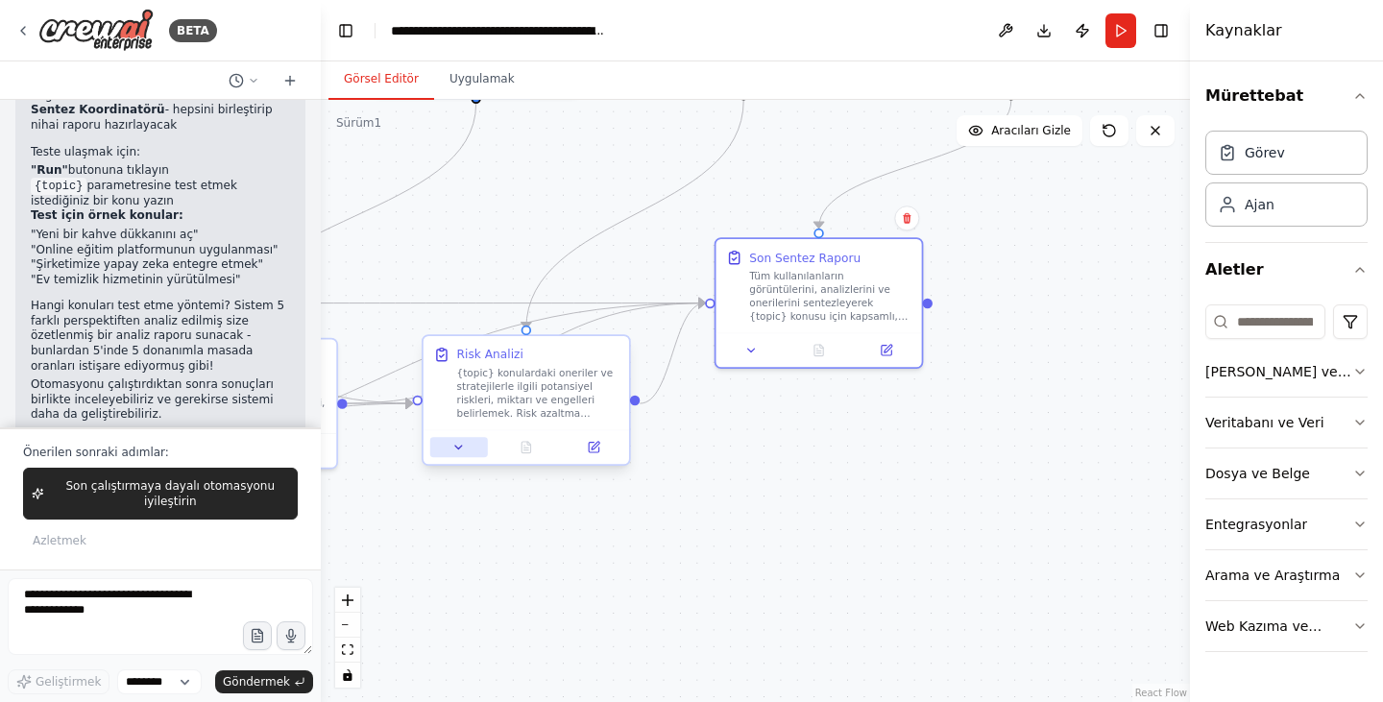
click at [458, 447] on icon at bounding box center [458, 447] width 7 height 3
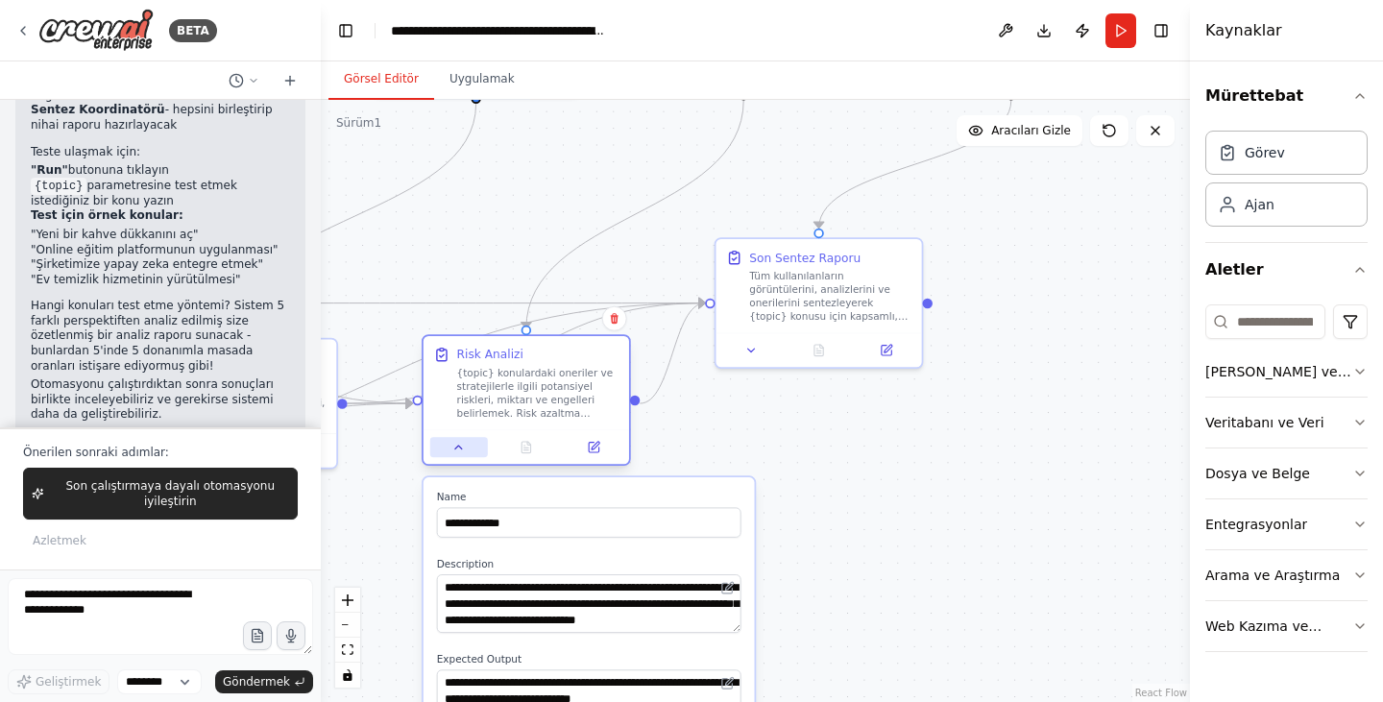
click at [458, 447] on icon at bounding box center [458, 447] width 7 height 3
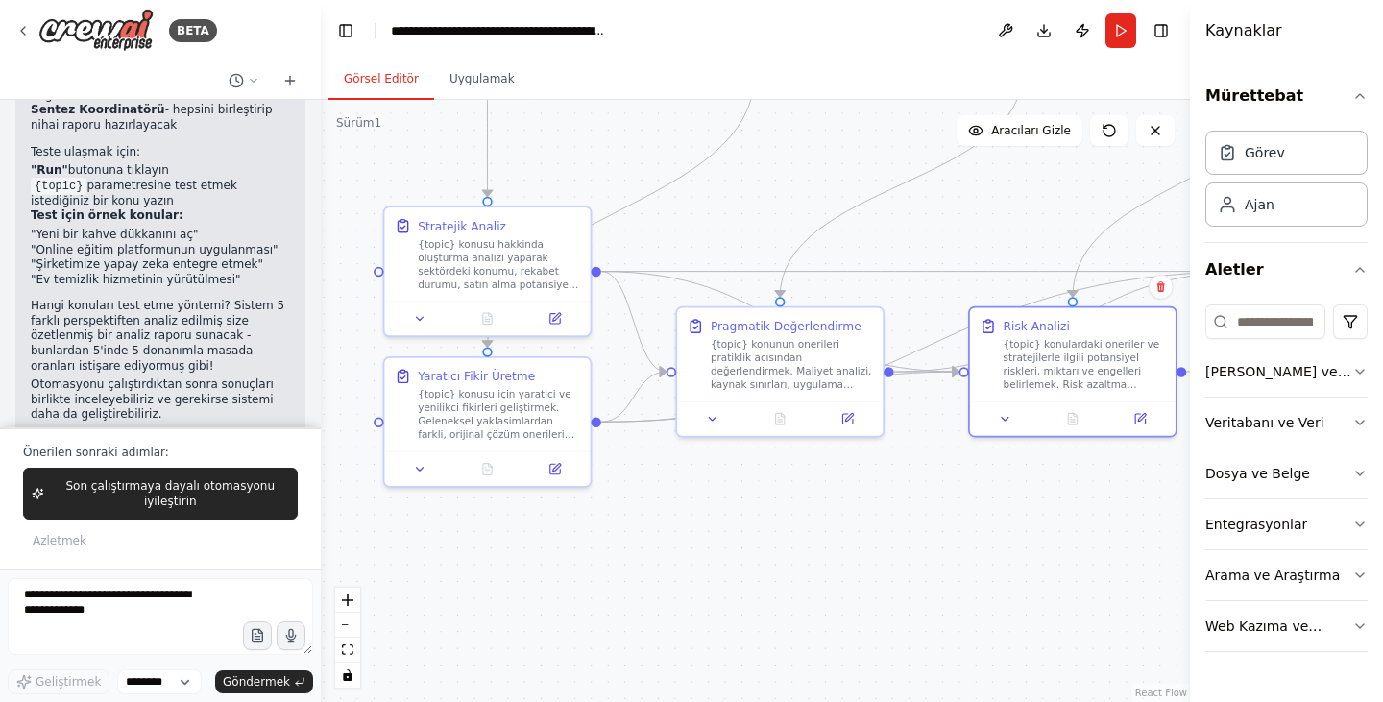
drag, startPoint x: 478, startPoint y: 509, endPoint x: 936, endPoint y: 467, distance: 459.9
click at [1003, 474] on div ".deletable-edge-delete-btn { width: 20px; height: 20px; border: 0px solid #ffff…" at bounding box center [755, 401] width 869 height 602
click at [704, 430] on div at bounding box center [772, 414] width 205 height 35
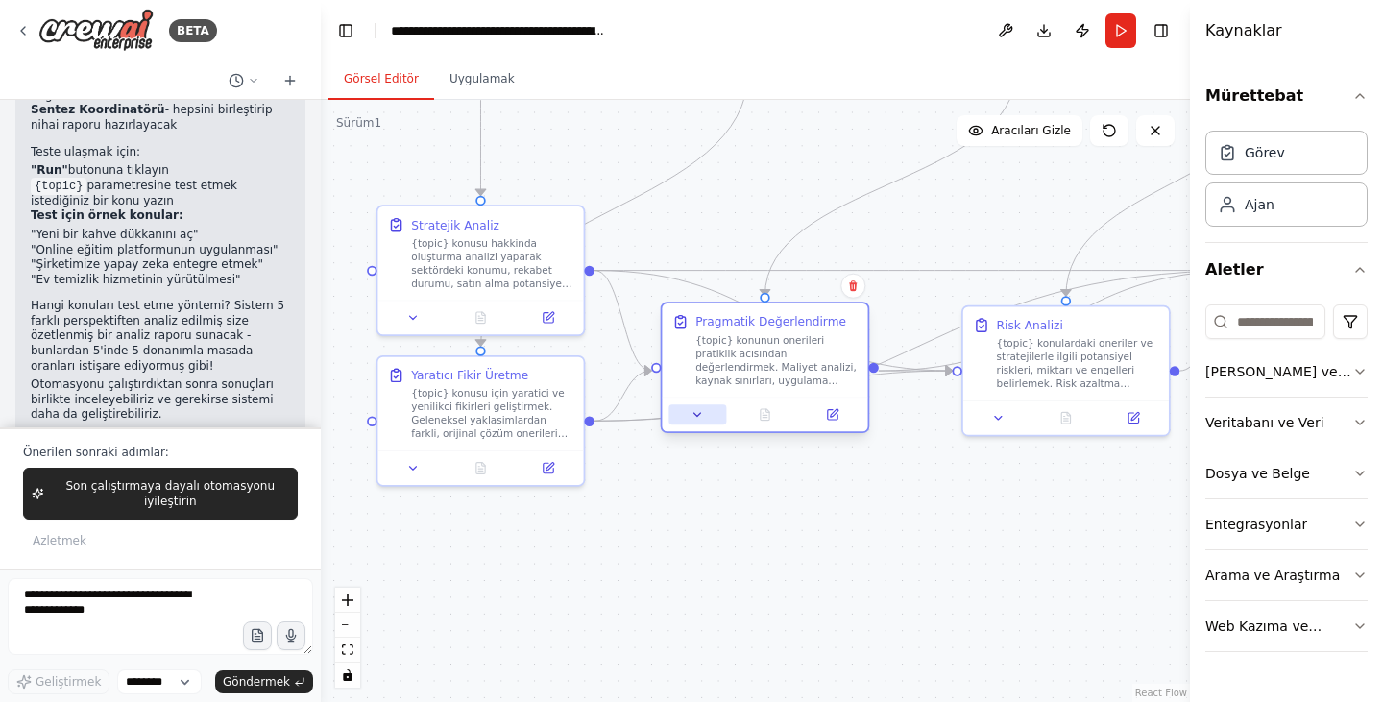
click at [703, 417] on icon at bounding box center [696, 414] width 13 height 13
click at [698, 418] on icon at bounding box center [696, 414] width 13 height 13
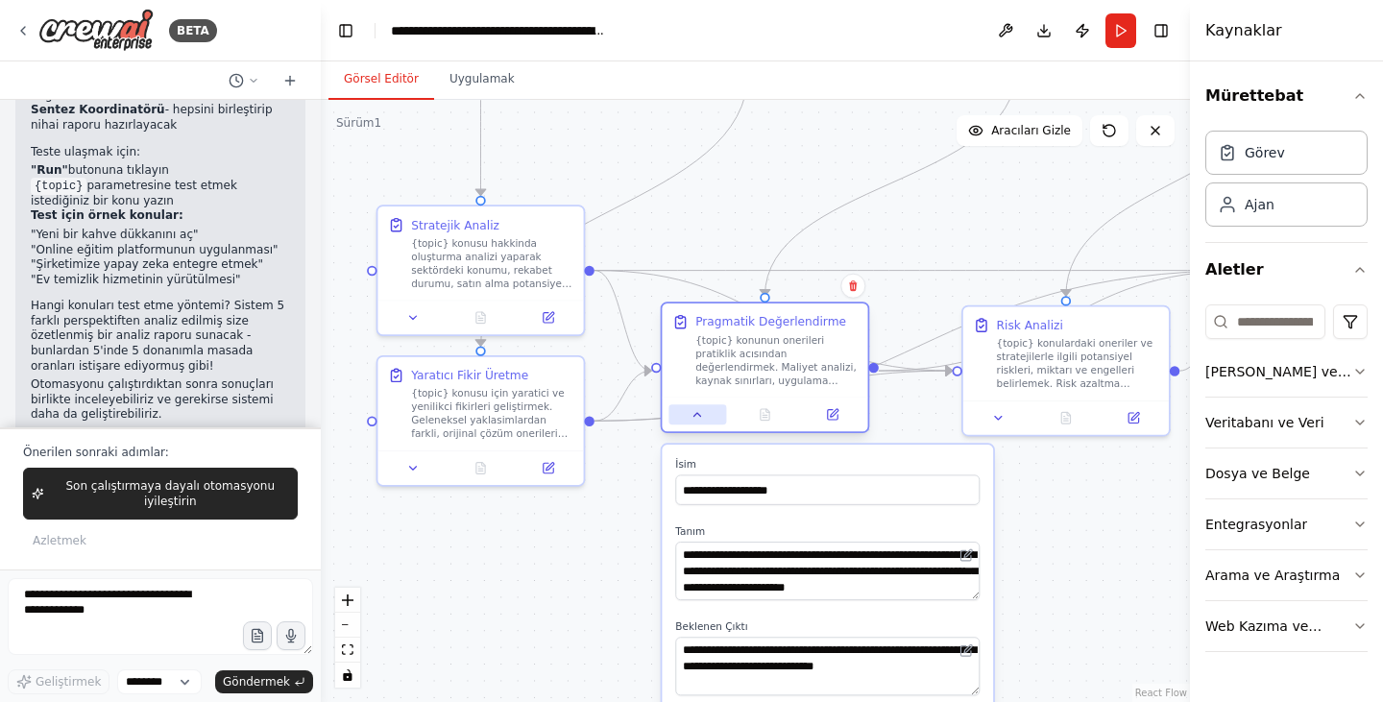
click at [698, 418] on icon at bounding box center [696, 414] width 13 height 13
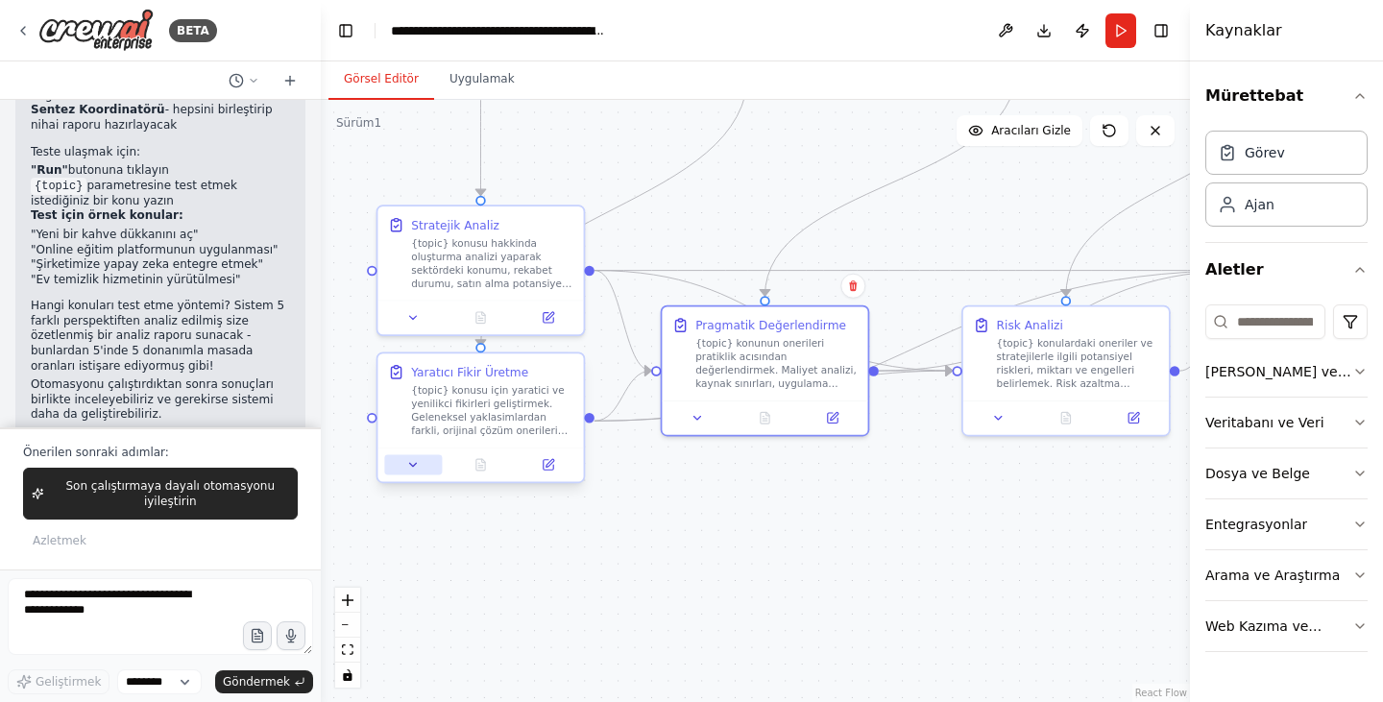
click at [413, 466] on icon at bounding box center [413, 464] width 7 height 3
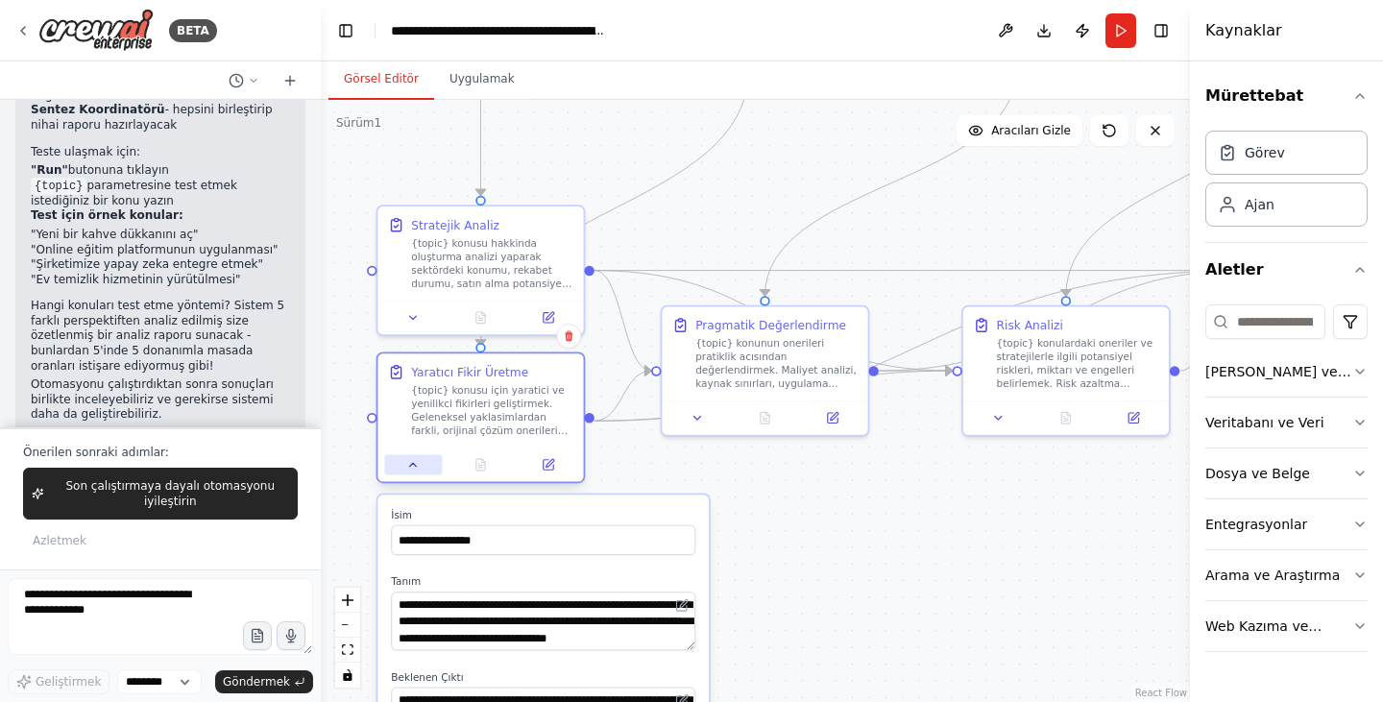
click at [413, 465] on icon at bounding box center [413, 464] width 7 height 3
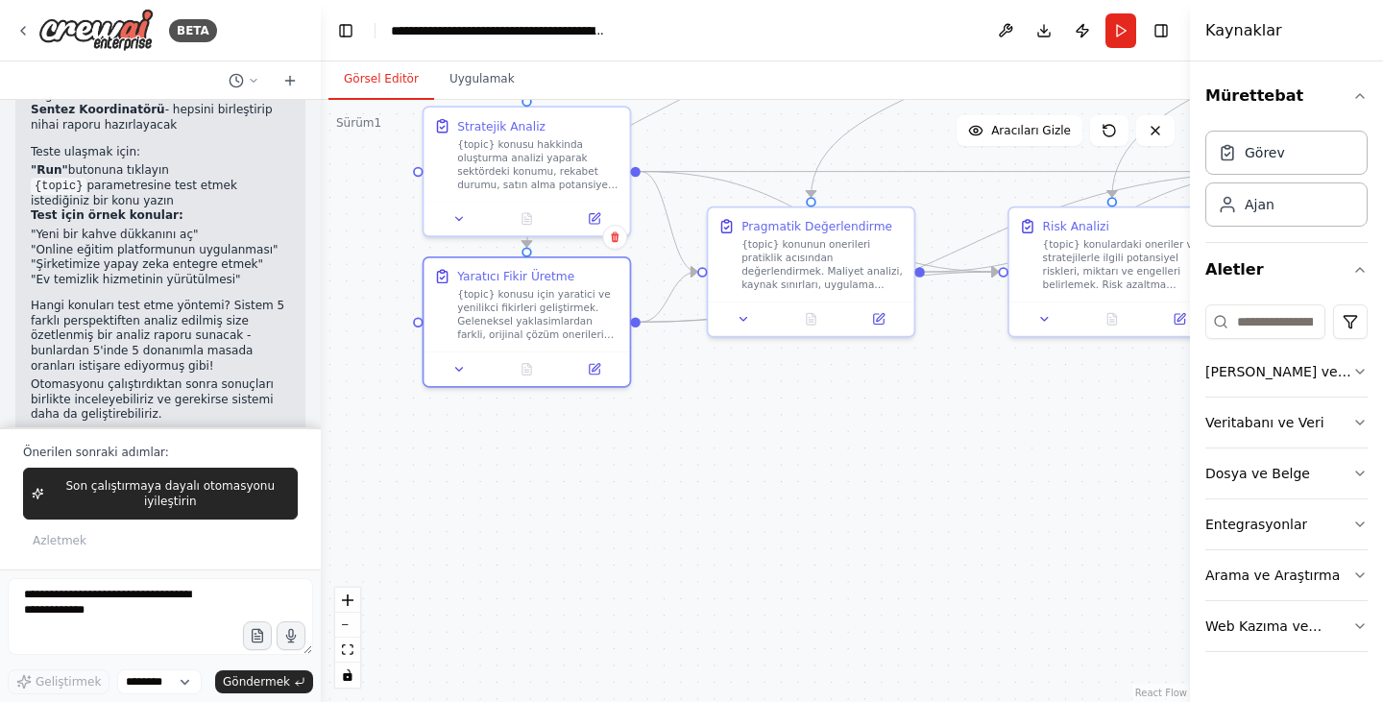
drag, startPoint x: 571, startPoint y: 567, endPoint x: 614, endPoint y: 474, distance: 101.4
click at [614, 474] on div ".deletable-edge-delete-btn { width: 20px; height: 20px; border: 0px solid #ffff…" at bounding box center [755, 401] width 869 height 602
drag, startPoint x: 699, startPoint y: 453, endPoint x: 700, endPoint y: 475, distance: 22.1
click at [700, 477] on div ".deletable-edge-delete-btn { width: 20px; height: 20px; border: 0px solid #ffff…" at bounding box center [755, 401] width 869 height 602
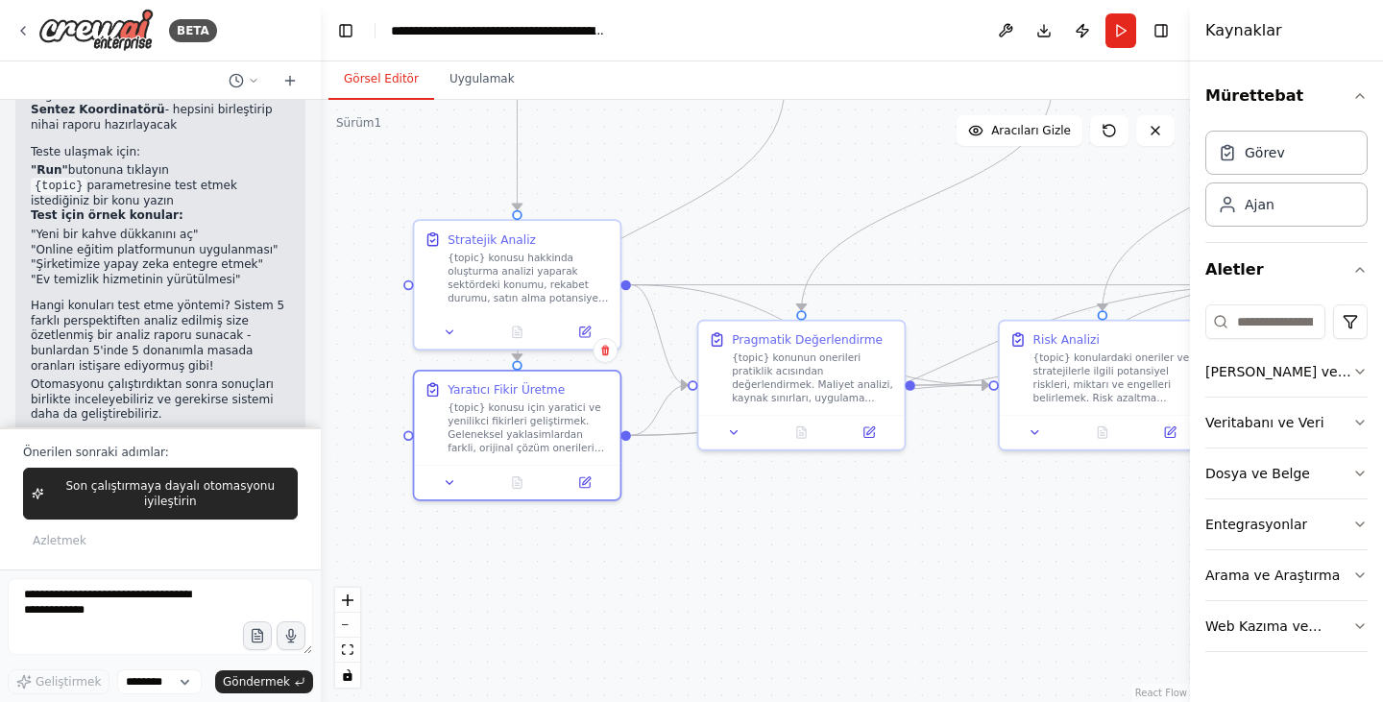
drag, startPoint x: 697, startPoint y: 463, endPoint x: 686, endPoint y: 558, distance: 95.8
click at [686, 558] on div ".deletable-edge-delete-btn { width: 20px; height: 20px; border: 0px solid #ffff…" at bounding box center [755, 401] width 869 height 602
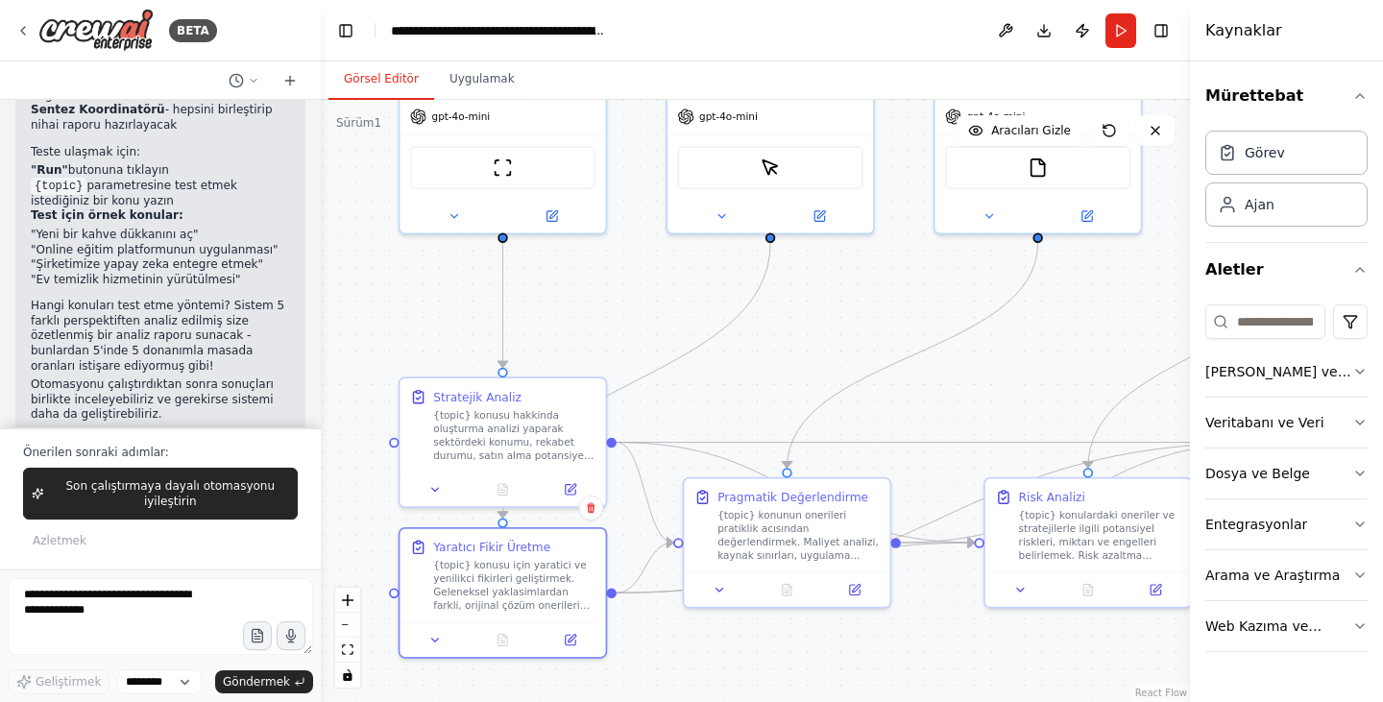
drag, startPoint x: 806, startPoint y: 169, endPoint x: 793, endPoint y: 317, distance: 148.4
click at [793, 317] on div ".deletable-edge-delete-btn { width: 20px; height: 20px; border: 0px solid #ffff…" at bounding box center [755, 401] width 869 height 602
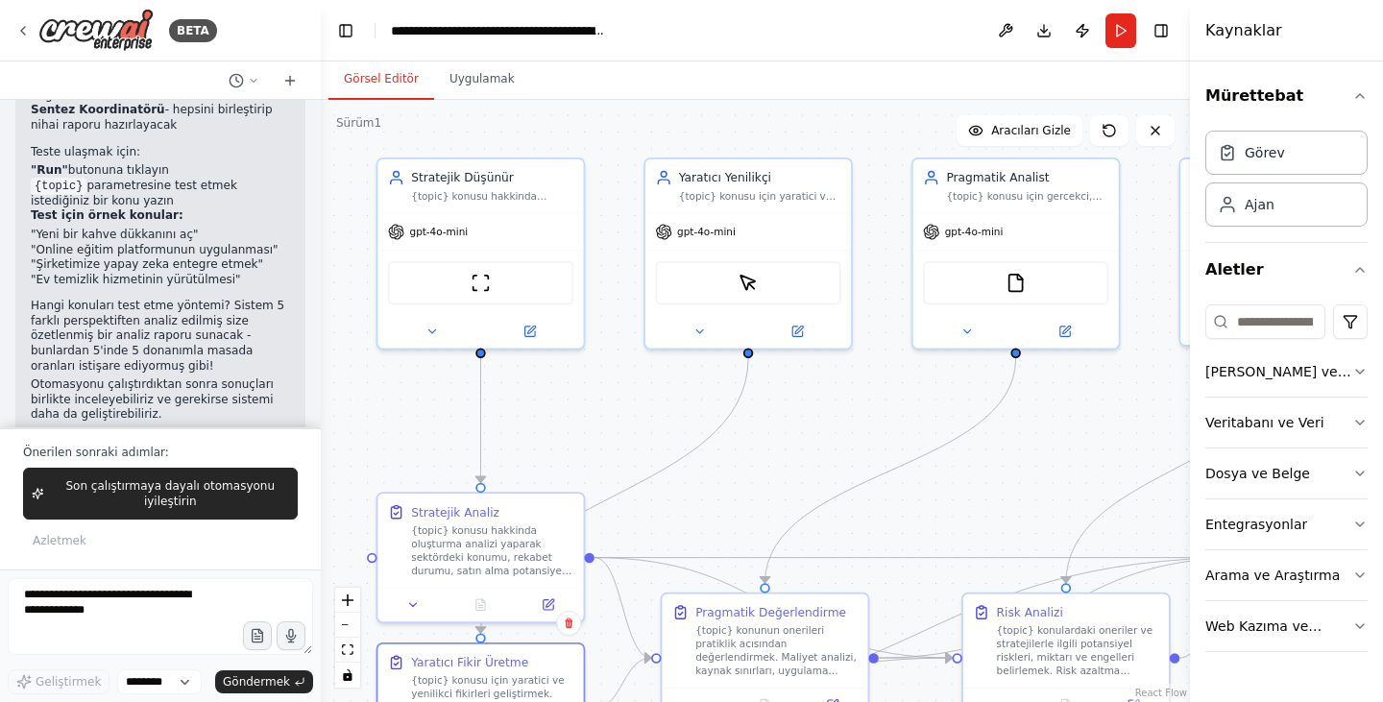
drag, startPoint x: 813, startPoint y: 305, endPoint x: 803, endPoint y: 404, distance: 99.5
click at [803, 404] on div ".deletable-edge-delete-btn { width: 20px; height: 20px; border: 0px solid #ffff…" at bounding box center [755, 401] width 869 height 602
click at [425, 332] on icon at bounding box center [431, 328] width 13 height 13
click at [428, 326] on icon at bounding box center [431, 327] width 7 height 3
click at [428, 329] on icon at bounding box center [431, 328] width 13 height 13
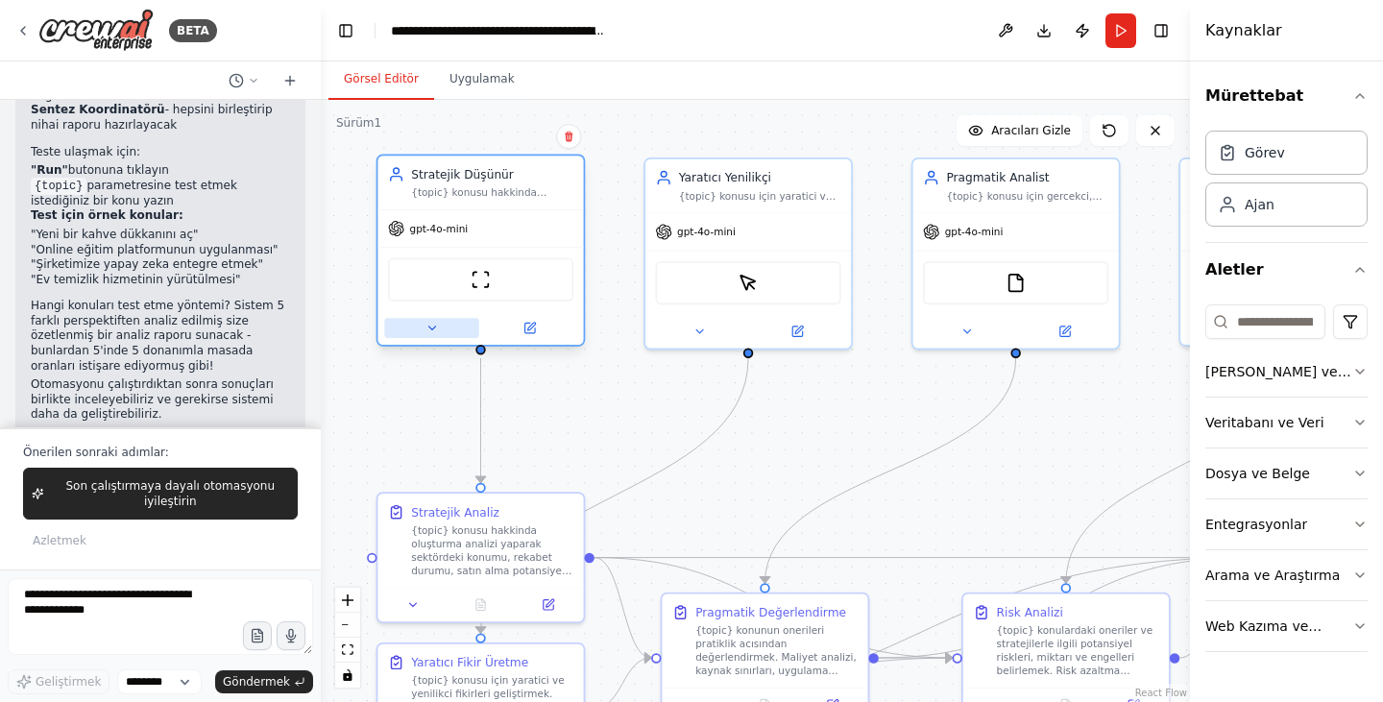
click at [432, 325] on icon at bounding box center [431, 328] width 13 height 13
click at [439, 234] on font "gpt-4o-mini" at bounding box center [438, 229] width 59 height 12
click at [427, 329] on icon at bounding box center [431, 328] width 13 height 13
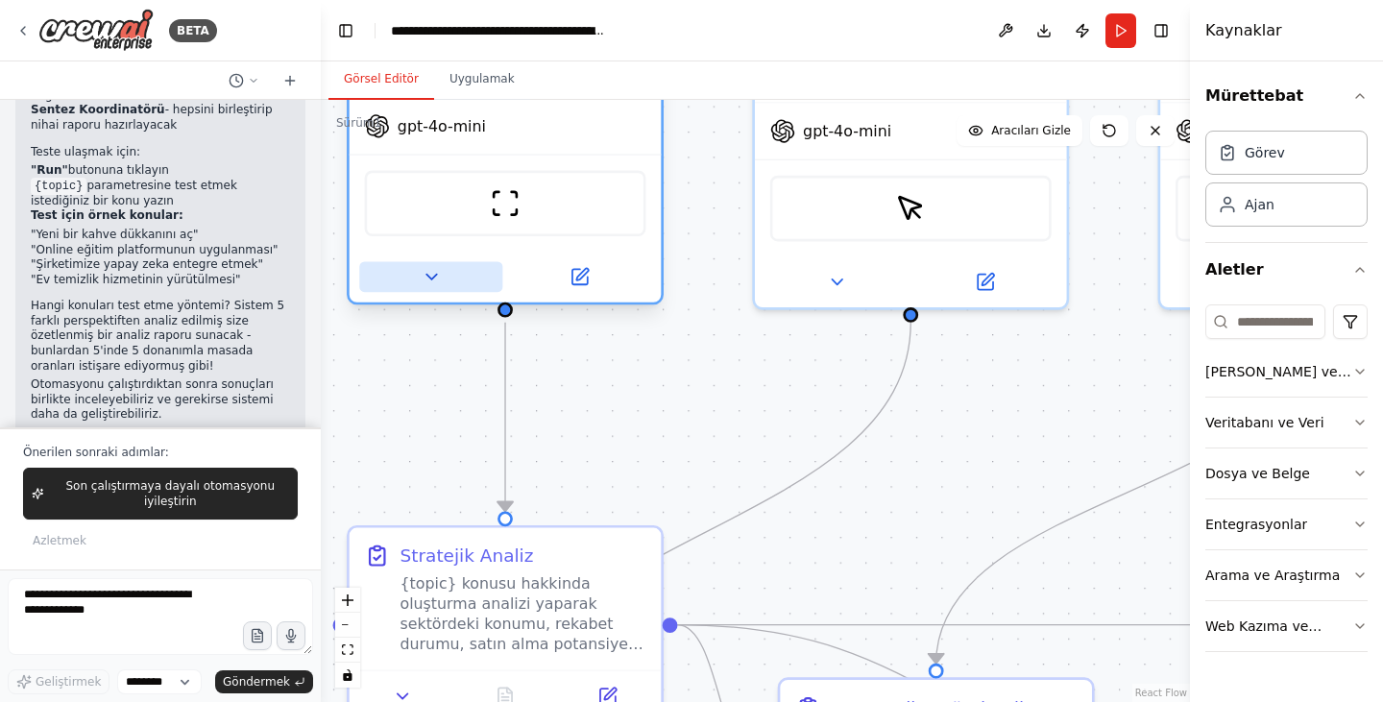
click at [435, 272] on icon at bounding box center [431, 277] width 20 height 20
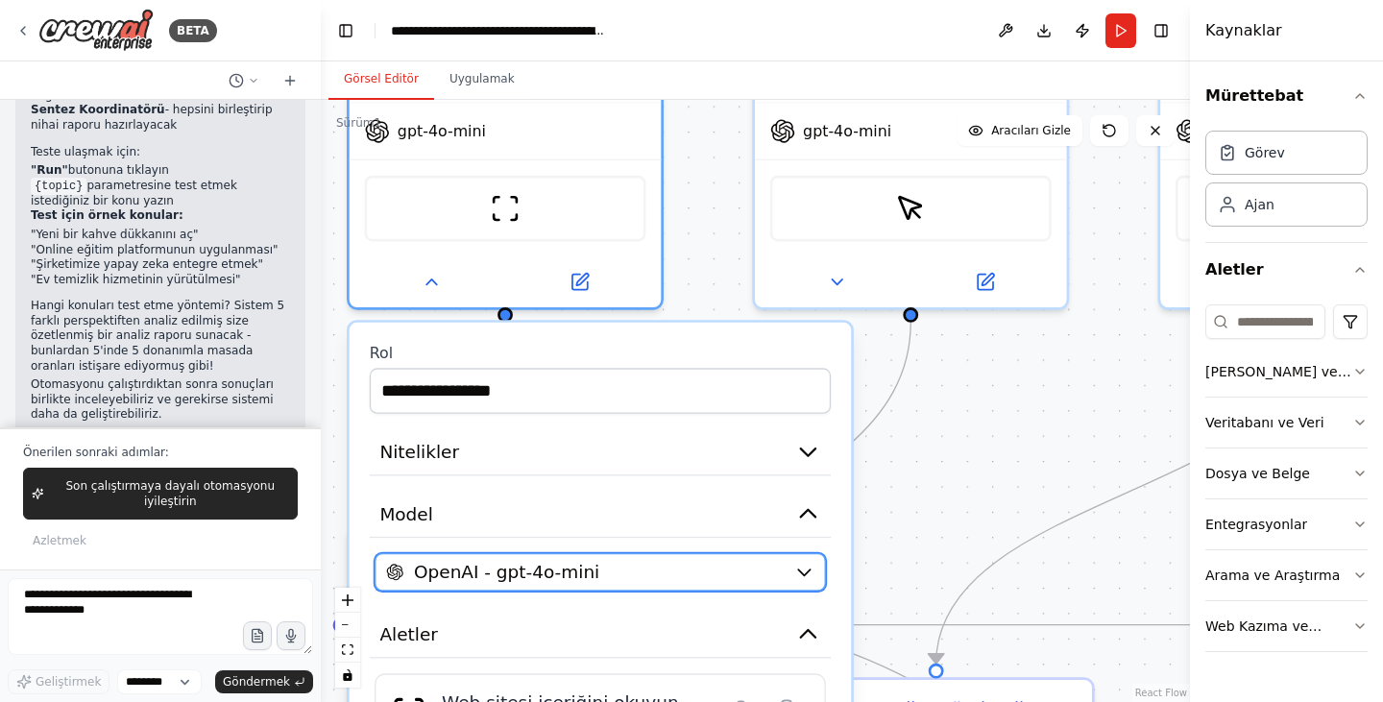
click at [650, 573] on div "OpenAI - gpt-4o-mini" at bounding box center [585, 572] width 398 height 25
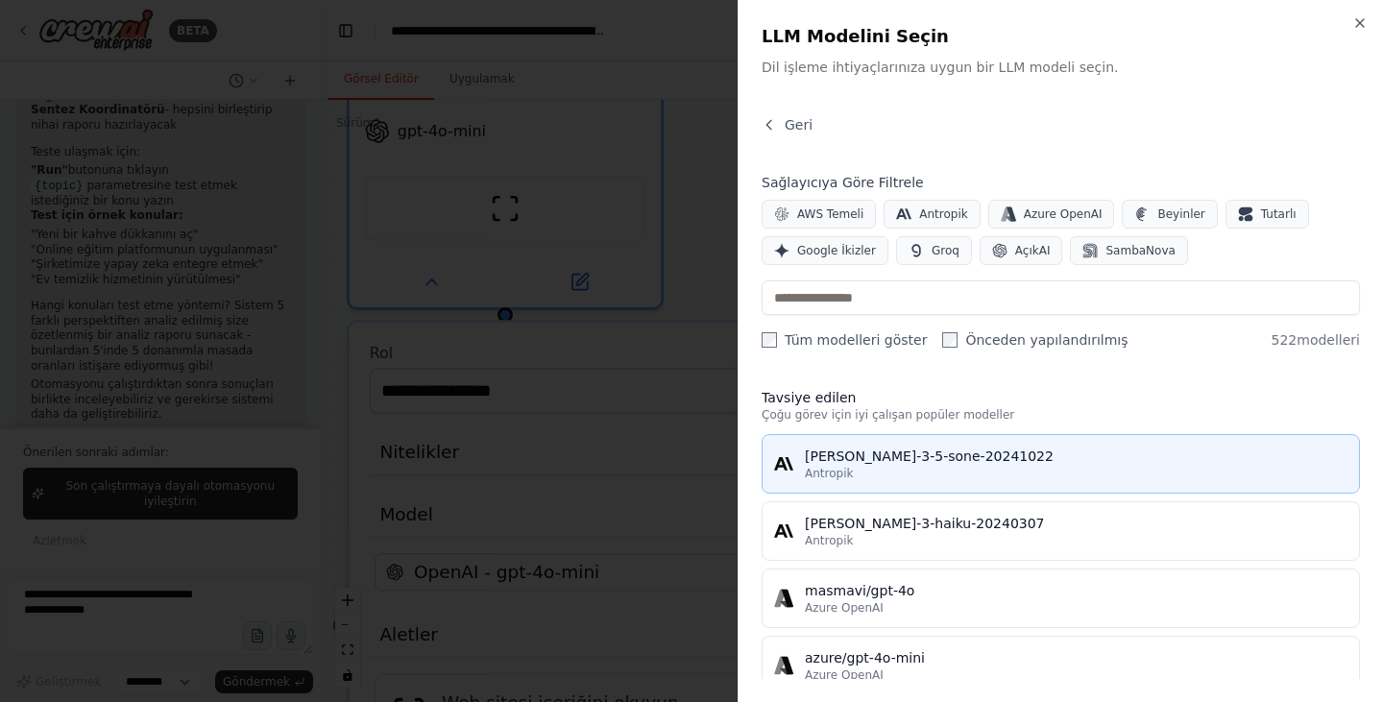
click at [929, 464] on font "claude-3-5-sone-20241022" at bounding box center [929, 455] width 249 height 15
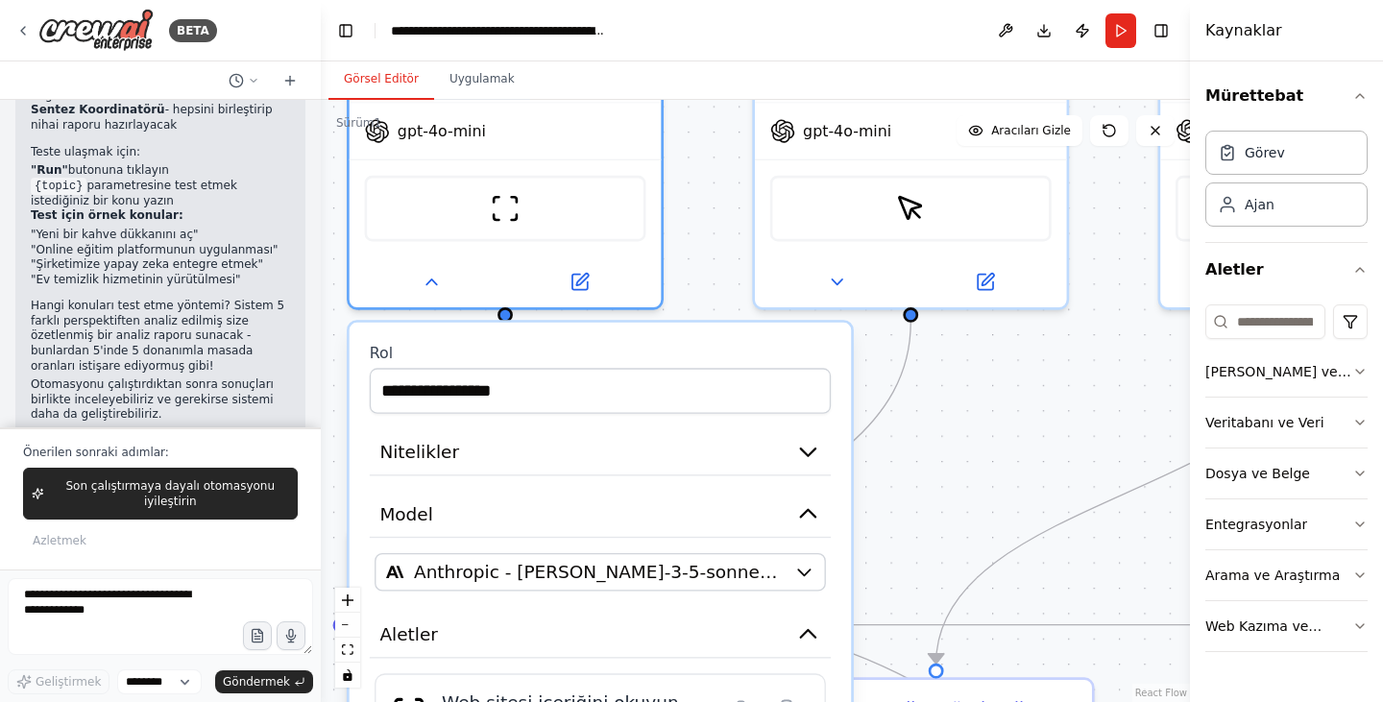
click at [992, 402] on div ".deletable-edge-delete-btn { width: 20px; height: 20px; border: 0px solid #ffff…" at bounding box center [755, 401] width 869 height 602
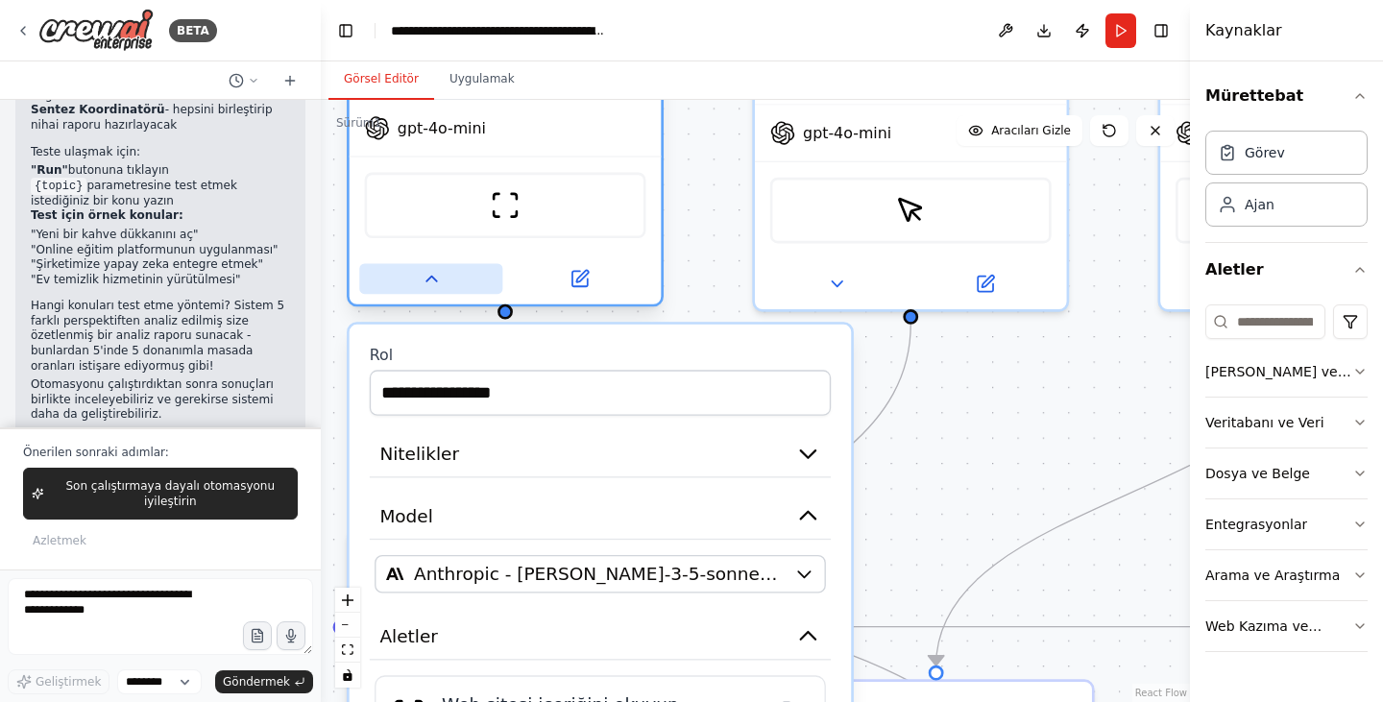
click at [427, 285] on icon at bounding box center [431, 279] width 20 height 20
click at [437, 271] on icon at bounding box center [431, 279] width 20 height 20
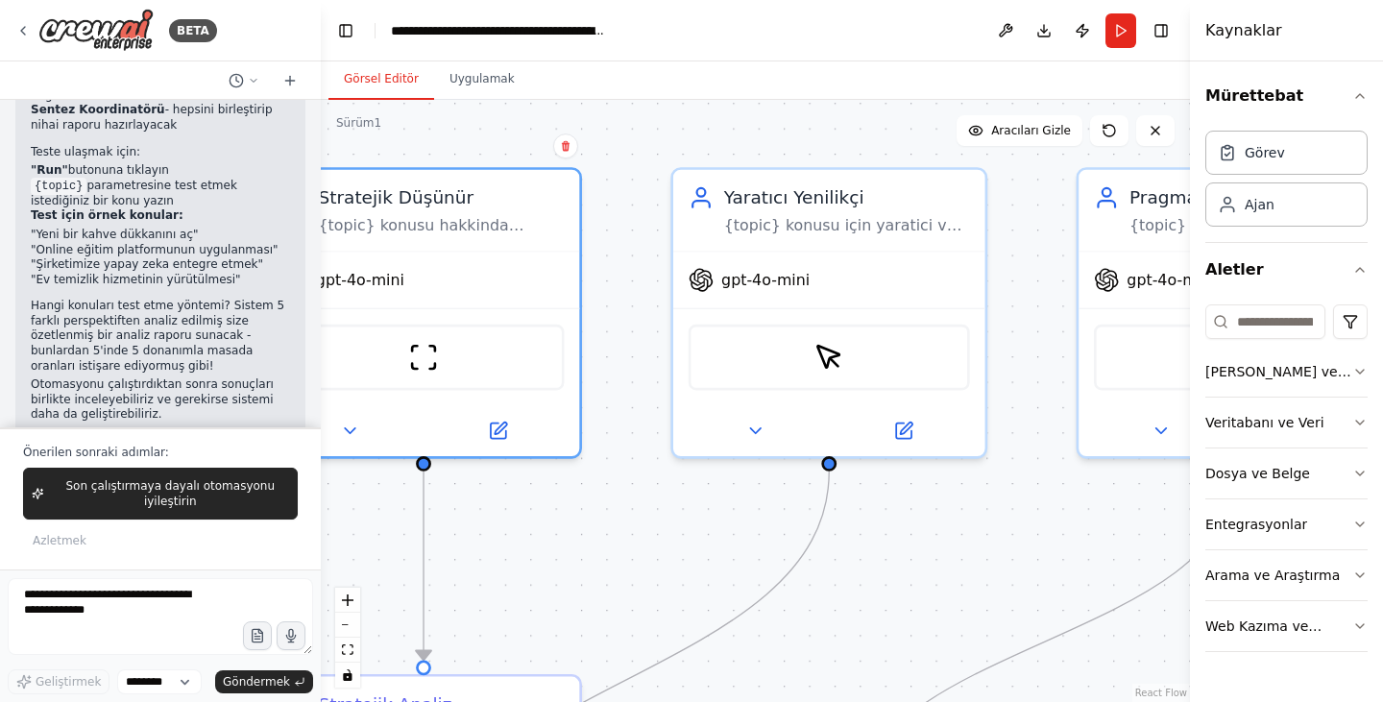
drag, startPoint x: 672, startPoint y: 337, endPoint x: 646, endPoint y: 462, distance: 127.5
click at [633, 463] on div ".deletable-edge-delete-btn { width: 20px; height: 20px; border: 0px solid #ffff…" at bounding box center [755, 401] width 869 height 602
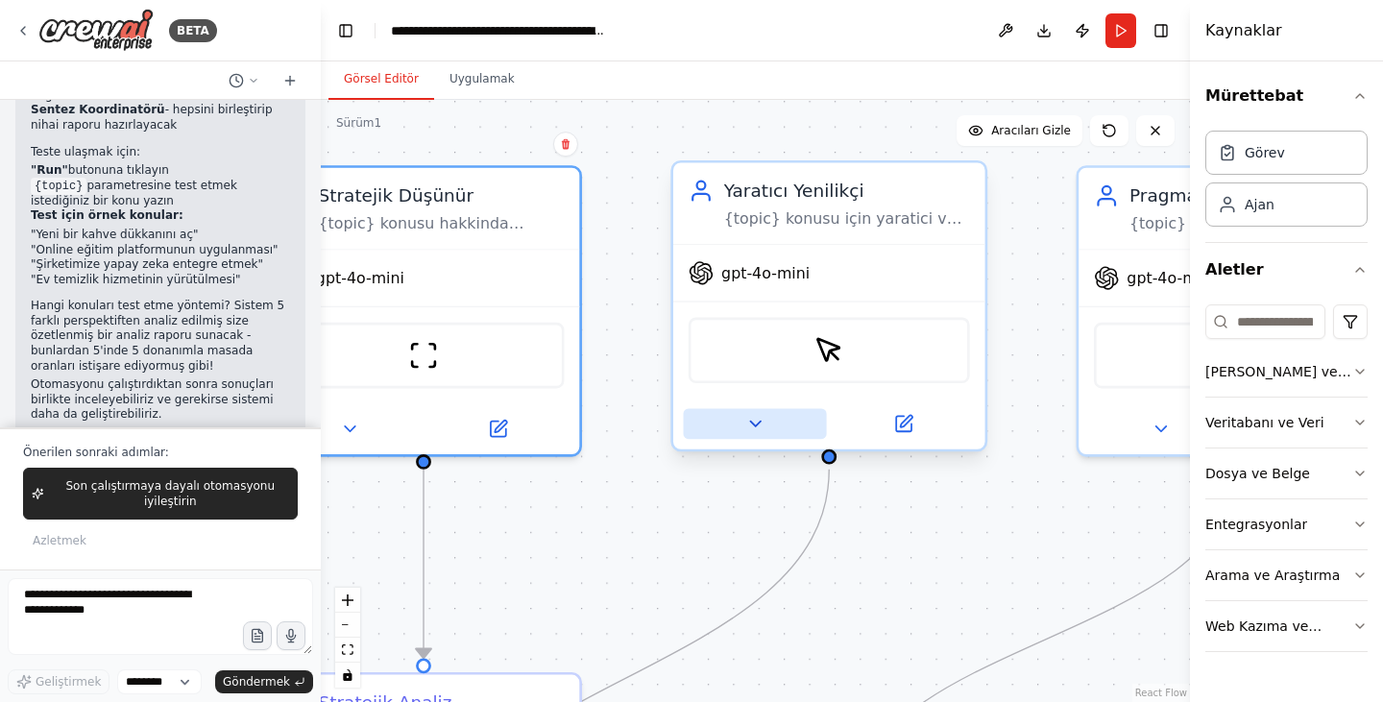
click at [756, 417] on icon at bounding box center [755, 424] width 20 height 20
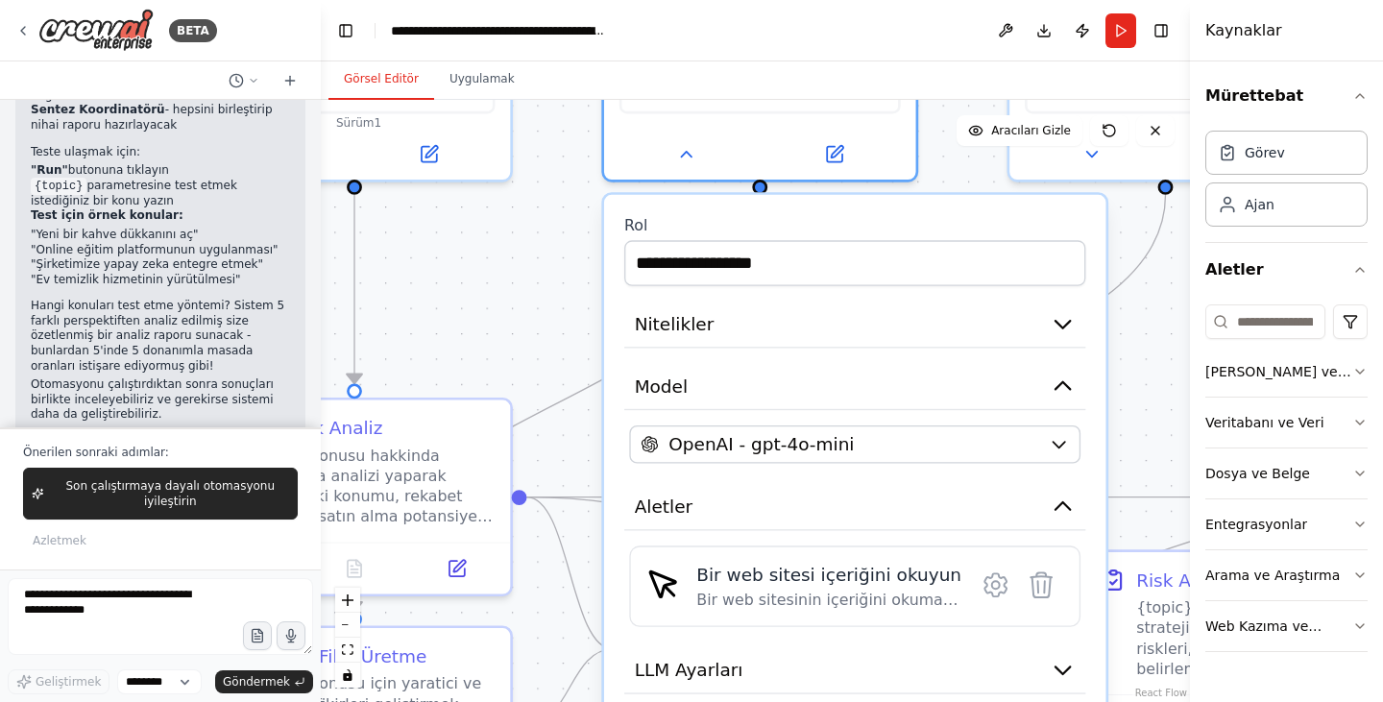
drag, startPoint x: 595, startPoint y: 520, endPoint x: 526, endPoint y: 247, distance: 282.2
click at [526, 247] on div ".deletable-edge-delete-btn { width: 20px; height: 20px; border: 0px solid #ffff…" at bounding box center [755, 401] width 869 height 602
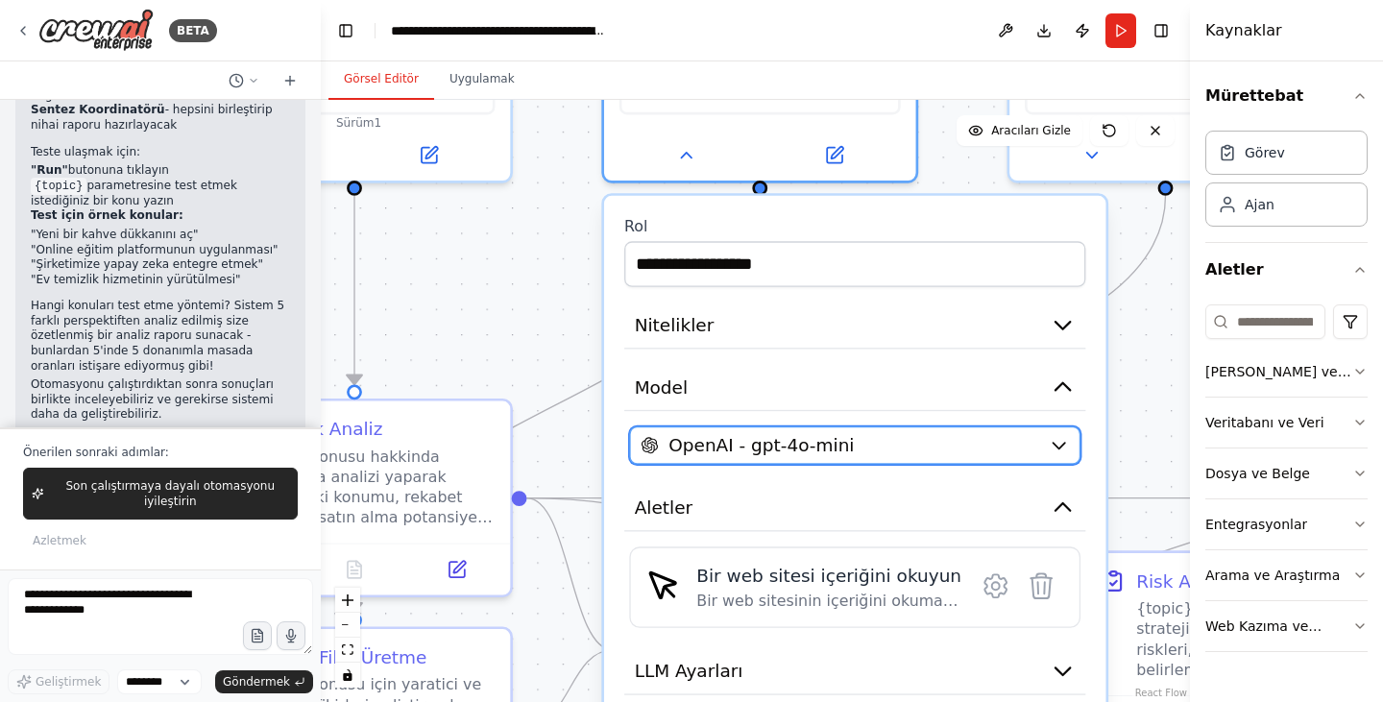
click at [871, 442] on div "OpenAI - gpt-4o-mini" at bounding box center [839, 445] width 398 height 25
click at [1042, 449] on button "OpenAI - gpt-4o-mini" at bounding box center [854, 445] width 451 height 38
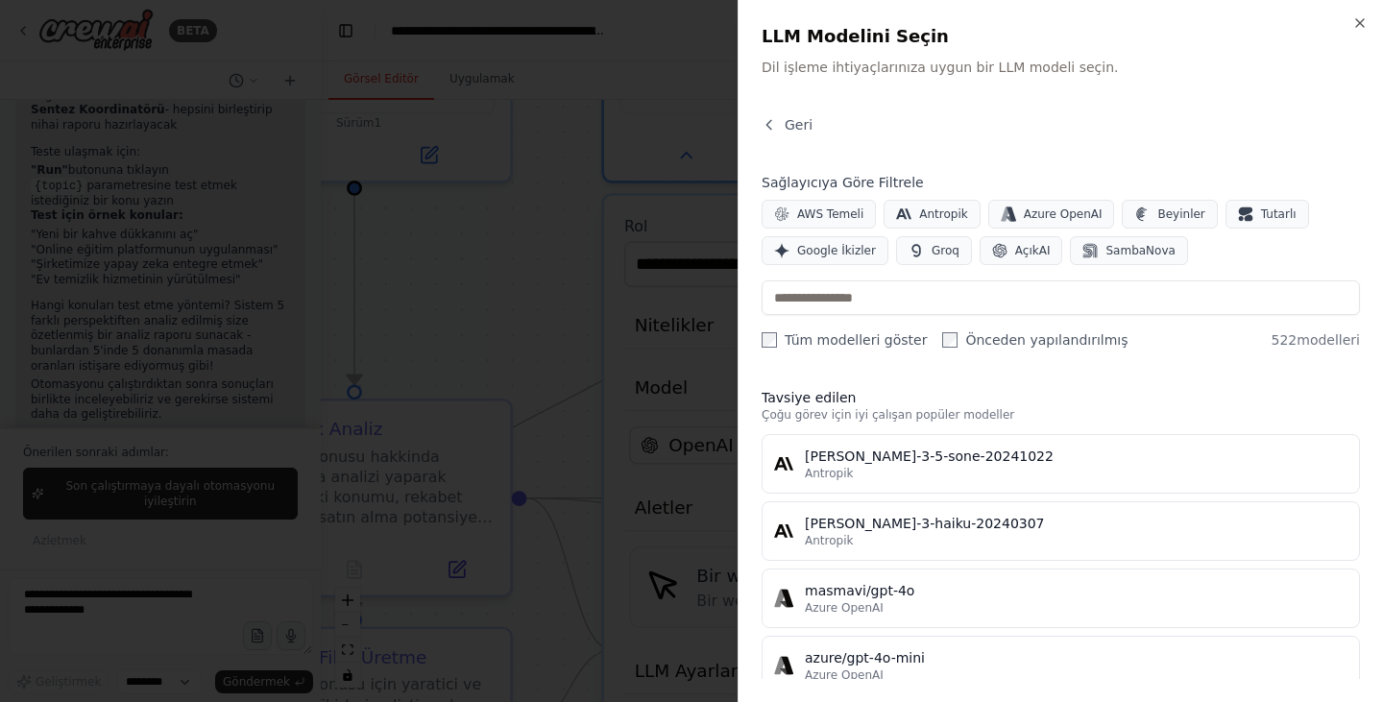
click at [493, 359] on div at bounding box center [691, 351] width 1383 height 702
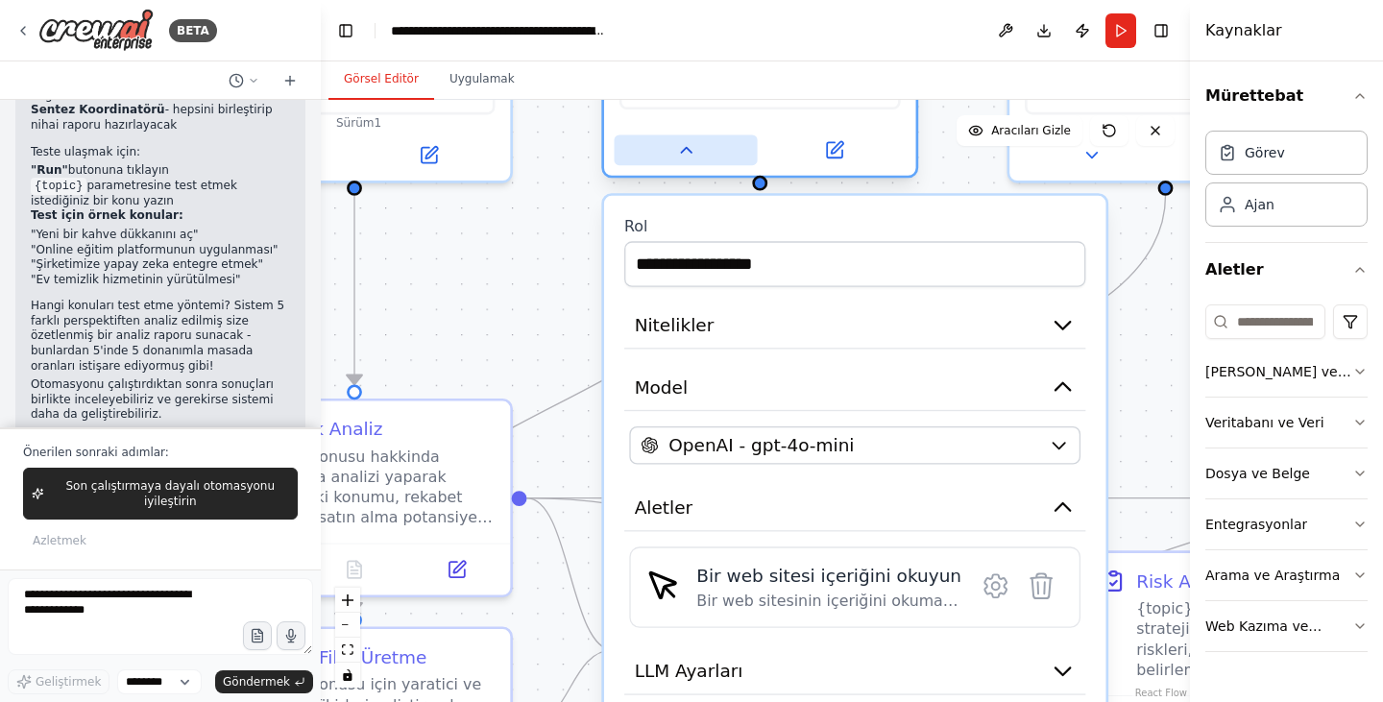
click at [685, 160] on button at bounding box center [686, 150] width 143 height 31
click at [686, 150] on icon at bounding box center [686, 150] width 11 height 5
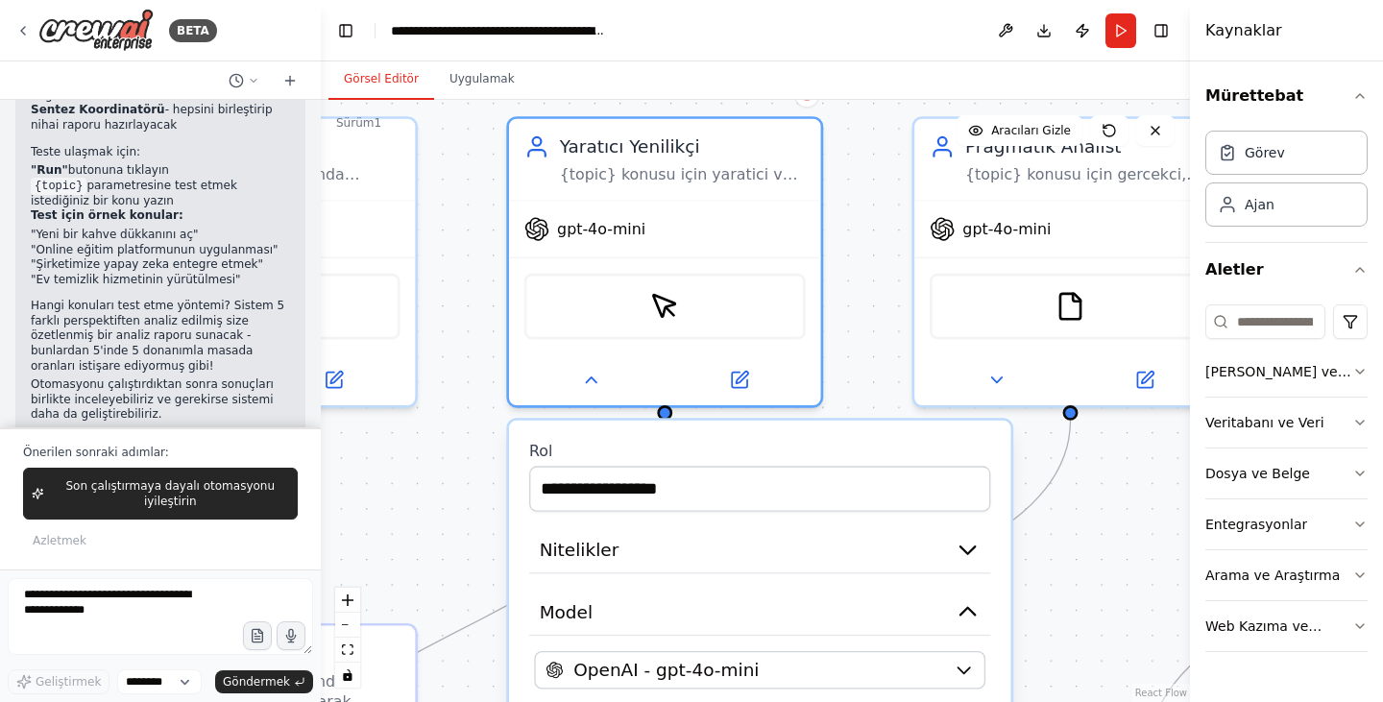
drag, startPoint x: 541, startPoint y: 314, endPoint x: 446, endPoint y: 535, distance: 240.1
click at [446, 535] on div ".deletable-edge-delete-btn { width: 20px; height: 20px; border: 0px solid #ffff…" at bounding box center [755, 401] width 869 height 602
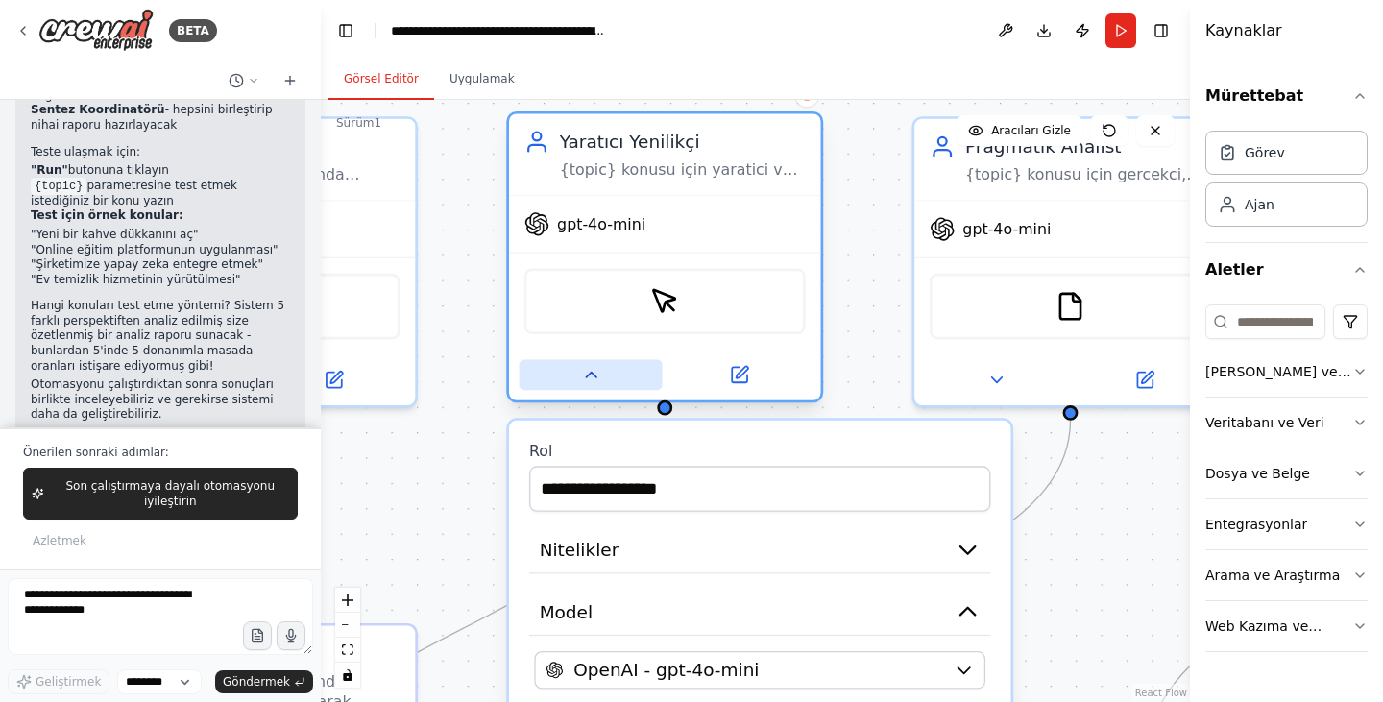
click at [586, 372] on icon at bounding box center [591, 375] width 20 height 20
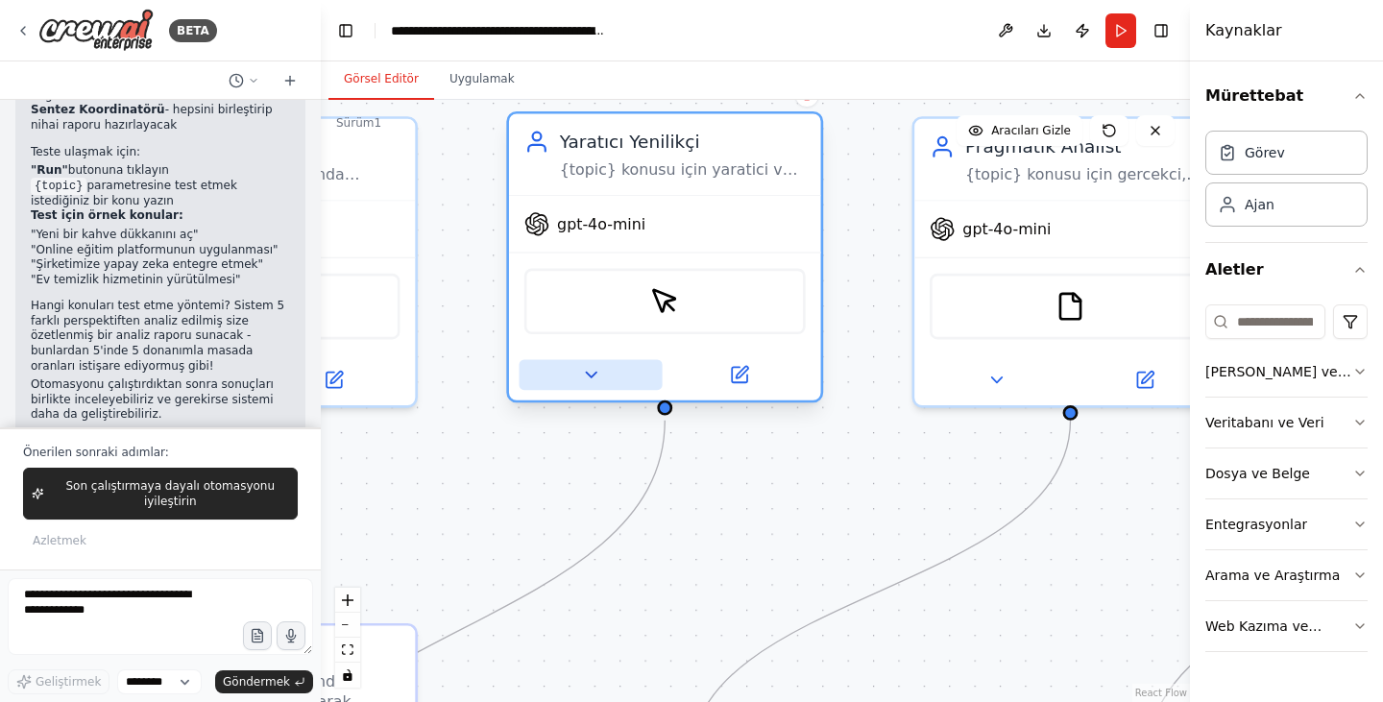
click at [586, 373] on icon at bounding box center [591, 375] width 11 height 5
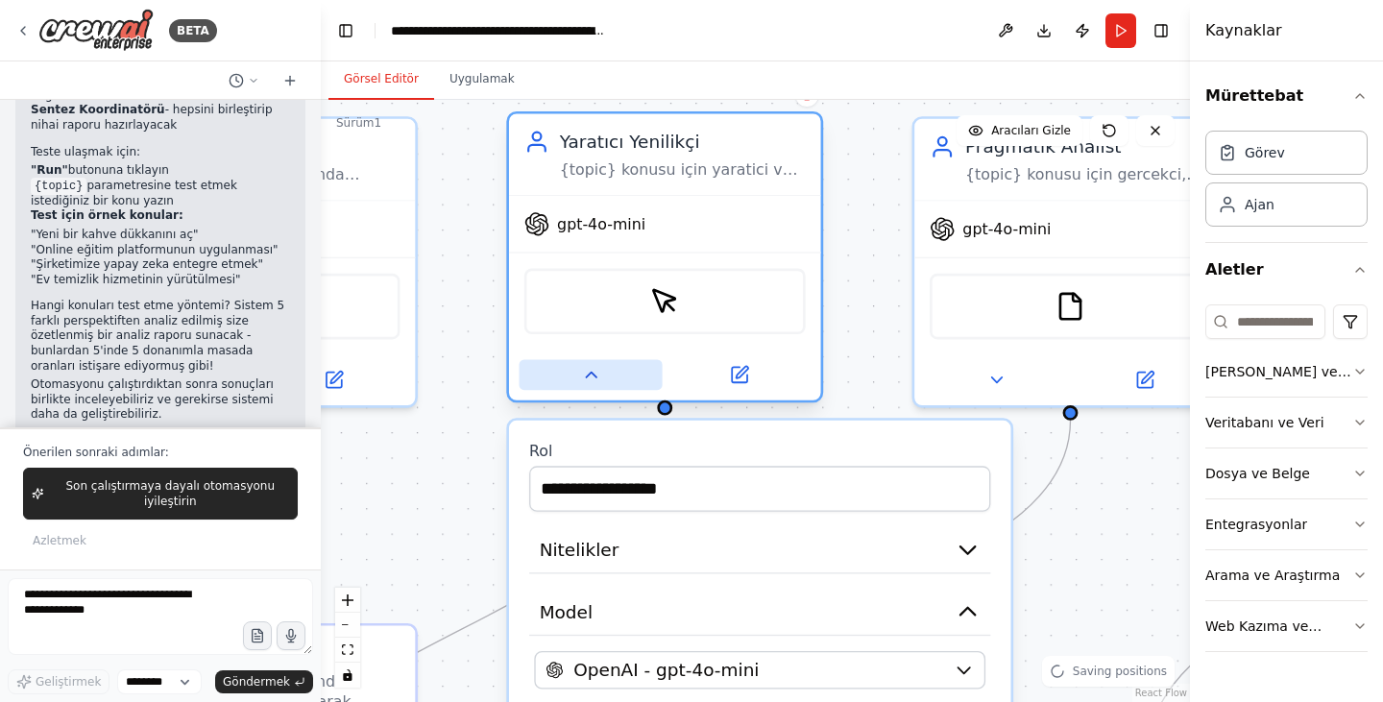
click at [586, 372] on icon at bounding box center [591, 375] width 20 height 20
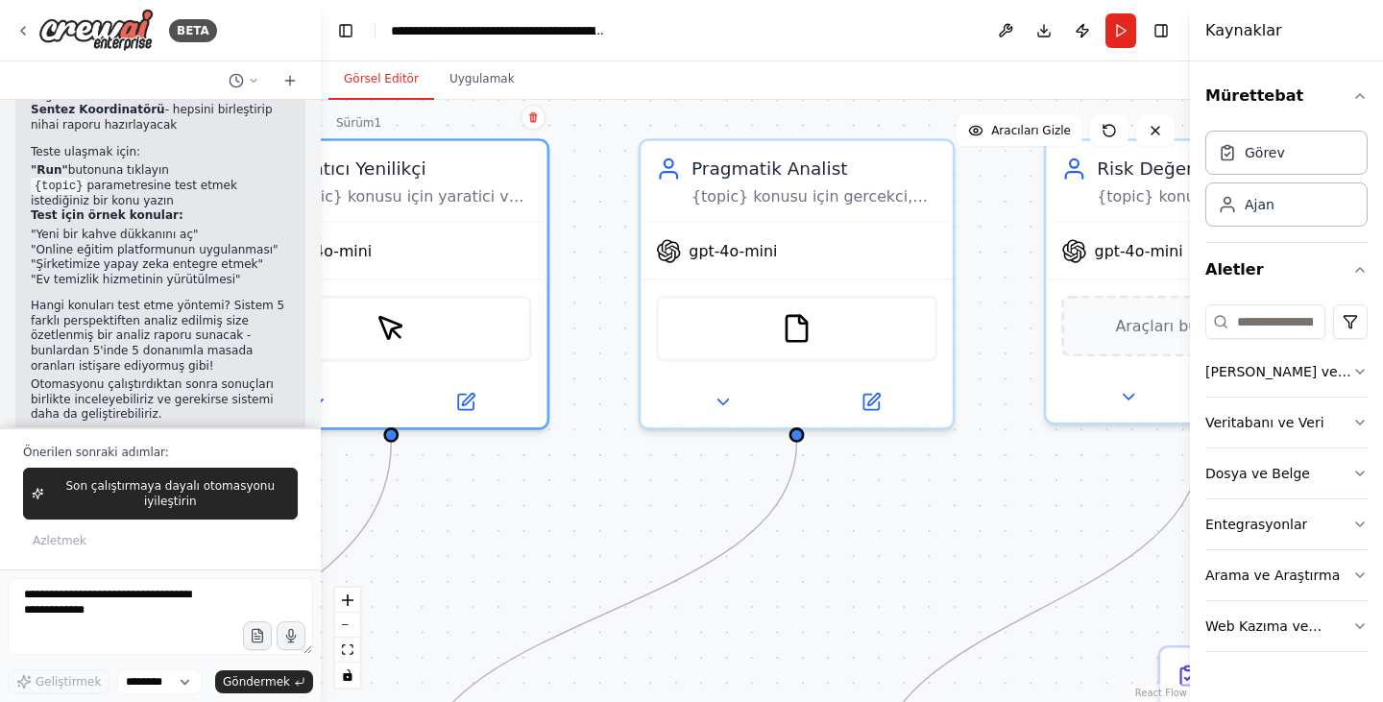
drag, startPoint x: 851, startPoint y: 438, endPoint x: 548, endPoint y: 464, distance: 303.6
click at [548, 464] on div ".deletable-edge-delete-btn { width: 20px; height: 20px; border: 0px solid #ffff…" at bounding box center [755, 401] width 869 height 602
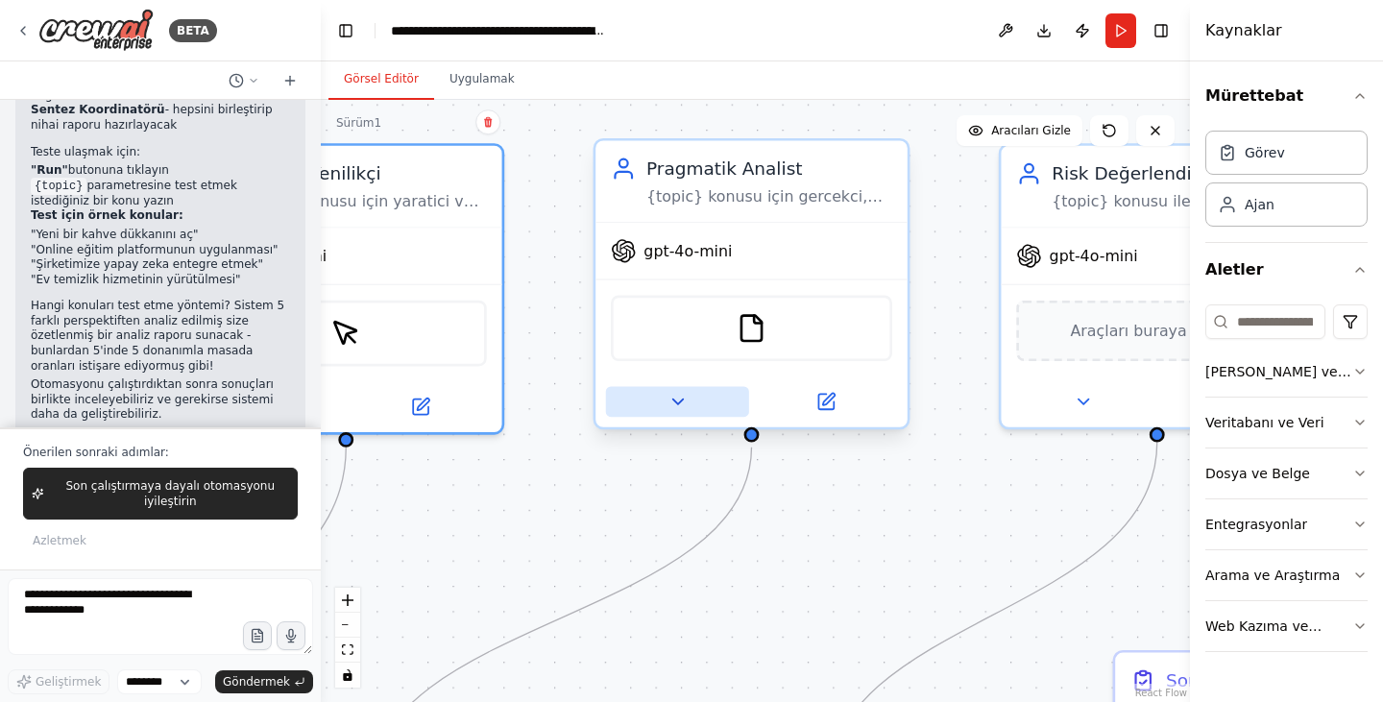
click at [675, 398] on icon at bounding box center [677, 402] width 20 height 20
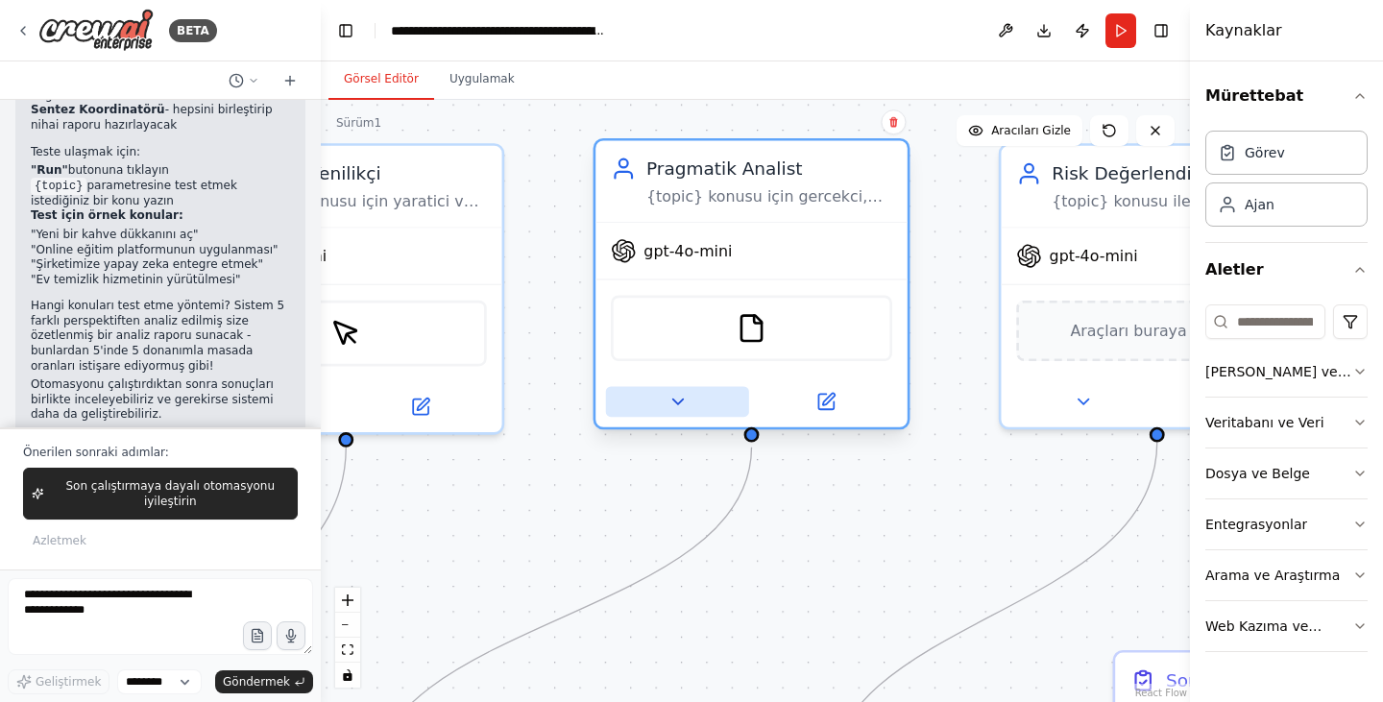
click at [677, 400] on icon at bounding box center [677, 401] width 11 height 5
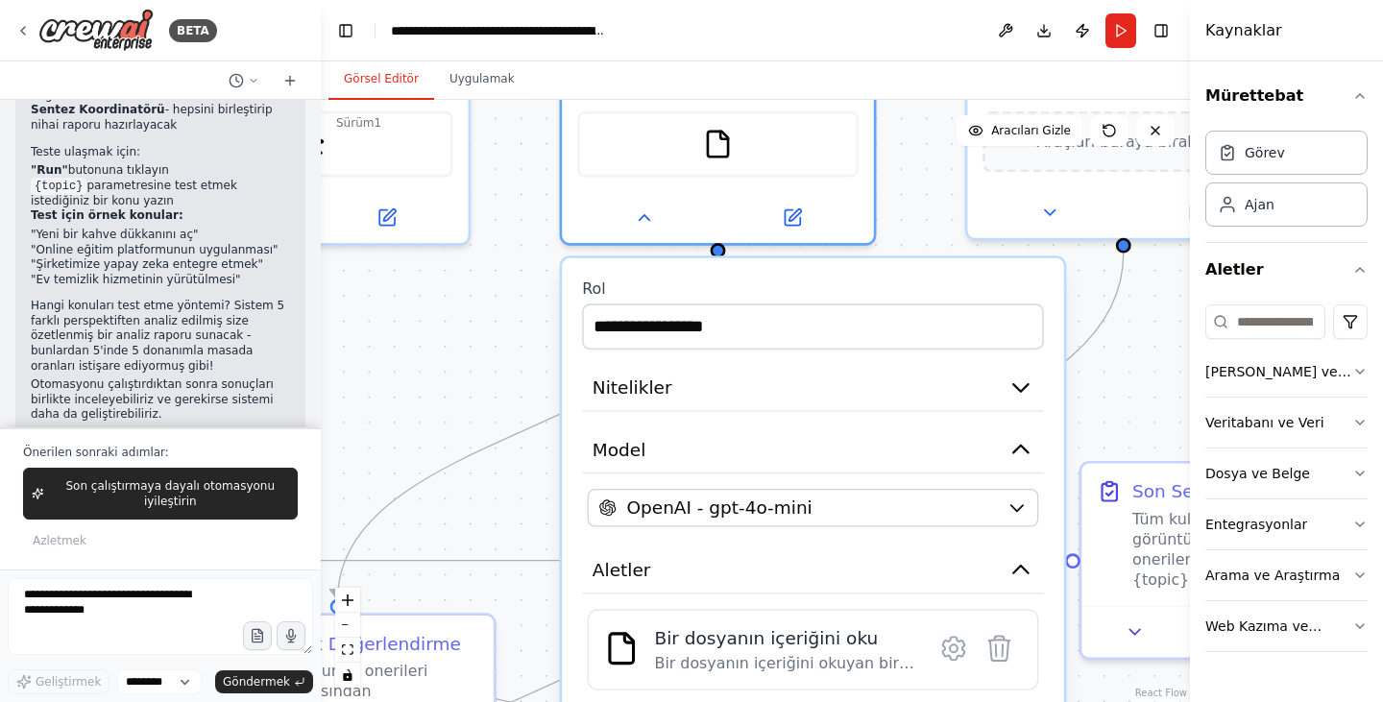
drag, startPoint x: 525, startPoint y: 559, endPoint x: 482, endPoint y: 322, distance: 241.1
click at [482, 322] on div ".deletable-edge-delete-btn { width: 20px; height: 20px; border: 0px solid #ffff…" at bounding box center [755, 401] width 869 height 602
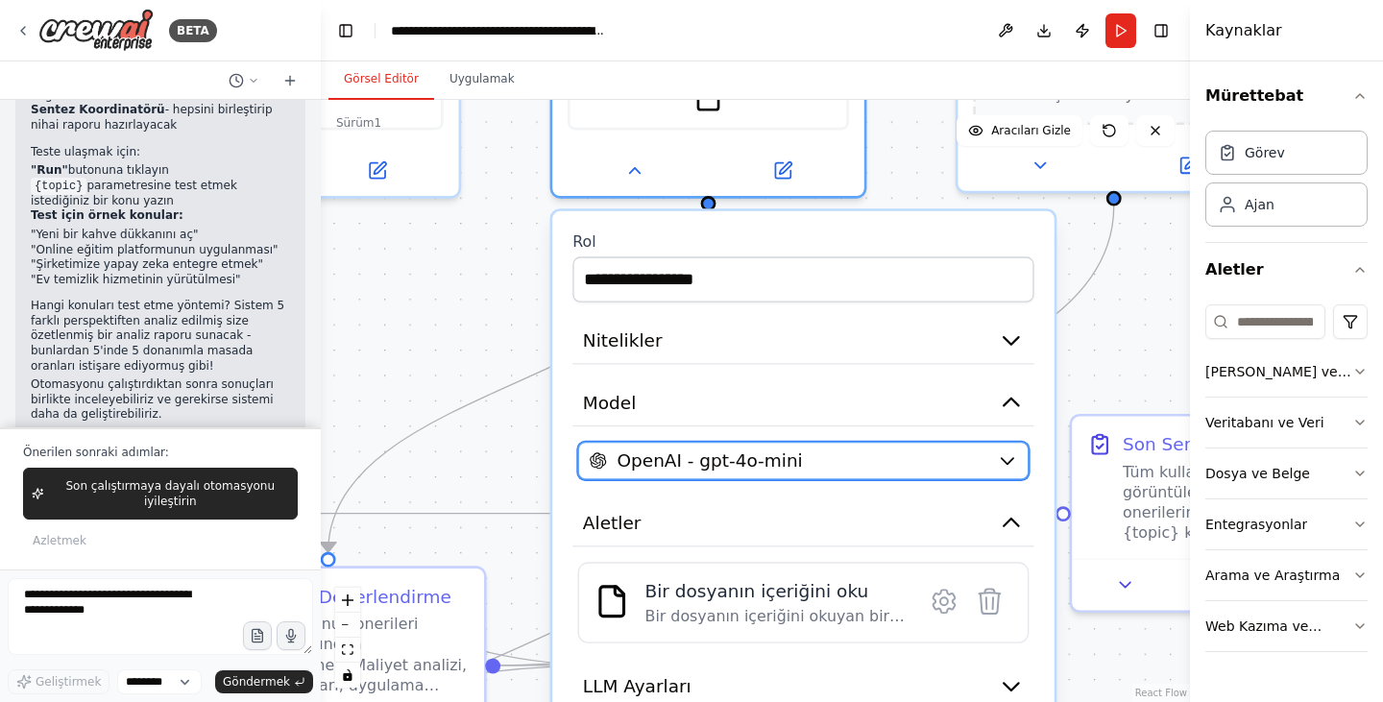
click at [838, 456] on div "OpenAI - gpt-4o-mini" at bounding box center [788, 460] width 398 height 25
click at [836, 460] on div "OpenAI - gpt-4o-mini" at bounding box center [788, 460] width 398 height 25
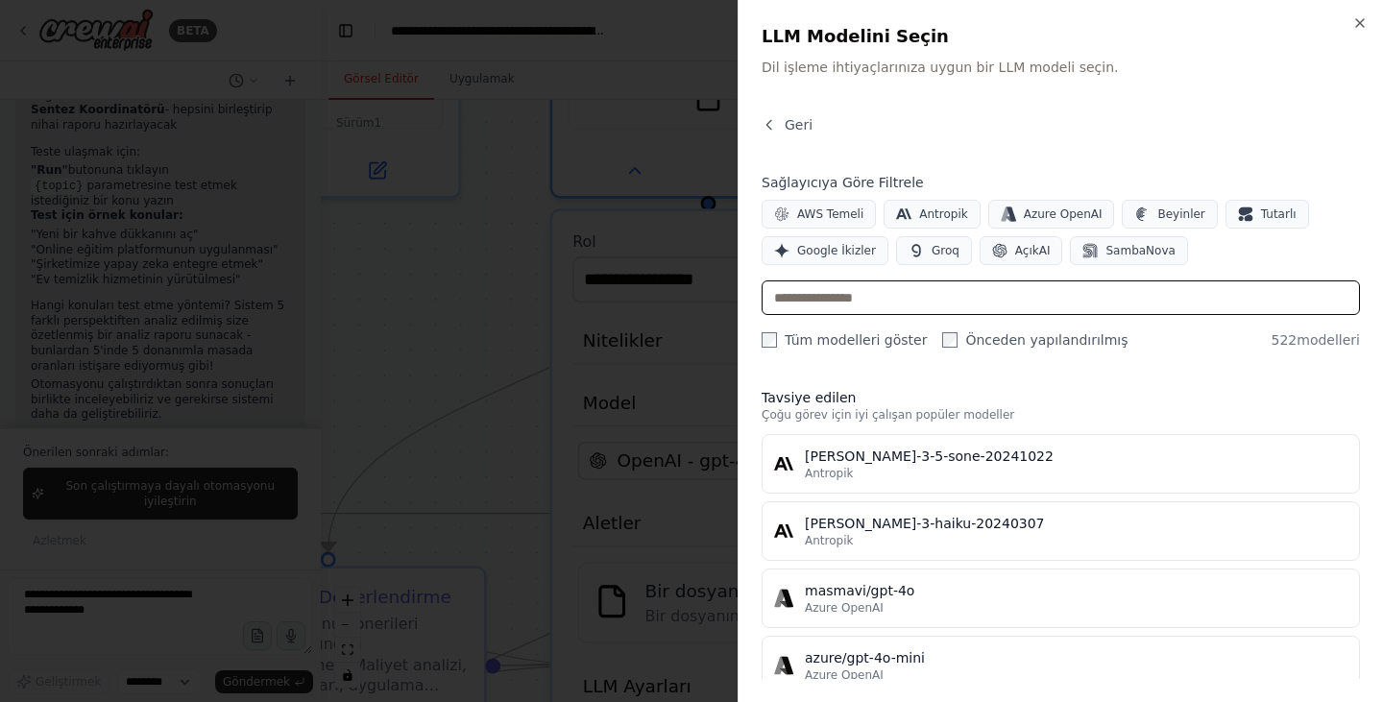
click at [881, 305] on input "text" at bounding box center [1060, 297] width 598 height 35
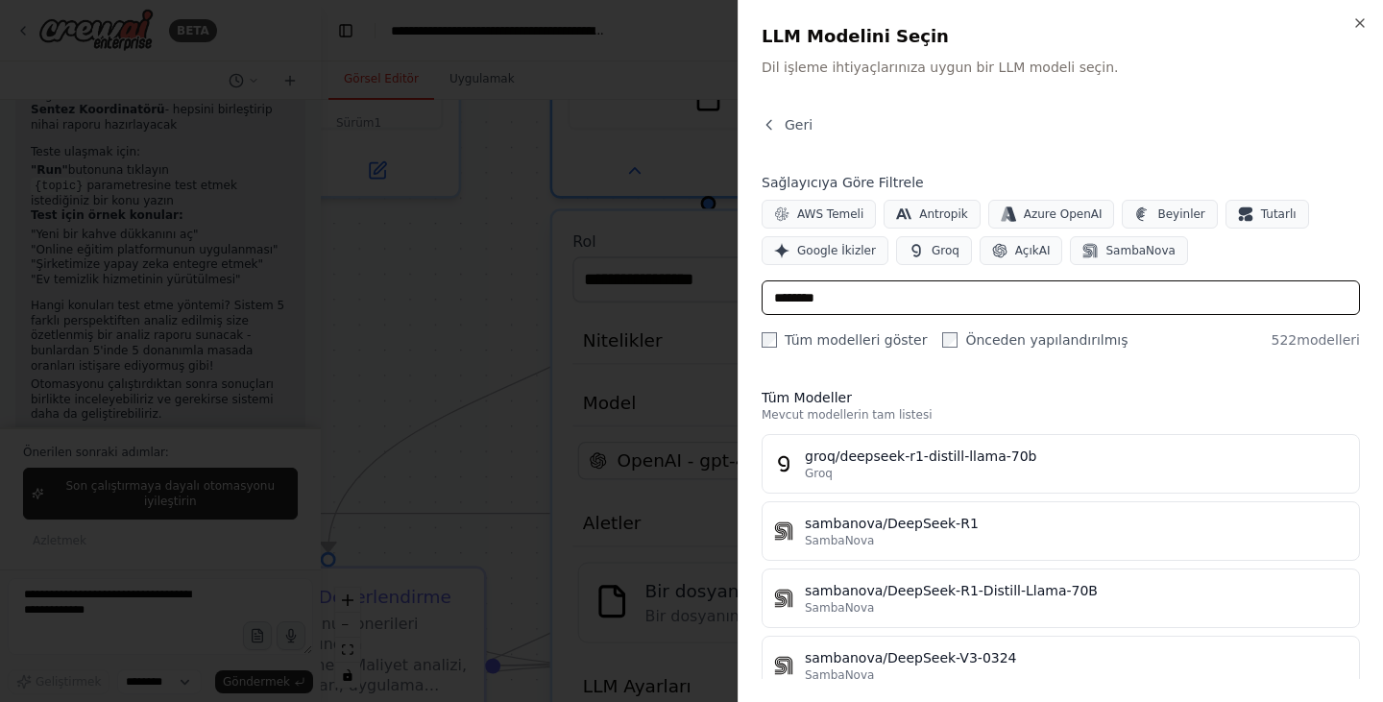
click at [802, 301] on input "********" at bounding box center [1060, 297] width 598 height 35
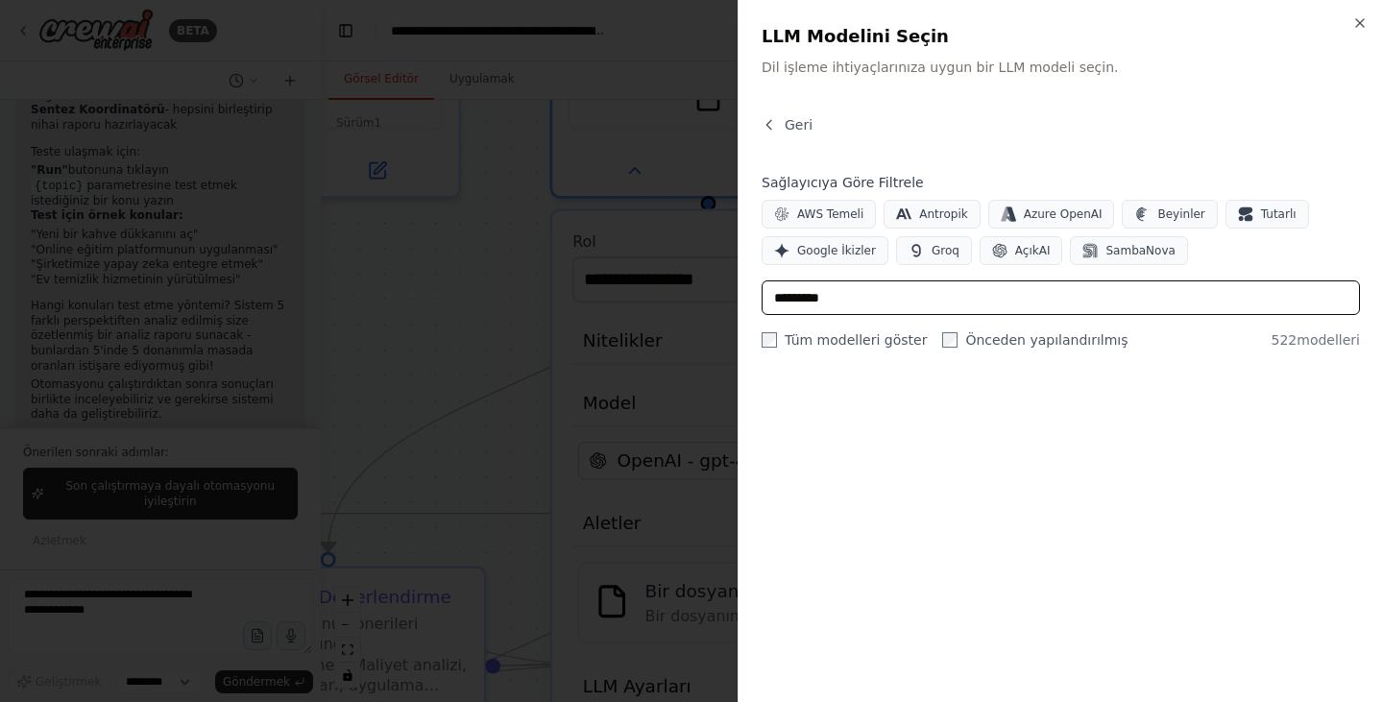
click at [850, 300] on input "*********" at bounding box center [1060, 297] width 598 height 35
click at [808, 300] on input "*********" at bounding box center [1060, 297] width 598 height 35
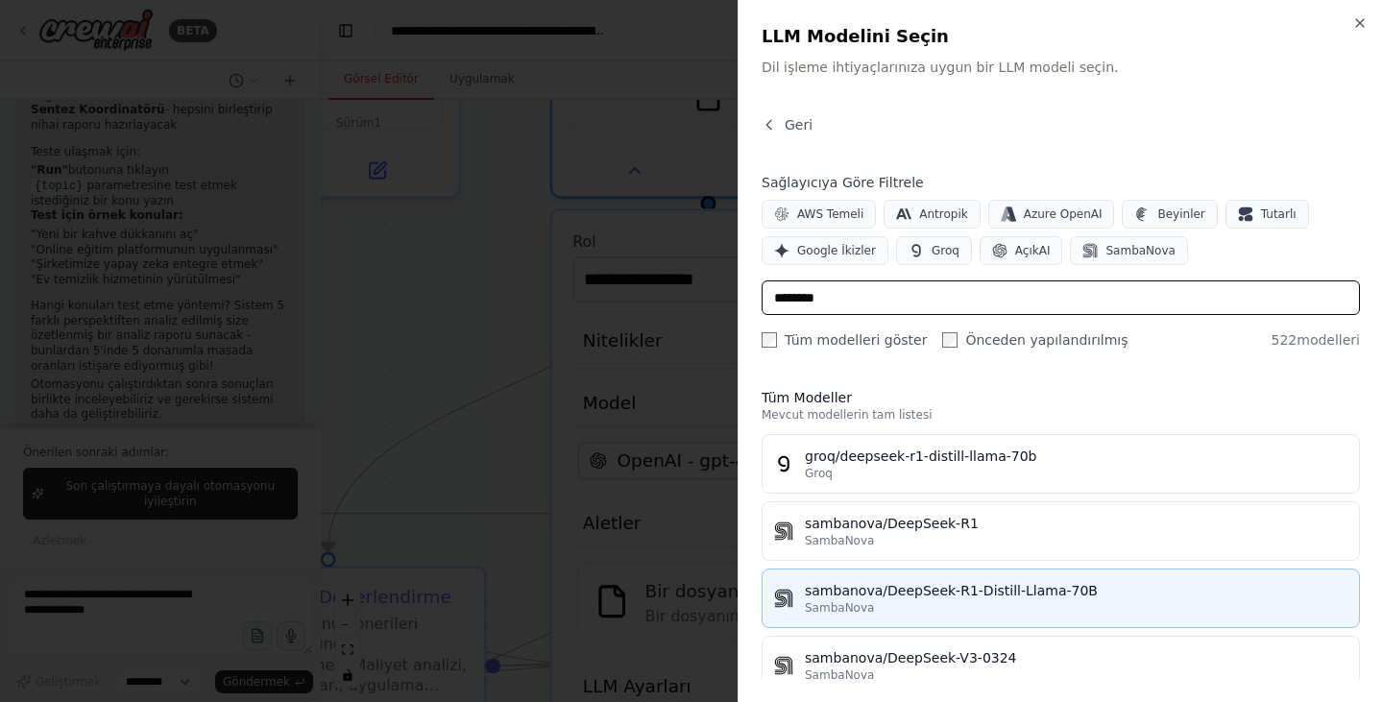
scroll to position [32, 0]
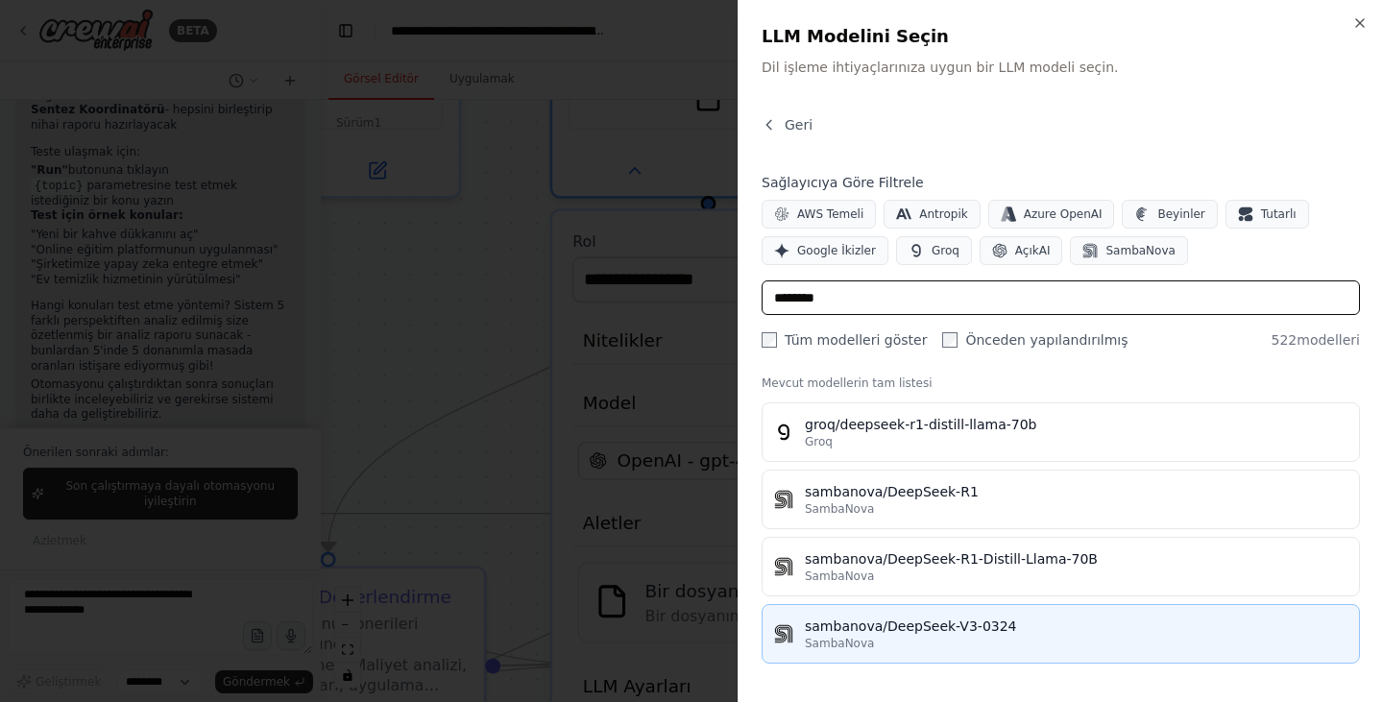
type input "********"
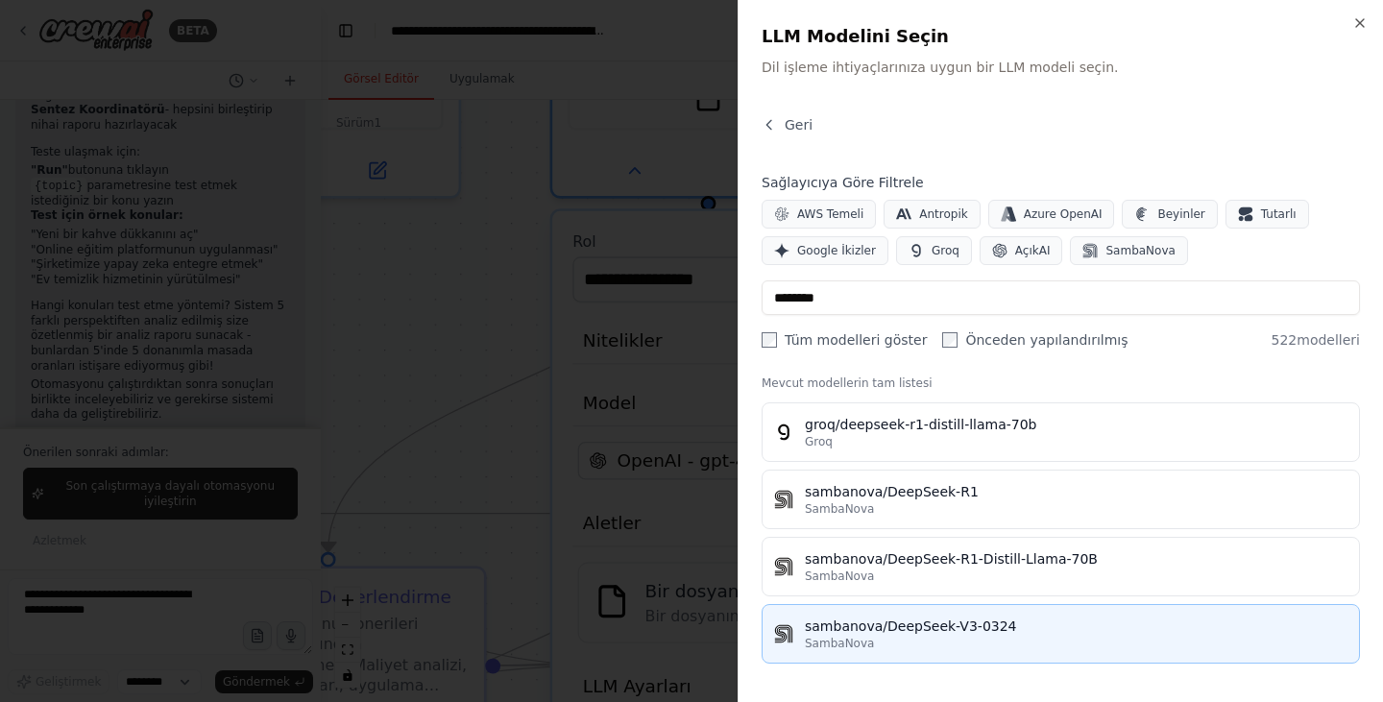
click at [940, 635] on div "sambanova/DeepSeek-V3-0324" at bounding box center [1076, 625] width 542 height 19
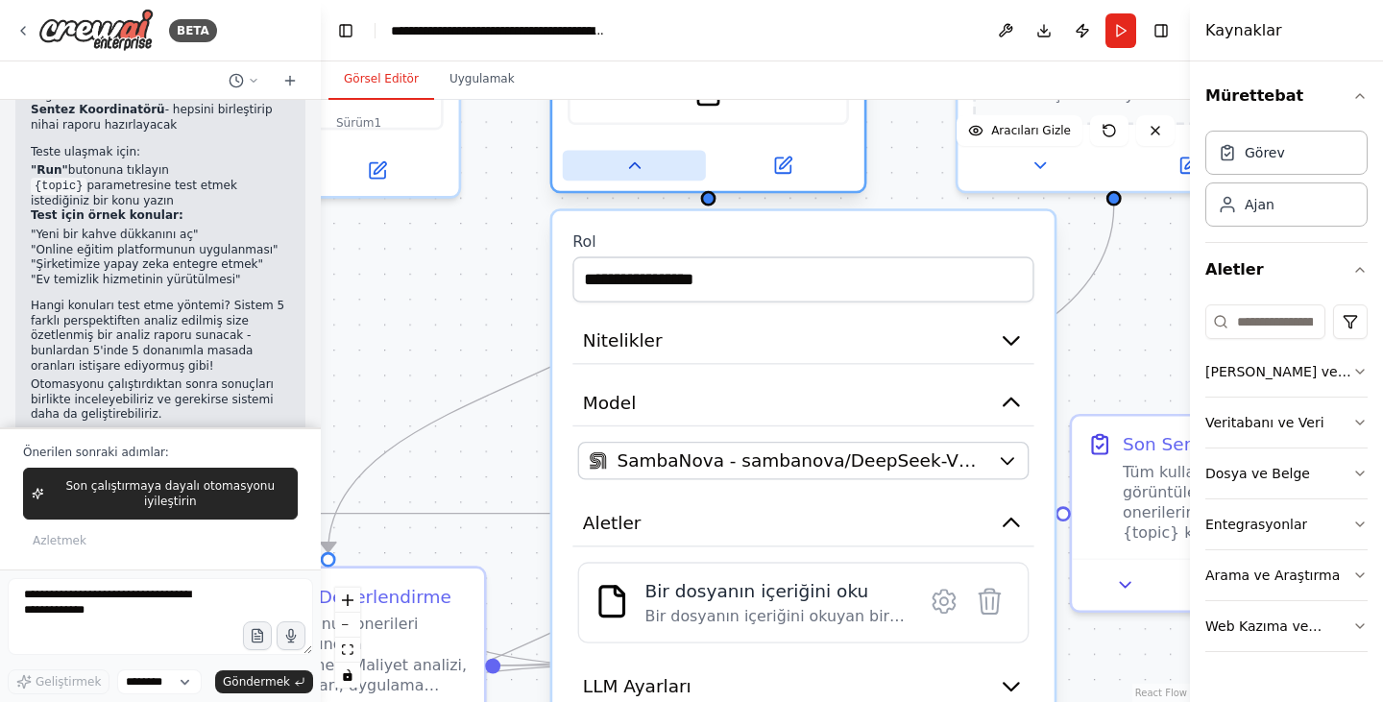
click at [630, 172] on icon at bounding box center [634, 166] width 20 height 20
click at [633, 161] on icon at bounding box center [634, 166] width 20 height 20
click at [633, 162] on icon at bounding box center [634, 166] width 20 height 20
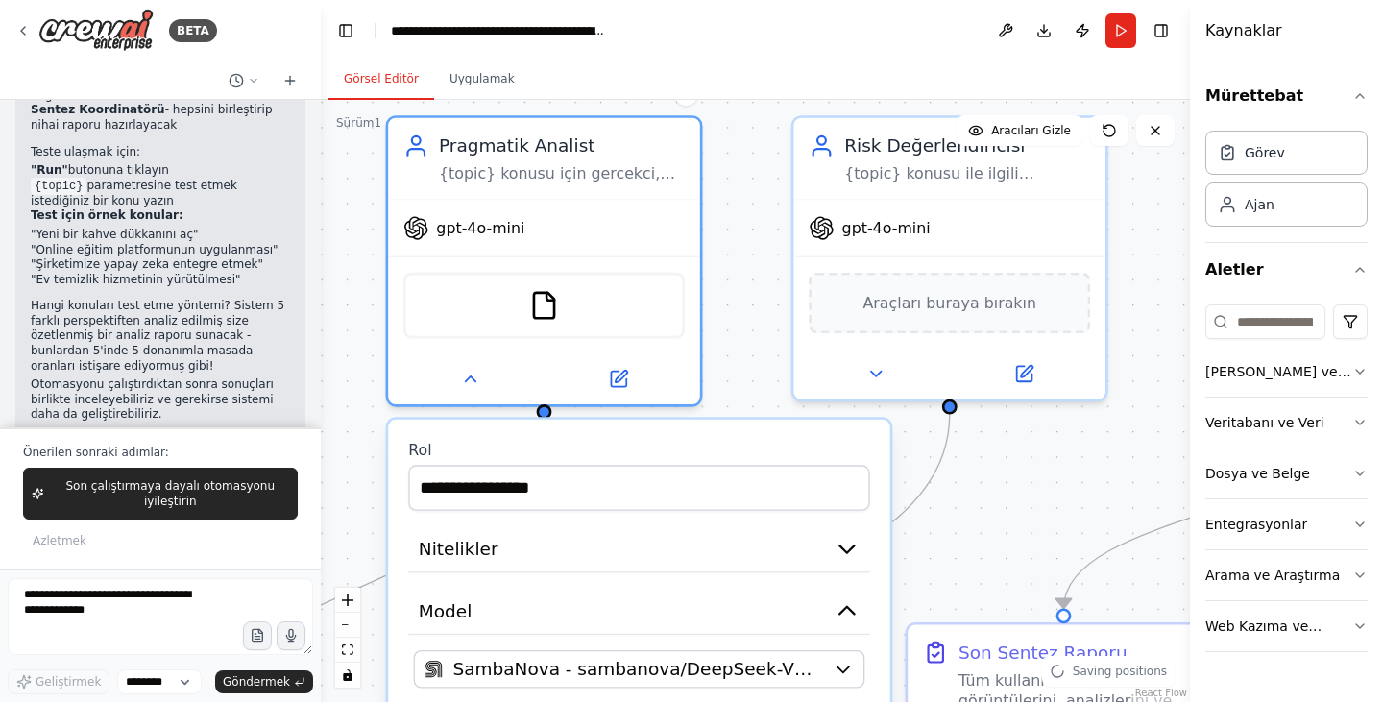
drag, startPoint x: 506, startPoint y: 258, endPoint x: 348, endPoint y: 461, distance: 257.2
click at [348, 461] on div ".deletable-edge-delete-btn { width: 20px; height: 20px; border: 0px solid #ffff…" at bounding box center [755, 401] width 869 height 602
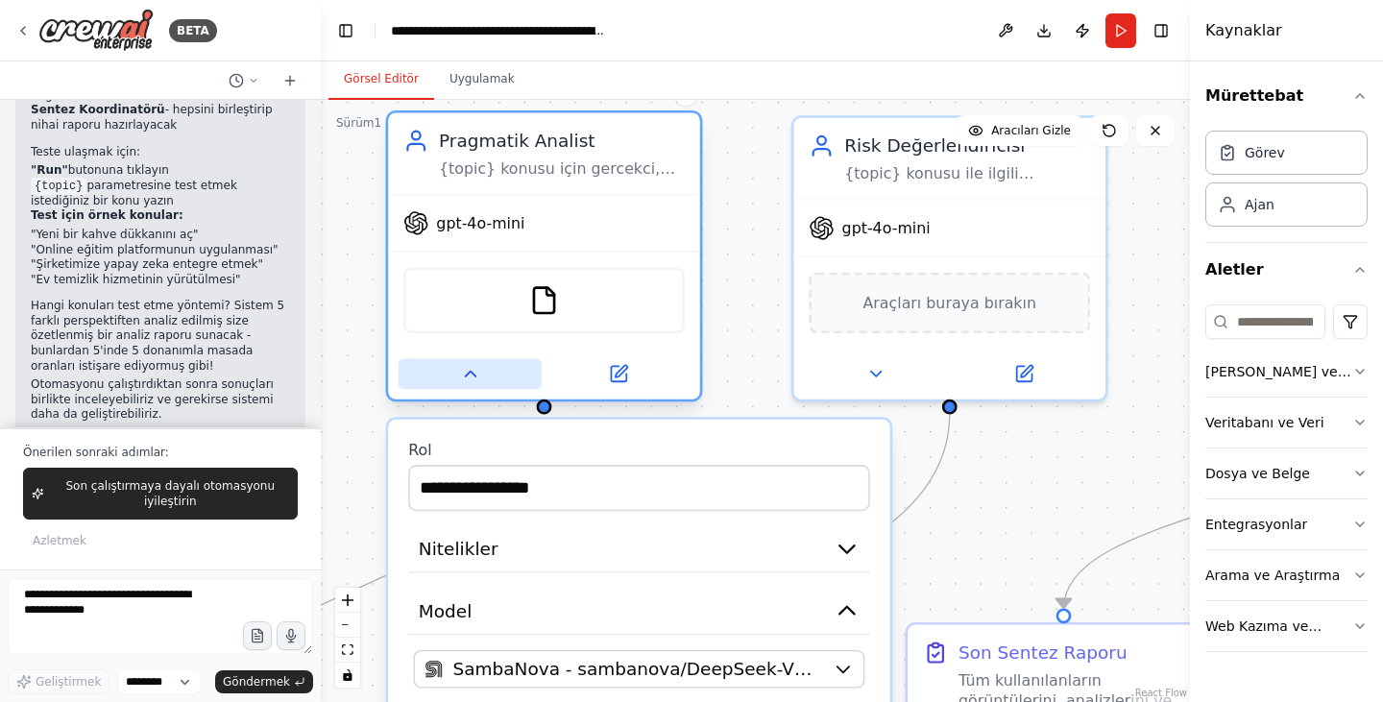
click at [467, 372] on icon at bounding box center [470, 374] width 20 height 20
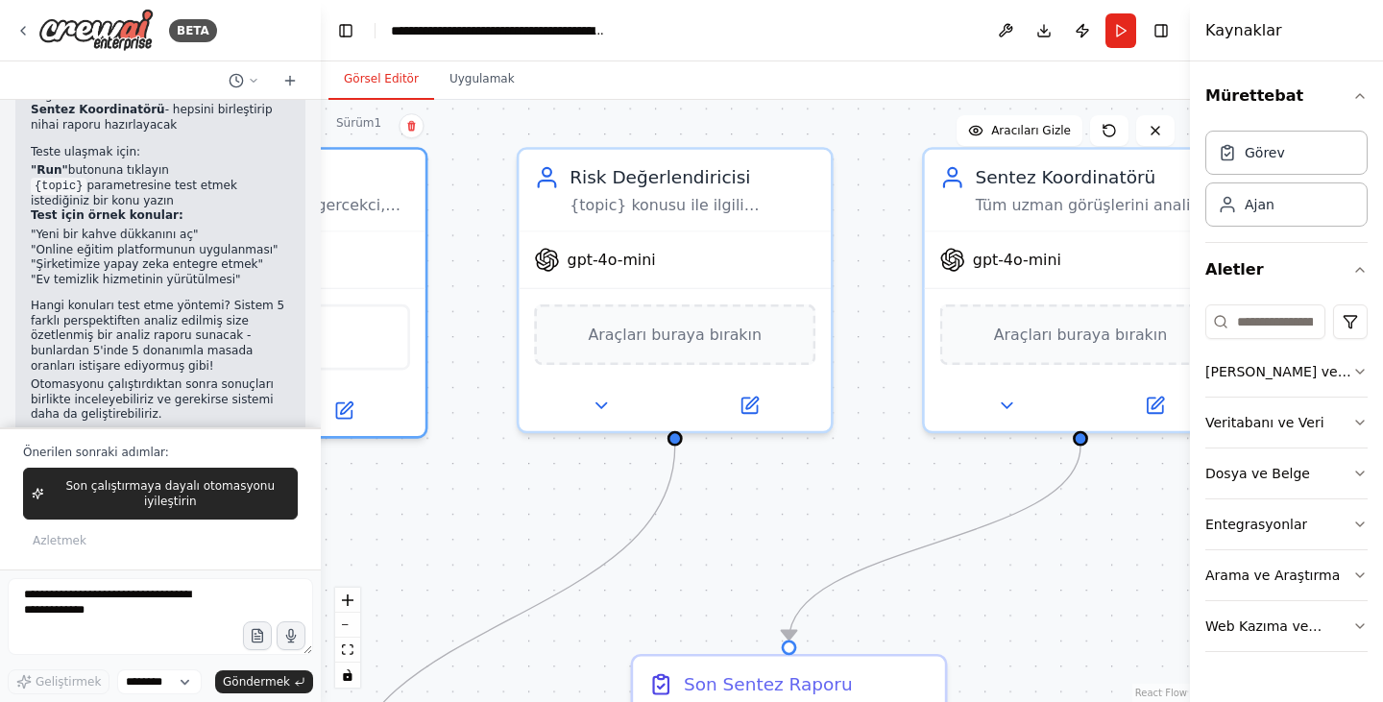
drag, startPoint x: 811, startPoint y: 433, endPoint x: 542, endPoint y: 465, distance: 270.7
click at [542, 465] on div ".deletable-edge-delete-btn { width: 20px; height: 20px; border: 0px solid #ffff…" at bounding box center [755, 401] width 869 height 602
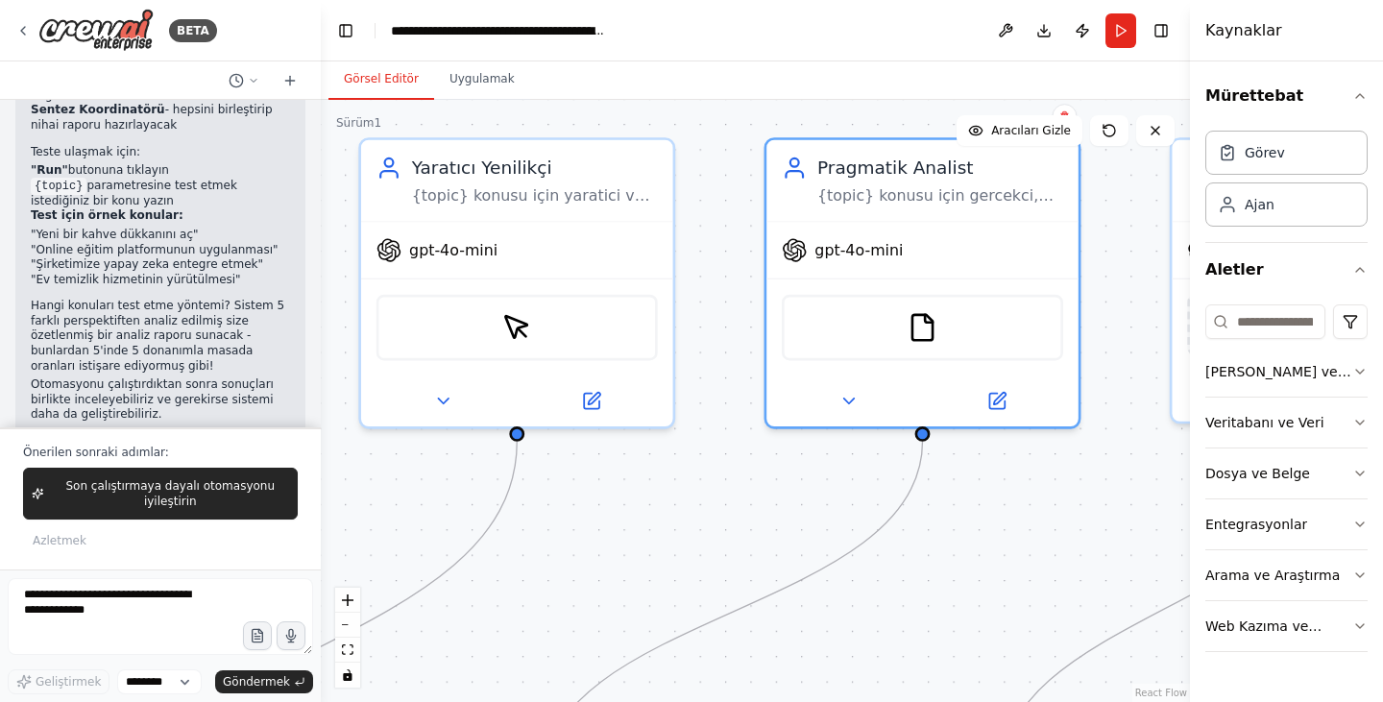
drag, startPoint x: 549, startPoint y: 497, endPoint x: 1145, endPoint y: 485, distance: 596.4
click at [1161, 486] on div ".deletable-edge-delete-btn { width: 20px; height: 20px; border: 0px solid #ffff…" at bounding box center [755, 401] width 869 height 602
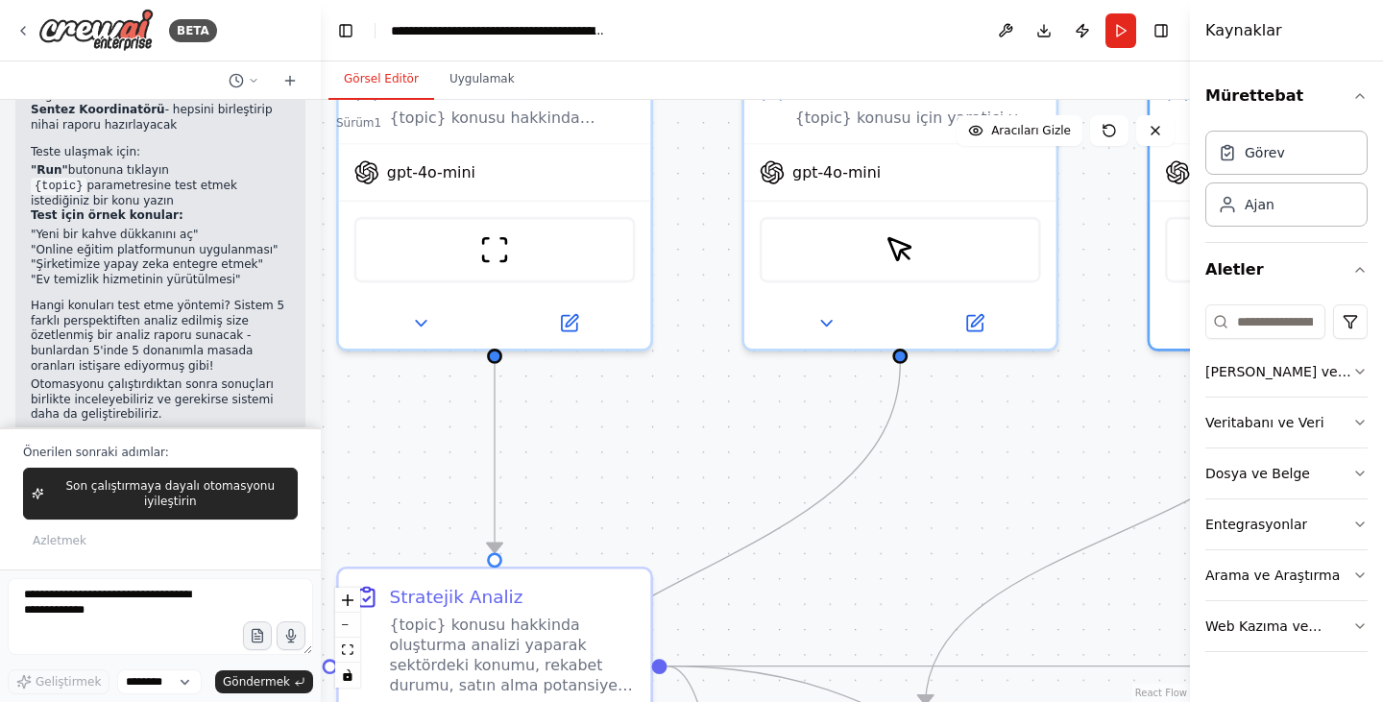
drag, startPoint x: 661, startPoint y: 513, endPoint x: 1032, endPoint y: 436, distance: 379.4
click at [1045, 436] on div ".deletable-edge-delete-btn { width: 20px; height: 20px; border: 0px solid #ffff…" at bounding box center [755, 401] width 869 height 602
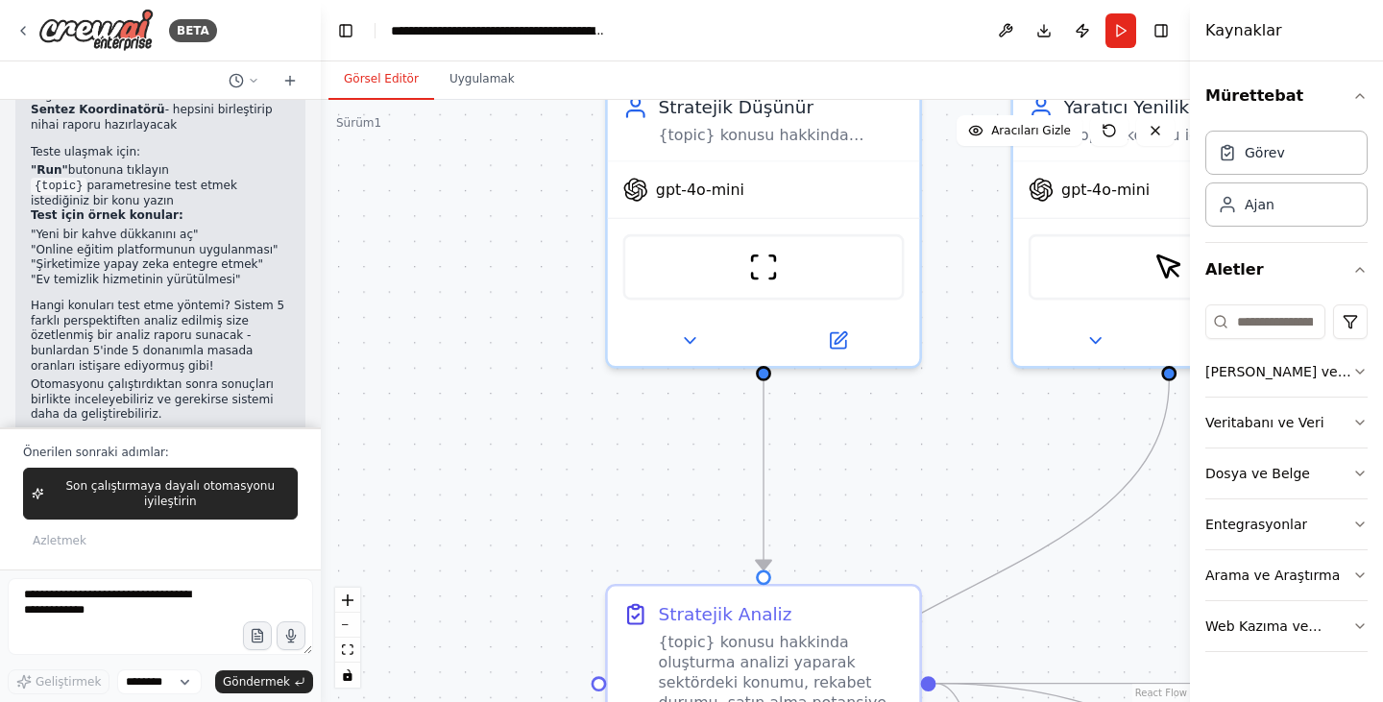
drag, startPoint x: 728, startPoint y: 433, endPoint x: 914, endPoint y: 498, distance: 197.4
click at [914, 498] on div ".deletable-edge-delete-btn { width: 20px; height: 20px; border: 0px solid #ffff…" at bounding box center [755, 401] width 869 height 602
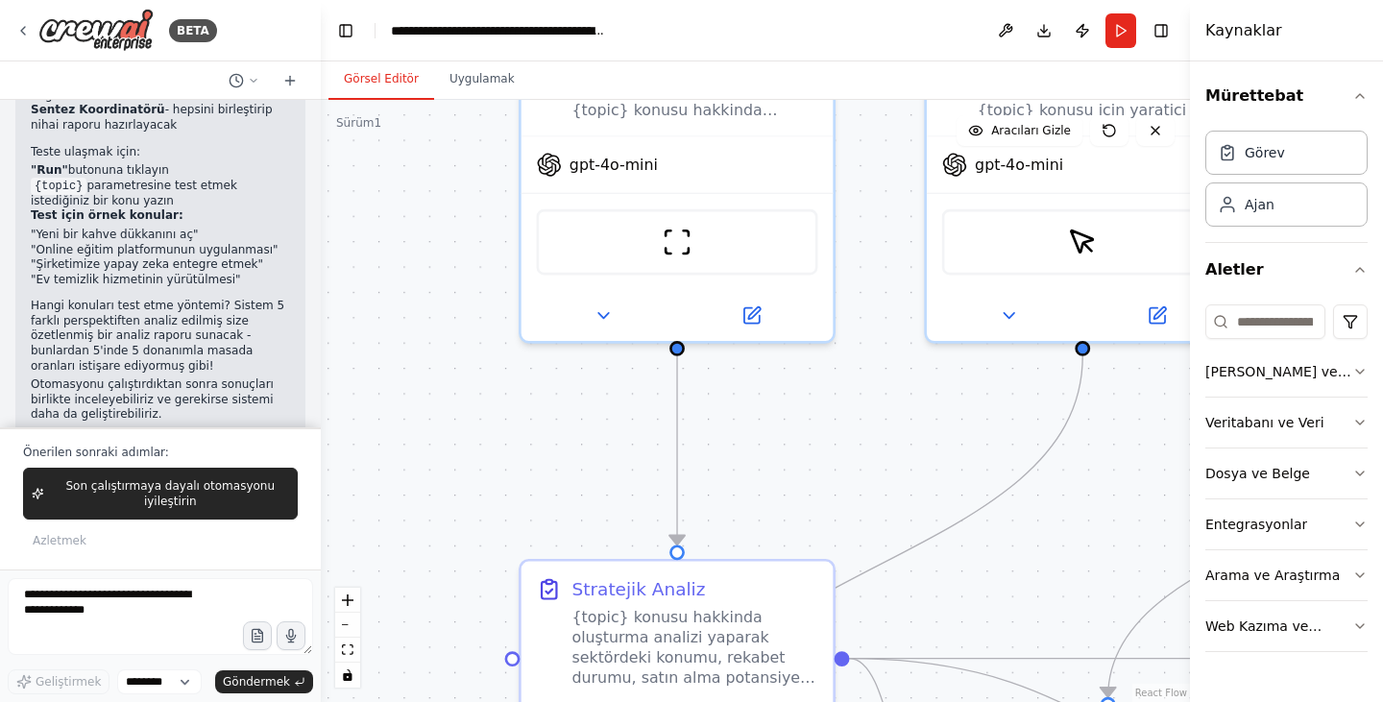
drag, startPoint x: 1002, startPoint y: 486, endPoint x: 911, endPoint y: 459, distance: 95.1
click at [915, 461] on div ".deletable-edge-delete-btn { width: 20px; height: 20px; border: 0px solid #ffff…" at bounding box center [755, 401] width 869 height 602
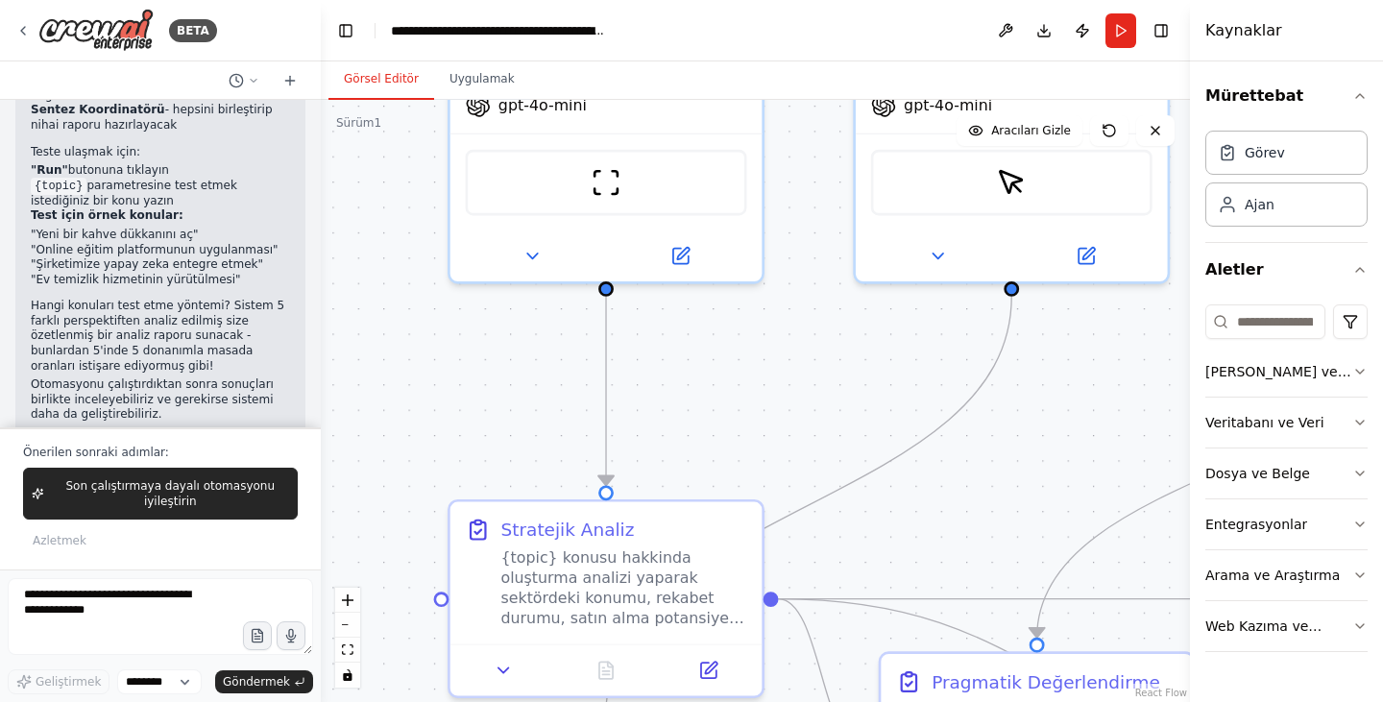
drag, startPoint x: 999, startPoint y: 515, endPoint x: 967, endPoint y: 489, distance: 40.9
click at [967, 489] on div ".deletable-edge-delete-btn { width: 20px; height: 20px; border: 0px solid #ffff…" at bounding box center [755, 401] width 869 height 602
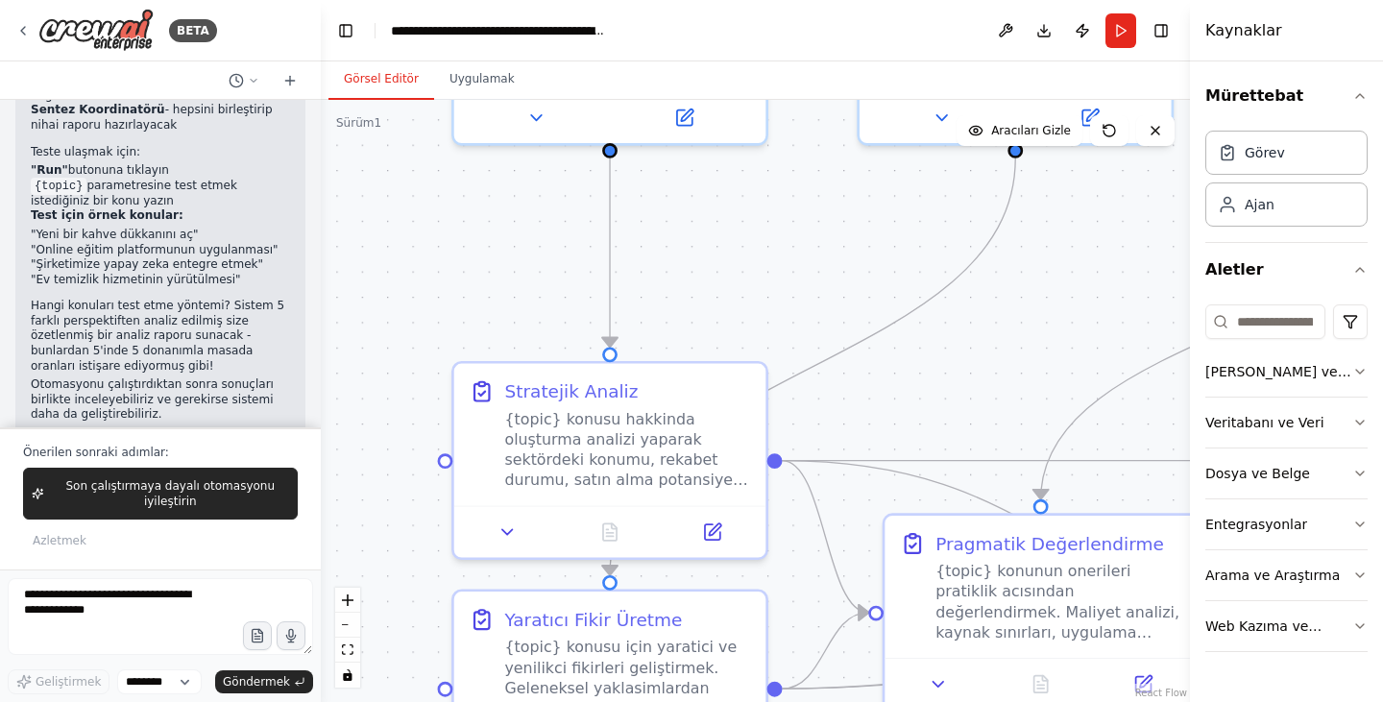
drag, startPoint x: 1006, startPoint y: 458, endPoint x: 872, endPoint y: 287, distance: 217.4
click at [1025, 375] on div ".deletable-edge-delete-btn { width: 20px; height: 20px; border: 0px solid #ffff…" at bounding box center [755, 401] width 869 height 602
click at [529, 110] on div at bounding box center [610, 111] width 312 height 51
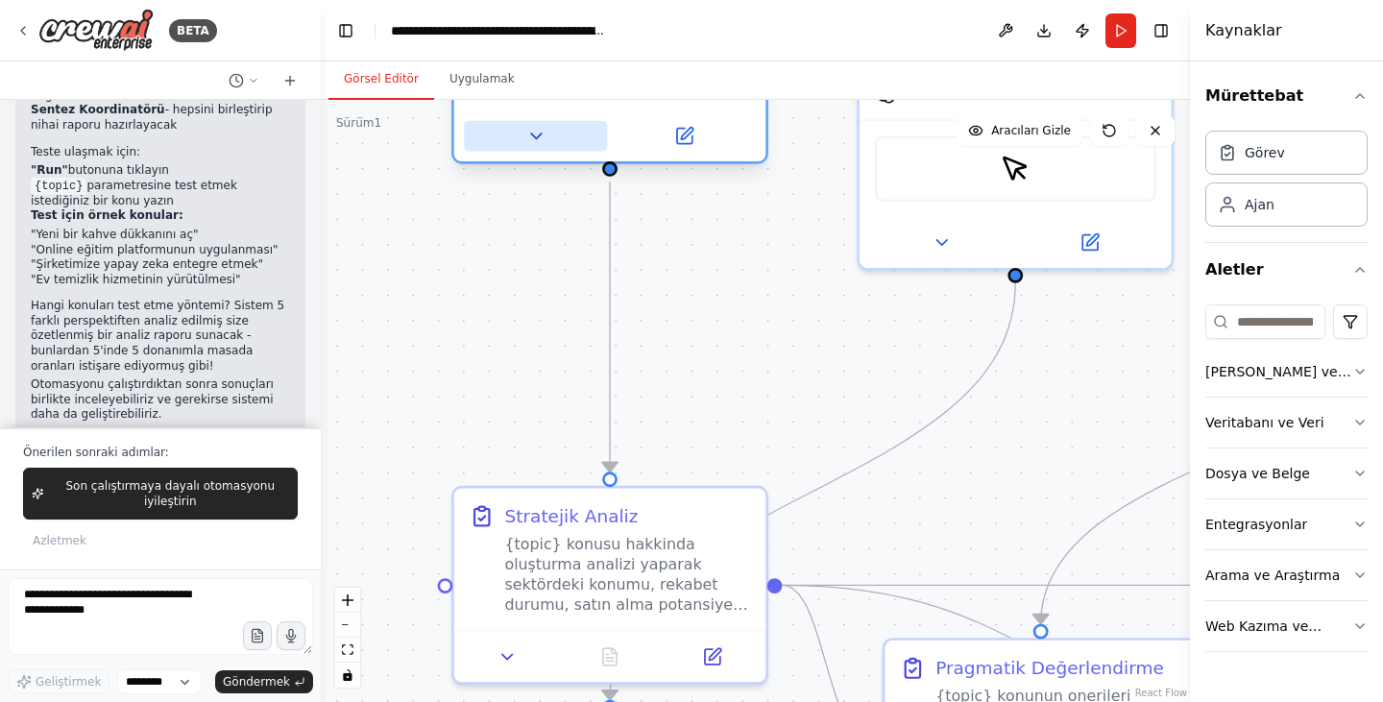
click at [536, 142] on icon at bounding box center [535, 136] width 20 height 20
click at [539, 138] on icon at bounding box center [535, 136] width 20 height 20
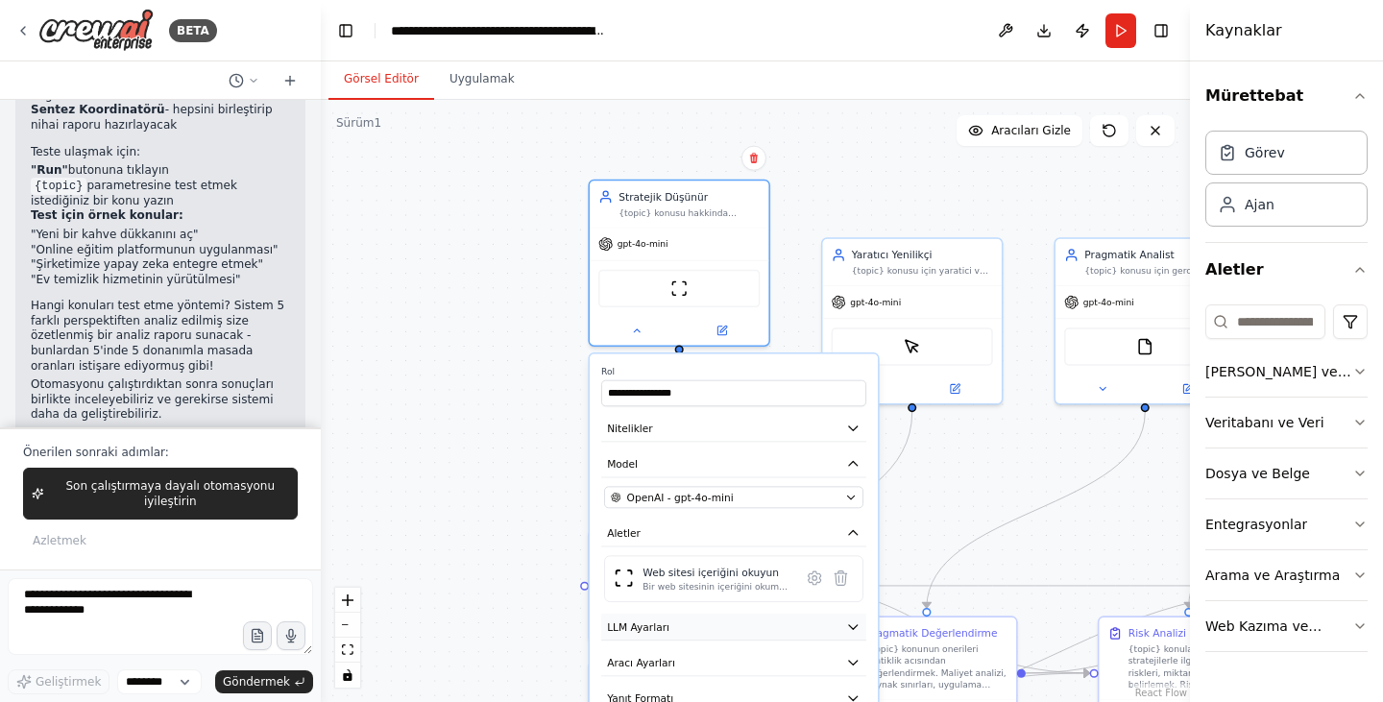
click at [780, 622] on button "LLM Ayarları" at bounding box center [733, 627] width 265 height 27
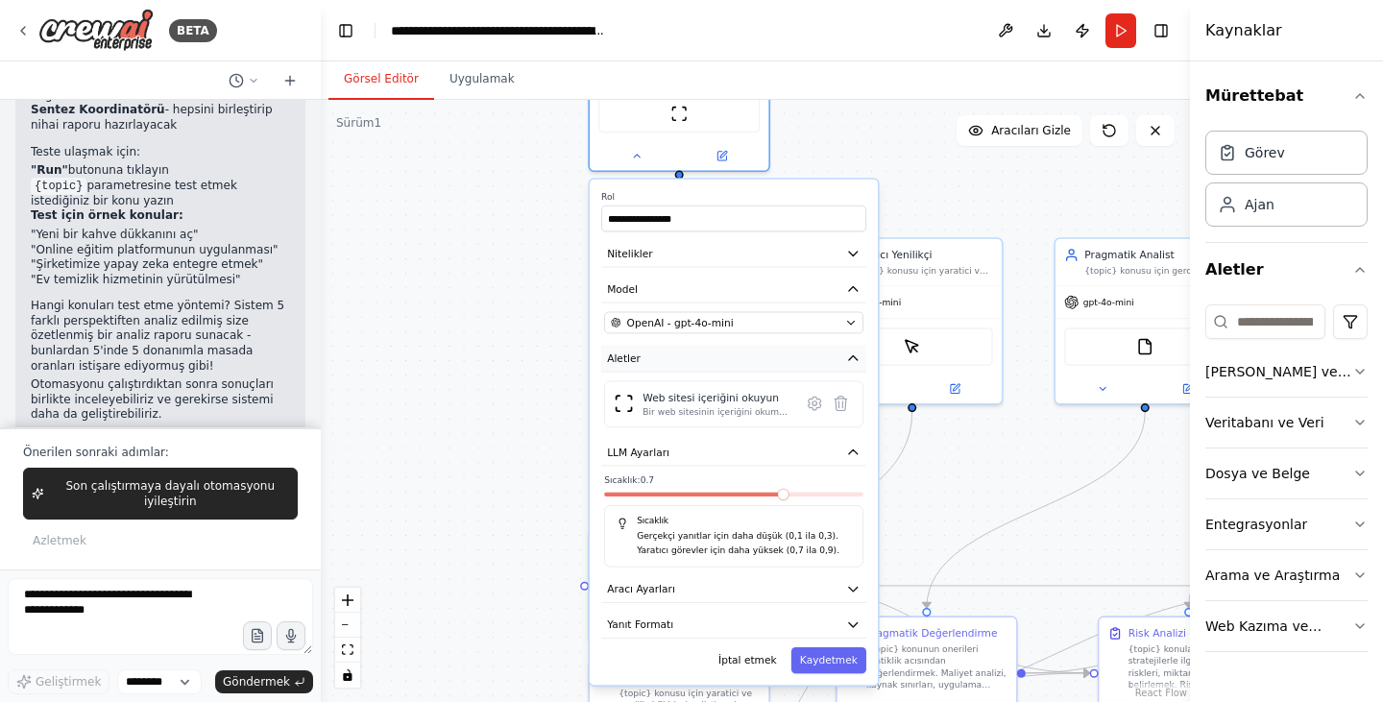
drag, startPoint x: 595, startPoint y: 519, endPoint x: 602, endPoint y: 346, distance: 173.9
click at [602, 346] on div "**********" at bounding box center [734, 433] width 288 height 506
click at [745, 320] on div "OpenAI - gpt-4o-mini" at bounding box center [725, 322] width 229 height 14
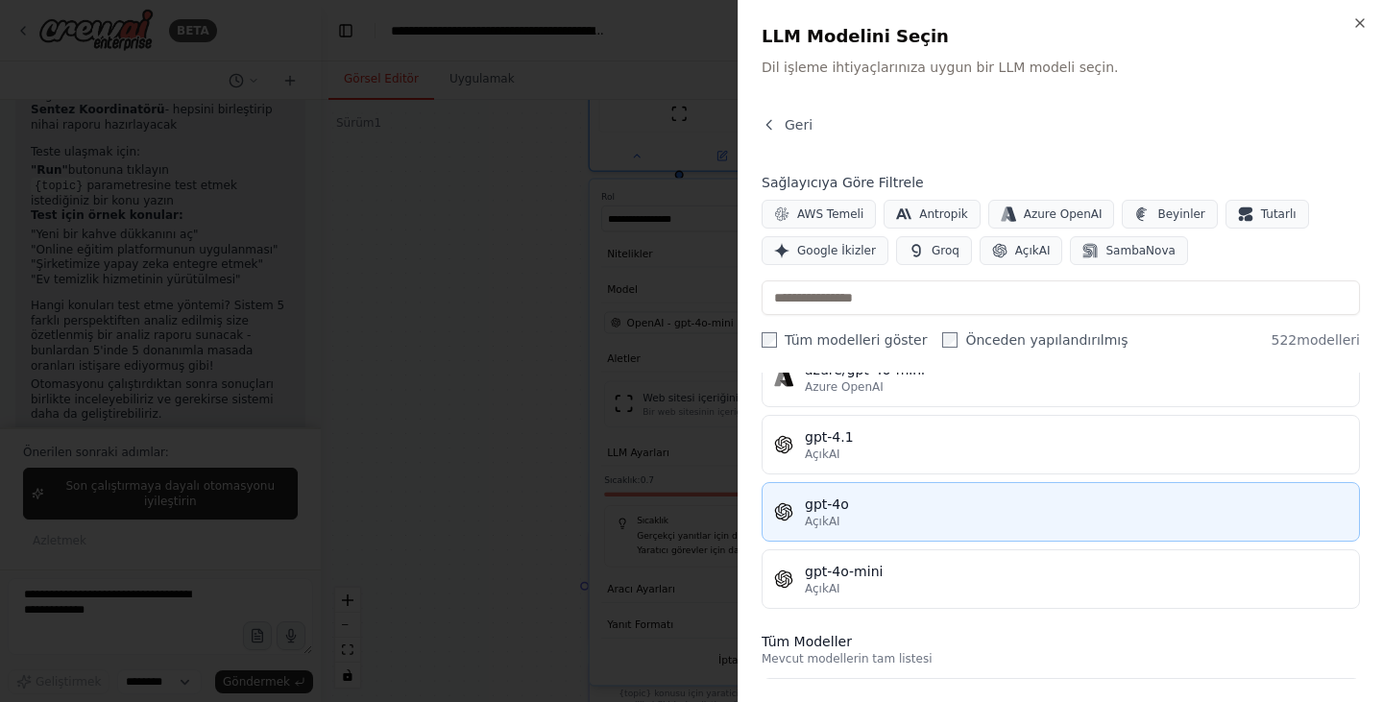
scroll to position [0, 0]
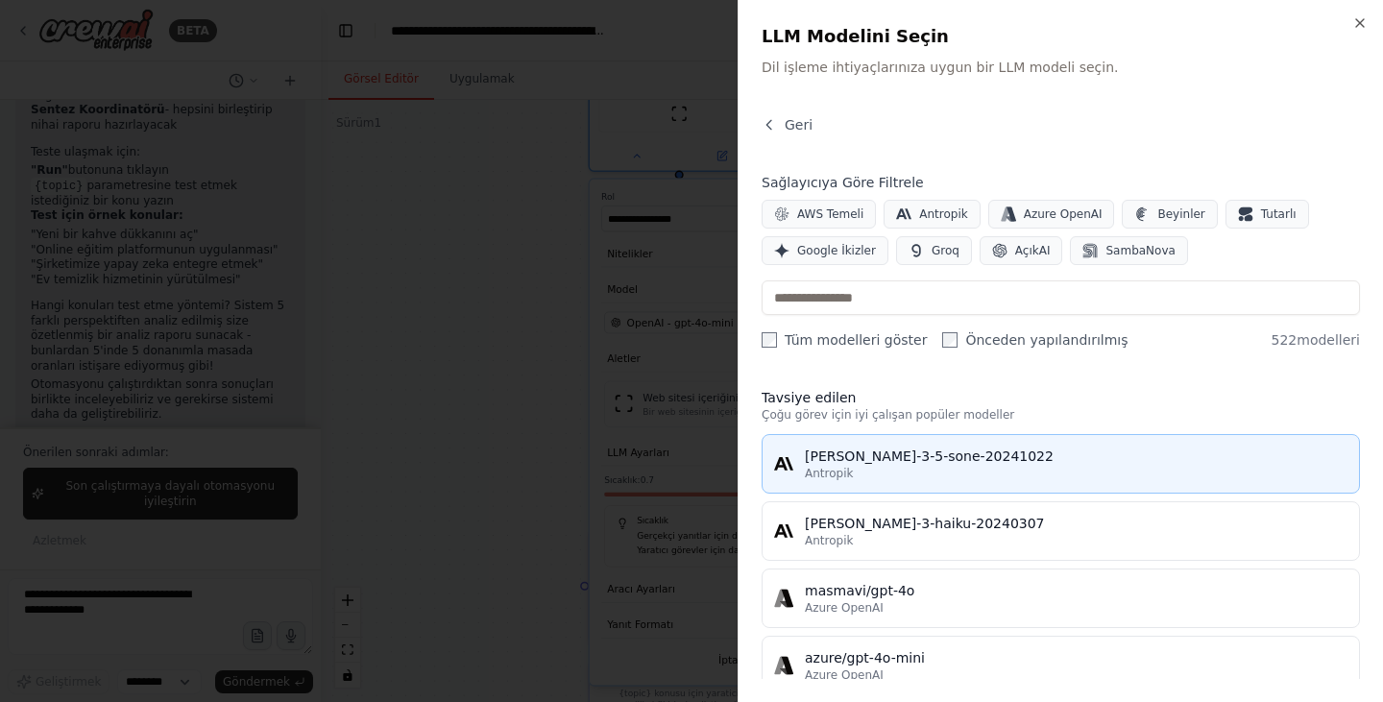
click at [875, 456] on font "[PERSON_NAME]-3-5-sone-20241022" at bounding box center [929, 455] width 249 height 15
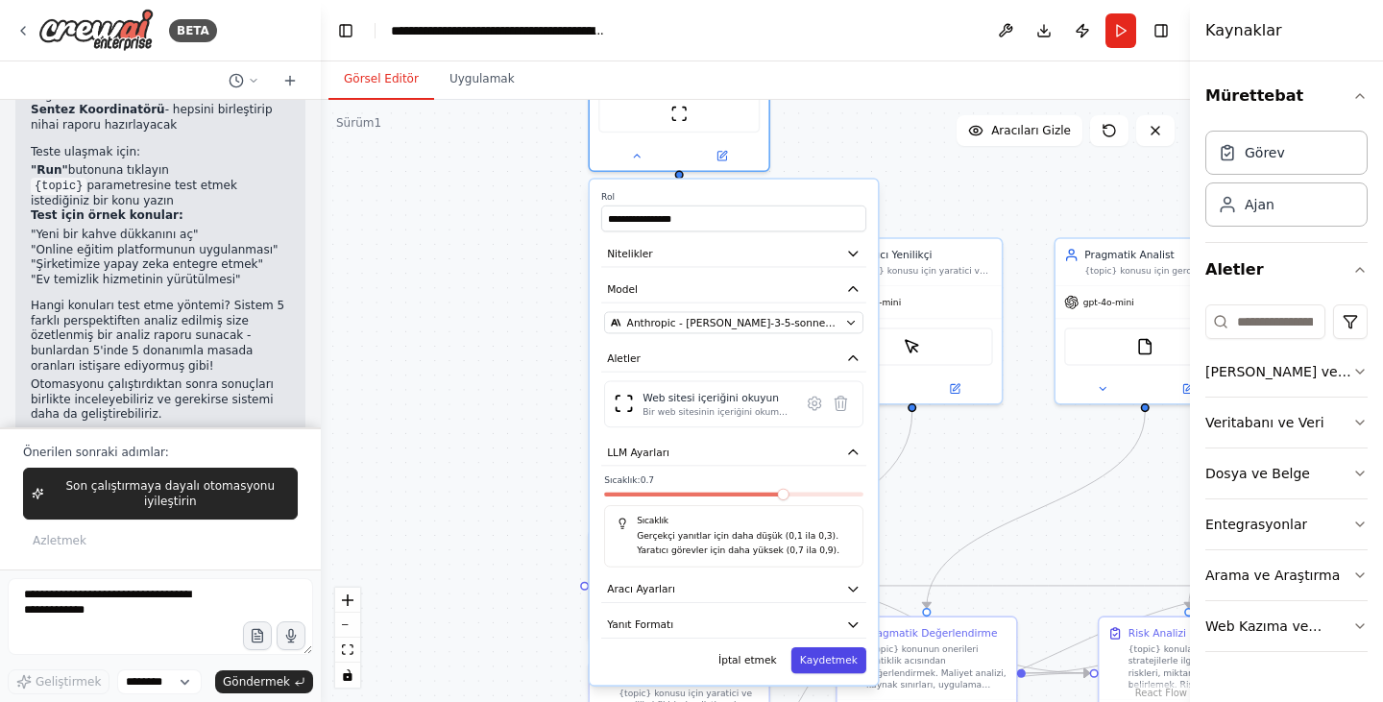
click at [836, 658] on font "Kaydetmek" at bounding box center [829, 661] width 58 height 12
click at [845, 662] on font "Kaydetmek" at bounding box center [829, 661] width 58 height 12
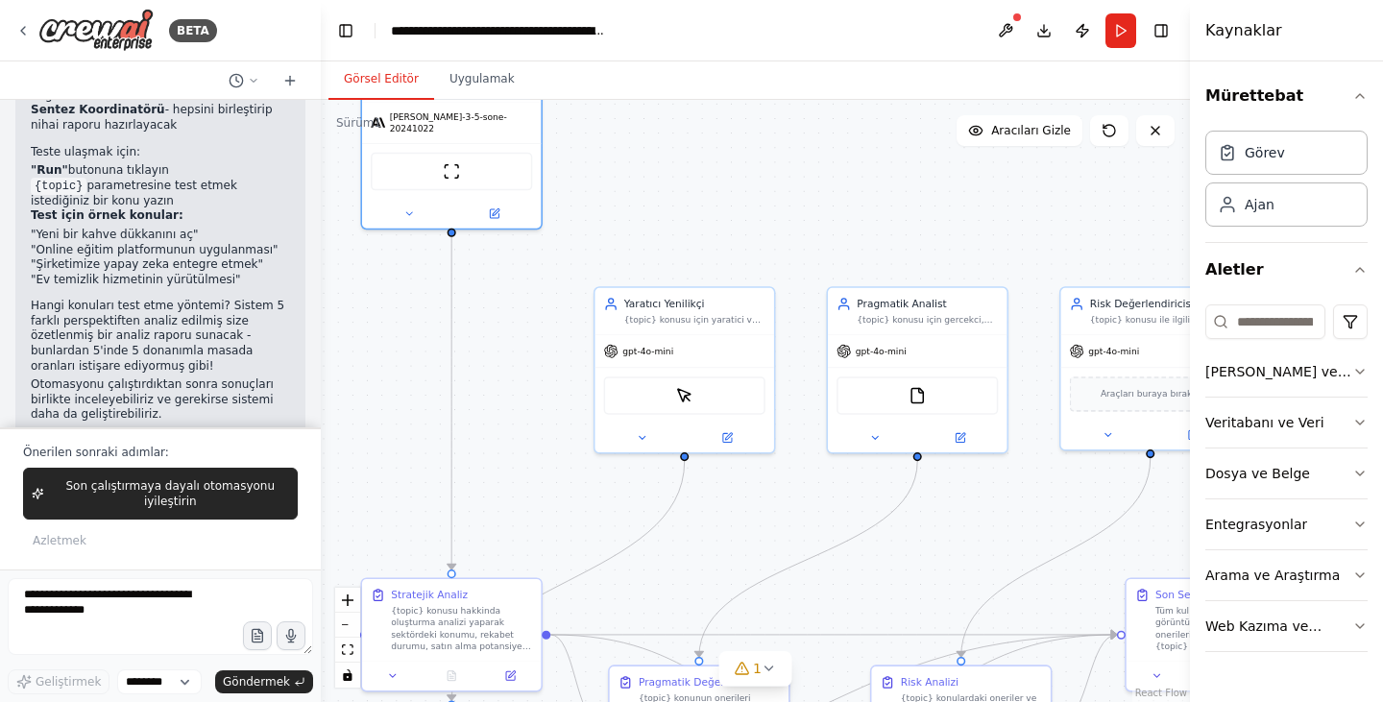
drag, startPoint x: 873, startPoint y: 160, endPoint x: 648, endPoint y: 206, distance: 229.4
click at [648, 206] on div ".deletable-edge-delete-btn { width: 20px; height: 20px; border: 0px solid #ffff…" at bounding box center [755, 401] width 869 height 602
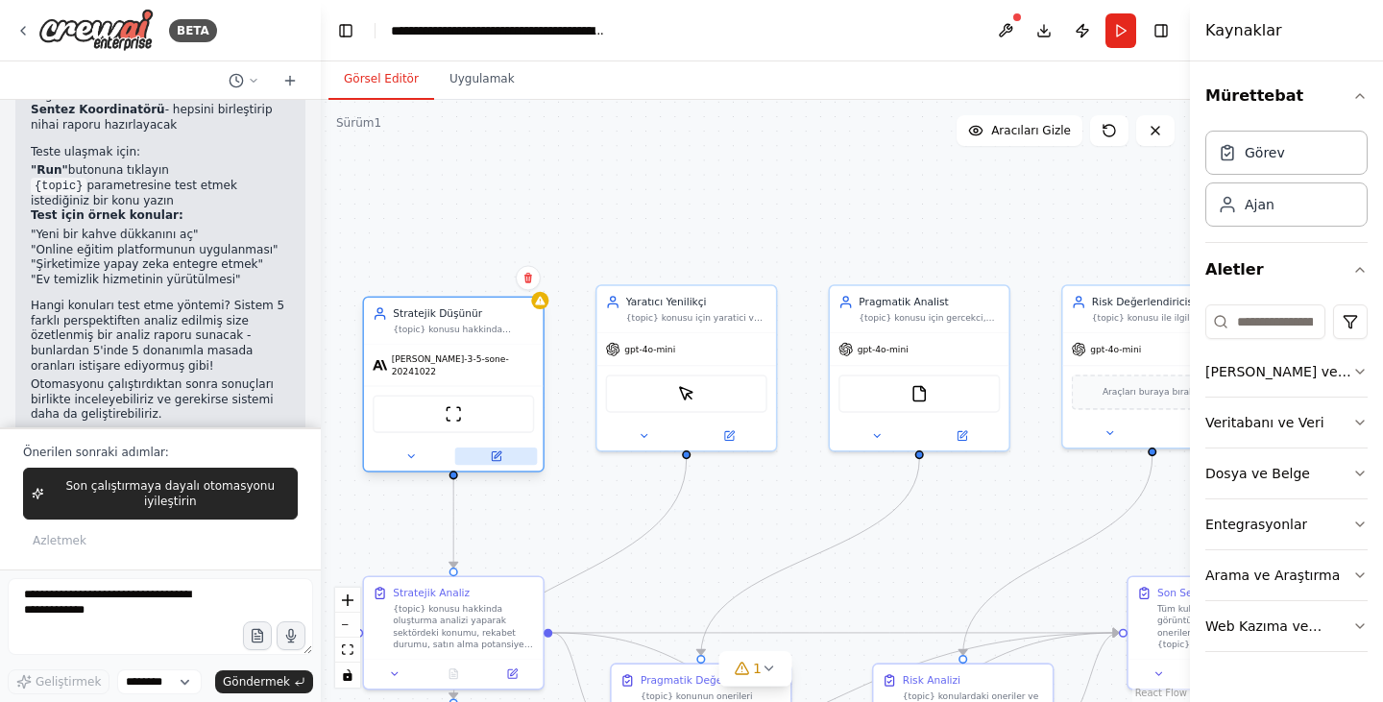
drag, startPoint x: 536, startPoint y: 195, endPoint x: 537, endPoint y: 440, distance: 244.8
click at [537, 447] on button at bounding box center [496, 455] width 83 height 17
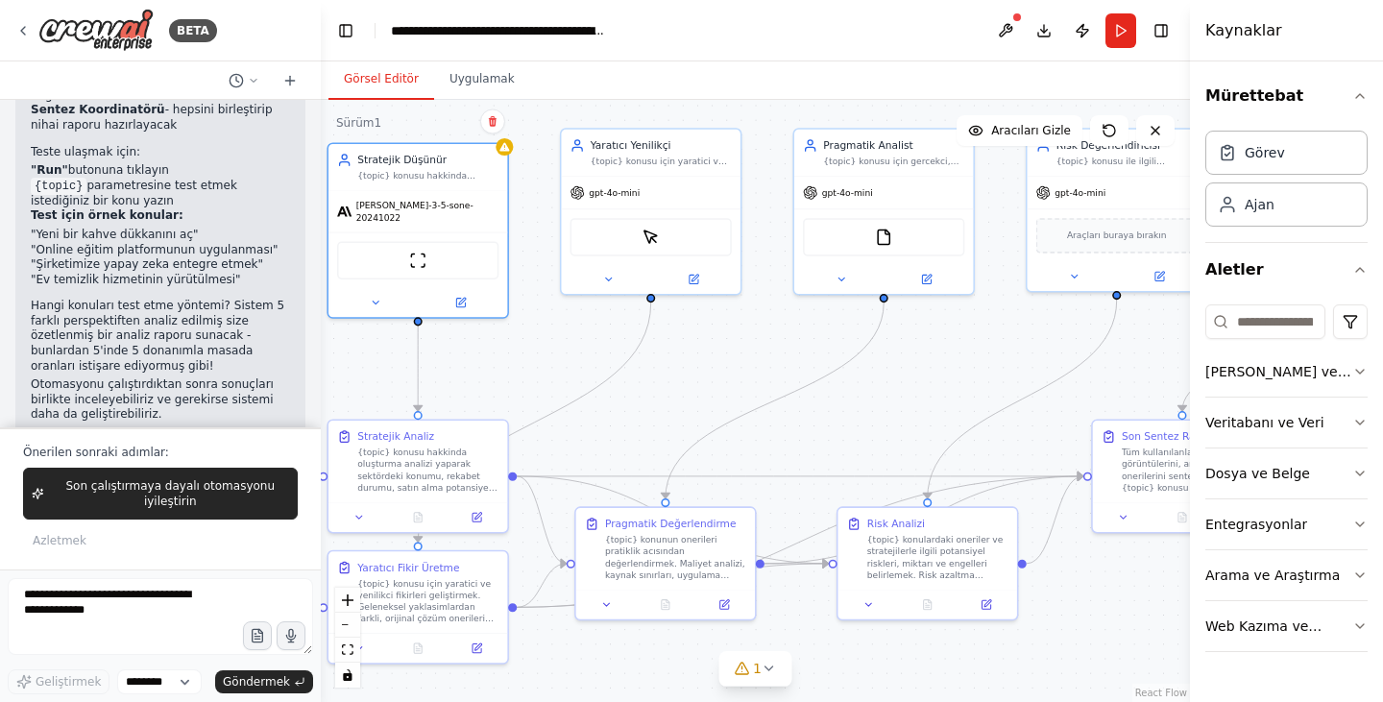
drag, startPoint x: 825, startPoint y: 252, endPoint x: 790, endPoint y: 99, distance: 156.5
click at [790, 98] on div "Görsel Editör Uygulamak Sürüm 1 Araçları Göster Aracıları Gizle Stratejik Düşün…" at bounding box center [755, 381] width 869 height 640
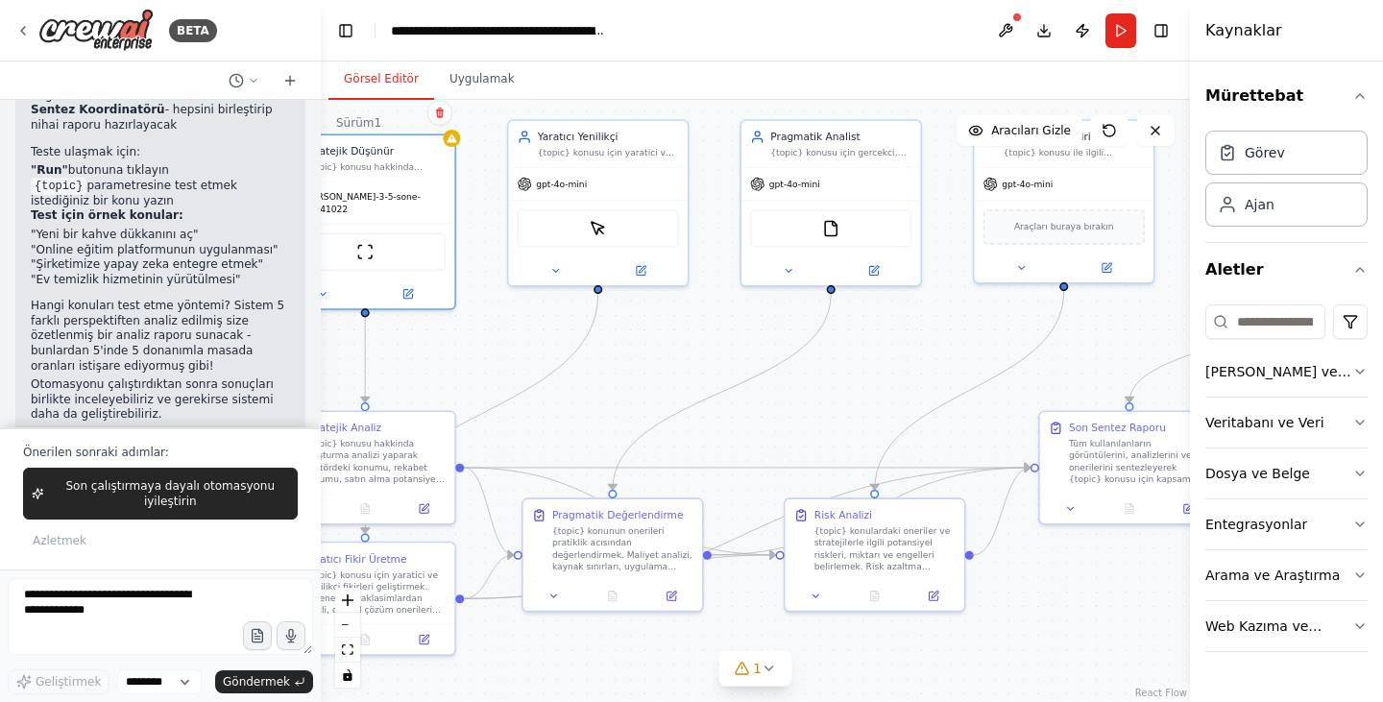
drag, startPoint x: 759, startPoint y: 228, endPoint x: 702, endPoint y: 226, distance: 56.7
click at [702, 226] on div ".deletable-edge-delete-btn { width: 20px; height: 20px; border: 0px solid #ffff…" at bounding box center [755, 401] width 869 height 602
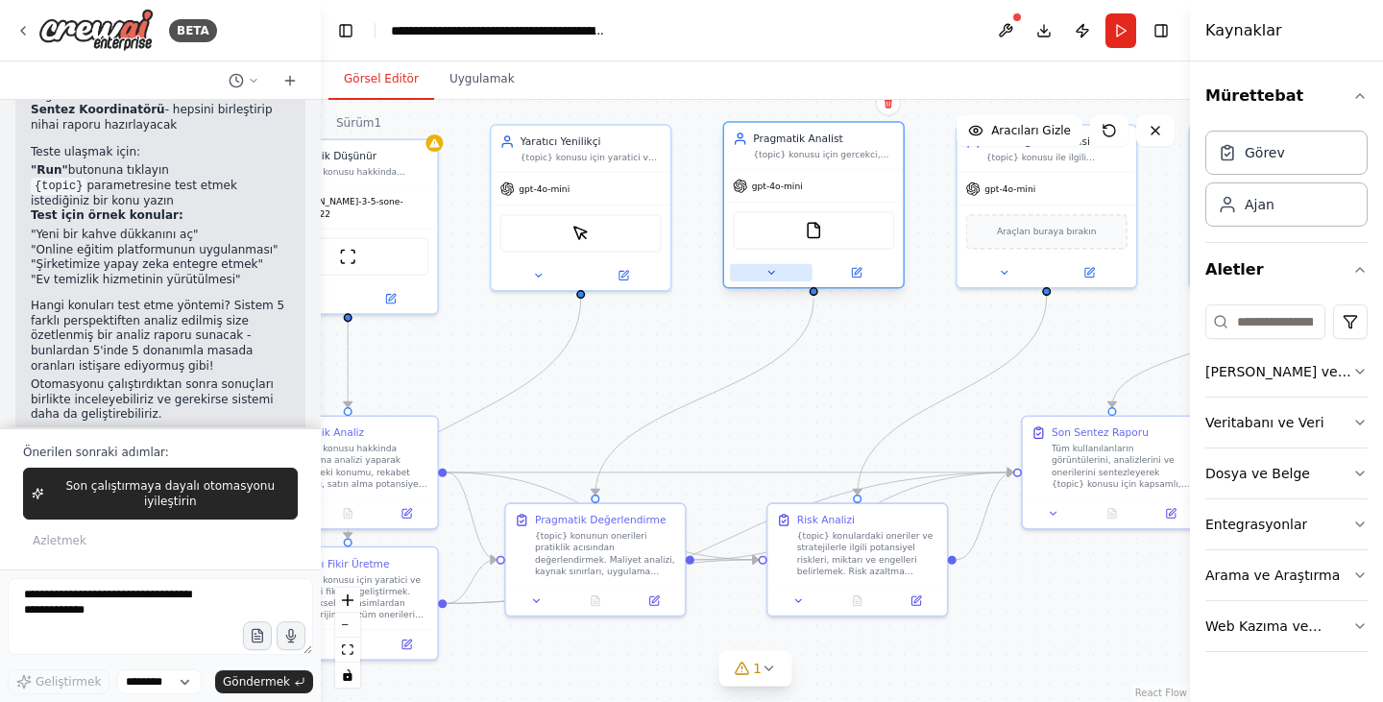
click at [765, 277] on icon at bounding box center [771, 273] width 12 height 12
click at [768, 270] on icon at bounding box center [771, 273] width 12 height 12
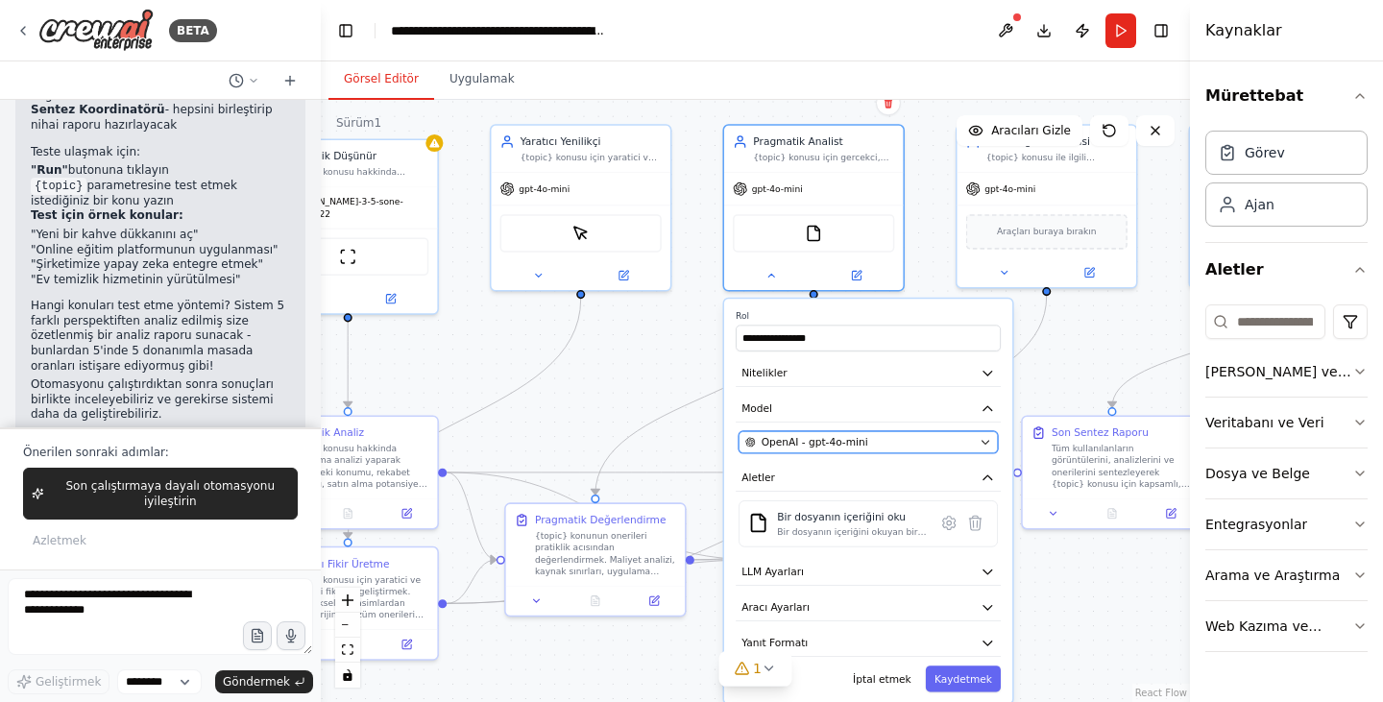
click at [878, 440] on div "OpenAI - gpt-4o-mini" at bounding box center [859, 442] width 229 height 14
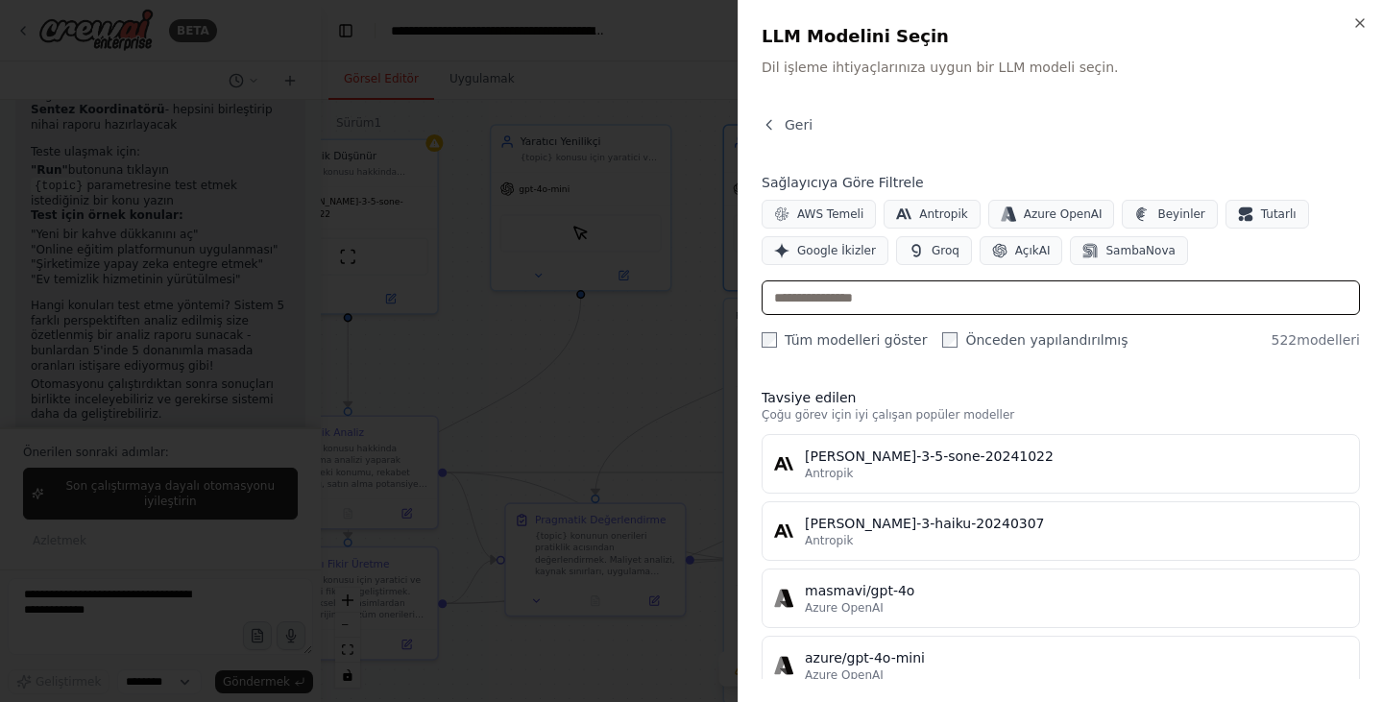
click at [879, 301] on input "text" at bounding box center [1060, 297] width 598 height 35
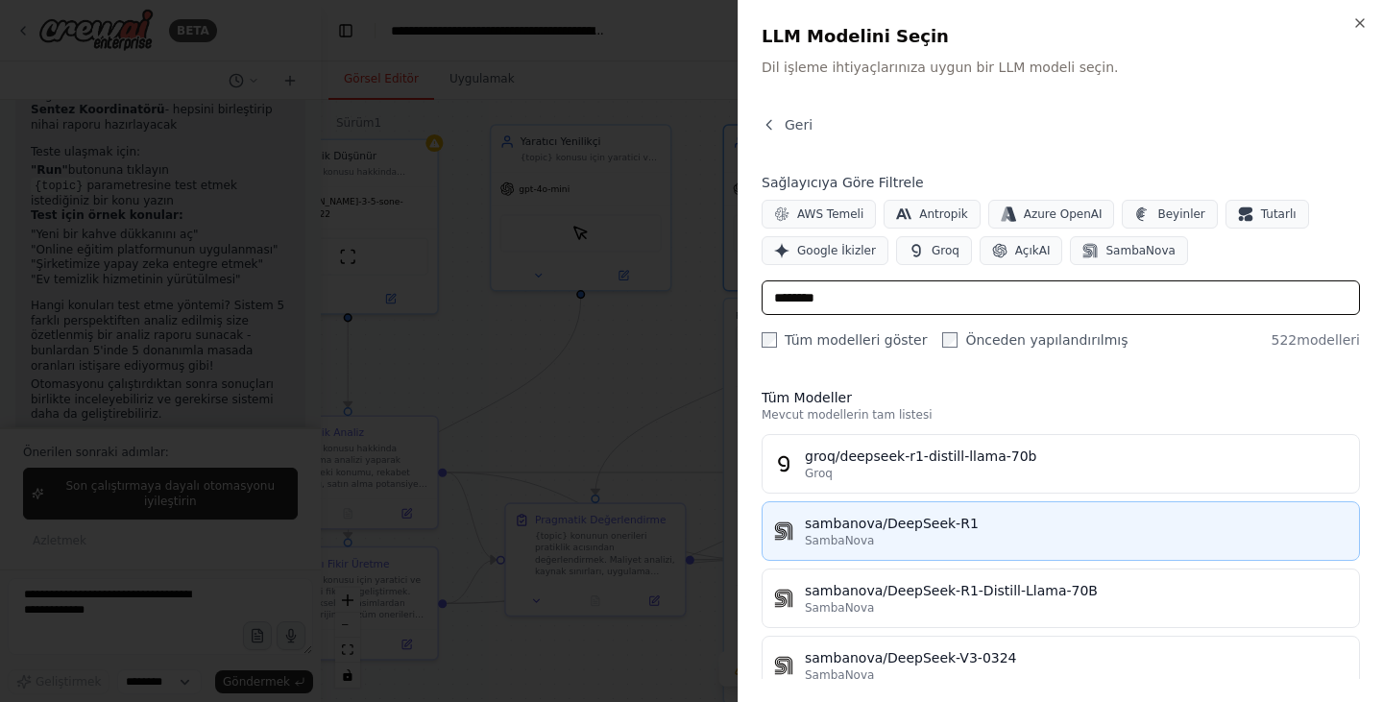
scroll to position [32, 0]
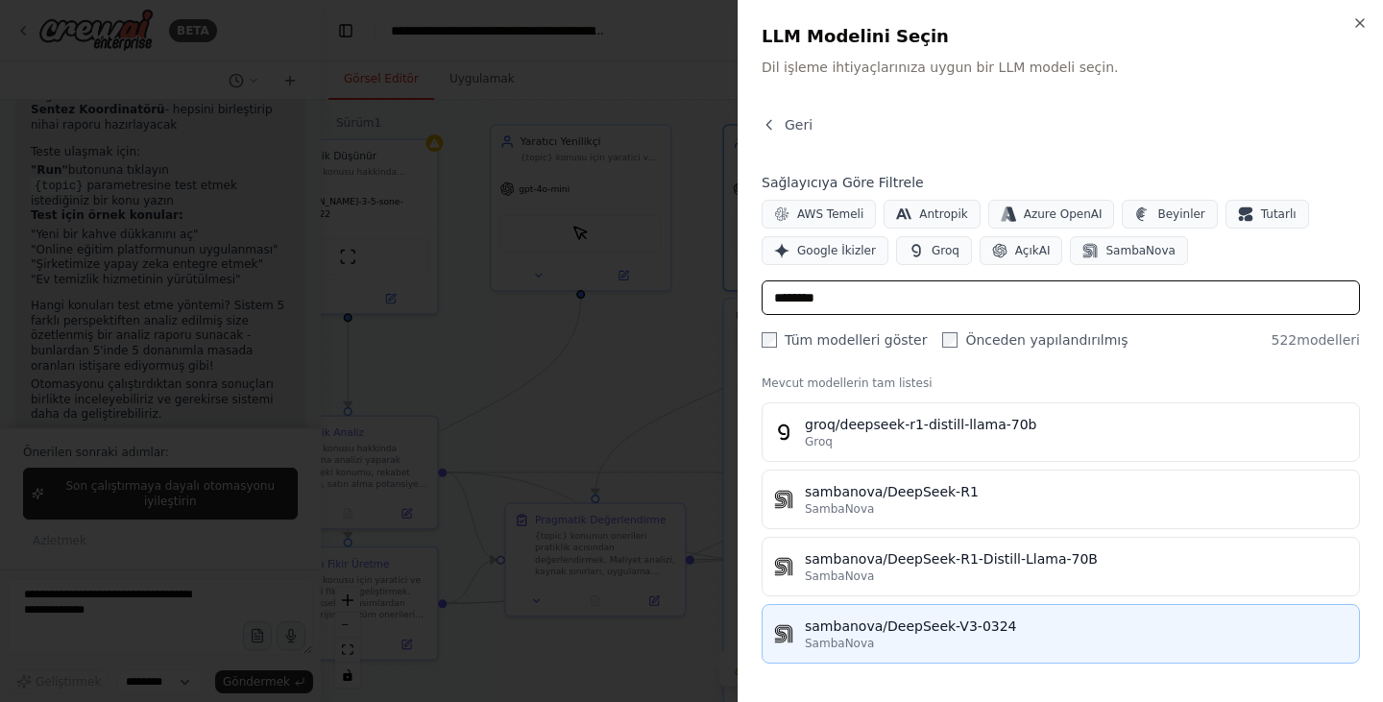
type input "********"
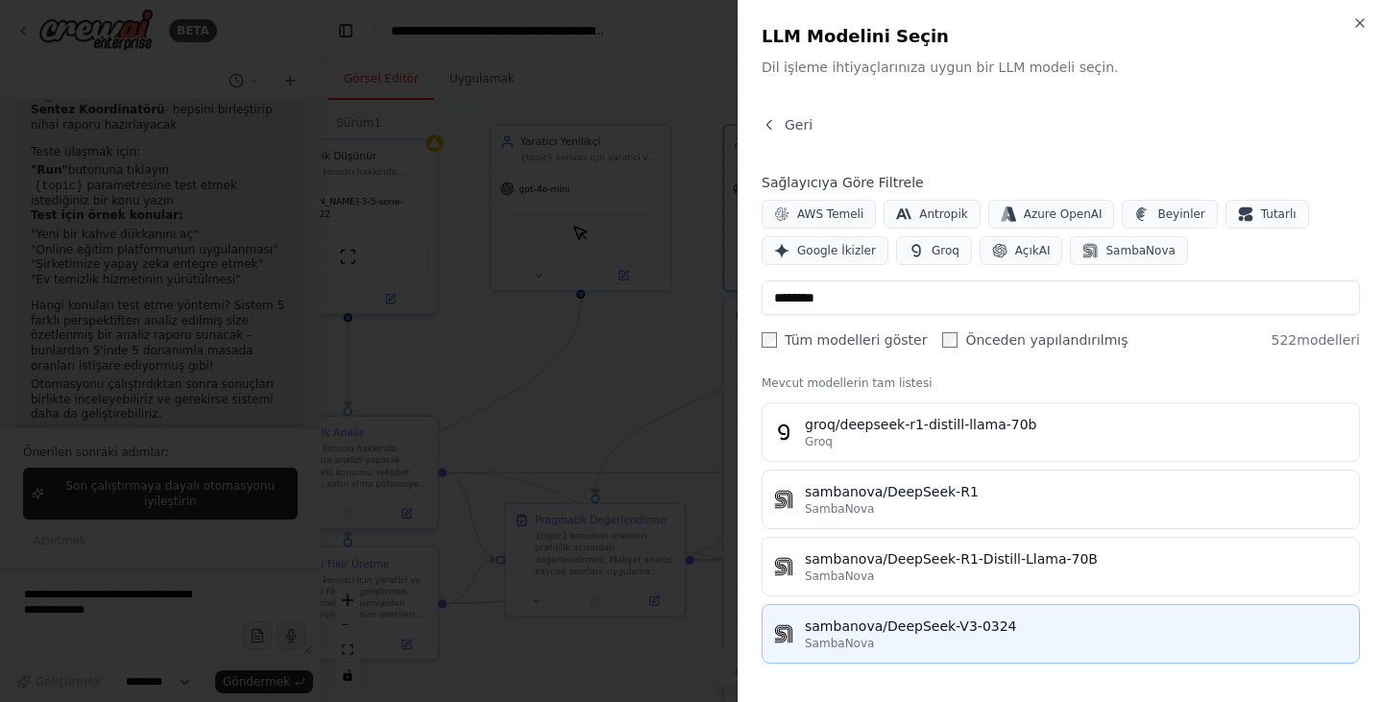
click at [1036, 639] on div "SambaNova" at bounding box center [1076, 643] width 542 height 15
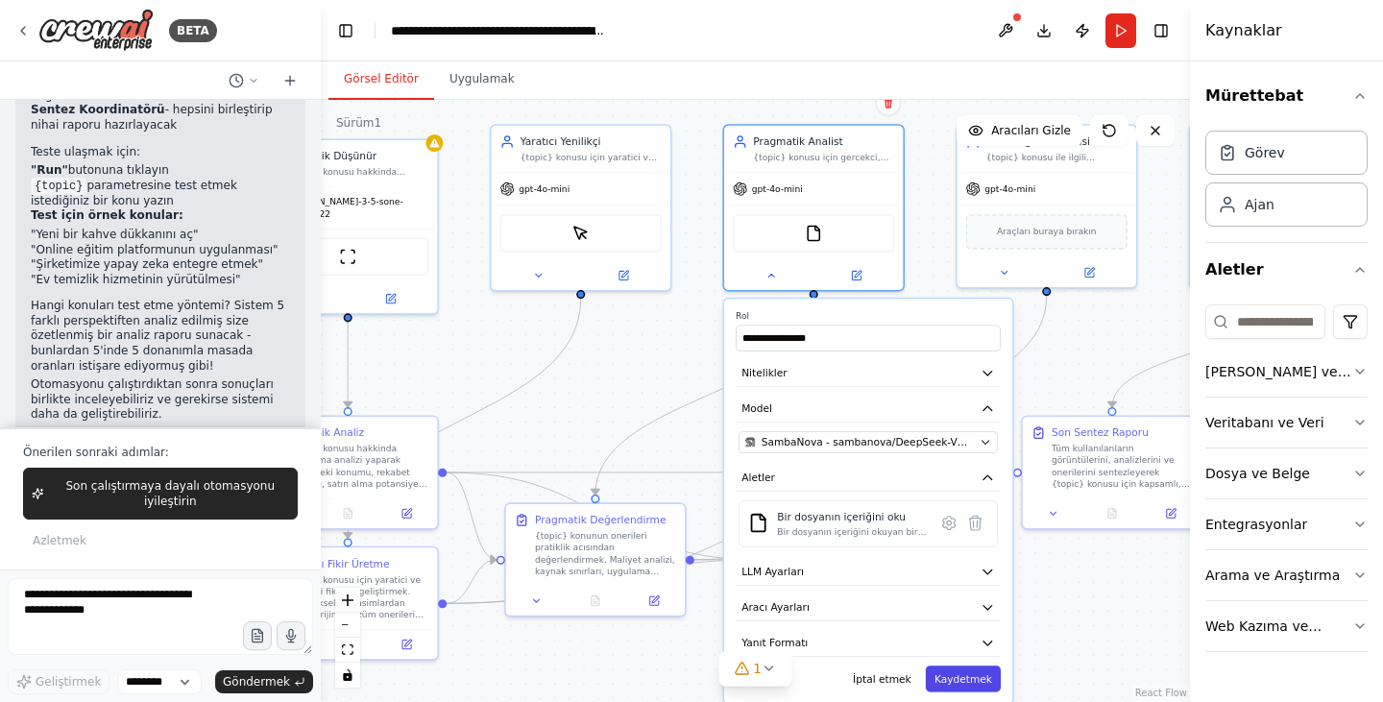
click at [977, 679] on font "Kaydetmek" at bounding box center [963, 679] width 58 height 12
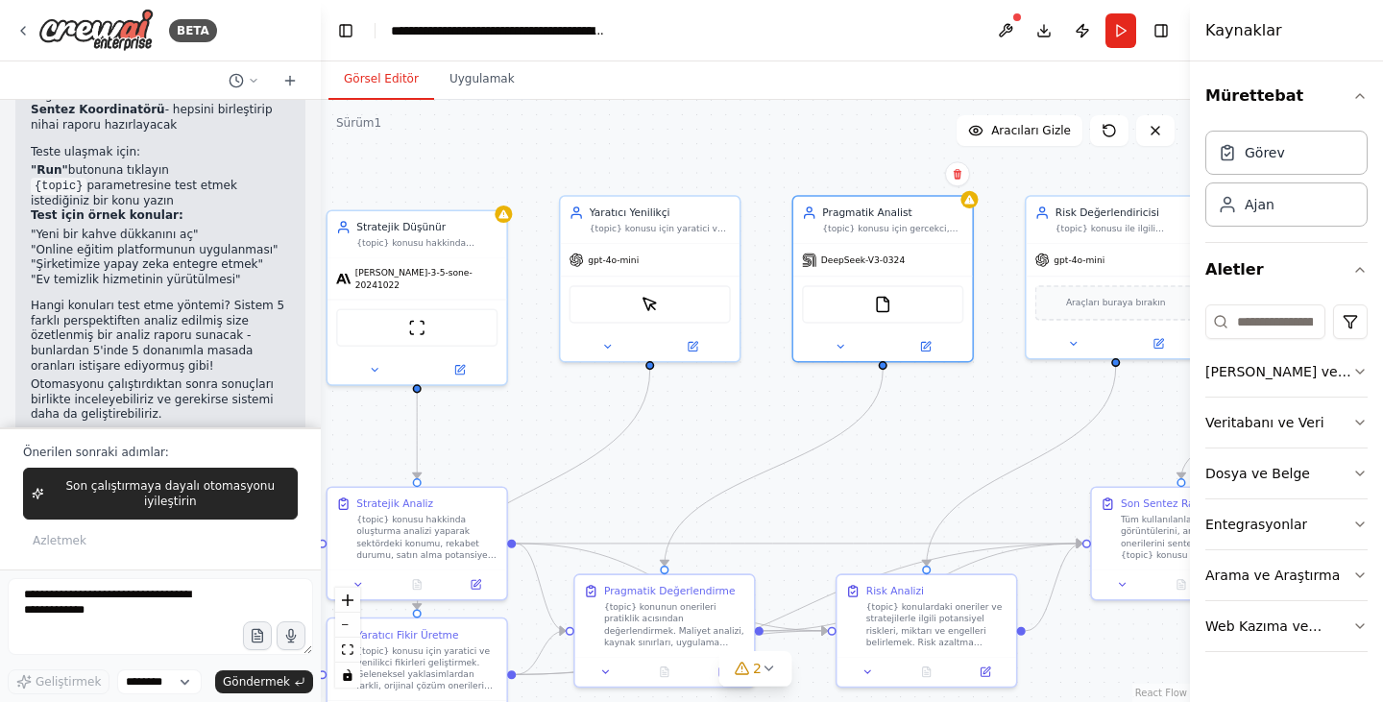
drag, startPoint x: 697, startPoint y: 334, endPoint x: 767, endPoint y: 405, distance: 99.8
click at [767, 405] on div ".deletable-edge-delete-btn { width: 20px; height: 20px; border: 0px solid #ffff…" at bounding box center [755, 401] width 869 height 602
click at [842, 347] on icon at bounding box center [841, 344] width 12 height 12
click at [840, 339] on icon at bounding box center [841, 344] width 12 height 12
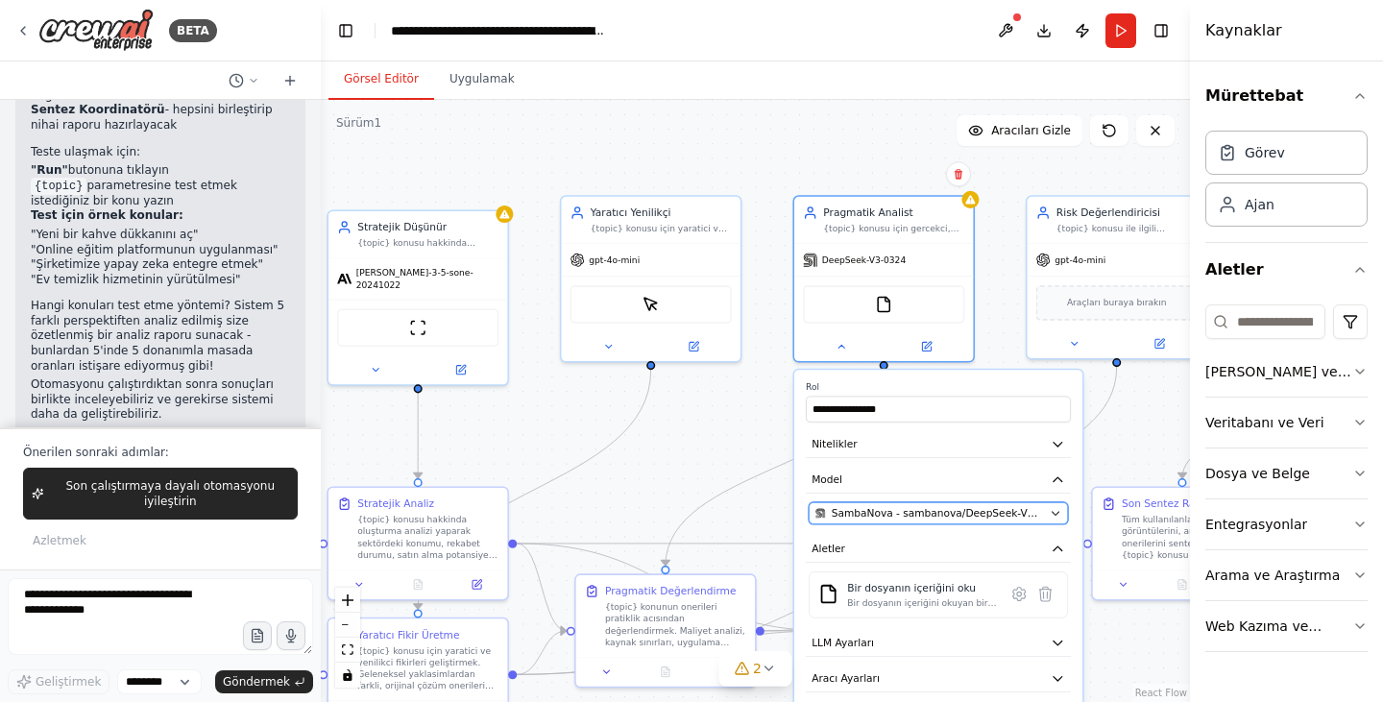
click at [920, 517] on span "SambaNova - sambanova/DeepSeek-V3-0324" at bounding box center [938, 513] width 212 height 14
click at [1052, 512] on icon "button" at bounding box center [1055, 513] width 12 height 12
click at [1013, 511] on span "SambaNova - sambanova/DeepSeek-V3-0324" at bounding box center [938, 513] width 212 height 14
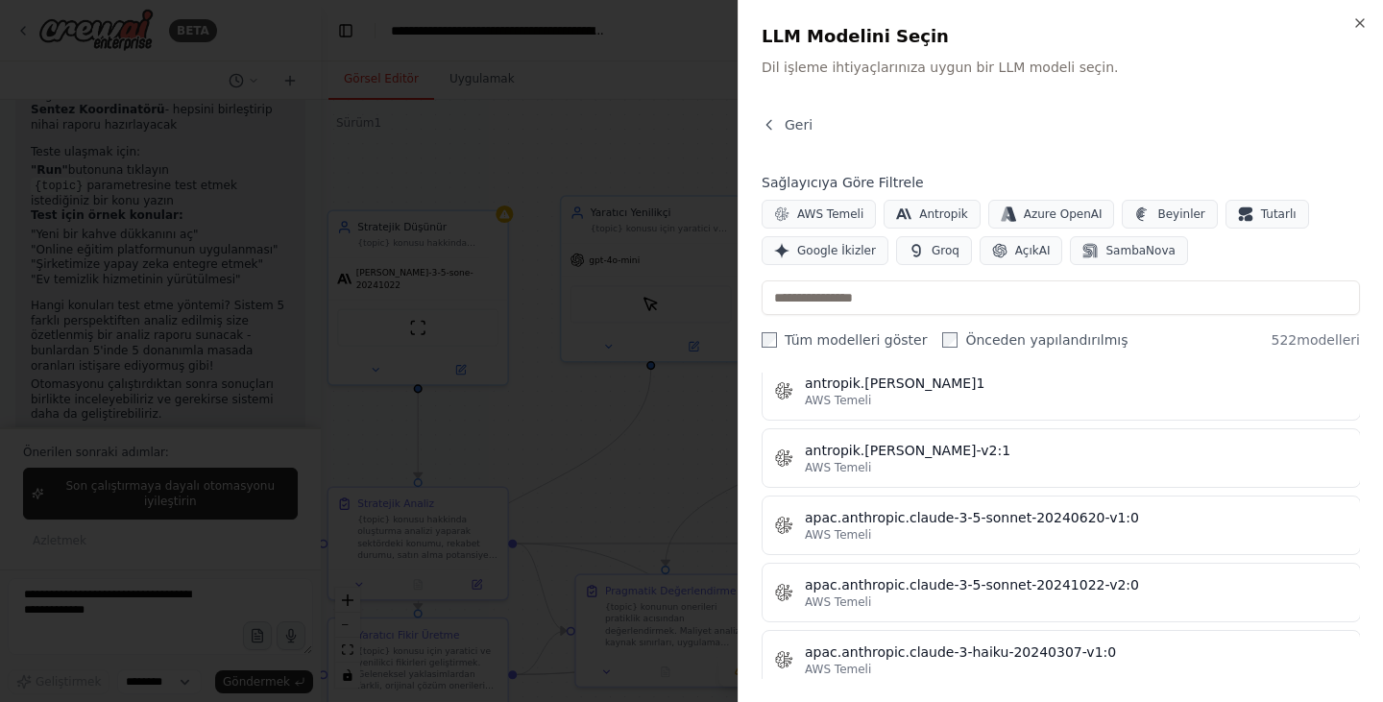
scroll to position [2112, 0]
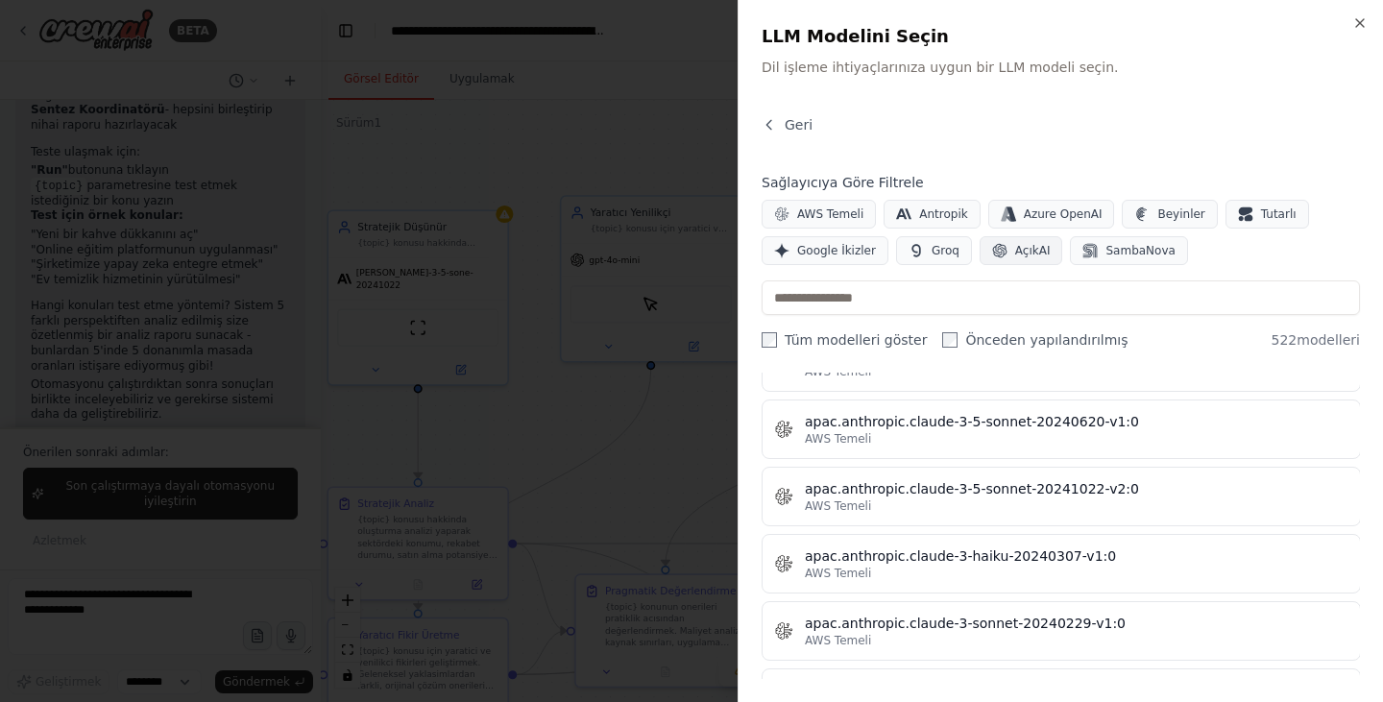
click at [1015, 248] on font "AçıkAI" at bounding box center [1033, 250] width 36 height 13
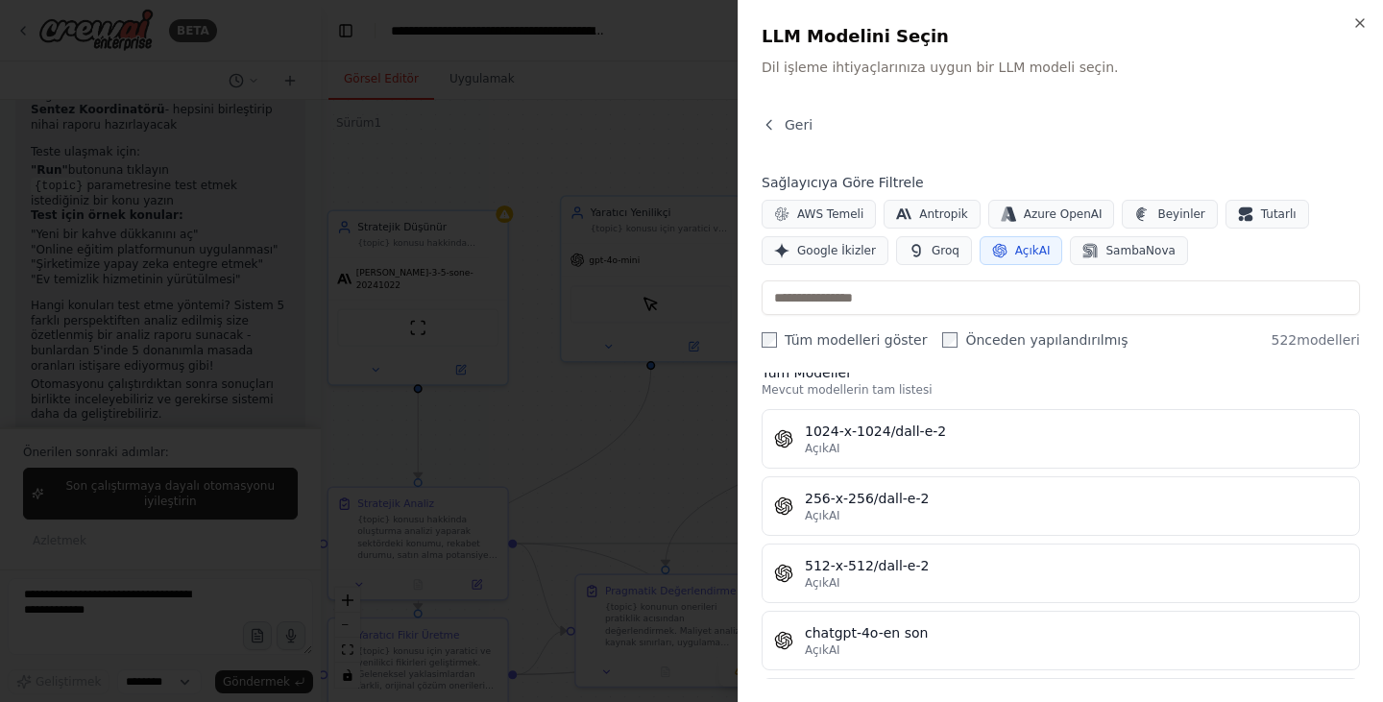
scroll to position [0, 0]
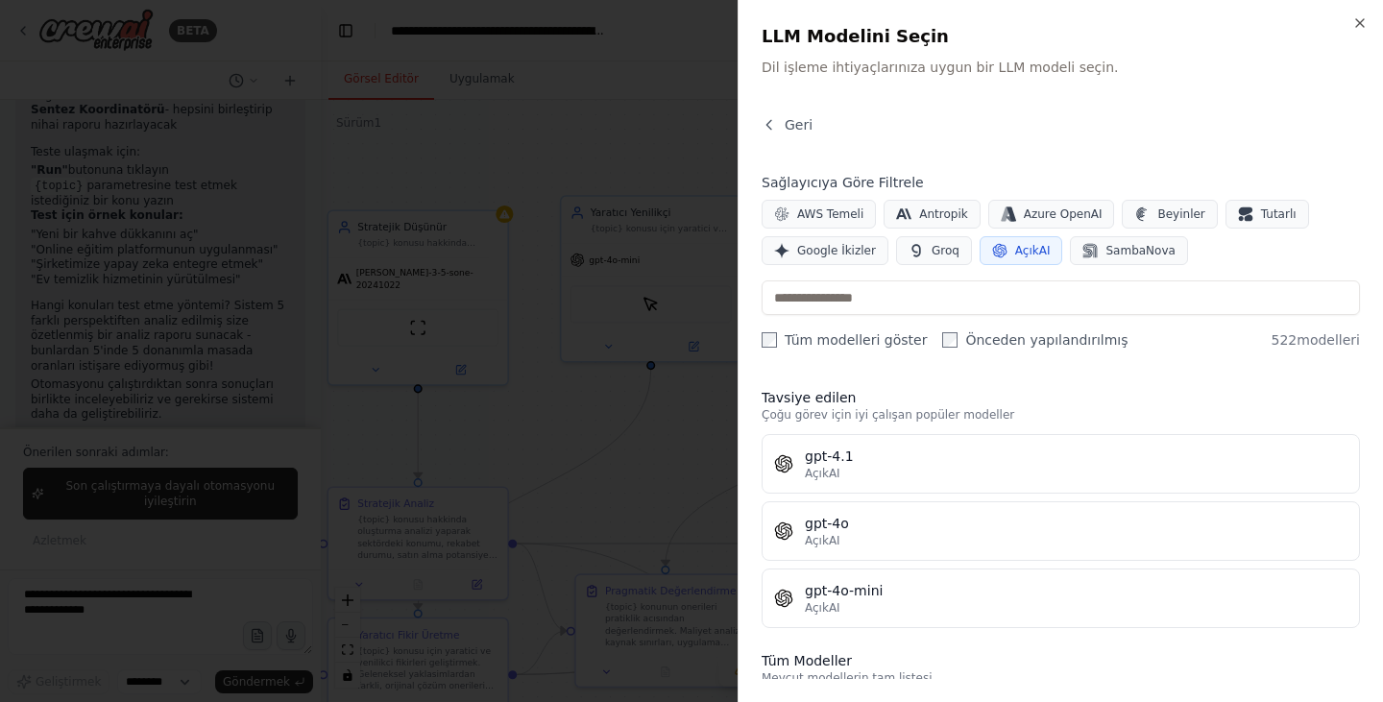
click at [945, 534] on div "AçıkAI" at bounding box center [1076, 540] width 542 height 15
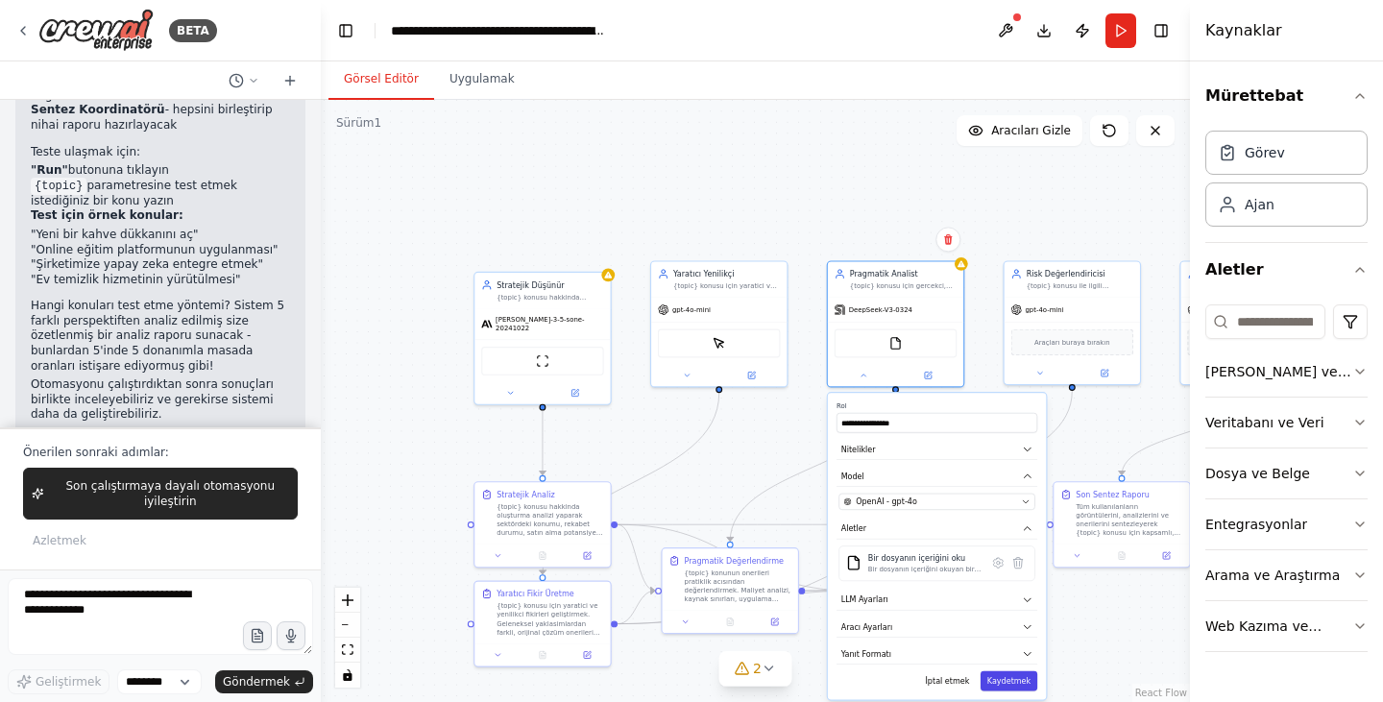
click at [1014, 682] on font "Kaydetmek" at bounding box center [1008, 680] width 43 height 9
click at [1014, 685] on font "Kaydetmek" at bounding box center [1008, 680] width 43 height 9
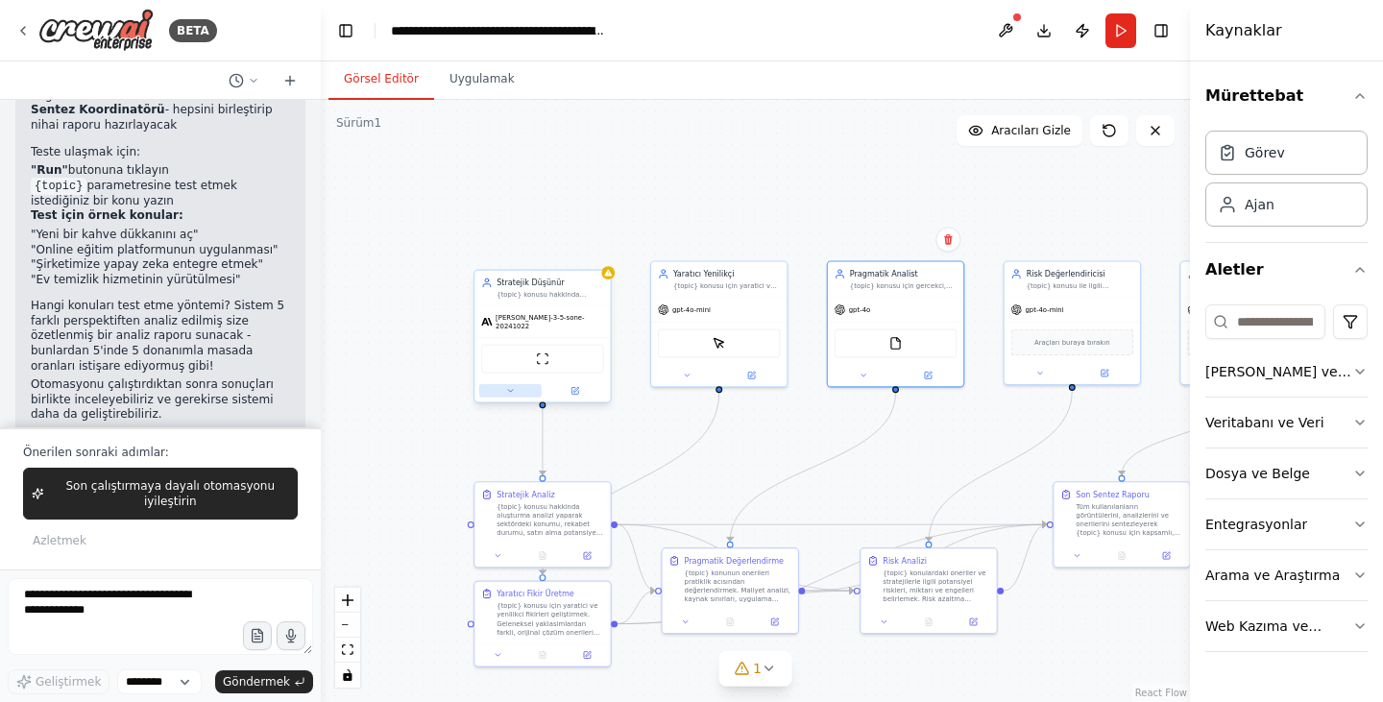
click at [514, 387] on button at bounding box center [510, 390] width 62 height 13
click at [499, 390] on button at bounding box center [510, 390] width 62 height 13
click at [499, 384] on button at bounding box center [510, 390] width 62 height 13
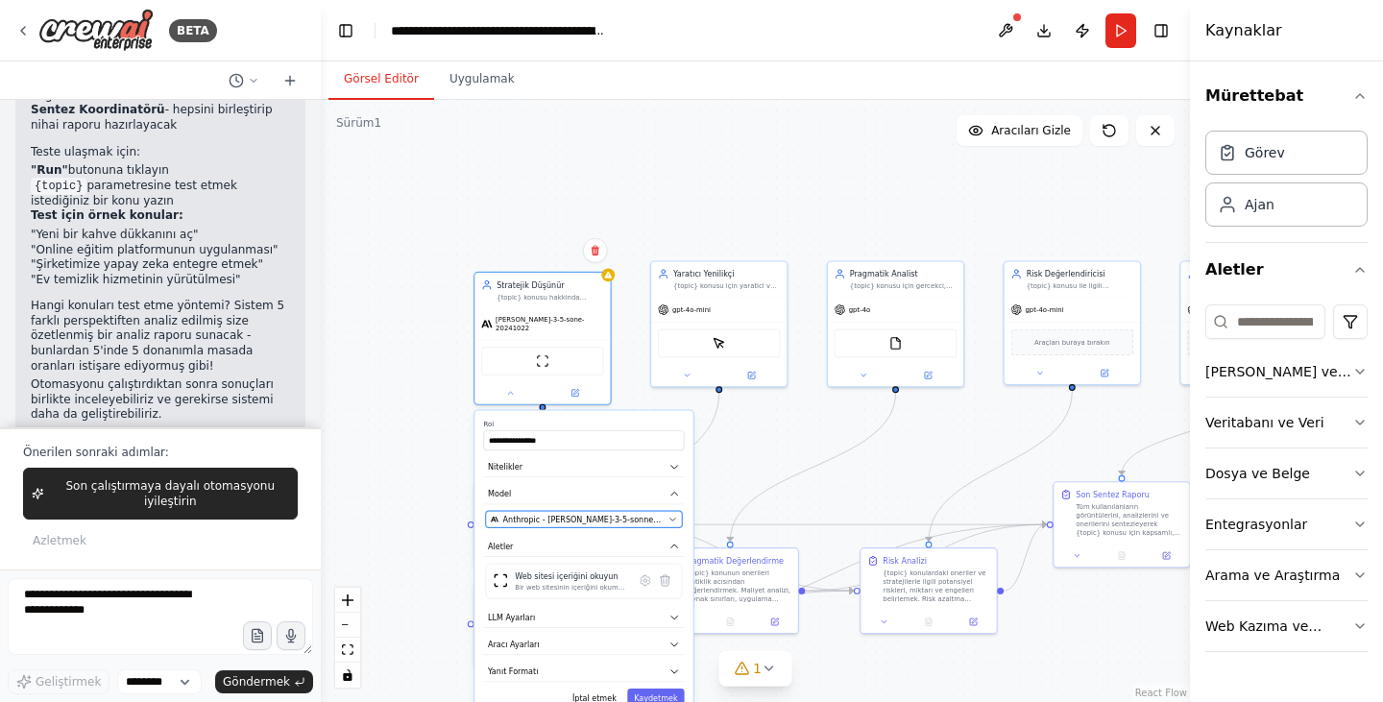
click at [543, 514] on span "Anthropic - claude-3-5-sonnet-20241022" at bounding box center [583, 519] width 161 height 11
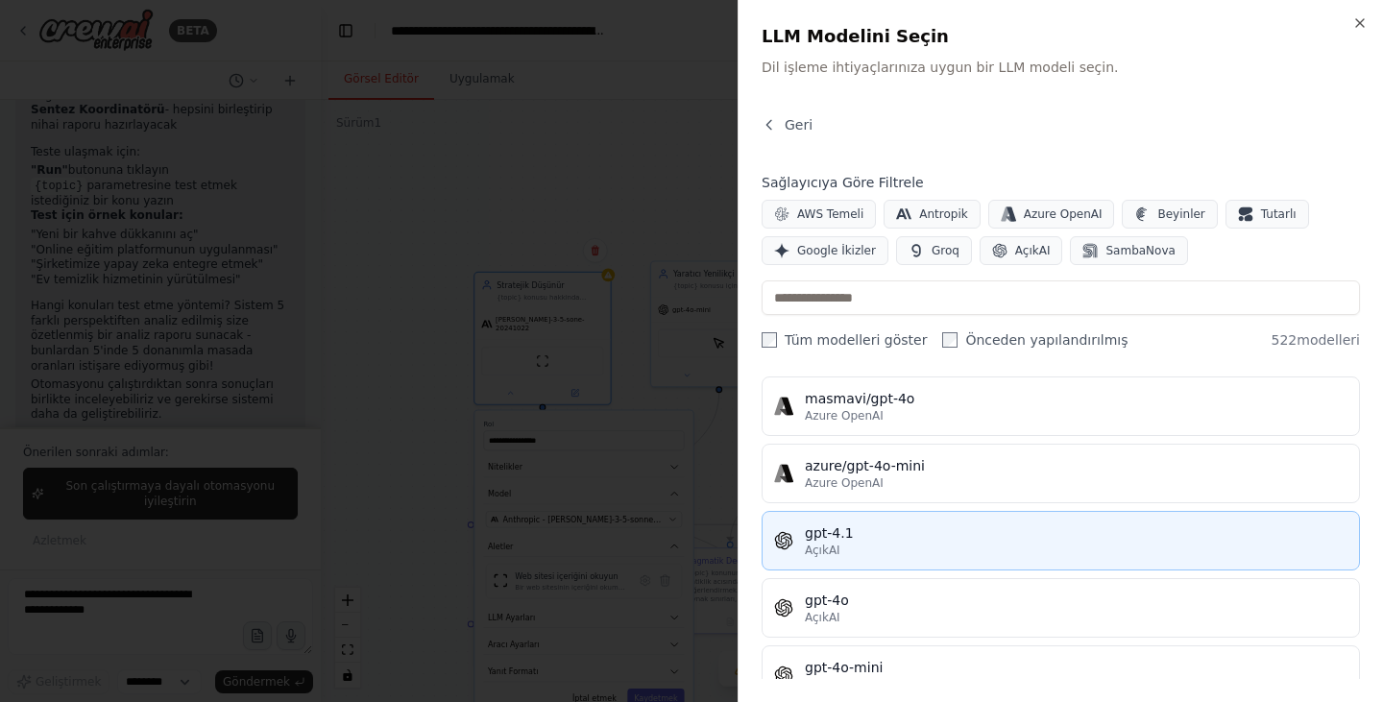
scroll to position [288, 0]
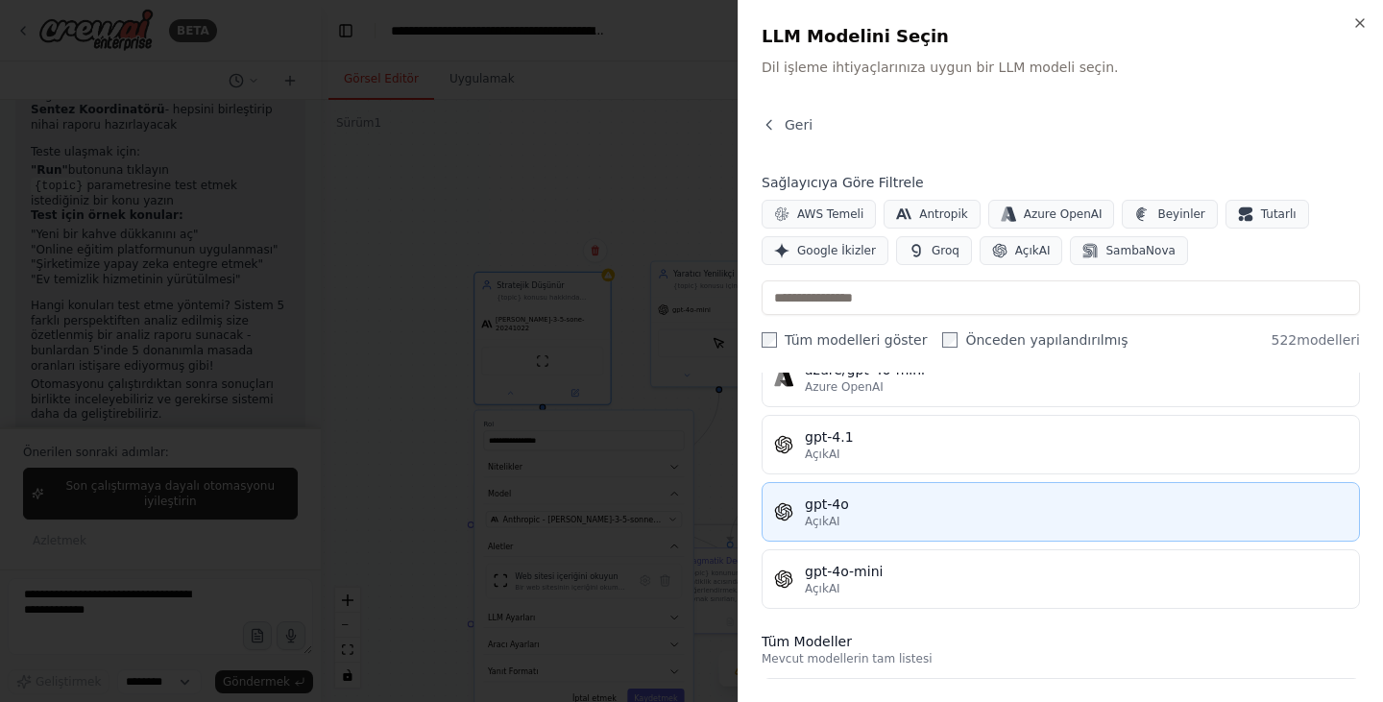
click at [935, 510] on div "gpt-4o" at bounding box center [1076, 503] width 542 height 19
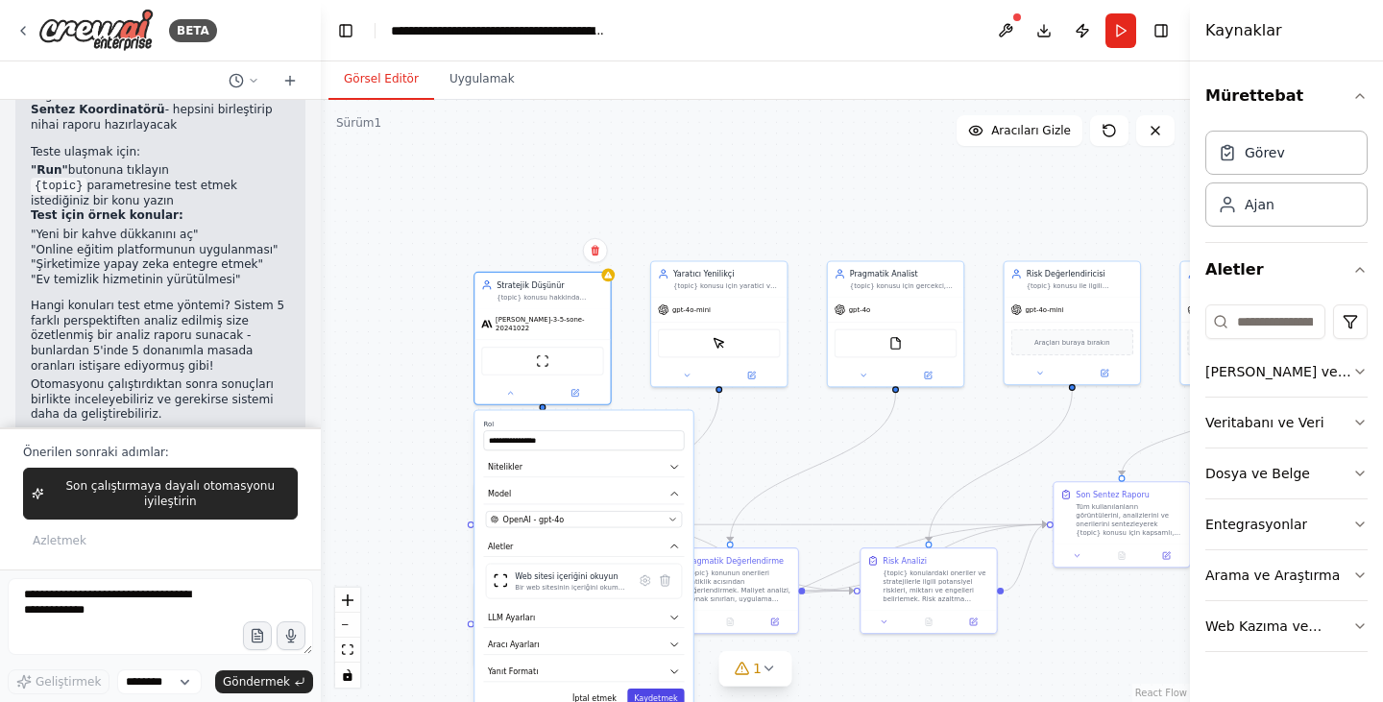
click at [674, 694] on font "Kaydetmek" at bounding box center [655, 698] width 43 height 9
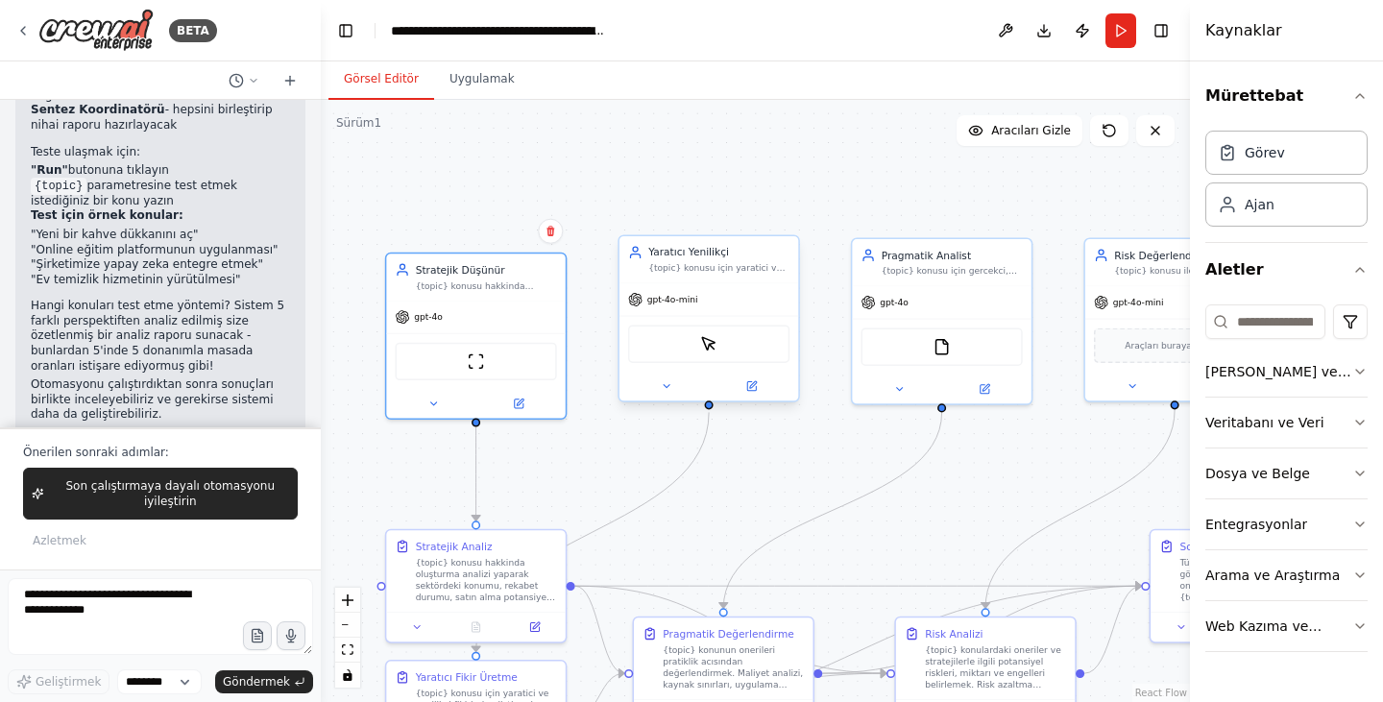
click at [682, 302] on font "gpt-4o-mini" at bounding box center [672, 300] width 51 height 11
click at [664, 392] on icon at bounding box center [667, 386] width 12 height 12
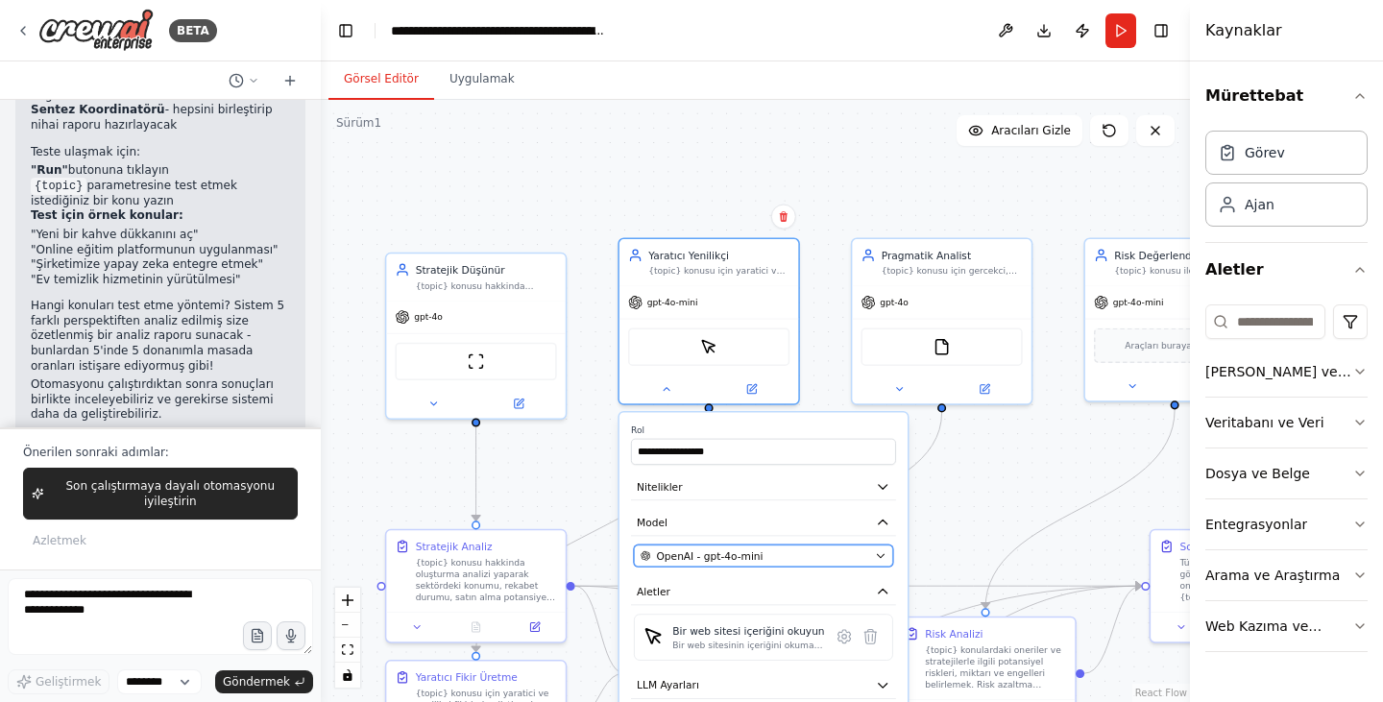
click at [780, 557] on div "OpenAI - gpt-4o-mini" at bounding box center [754, 555] width 229 height 14
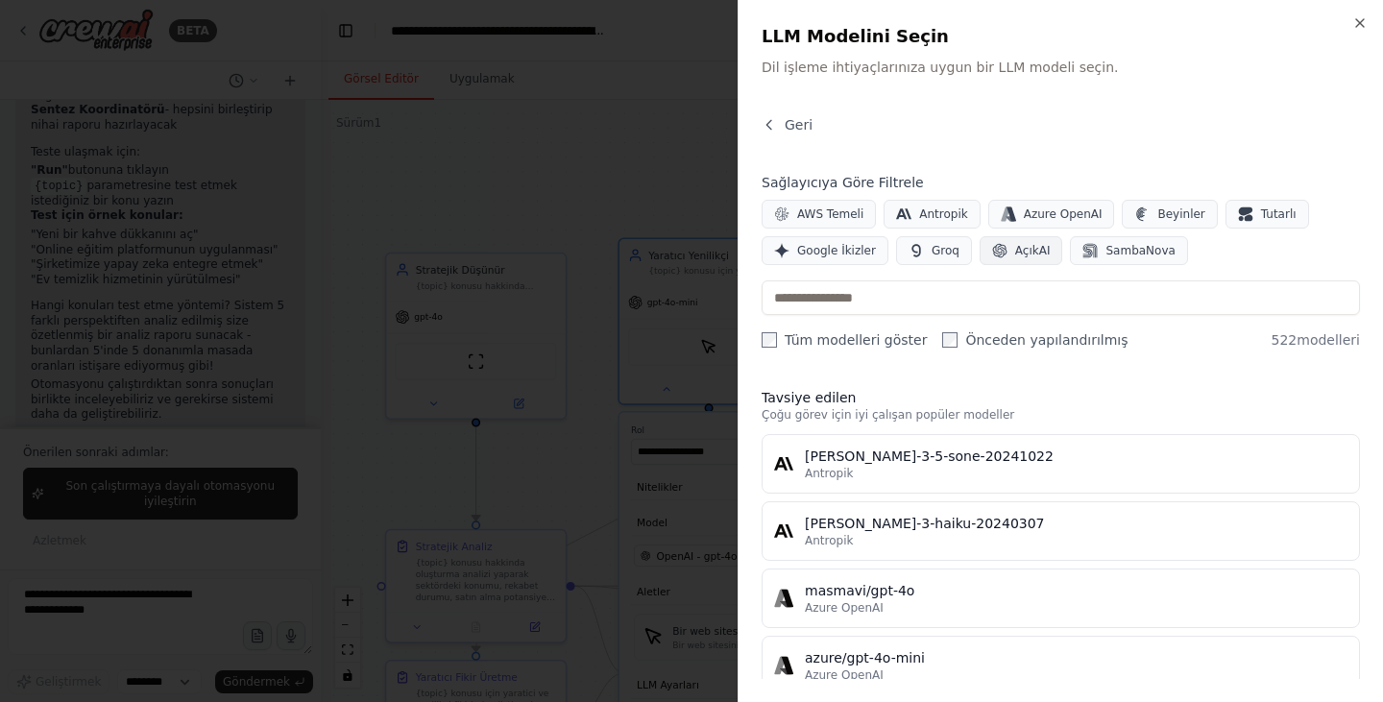
click at [994, 247] on button "AçıkAI" at bounding box center [1021, 250] width 84 height 29
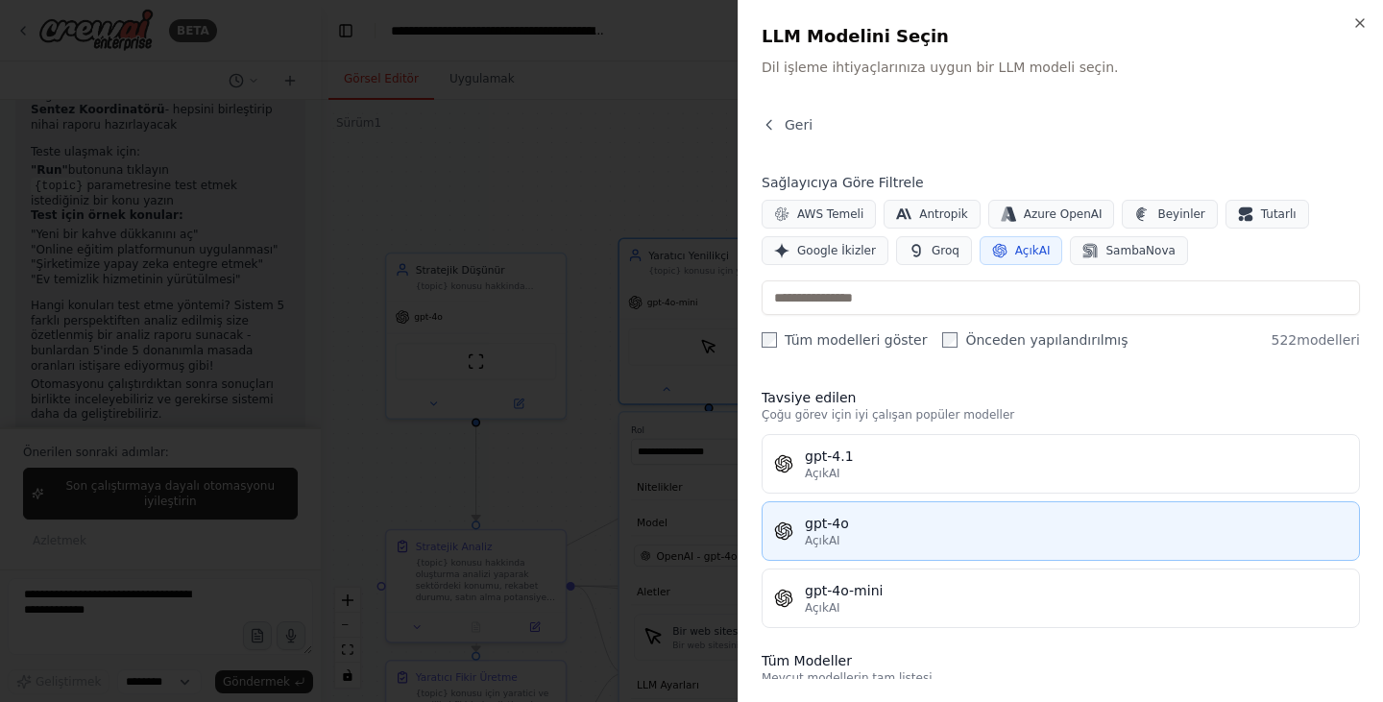
click at [834, 542] on font "AçıkAI" at bounding box center [823, 540] width 36 height 13
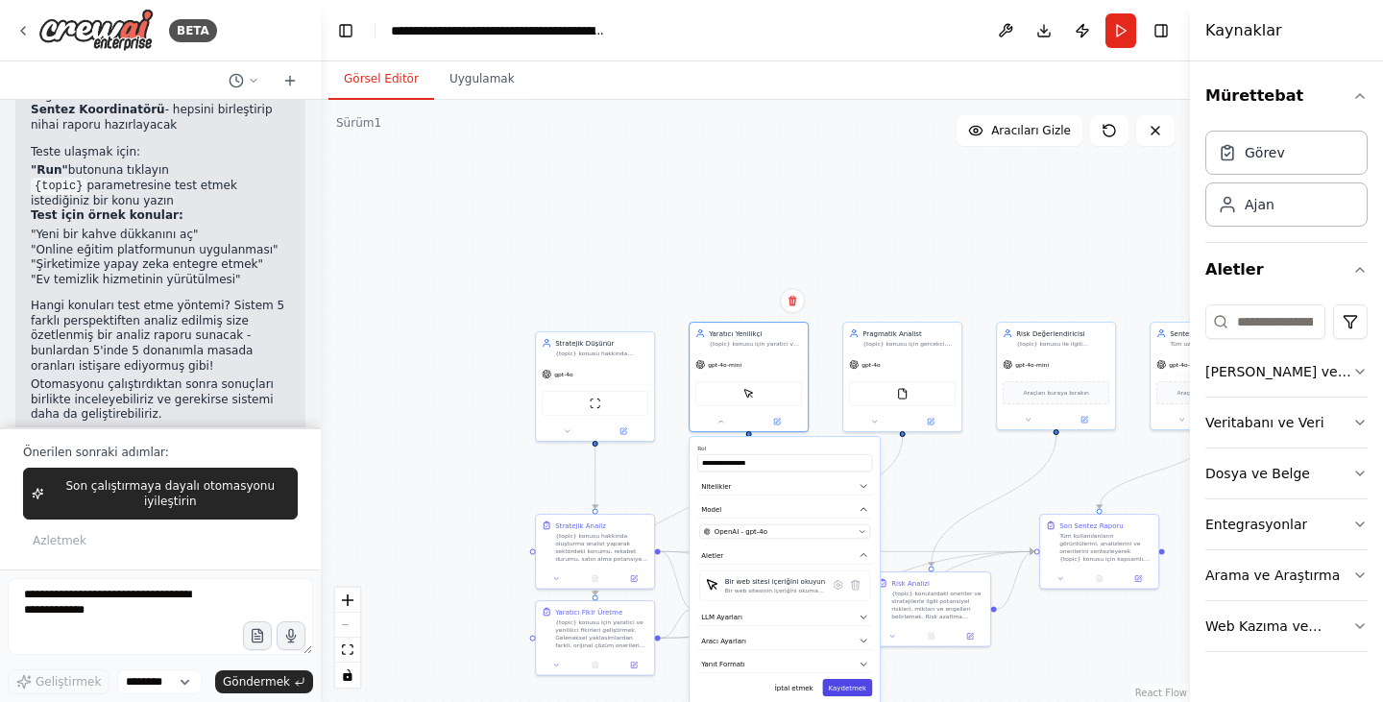
click at [856, 688] on font "Kaydetmek" at bounding box center [848, 688] width 38 height 8
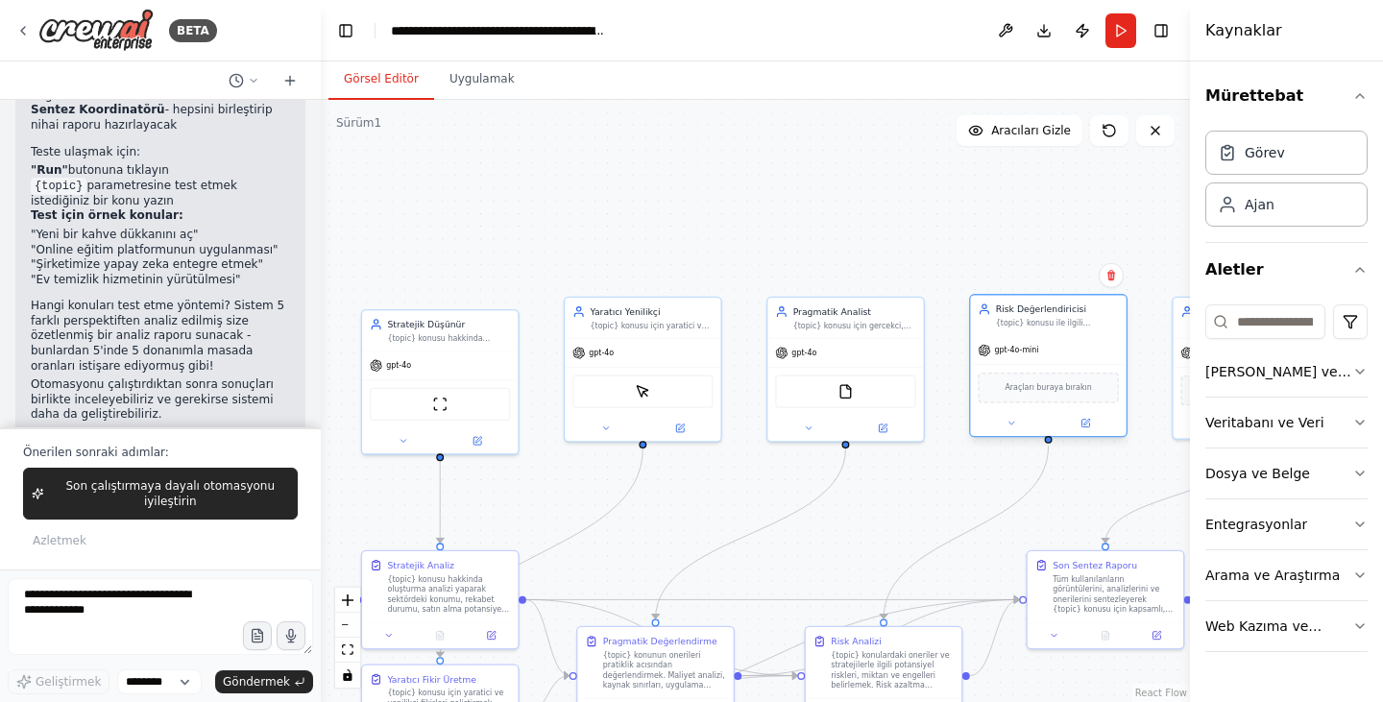
drag, startPoint x: 989, startPoint y: 401, endPoint x: 979, endPoint y: 407, distance: 11.2
click at [979, 407] on div "Araçları buraya bırakın" at bounding box center [1048, 387] width 156 height 46
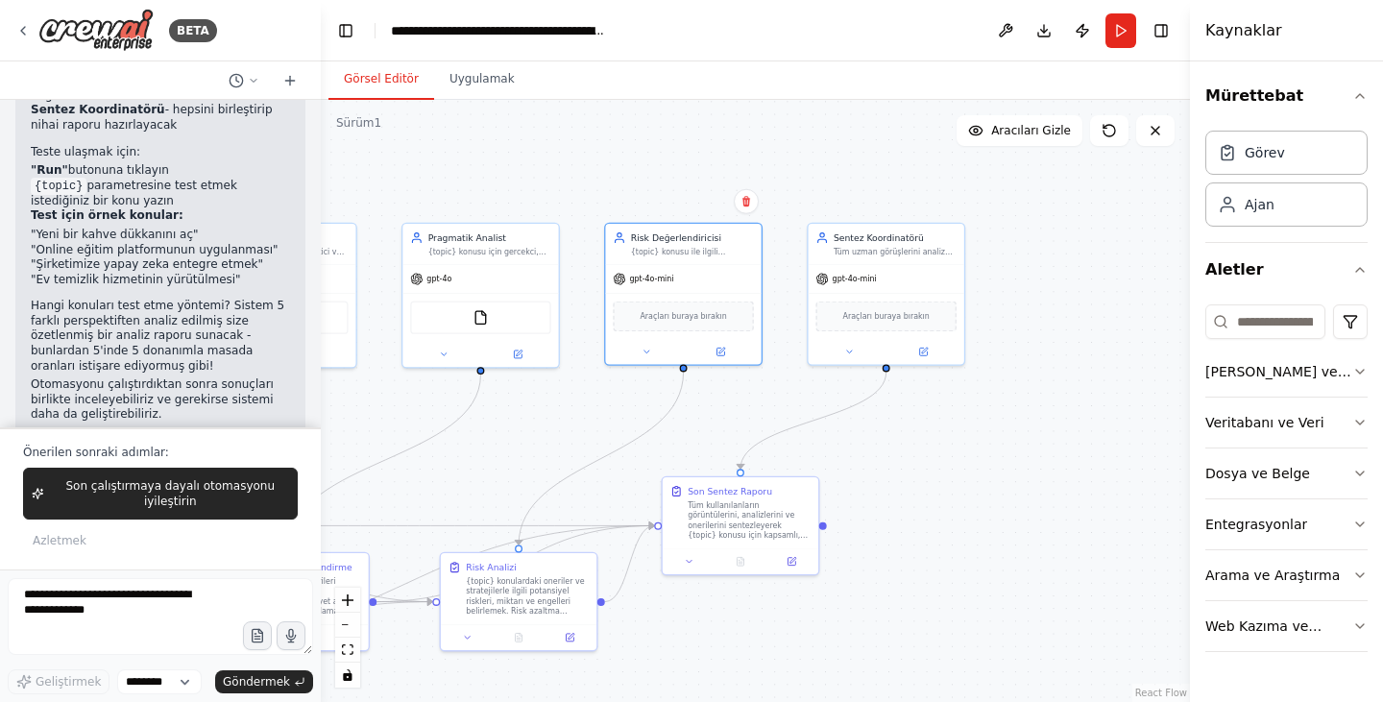
drag, startPoint x: 947, startPoint y: 466, endPoint x: 584, endPoint y: 392, distance: 370.4
click at [584, 392] on div ".deletable-edge-delete-btn { width: 20px; height: 20px; border: 0px solid #ffff…" at bounding box center [755, 401] width 869 height 602
click at [647, 353] on icon at bounding box center [646, 349] width 11 height 11
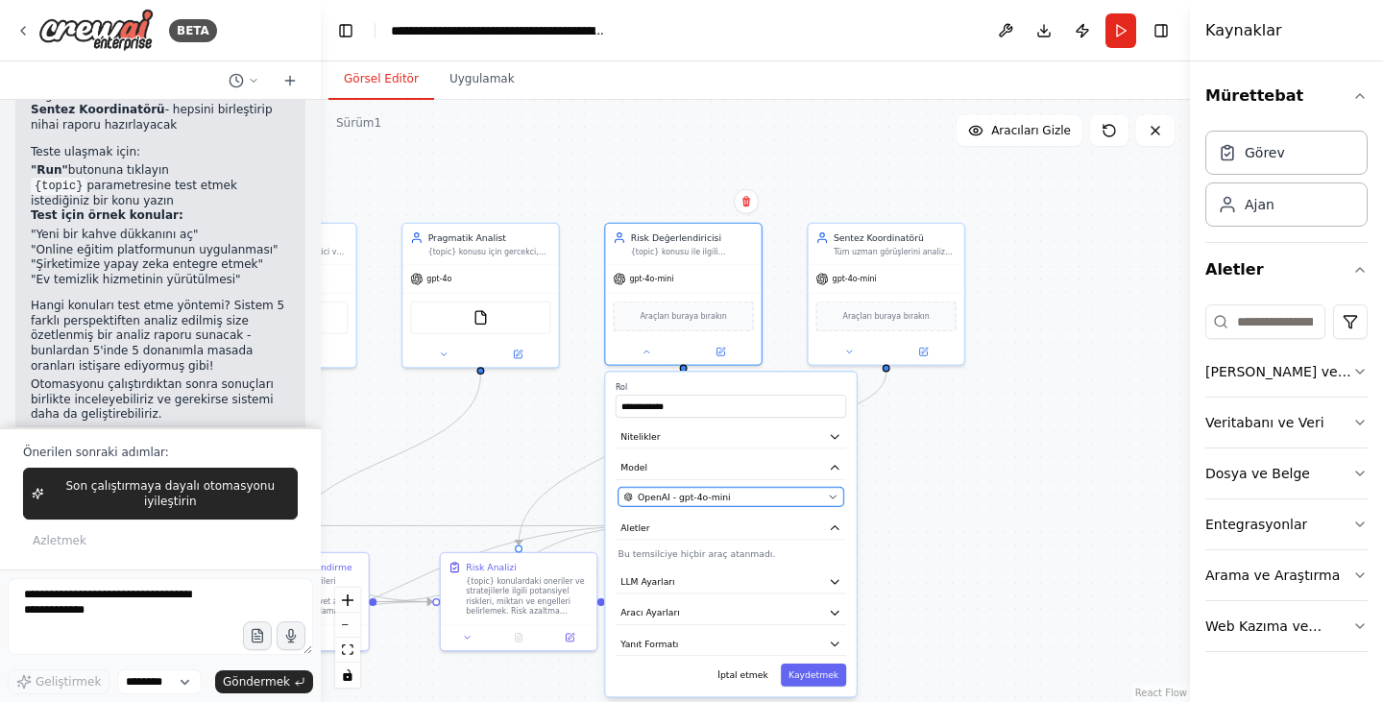
click at [688, 488] on button "OpenAI - gpt-4o-mini" at bounding box center [731, 497] width 226 height 19
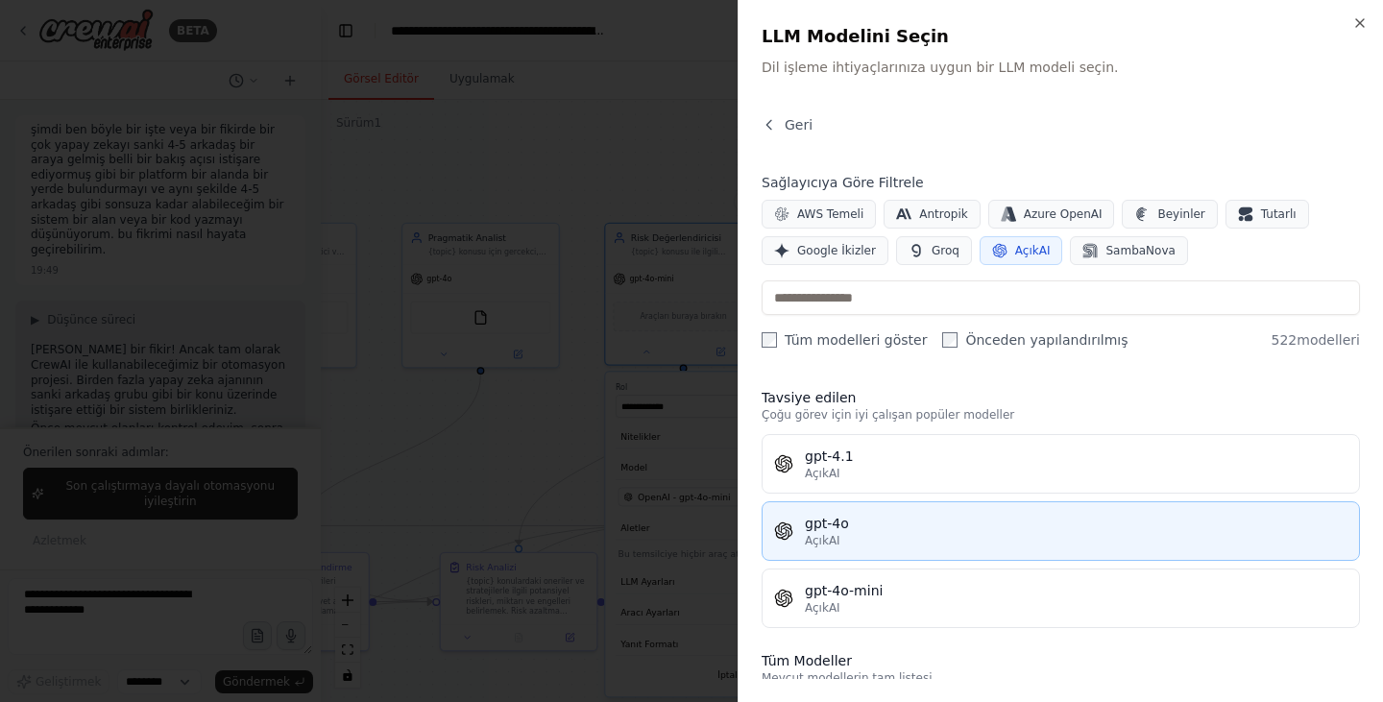
scroll to position [5693, 0]
click at [919, 532] on div "gpt-4o" at bounding box center [1076, 523] width 542 height 19
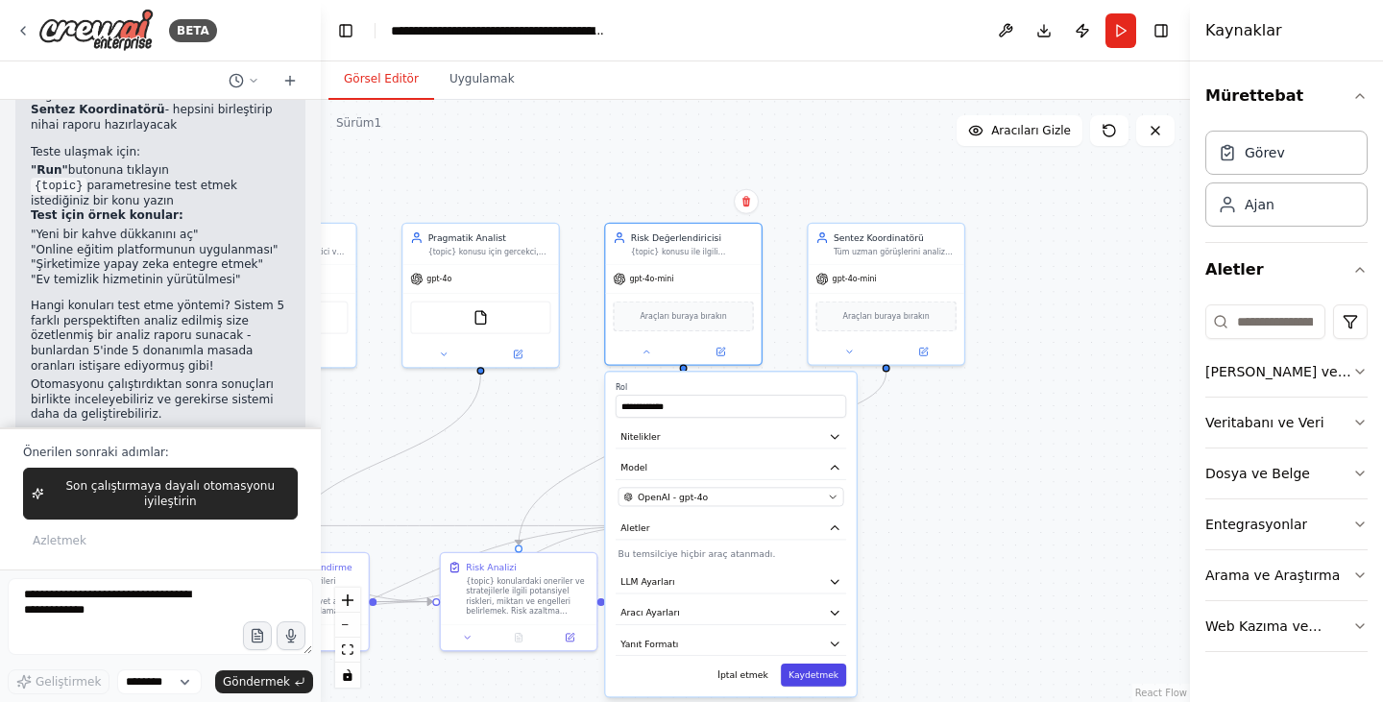
click at [815, 677] on font "Kaydetmek" at bounding box center [813, 675] width 50 height 11
click at [818, 670] on font "Kaydetmek" at bounding box center [813, 675] width 50 height 11
click at [830, 674] on font "Kaydetmek" at bounding box center [813, 675] width 50 height 11
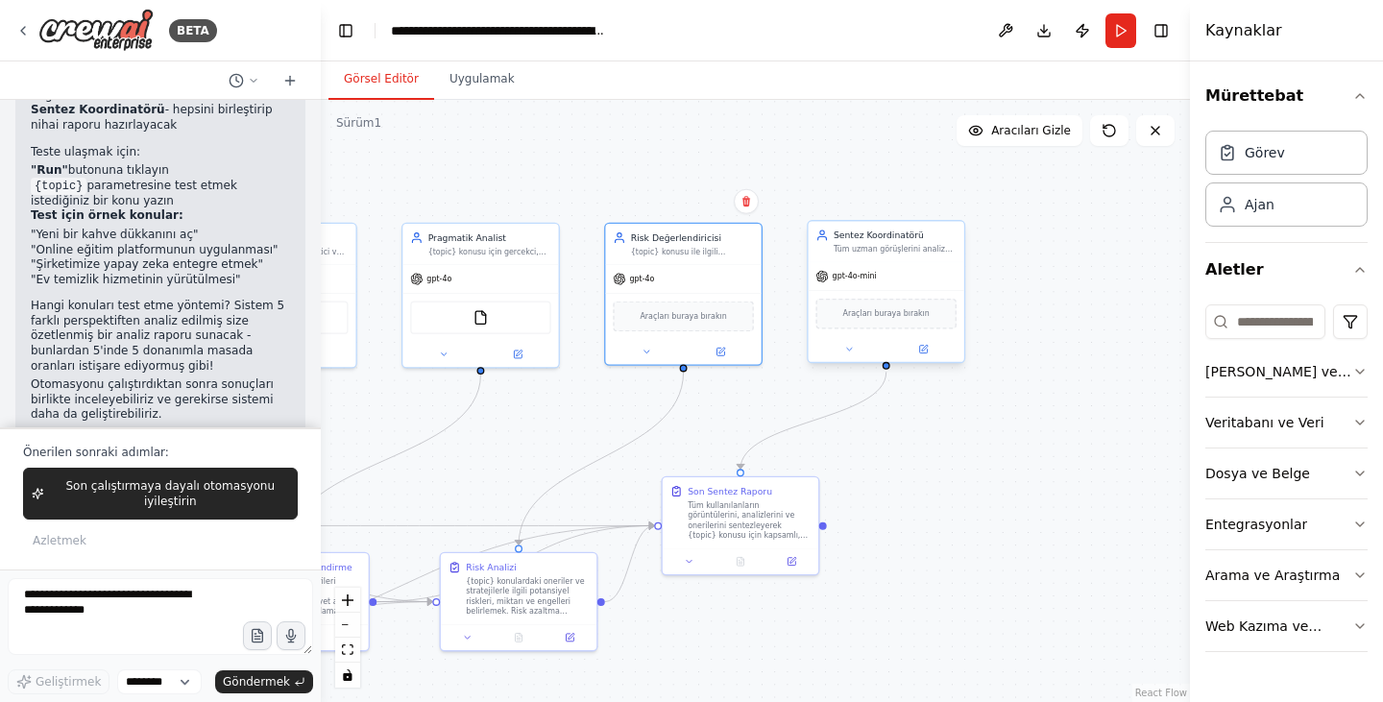
click at [857, 277] on font "gpt-4o-mini" at bounding box center [854, 276] width 44 height 9
click at [852, 357] on div at bounding box center [886, 348] width 156 height 25
click at [850, 346] on icon at bounding box center [849, 349] width 11 height 11
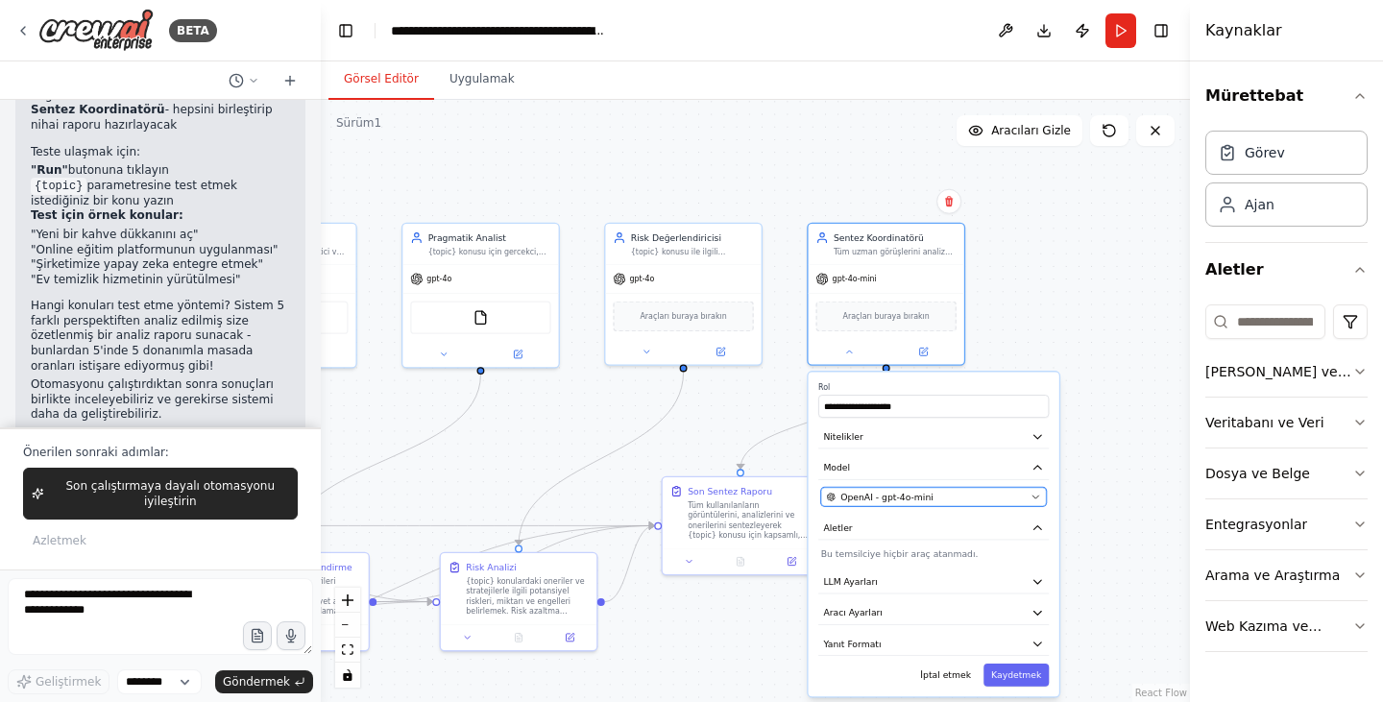
click at [936, 493] on div "OpenAI - gpt-4o-mini" at bounding box center [926, 497] width 199 height 12
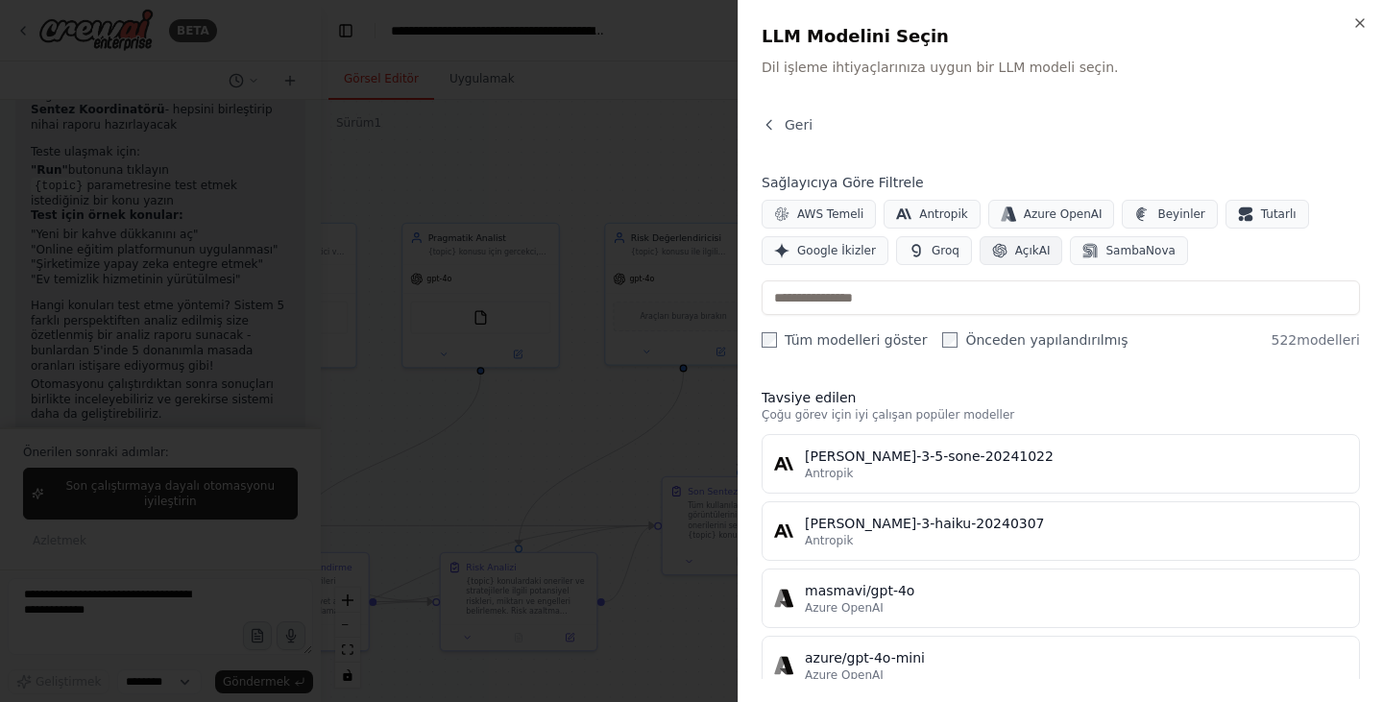
click at [1017, 252] on font "AçıkAI" at bounding box center [1033, 250] width 36 height 13
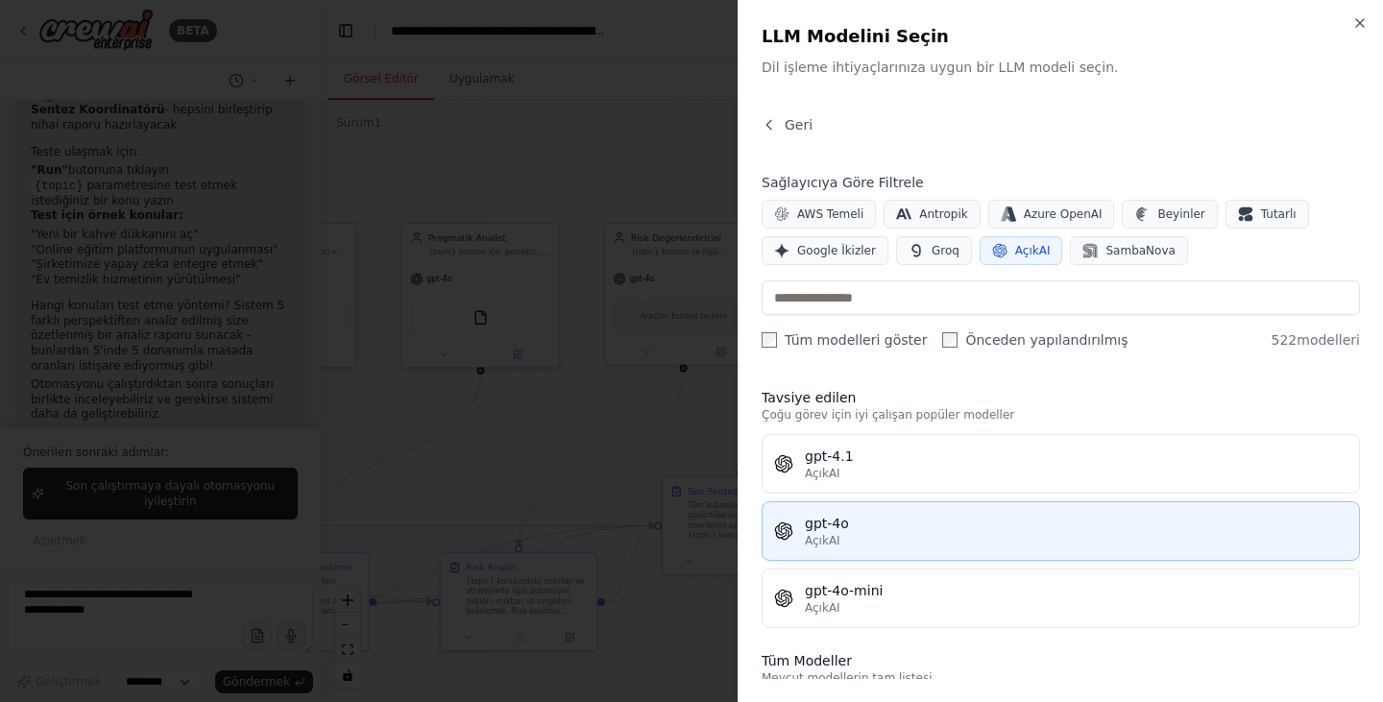
click at [847, 526] on div "gpt-4o" at bounding box center [1076, 523] width 542 height 19
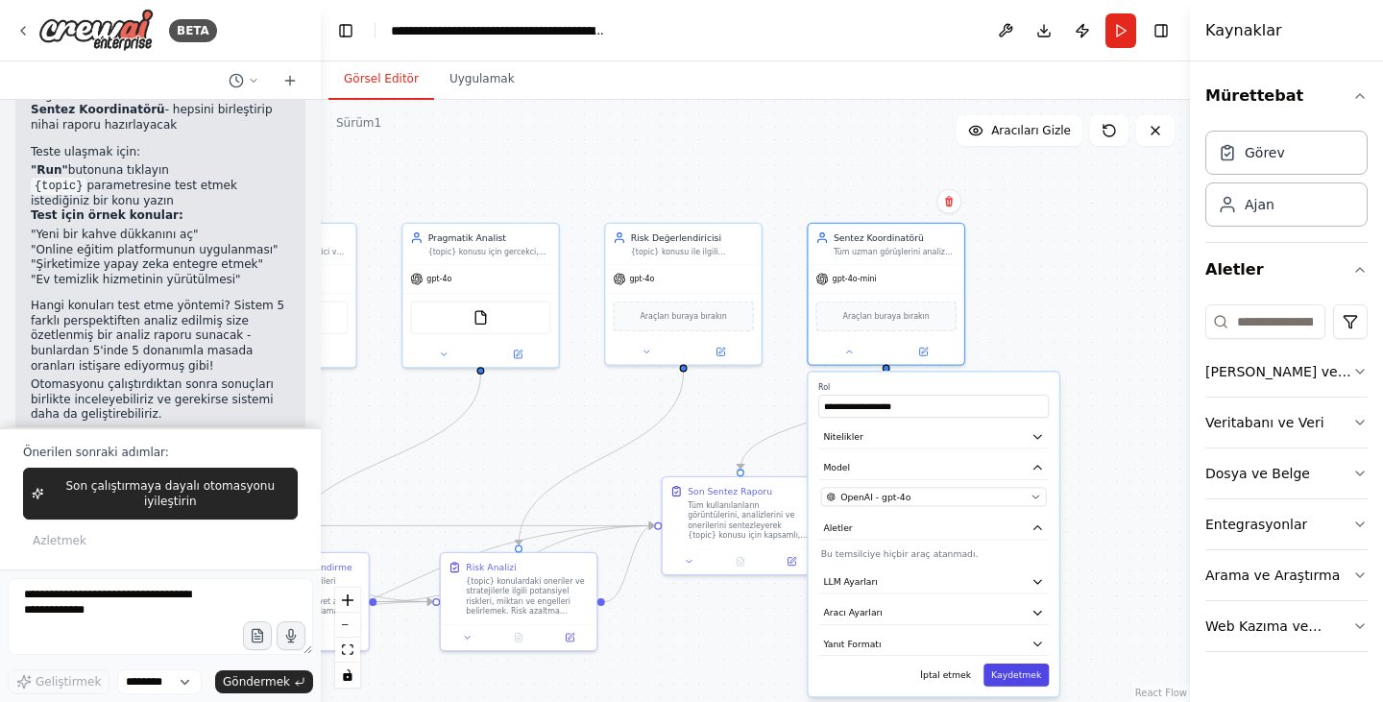
click at [1015, 674] on font "Kaydetmek" at bounding box center [1016, 675] width 50 height 11
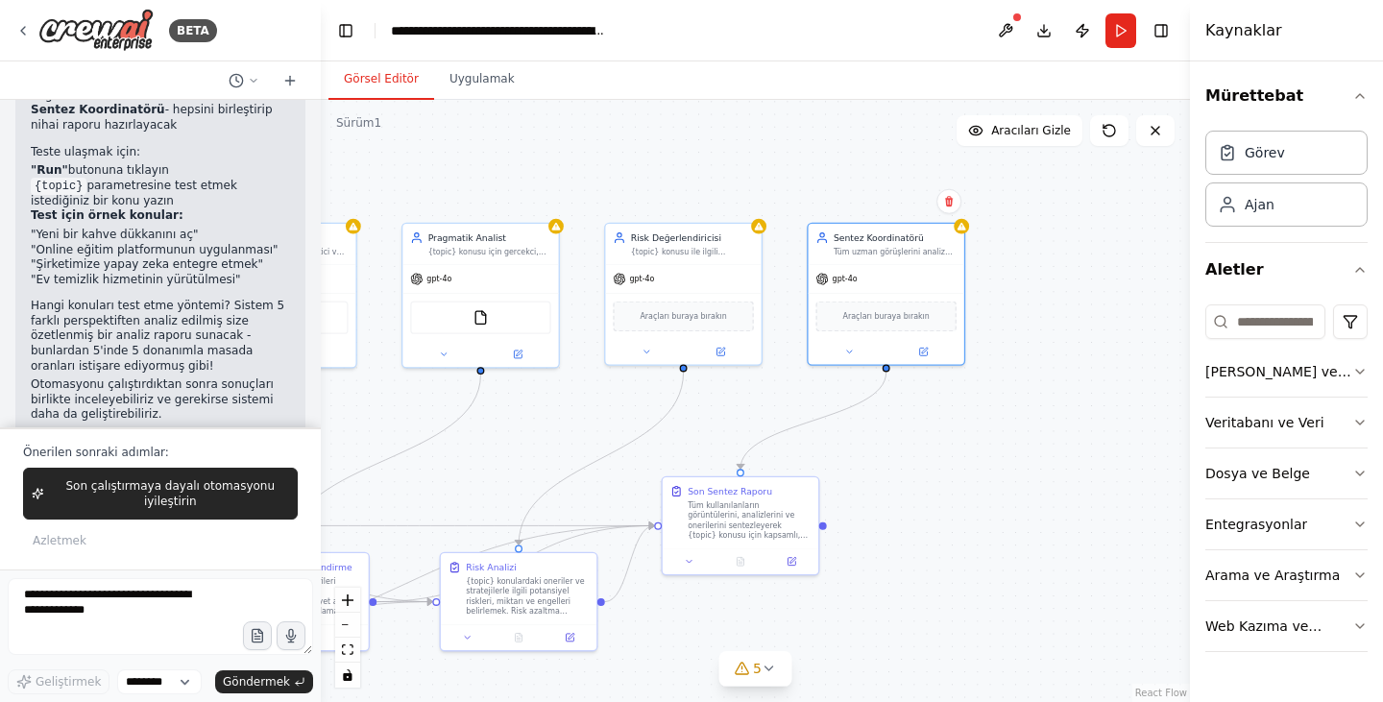
click at [950, 494] on div ".deletable-edge-delete-btn { width: 20px; height: 20px; border: 0px solid #ffff…" at bounding box center [755, 401] width 869 height 602
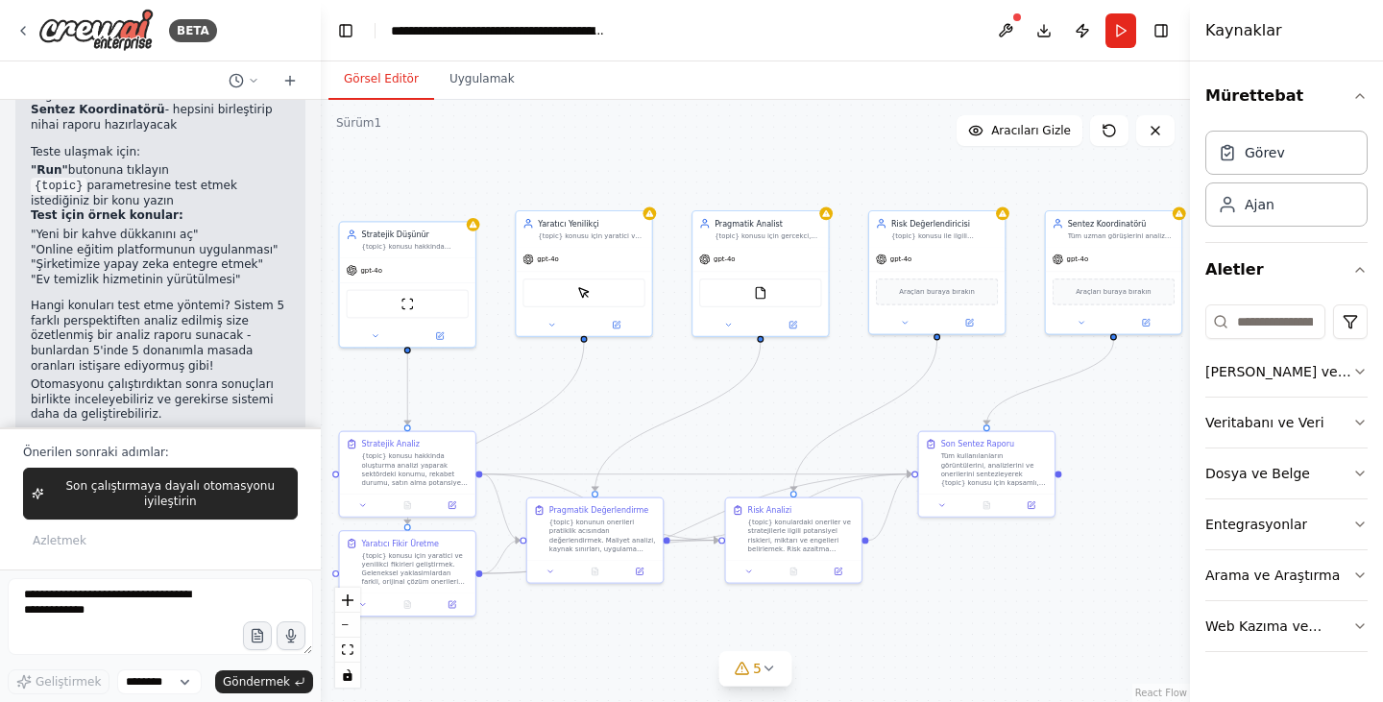
drag, startPoint x: 951, startPoint y: 491, endPoint x: 1161, endPoint y: 441, distance: 216.1
click at [1167, 442] on div ".deletable-edge-delete-btn { width: 20px; height: 20px; border: 0px solid #ffff…" at bounding box center [755, 401] width 869 height 602
click at [375, 340] on div at bounding box center [404, 332] width 135 height 22
click at [374, 336] on icon at bounding box center [372, 331] width 9 height 9
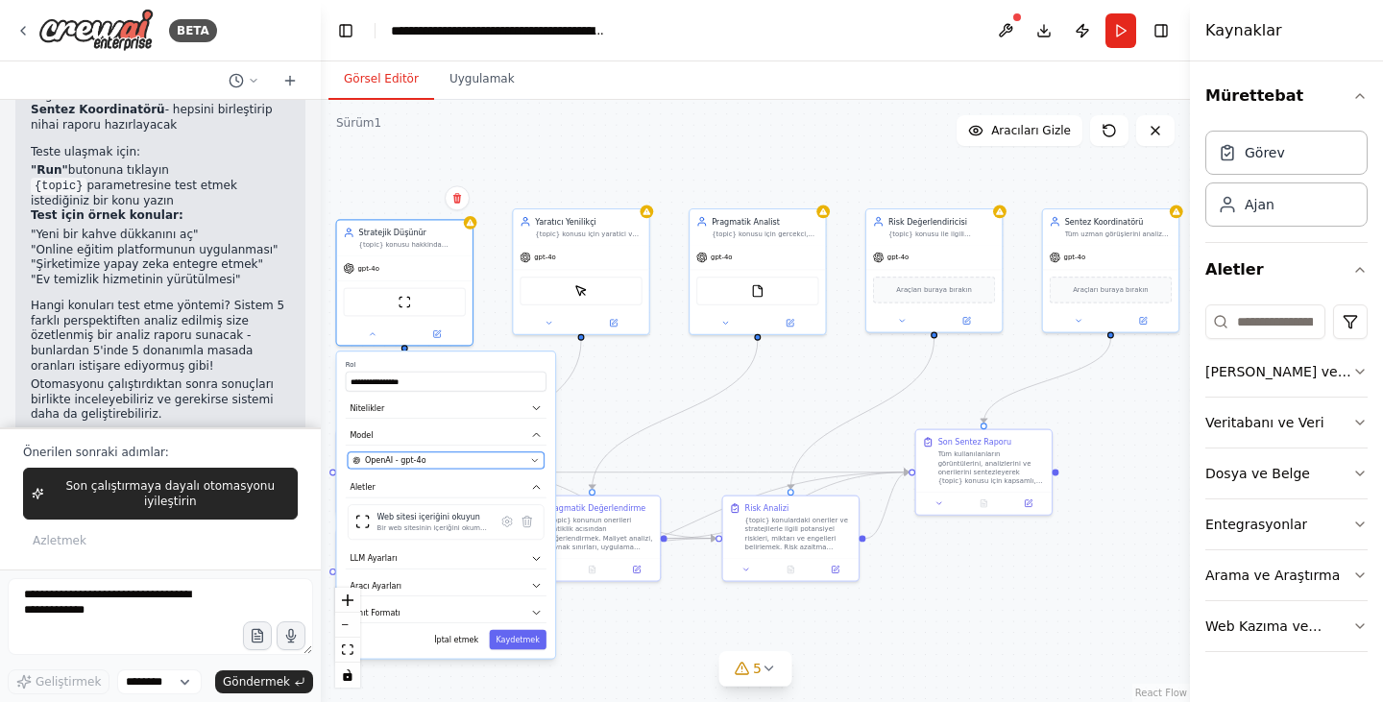
click at [464, 460] on div "OpenAI - gpt-4o" at bounding box center [438, 460] width 173 height 11
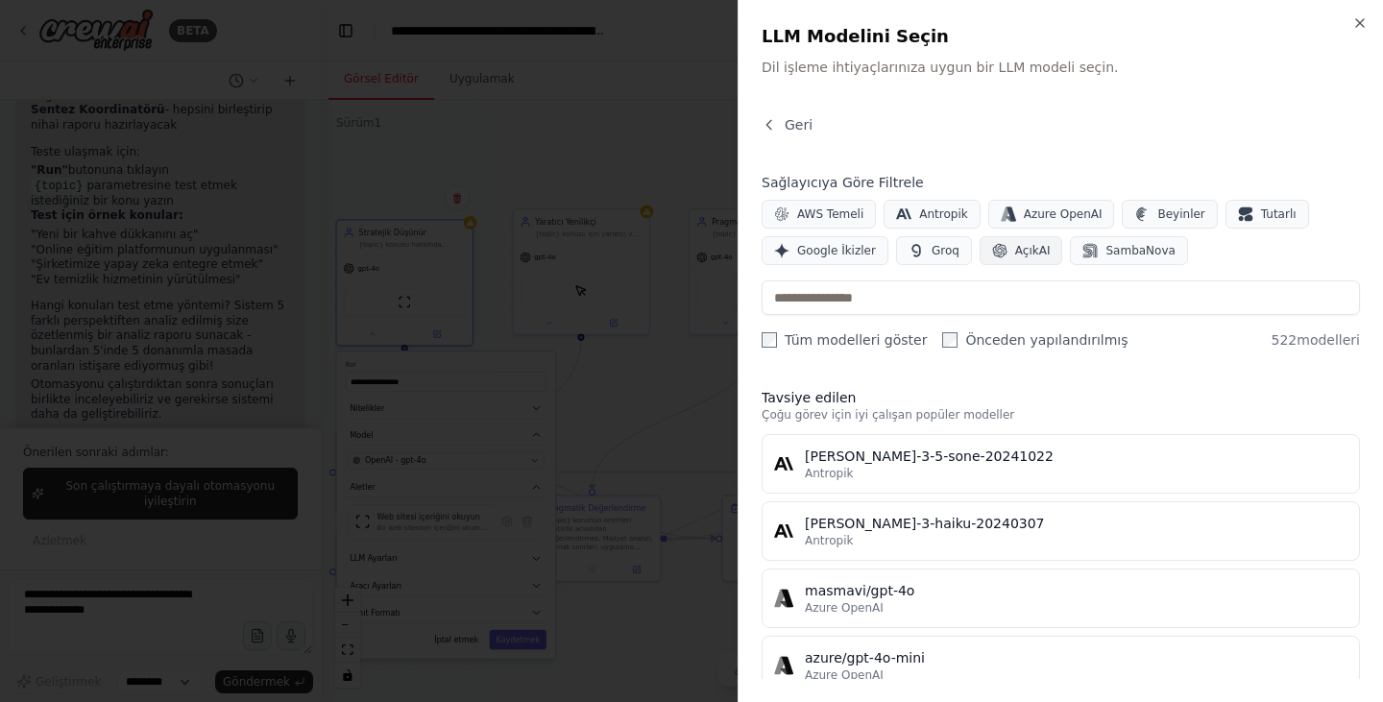
click at [1015, 254] on font "AçıkAI" at bounding box center [1033, 250] width 36 height 13
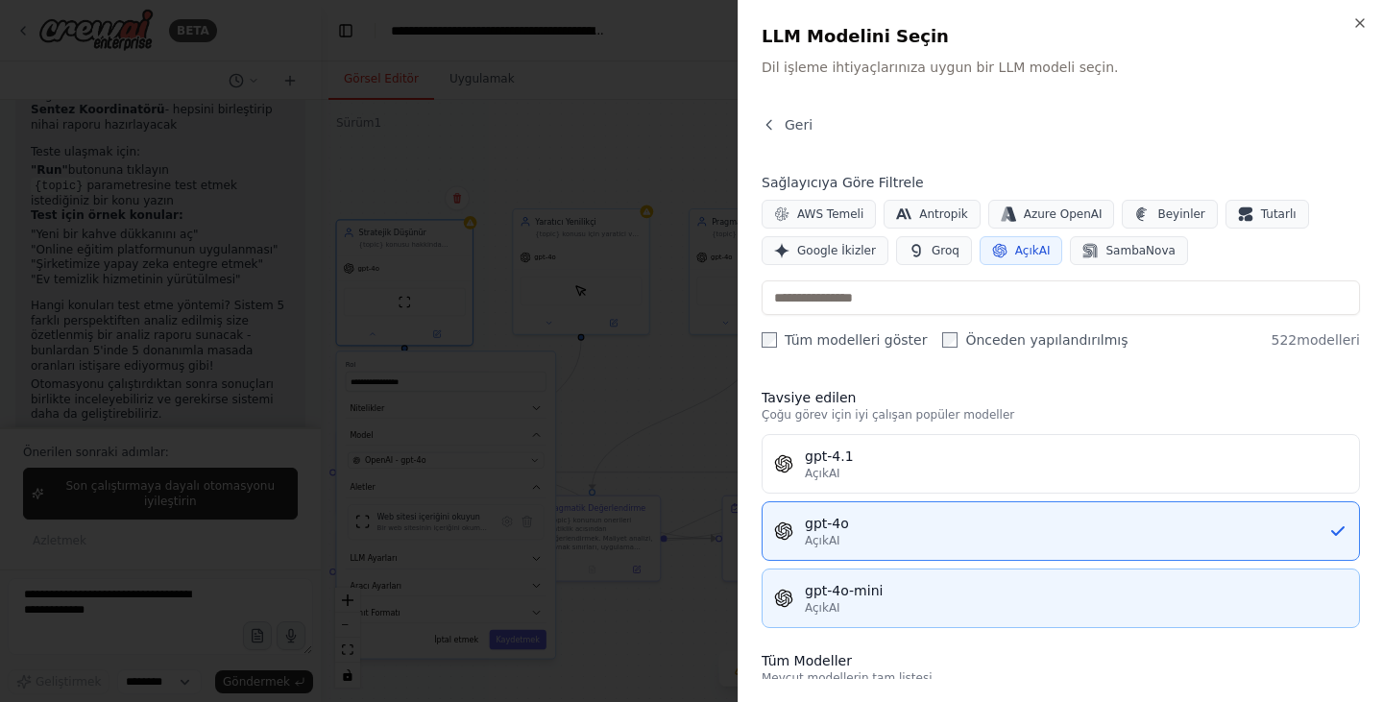
click at [849, 597] on font "gpt-4o-mini" at bounding box center [844, 590] width 78 height 15
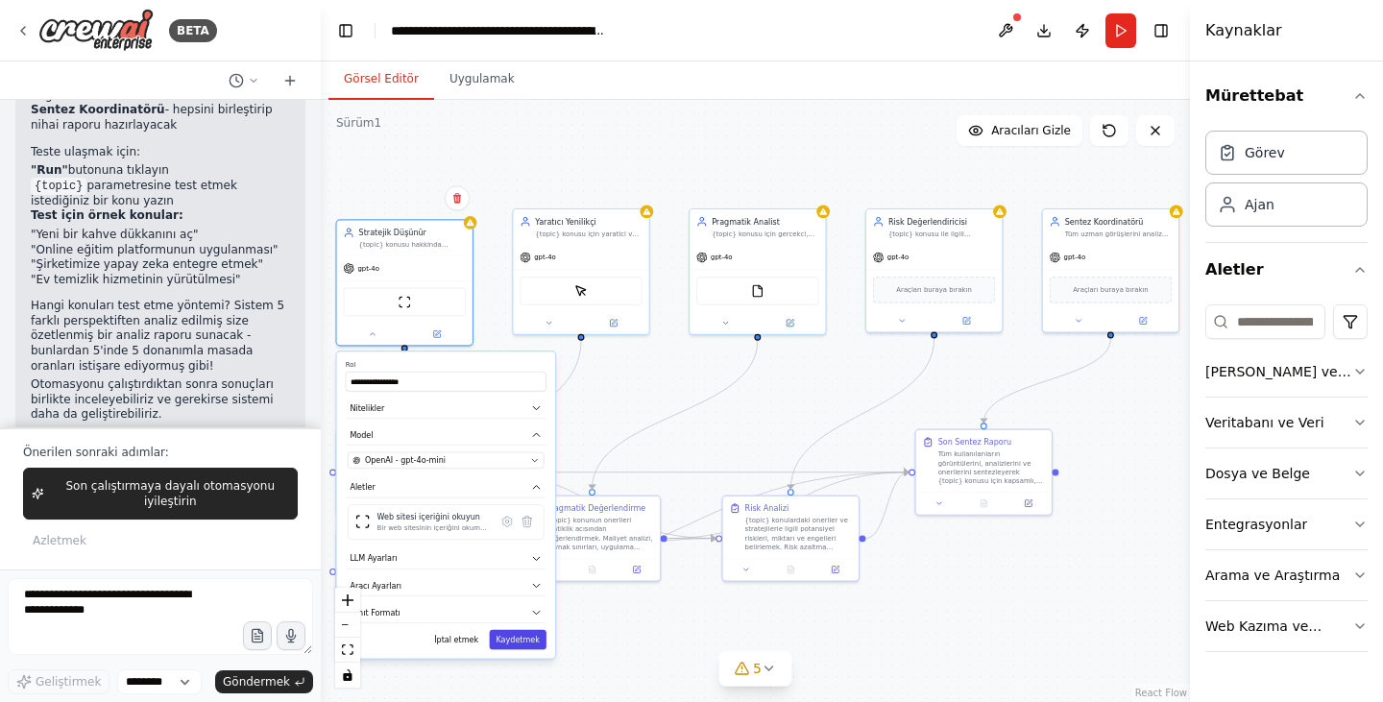
click at [518, 640] on font "Kaydetmek" at bounding box center [516, 639] width 43 height 9
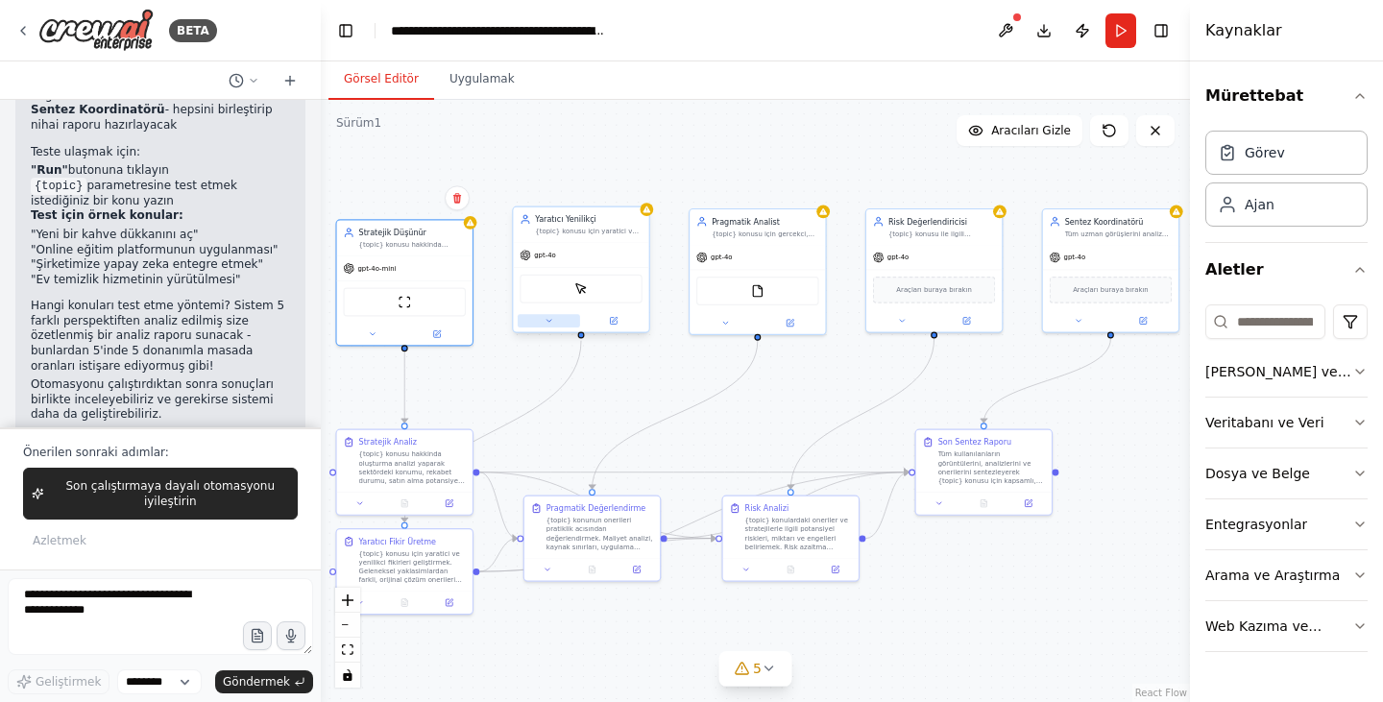
click at [545, 322] on icon at bounding box center [548, 320] width 9 height 9
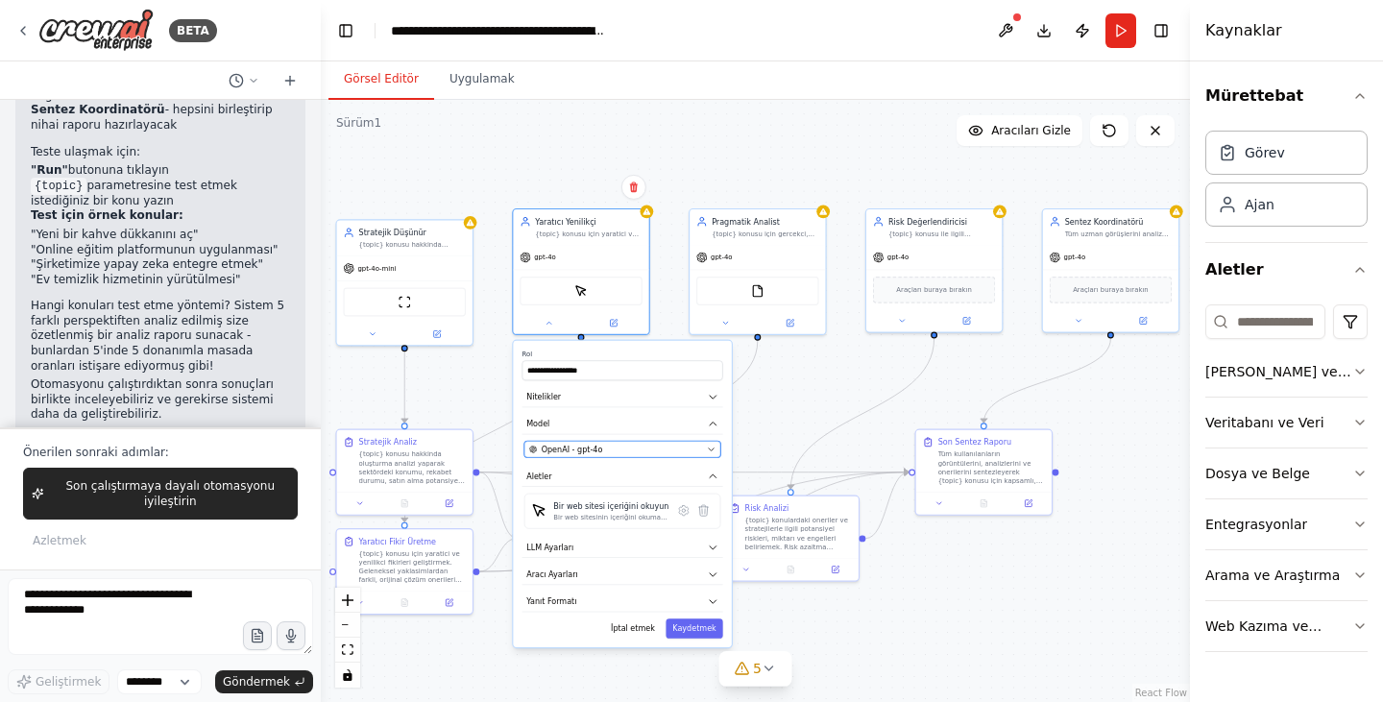
click at [613, 451] on div "OpenAI - gpt-4o" at bounding box center [615, 449] width 173 height 11
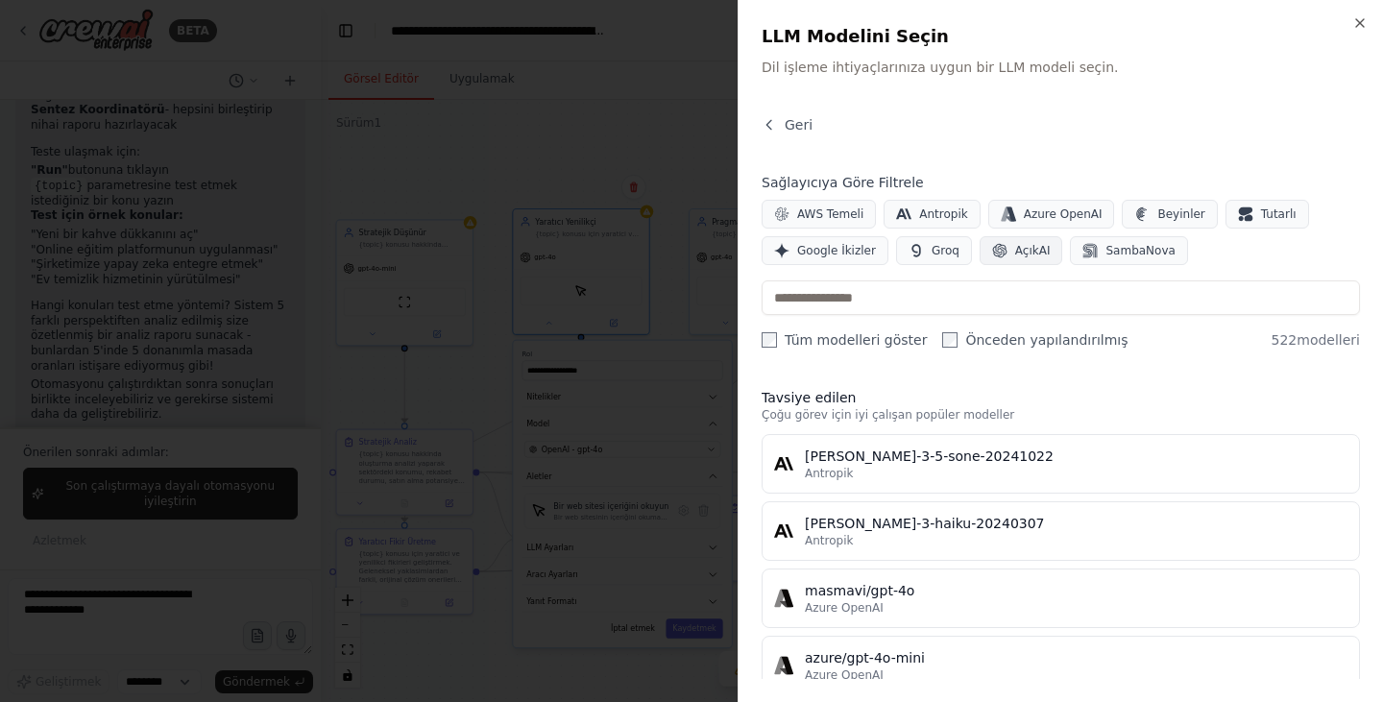
click at [1015, 255] on font "AçıkAI" at bounding box center [1033, 250] width 36 height 13
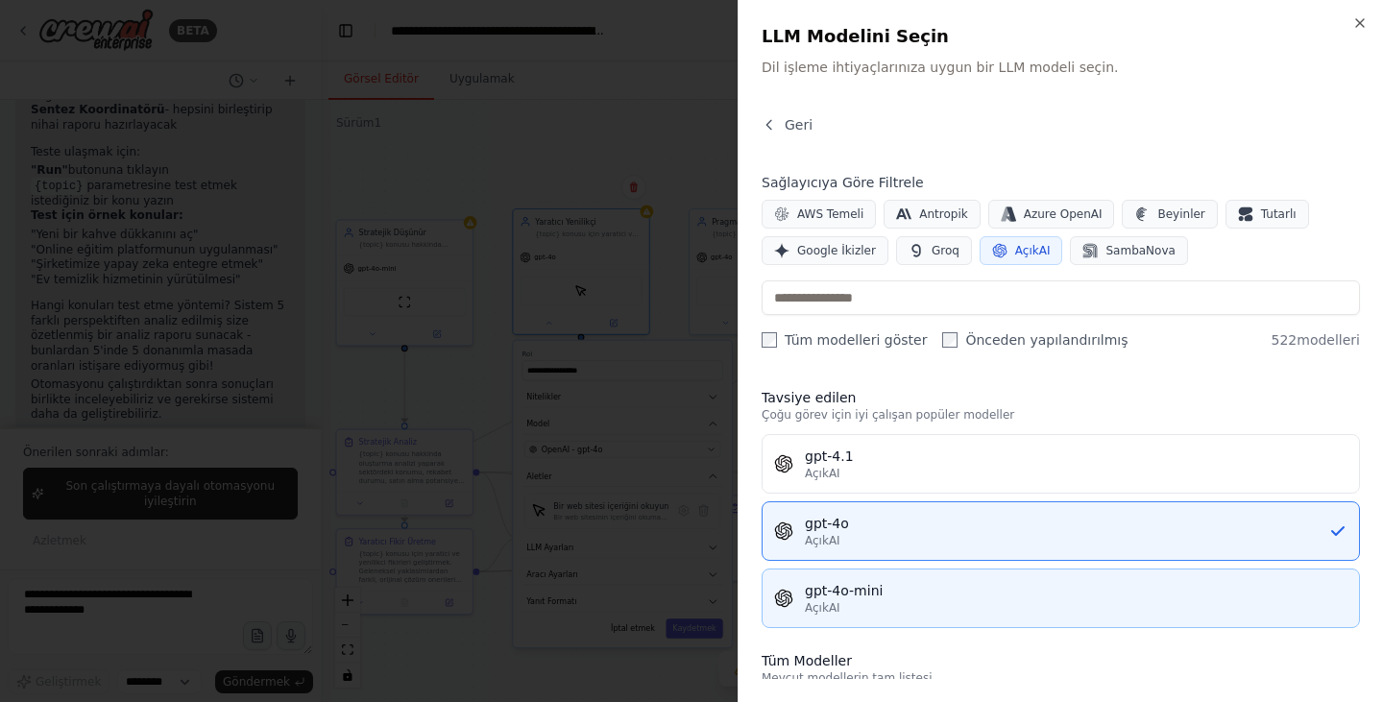
click at [904, 594] on div "gpt-4o-mini" at bounding box center [1076, 590] width 542 height 19
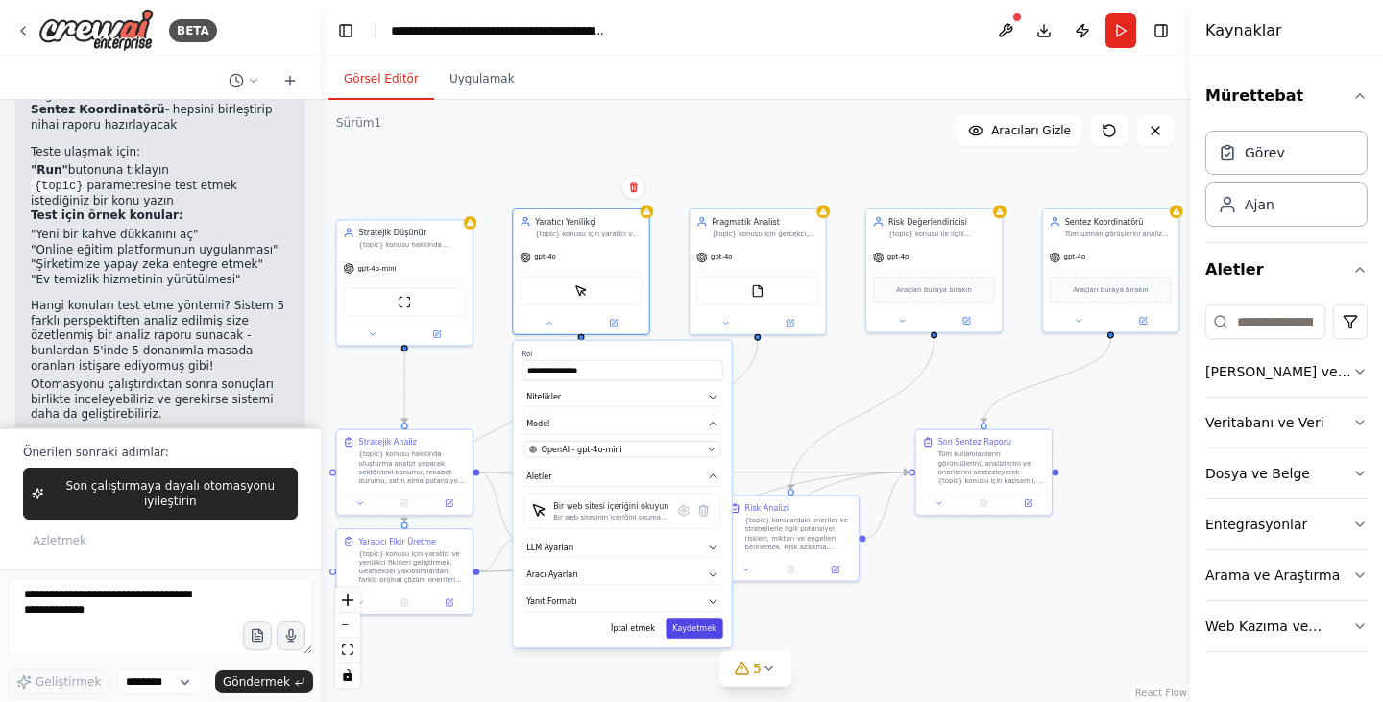
click at [704, 630] on font "Kaydetmek" at bounding box center [693, 628] width 43 height 9
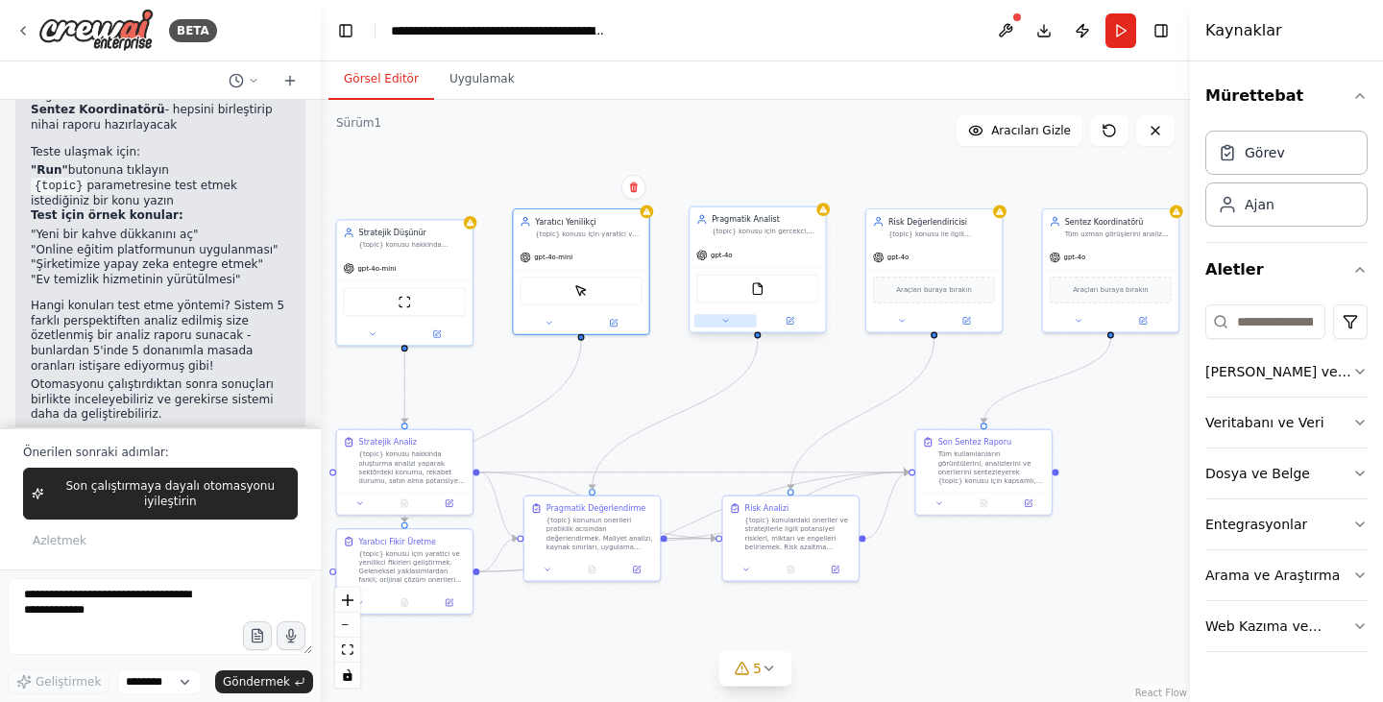
click at [721, 324] on icon at bounding box center [725, 320] width 9 height 9
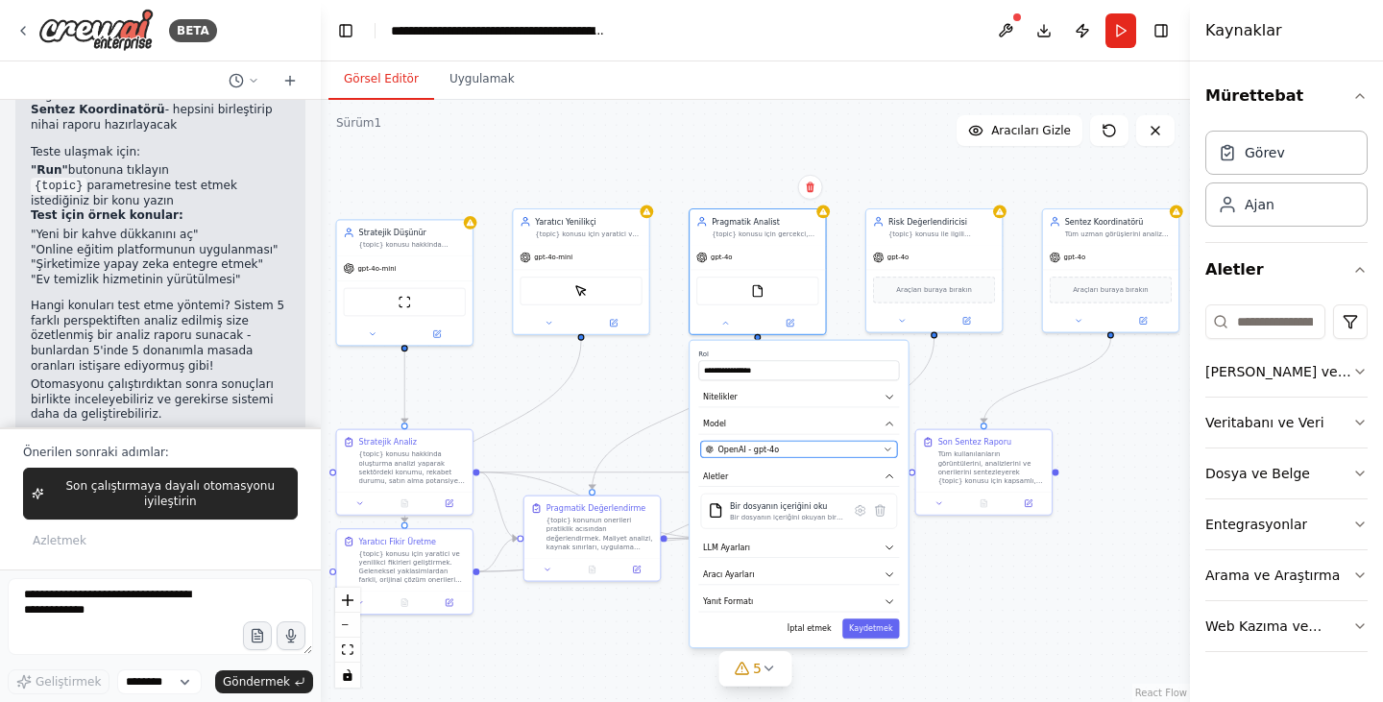
click at [743, 446] on span "OpenAI - gpt-4o" at bounding box center [747, 449] width 61 height 11
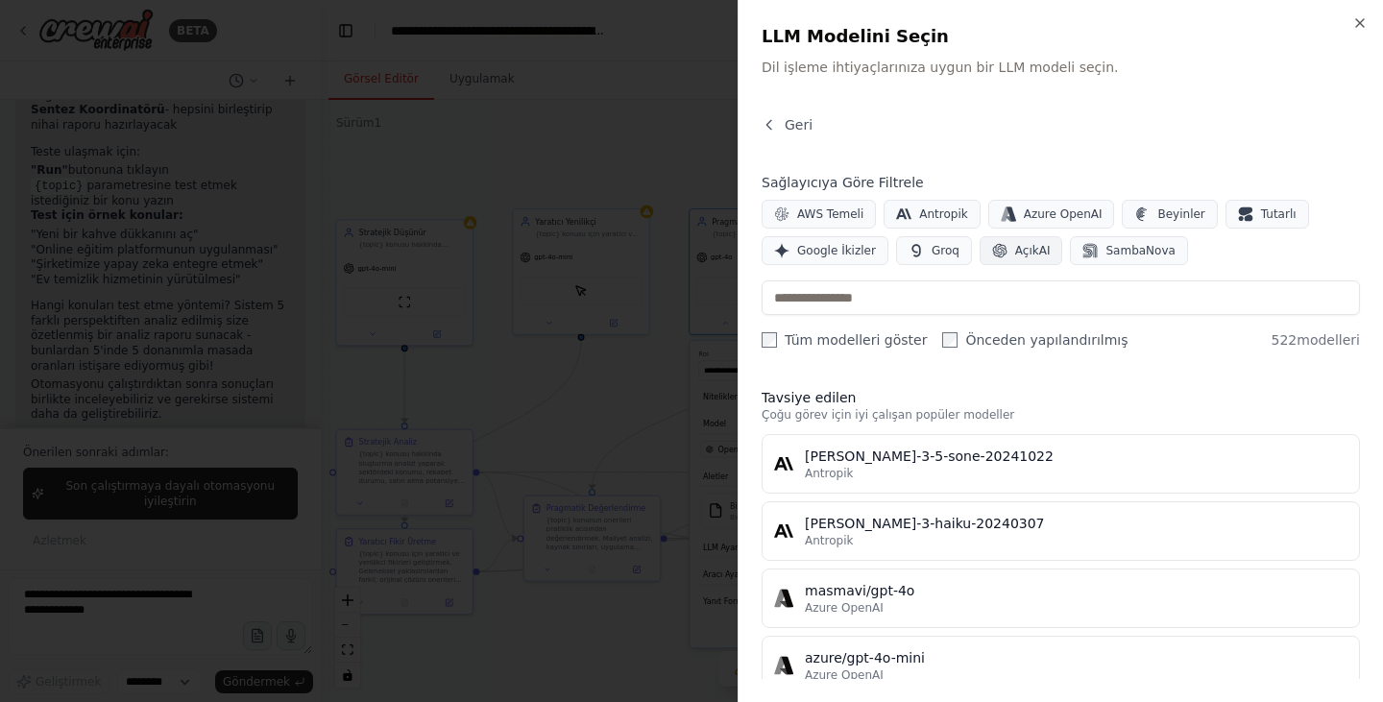
click at [1015, 253] on font "AçıkAI" at bounding box center [1033, 250] width 36 height 13
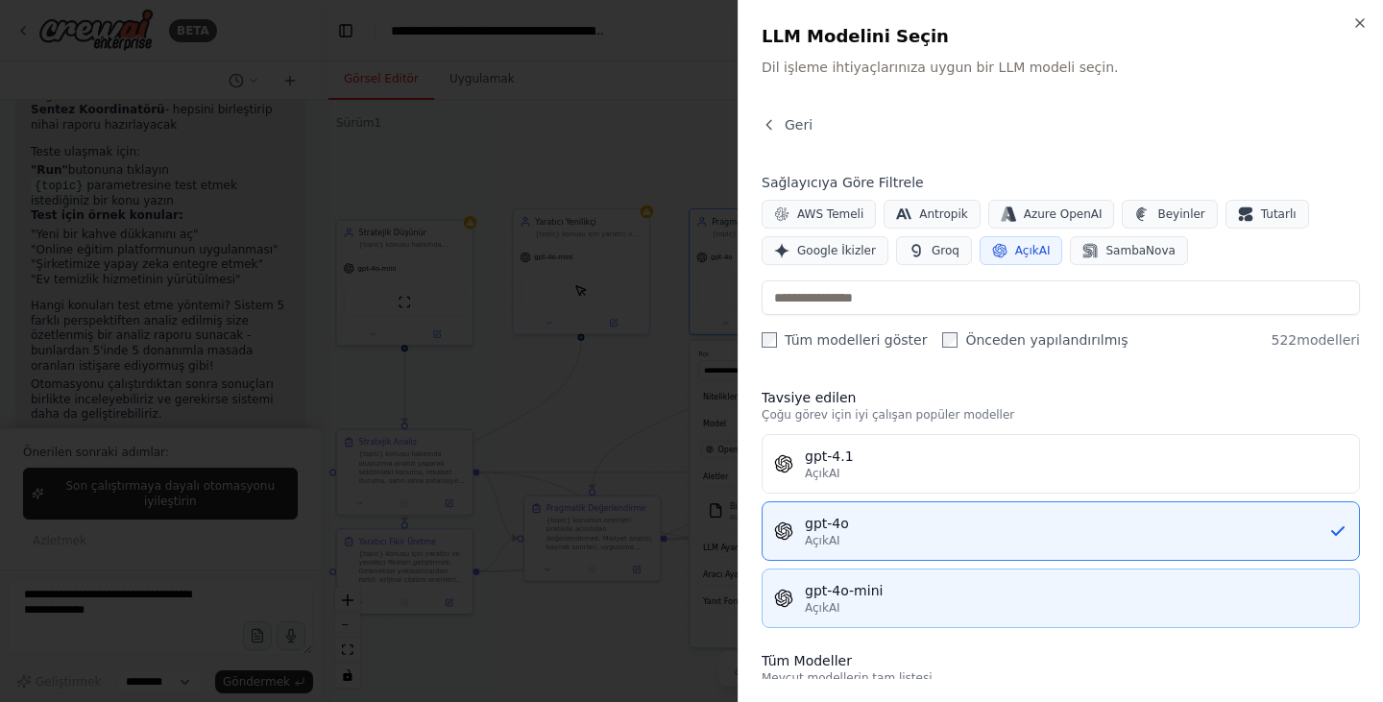
click at [883, 595] on div "gpt-4o-mini" at bounding box center [1076, 590] width 542 height 19
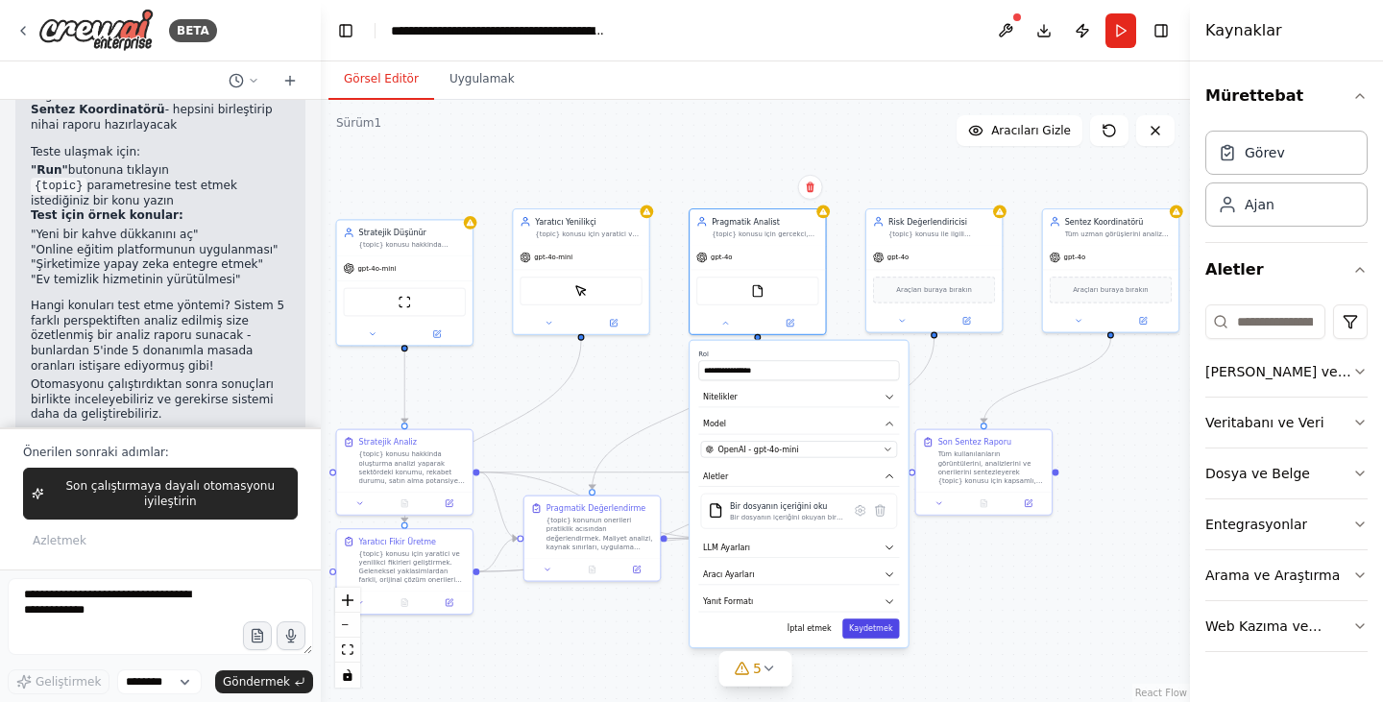
click at [885, 627] on font "Kaydetmek" at bounding box center [870, 628] width 43 height 9
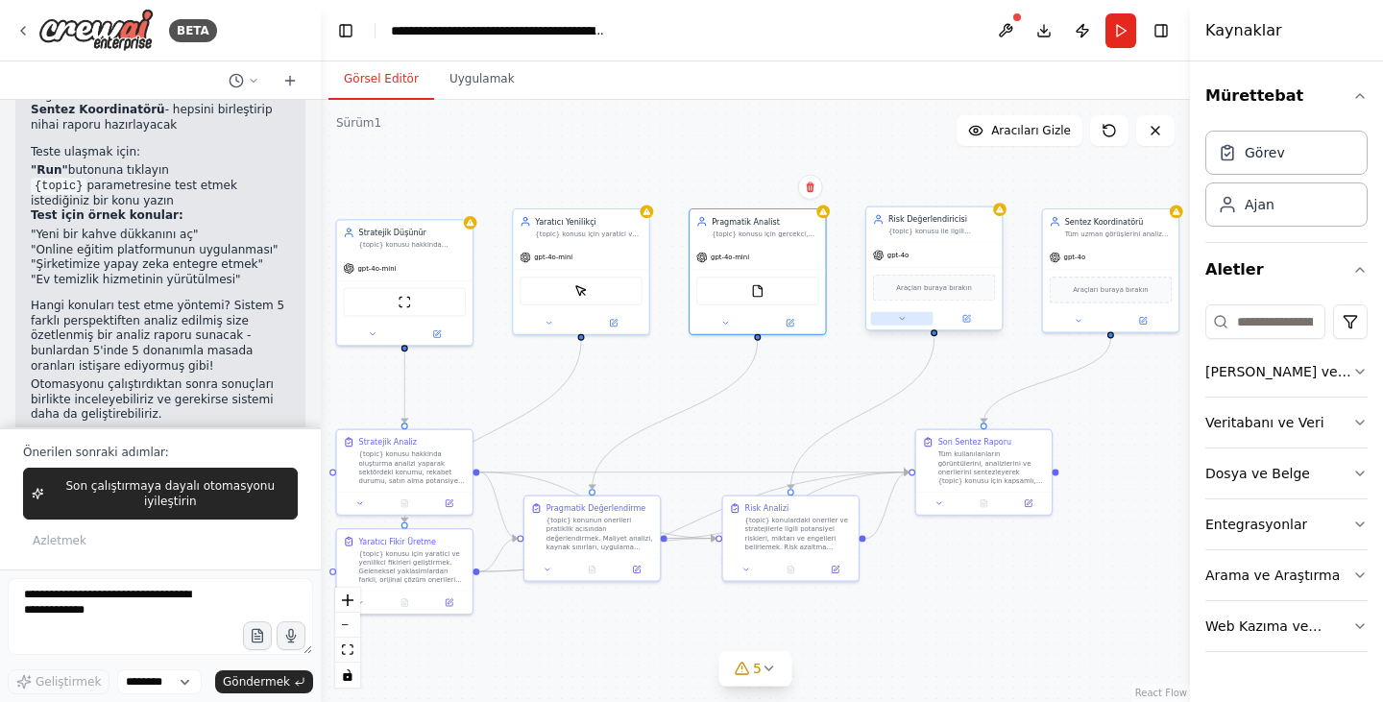
click at [905, 322] on icon at bounding box center [901, 318] width 9 height 9
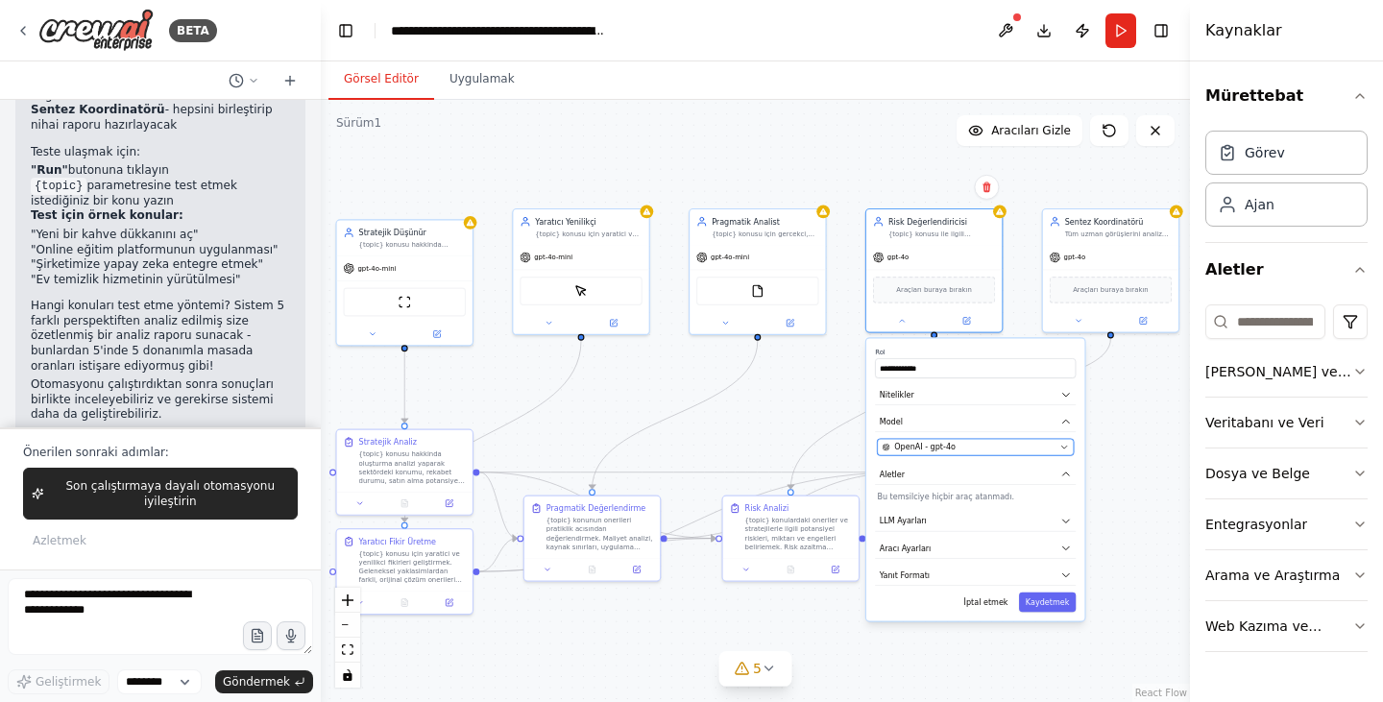
click at [972, 447] on div "OpenAI - gpt-4o" at bounding box center [968, 447] width 173 height 11
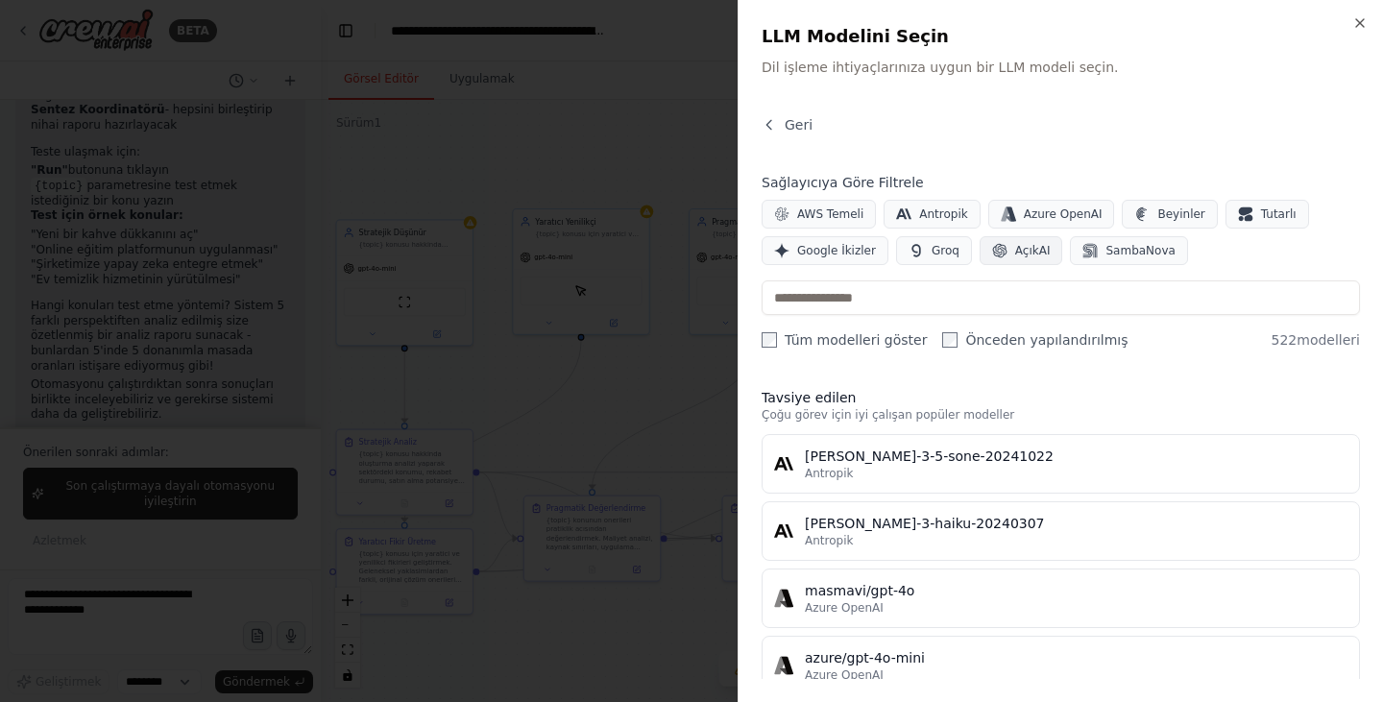
click at [1018, 249] on font "AçıkAI" at bounding box center [1033, 250] width 36 height 13
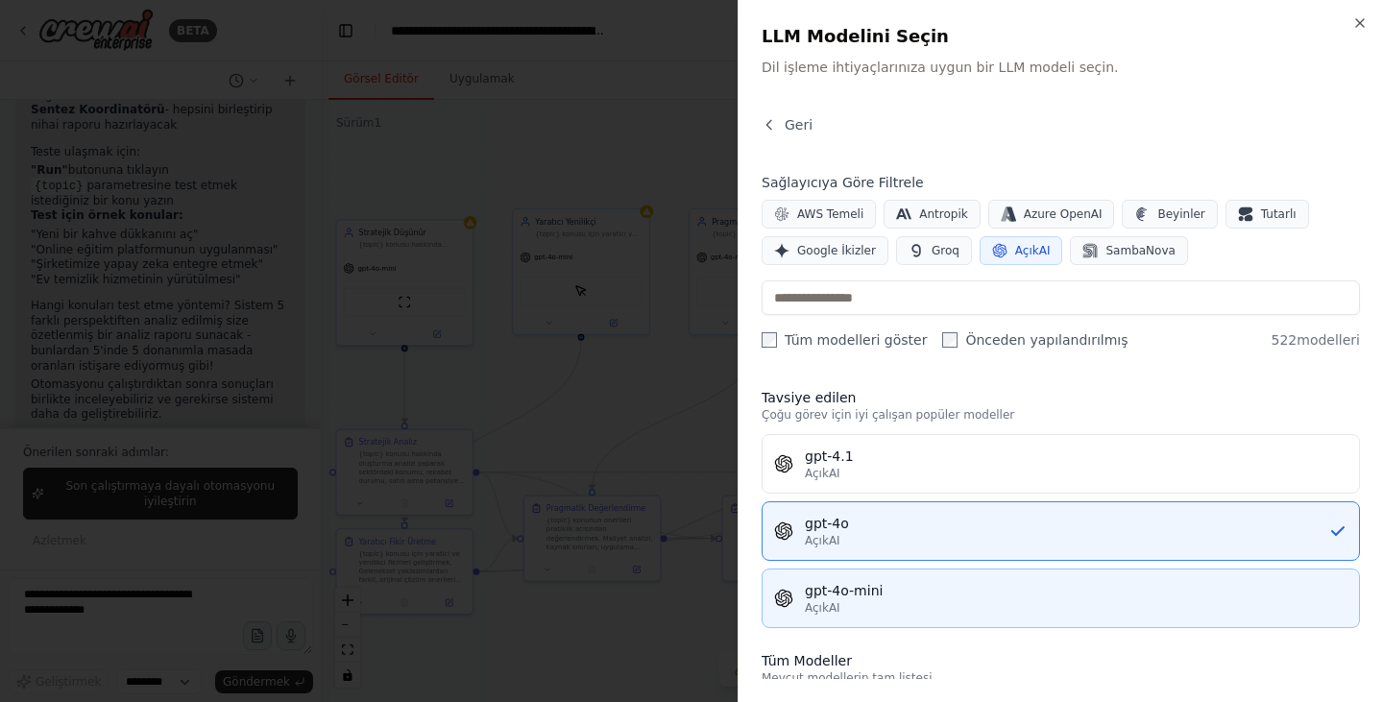
click at [935, 592] on div "gpt-4o-mini" at bounding box center [1076, 590] width 542 height 19
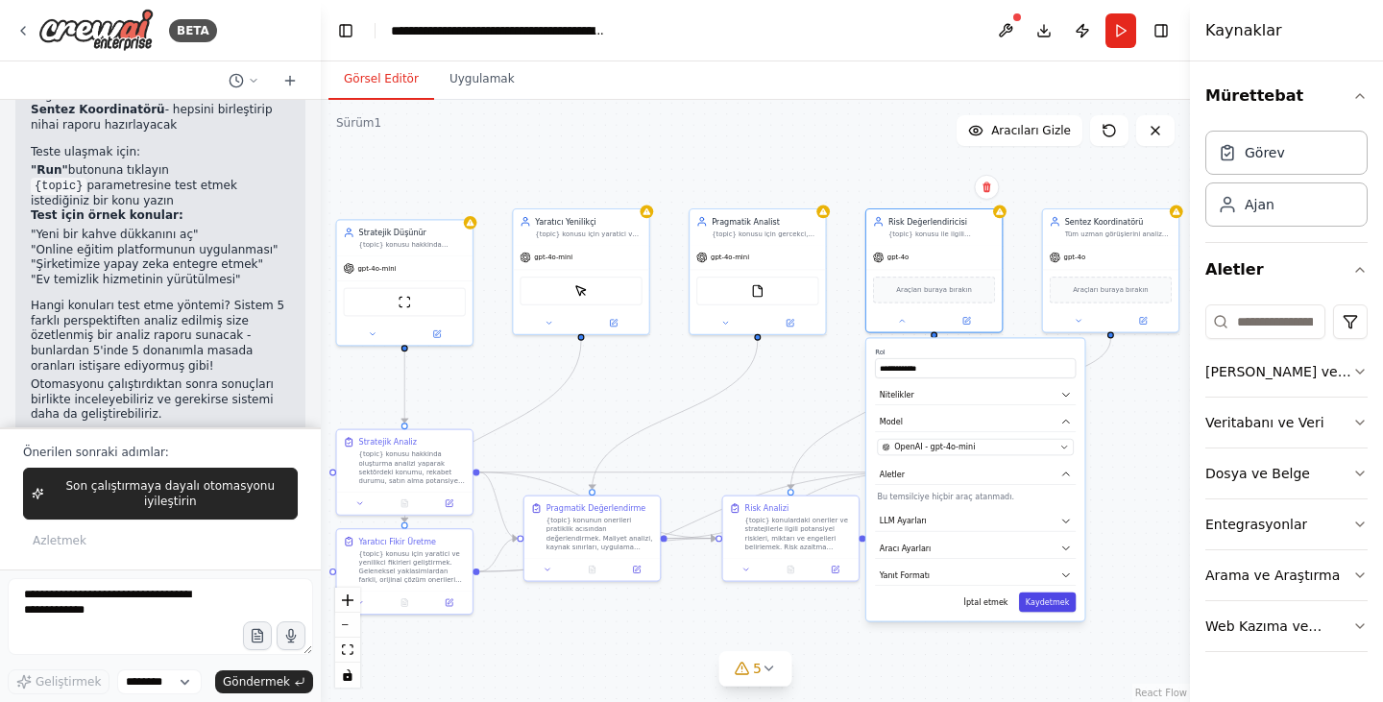
click at [1047, 605] on font "Kaydetmek" at bounding box center [1046, 601] width 43 height 9
click at [1046, 602] on font "Kaydetmek" at bounding box center [1046, 601] width 43 height 9
click at [1054, 601] on font "Kaydetmek" at bounding box center [1046, 601] width 43 height 9
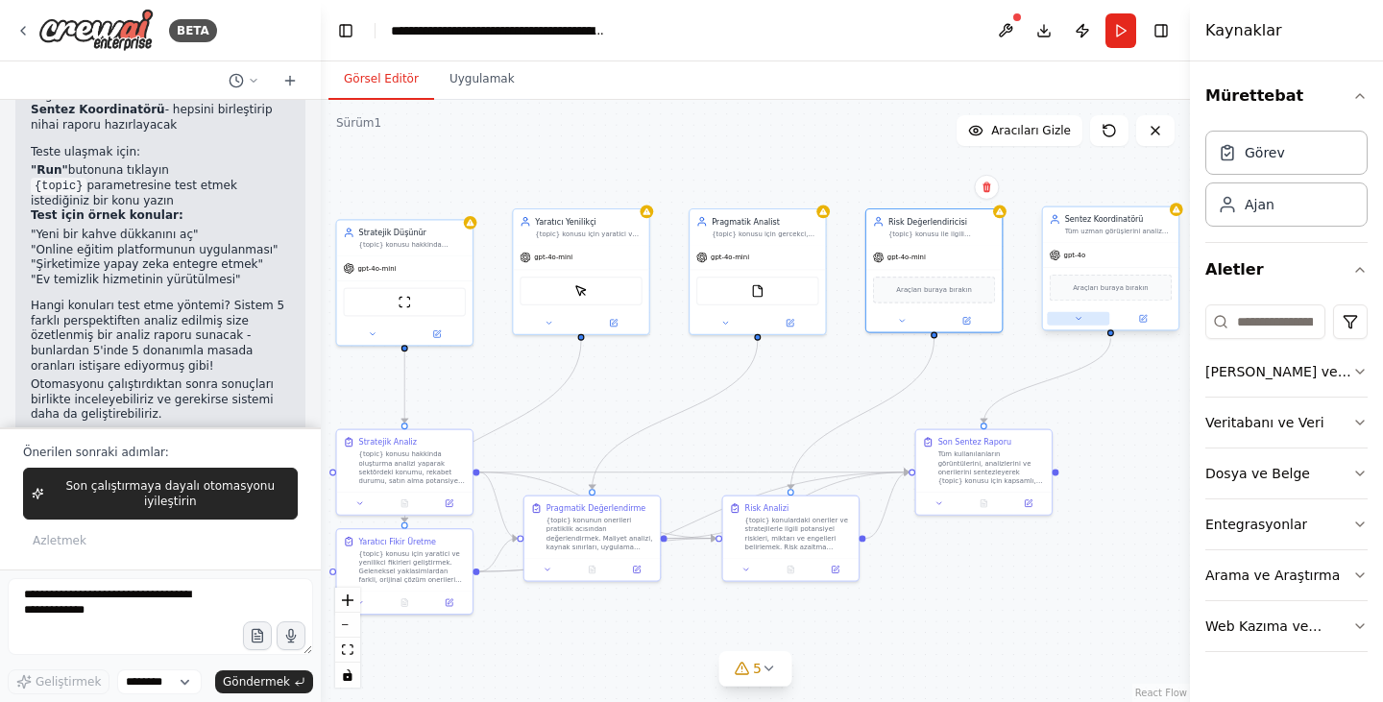
click at [1083, 319] on button at bounding box center [1078, 318] width 62 height 13
click at [1119, 447] on font "OpenAI - gpt-4o" at bounding box center [1101, 447] width 61 height 9
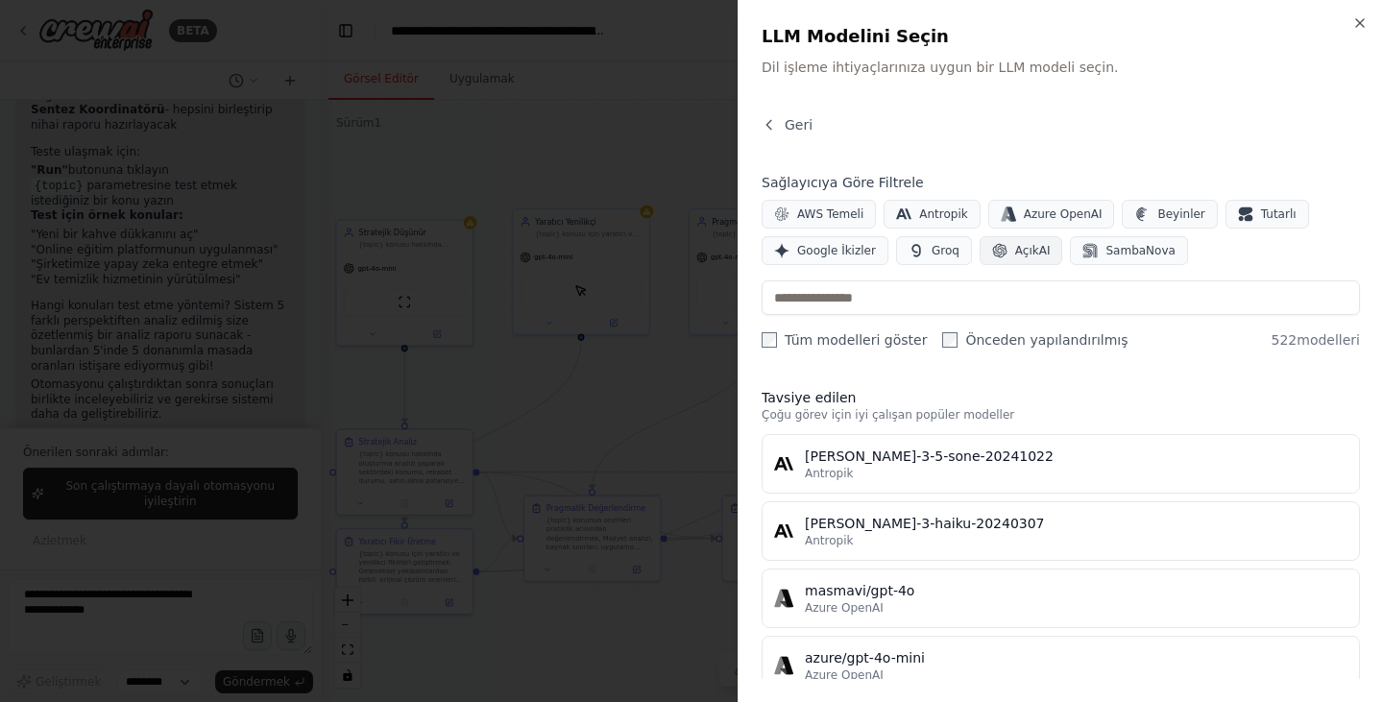
click at [1015, 250] on font "AçıkAI" at bounding box center [1033, 250] width 36 height 13
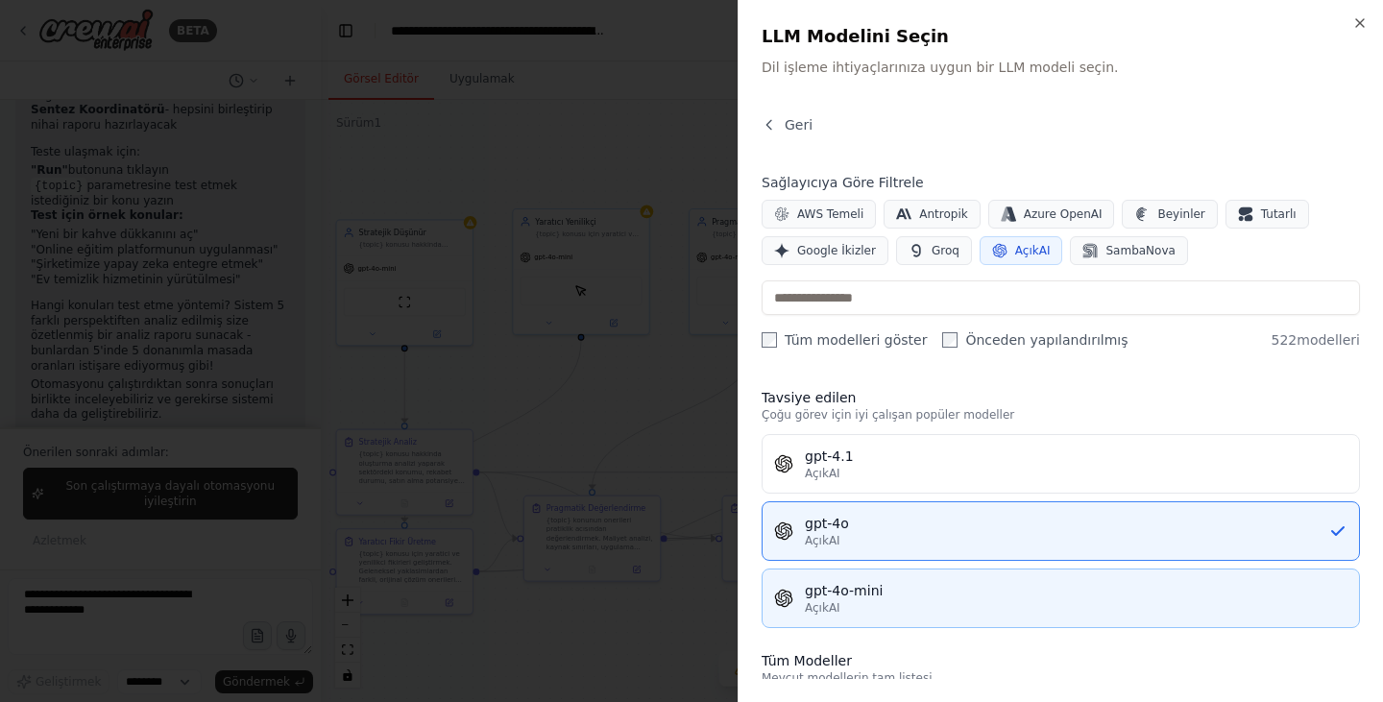
click at [925, 600] on div "AçıkAI" at bounding box center [1076, 607] width 542 height 15
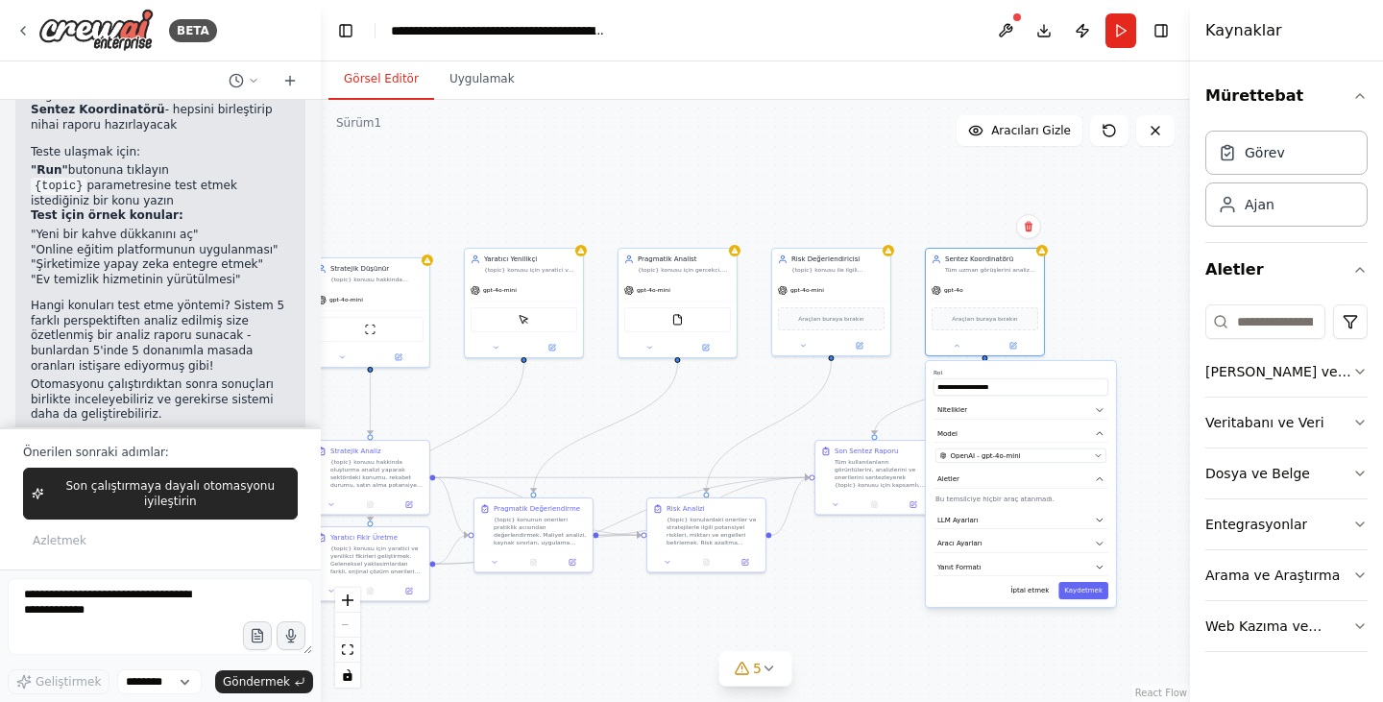
drag, startPoint x: 1025, startPoint y: 639, endPoint x: 853, endPoint y: 620, distance: 173.8
click at [853, 620] on div ".deletable-edge-delete-btn { width: 20px; height: 20px; border: 0px solid #ffff…" at bounding box center [755, 401] width 869 height 602
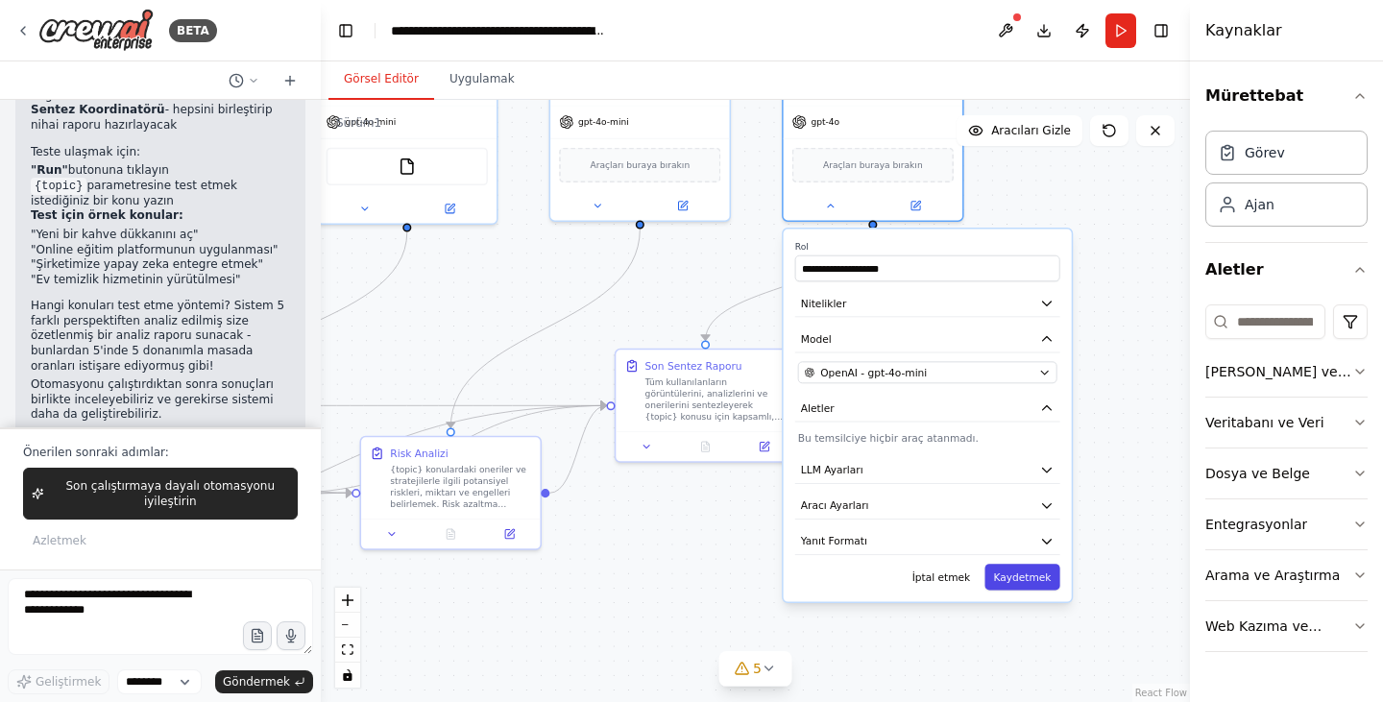
click at [1040, 583] on font "Kaydetmek" at bounding box center [1023, 577] width 58 height 12
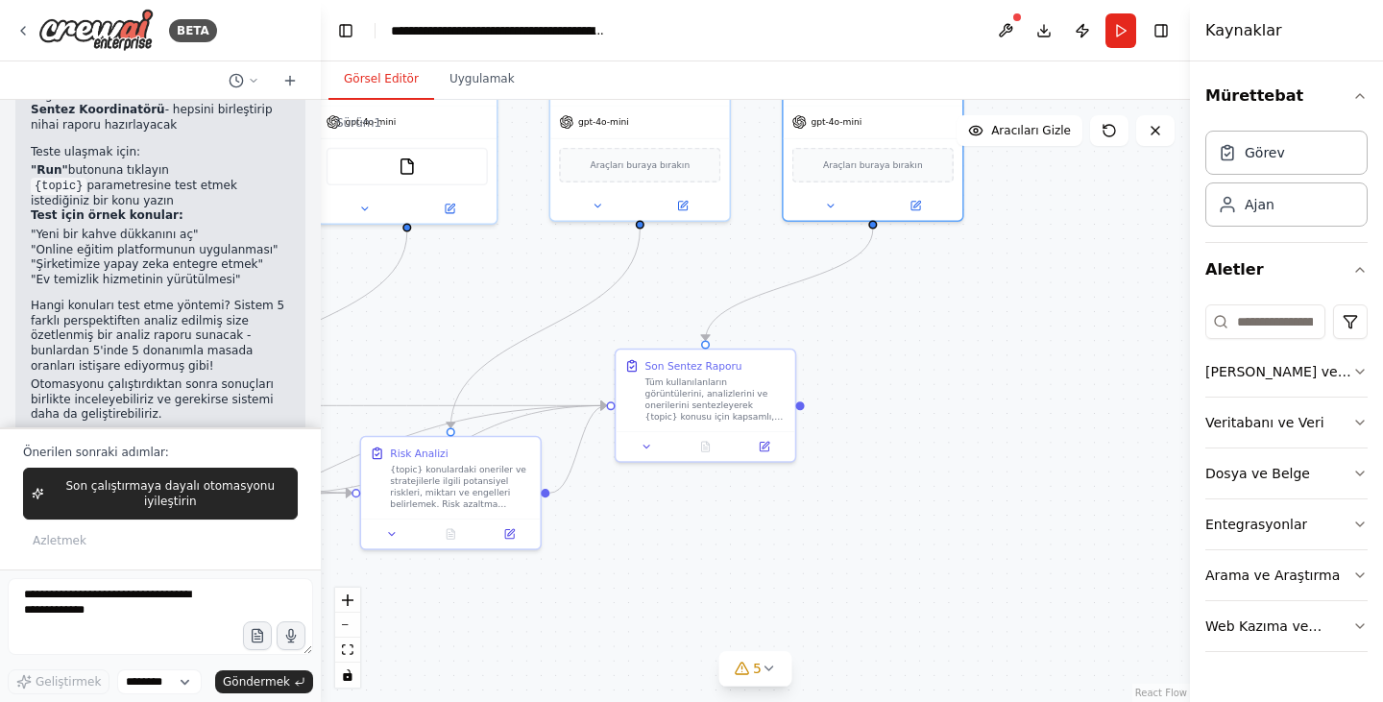
click at [964, 436] on div ".deletable-edge-delete-btn { width: 20px; height: 20px; border: 0px solid #ffff…" at bounding box center [755, 401] width 869 height 602
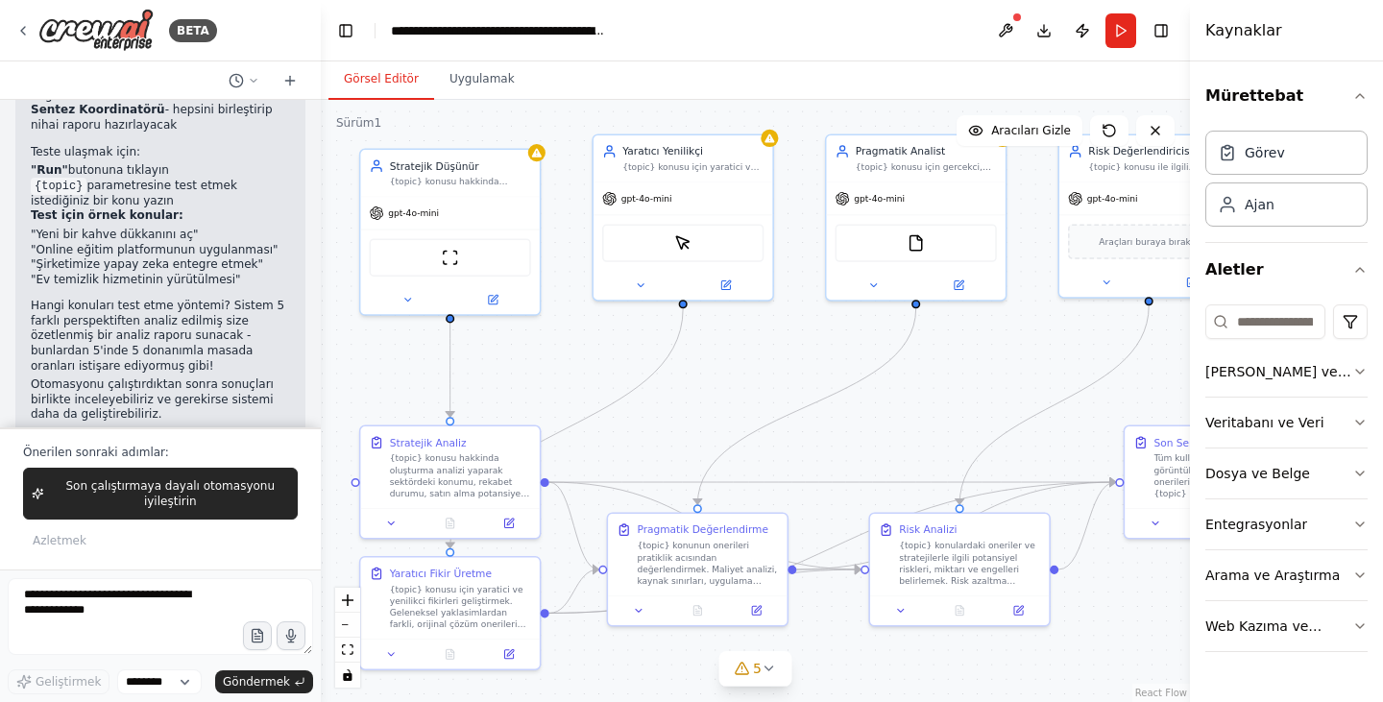
drag, startPoint x: 648, startPoint y: 366, endPoint x: 976, endPoint y: 307, distance: 333.6
click at [915, 375] on div ".deletable-edge-delete-btn { width: 20px; height: 20px; border: 0px solid #ffff…" at bounding box center [755, 401] width 869 height 602
click at [1111, 138] on button at bounding box center [1109, 130] width 38 height 31
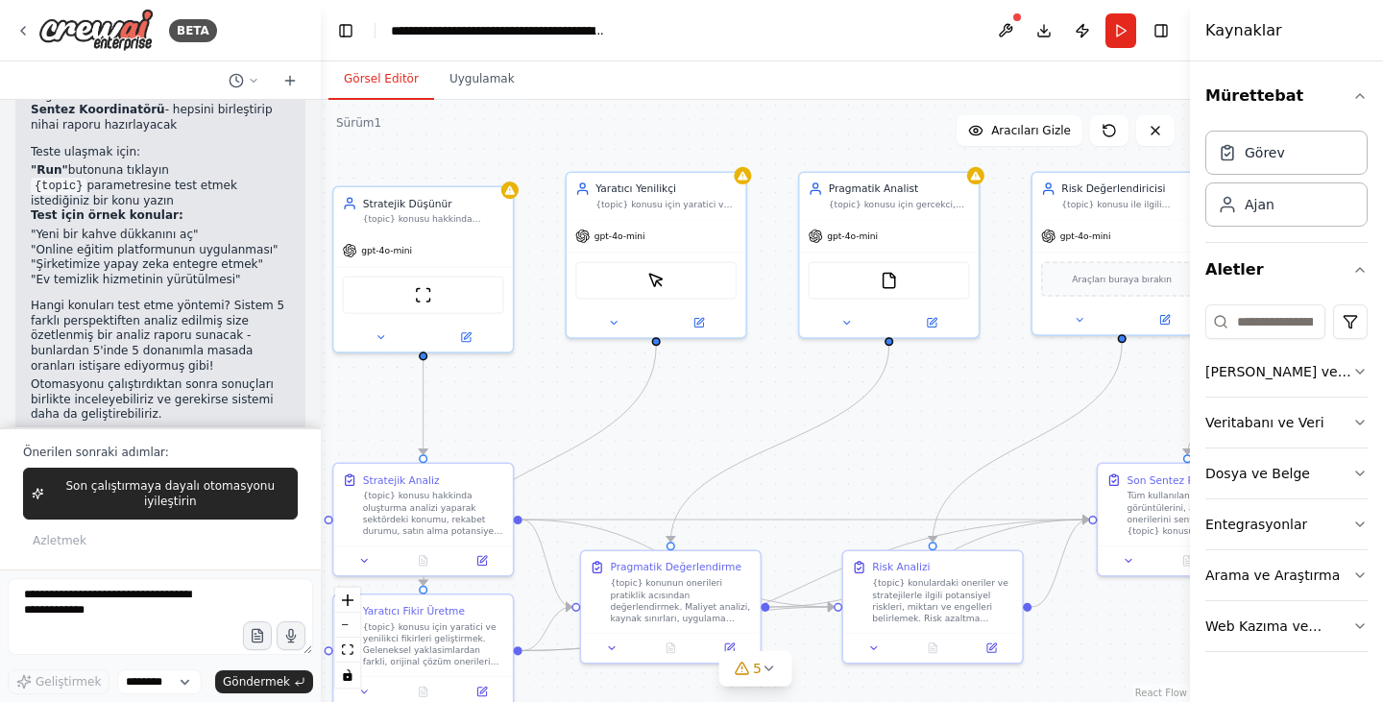
drag, startPoint x: 1036, startPoint y: 238, endPoint x: 1011, endPoint y: 278, distance: 47.4
click at [1011, 278] on div ".deletable-edge-delete-btn { width: 20px; height: 20px; border: 0px solid #ffff…" at bounding box center [755, 401] width 869 height 602
click at [1104, 126] on icon at bounding box center [1108, 130] width 15 height 15
click at [1107, 117] on button at bounding box center [1109, 130] width 38 height 31
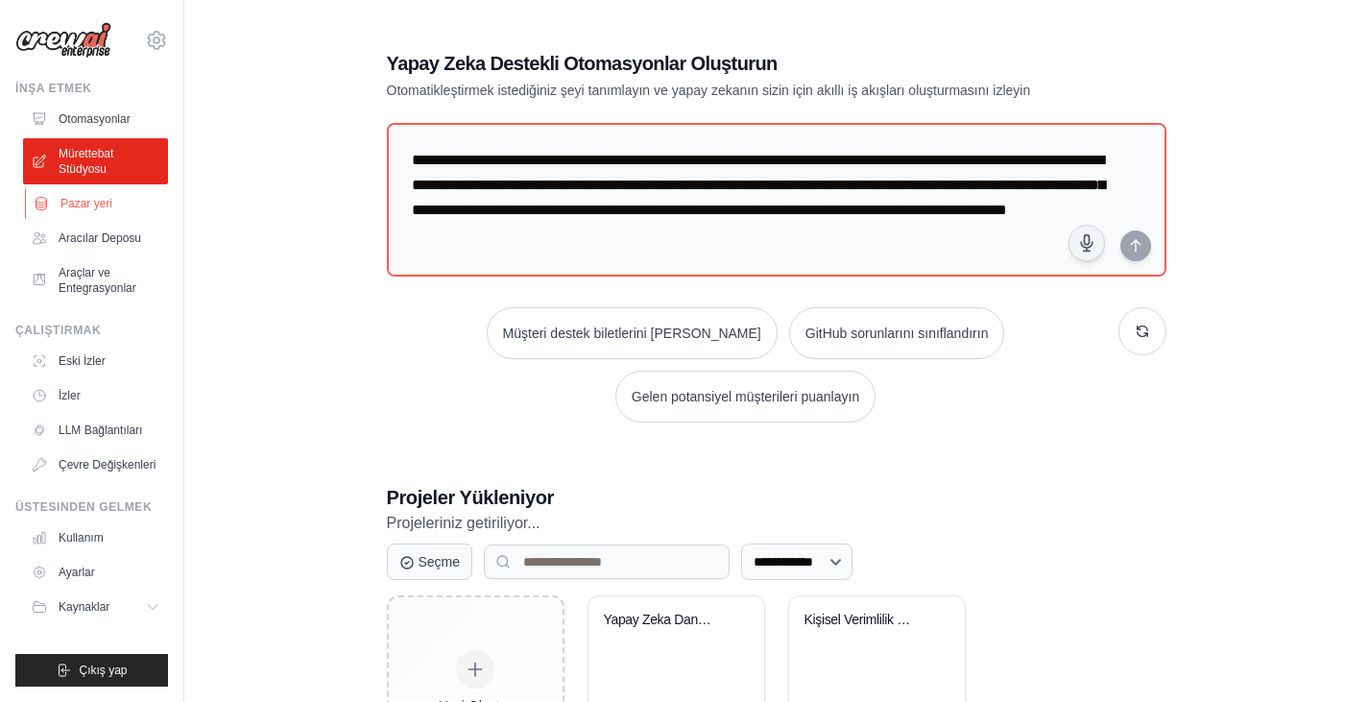
click at [96, 205] on font "Pazar yeri" at bounding box center [86, 203] width 52 height 13
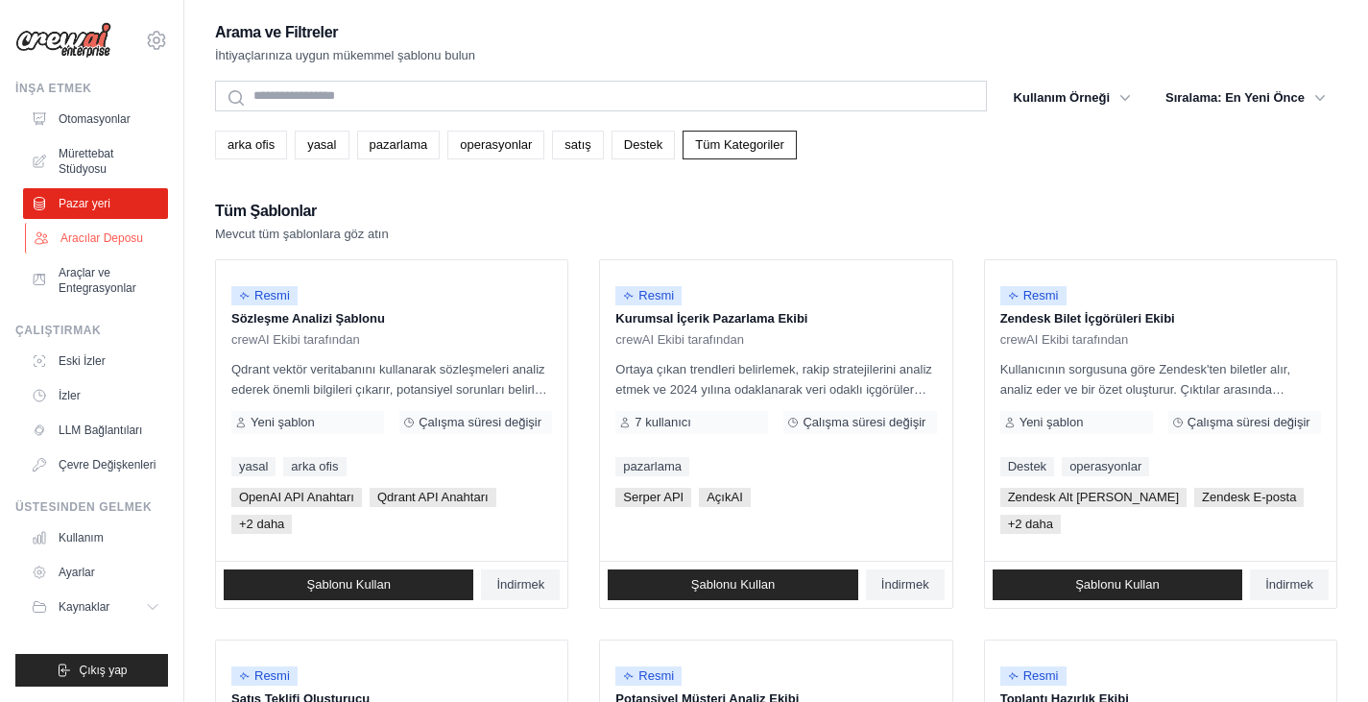
click at [104, 243] on font "Aracılar Deposu" at bounding box center [101, 237] width 83 height 13
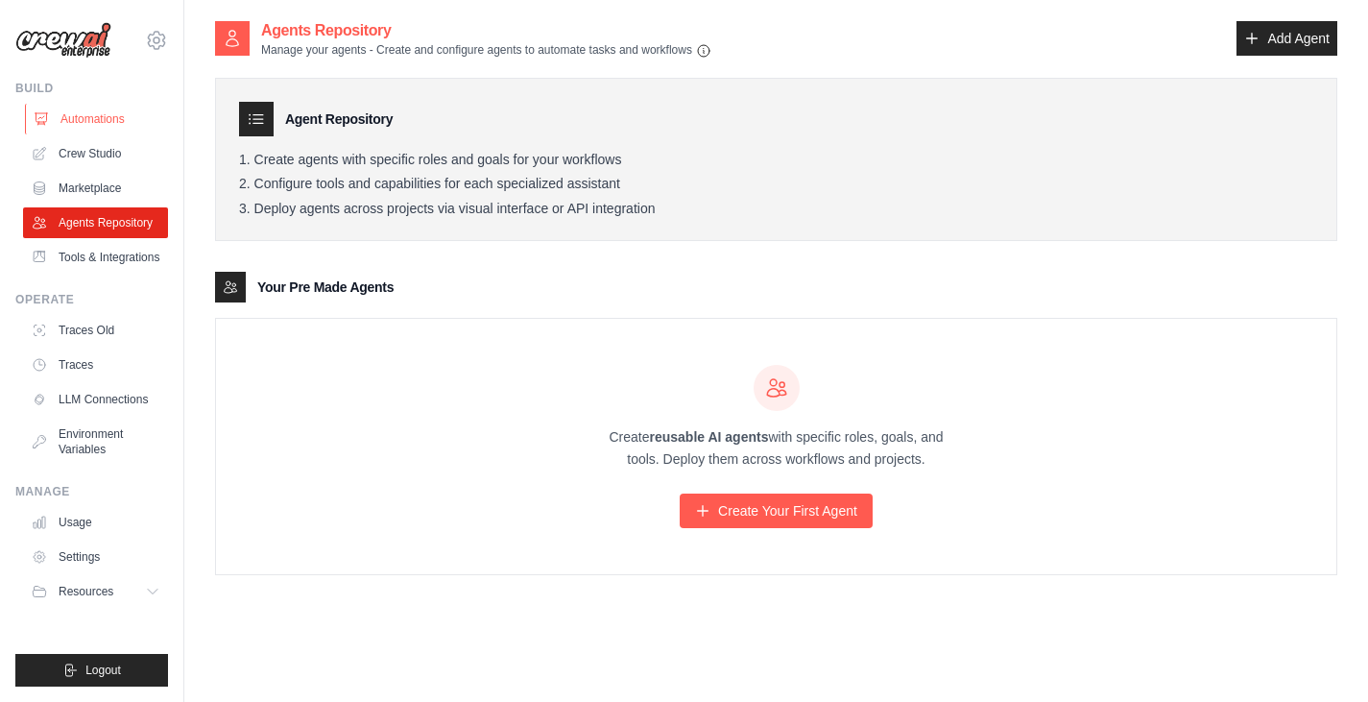
click at [90, 125] on link "Automations" at bounding box center [97, 119] width 145 height 31
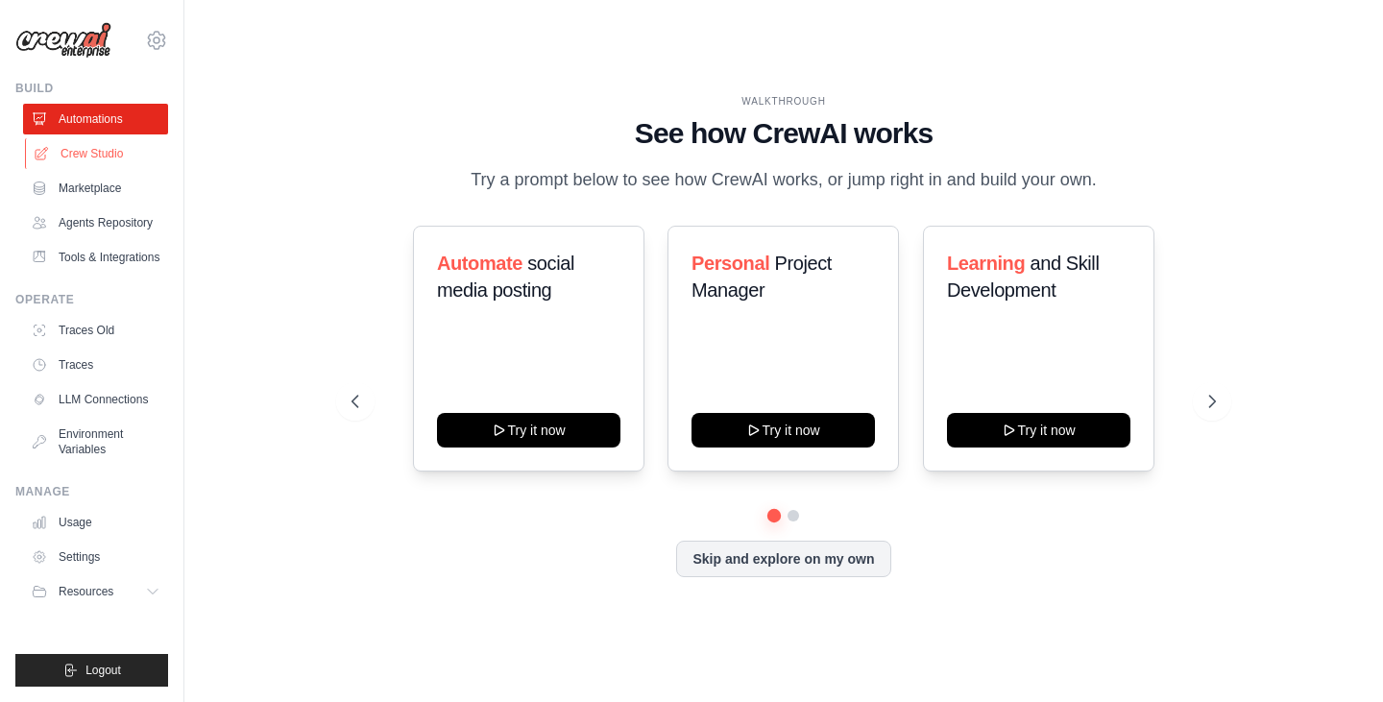
click at [97, 155] on link "Crew Studio" at bounding box center [97, 153] width 145 height 31
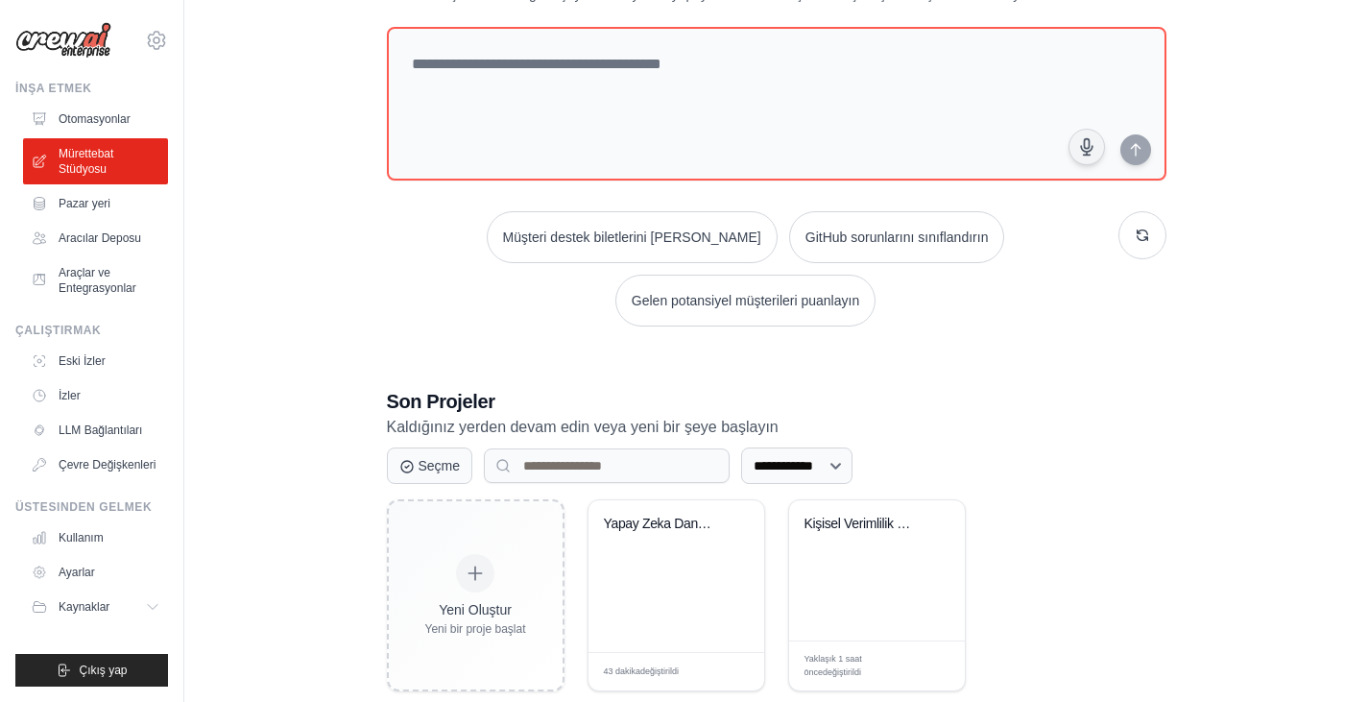
scroll to position [134, 0]
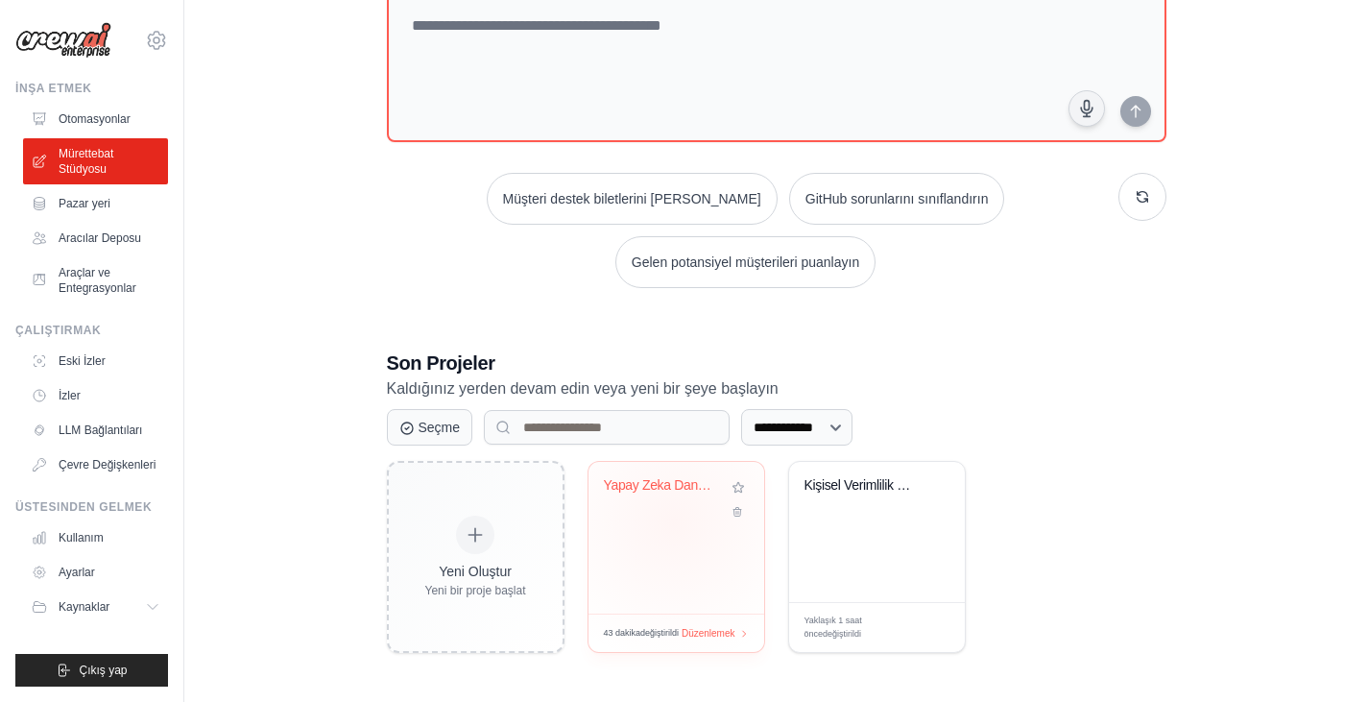
click at [674, 522] on div "Yapay Zeka Danışma Kurulu - İşbirlikçi B..." at bounding box center [677, 538] width 176 height 152
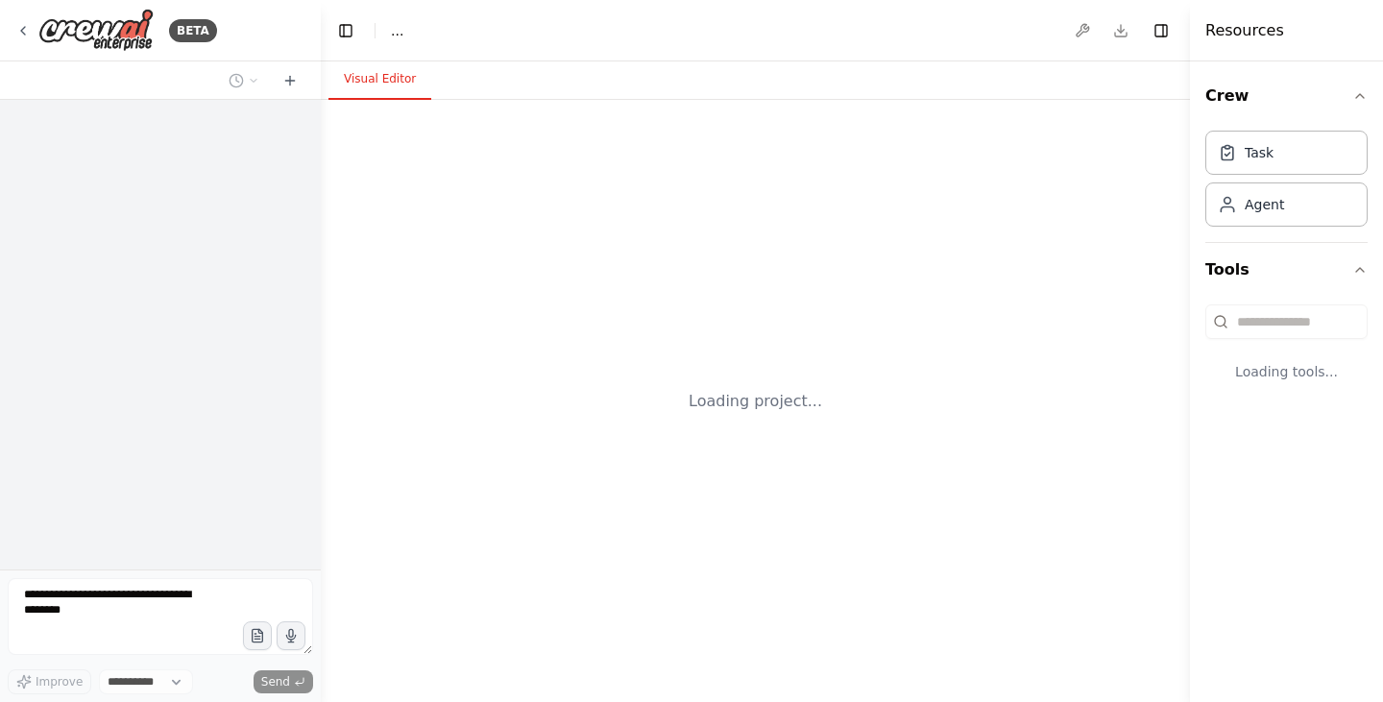
select select "****"
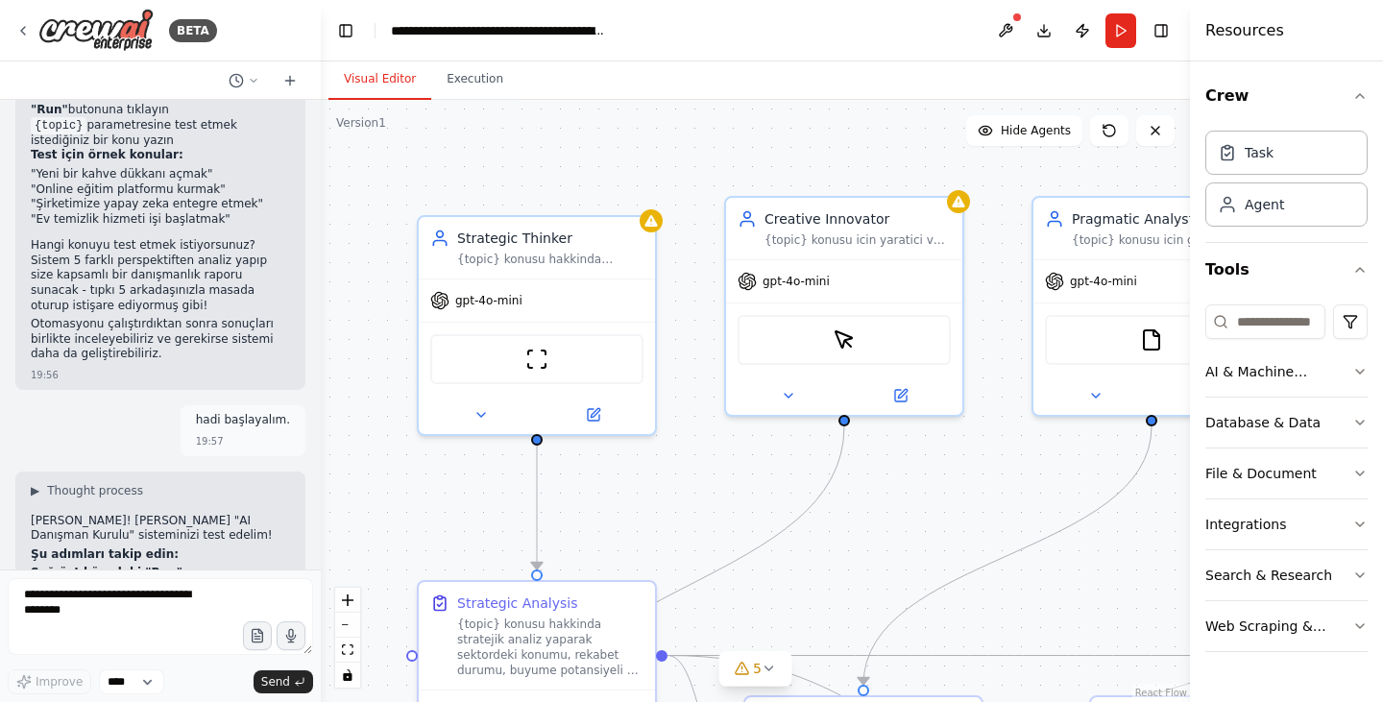
scroll to position [5677, 0]
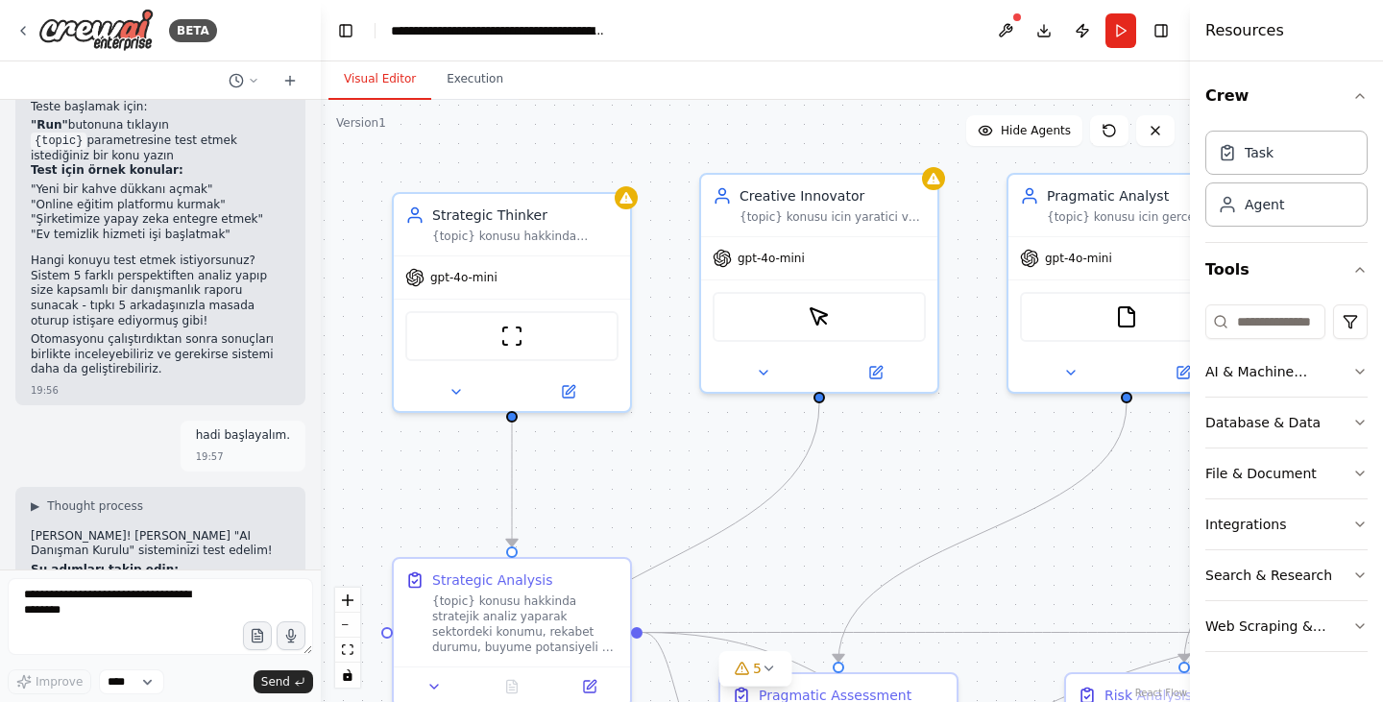
drag, startPoint x: 706, startPoint y: 163, endPoint x: 692, endPoint y: 145, distance: 22.7
click at [692, 145] on div ".deletable-edge-delete-btn { width: 20px; height: 20px; border: 0px solid #ffff…" at bounding box center [755, 401] width 869 height 602
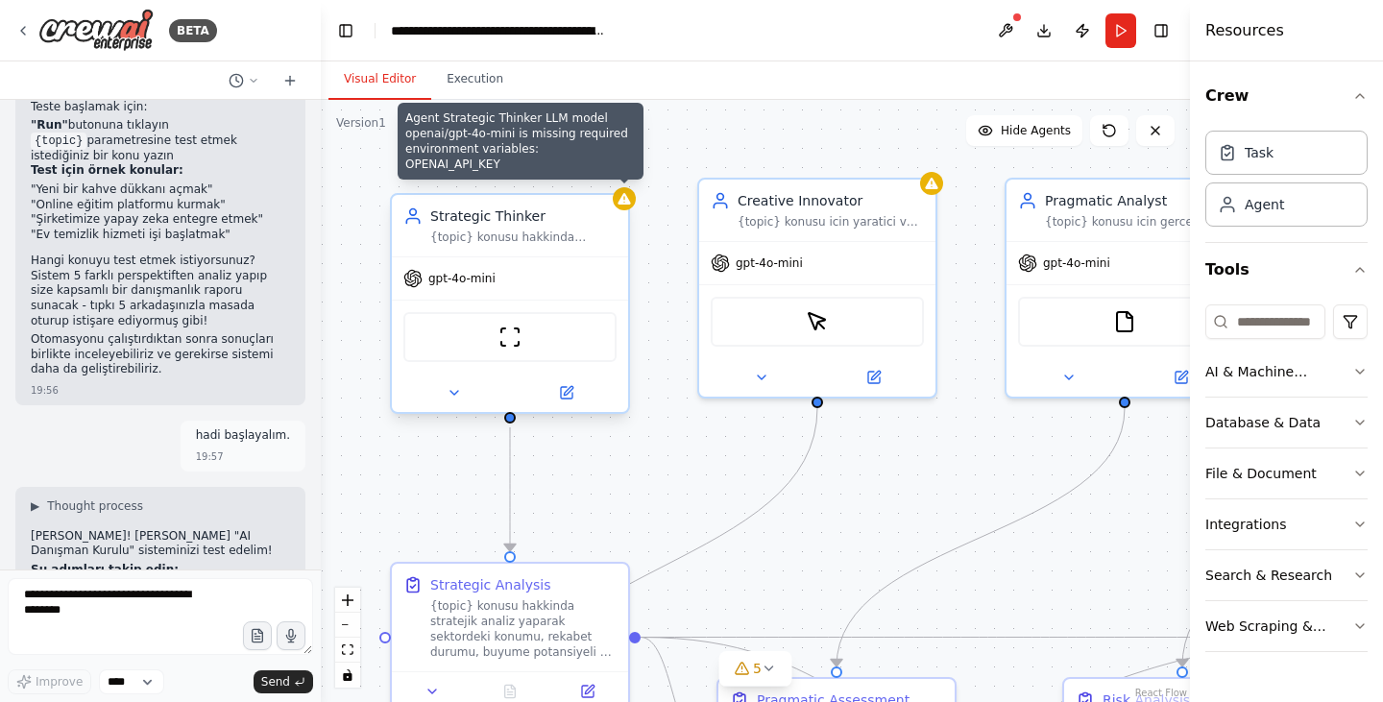
click at [621, 205] on icon at bounding box center [623, 199] width 12 height 12
click at [626, 202] on icon at bounding box center [623, 199] width 12 height 12
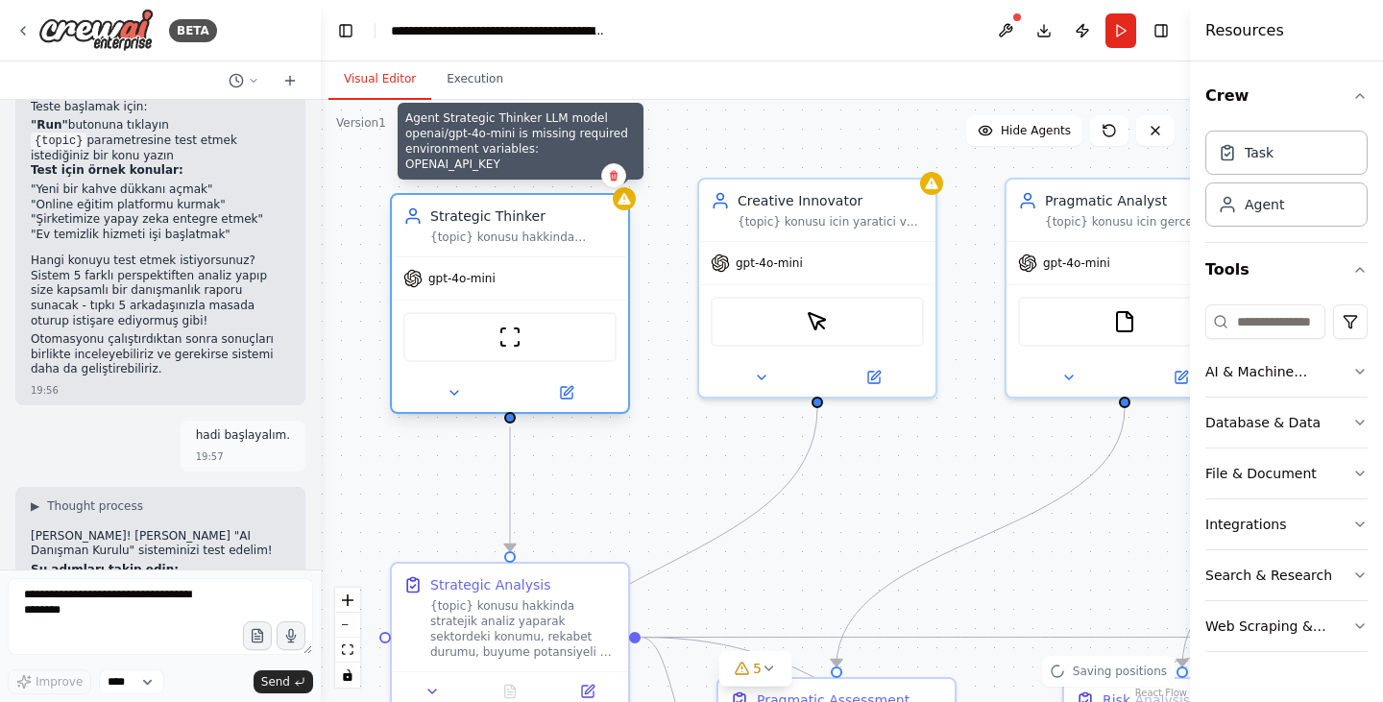
click at [626, 202] on icon at bounding box center [623, 199] width 12 height 12
